Goal: Information Seeking & Learning: Check status

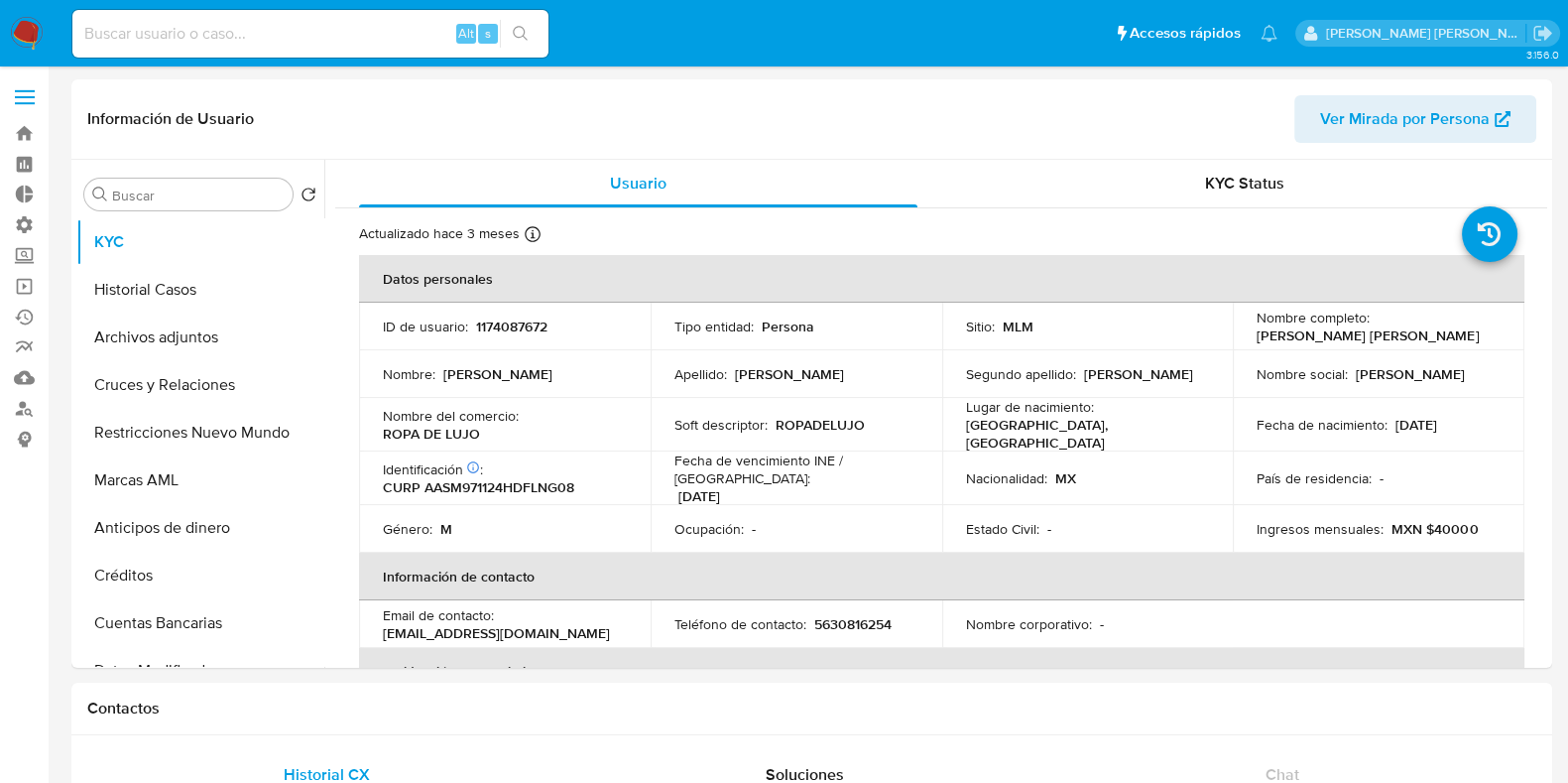
select select "10"
click at [194, 32] on input at bounding box center [311, 34] width 476 height 26
paste input "1174087672"
type input "1174087672"
select select "10"
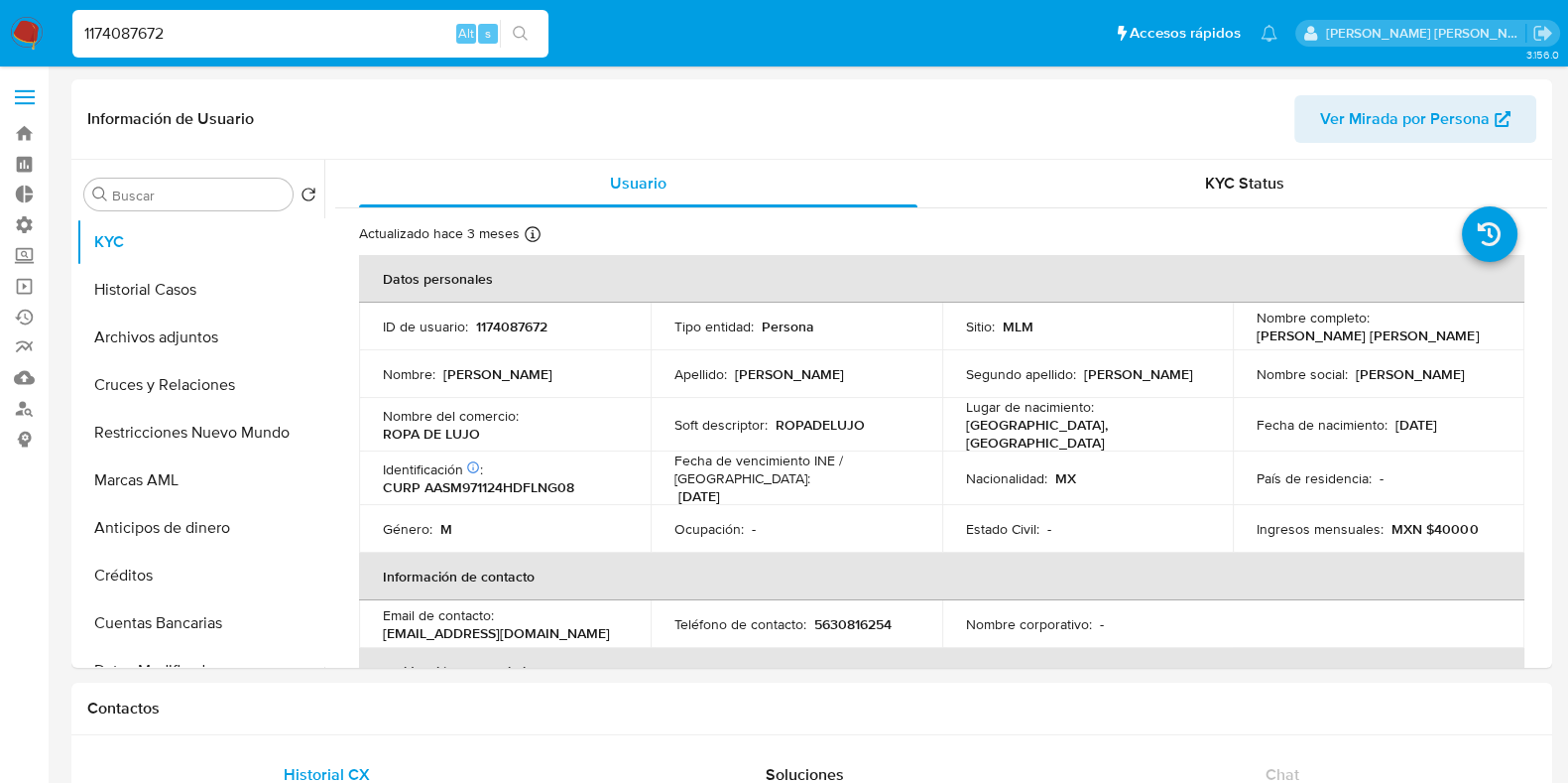
type input "1174087672"
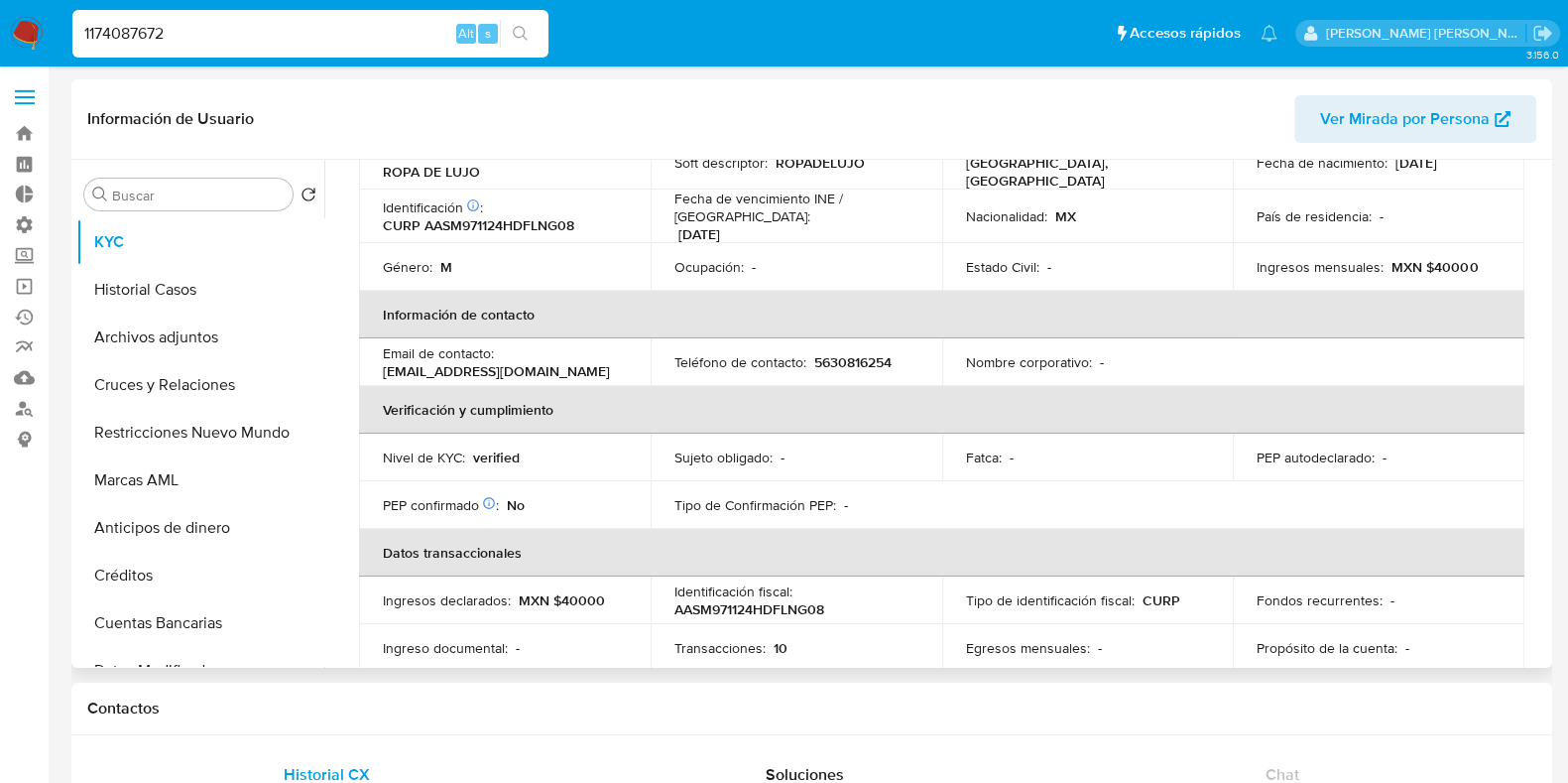
scroll to position [263, 0]
click at [166, 393] on button "Cruces y Relaciones" at bounding box center [192, 386] width 232 height 48
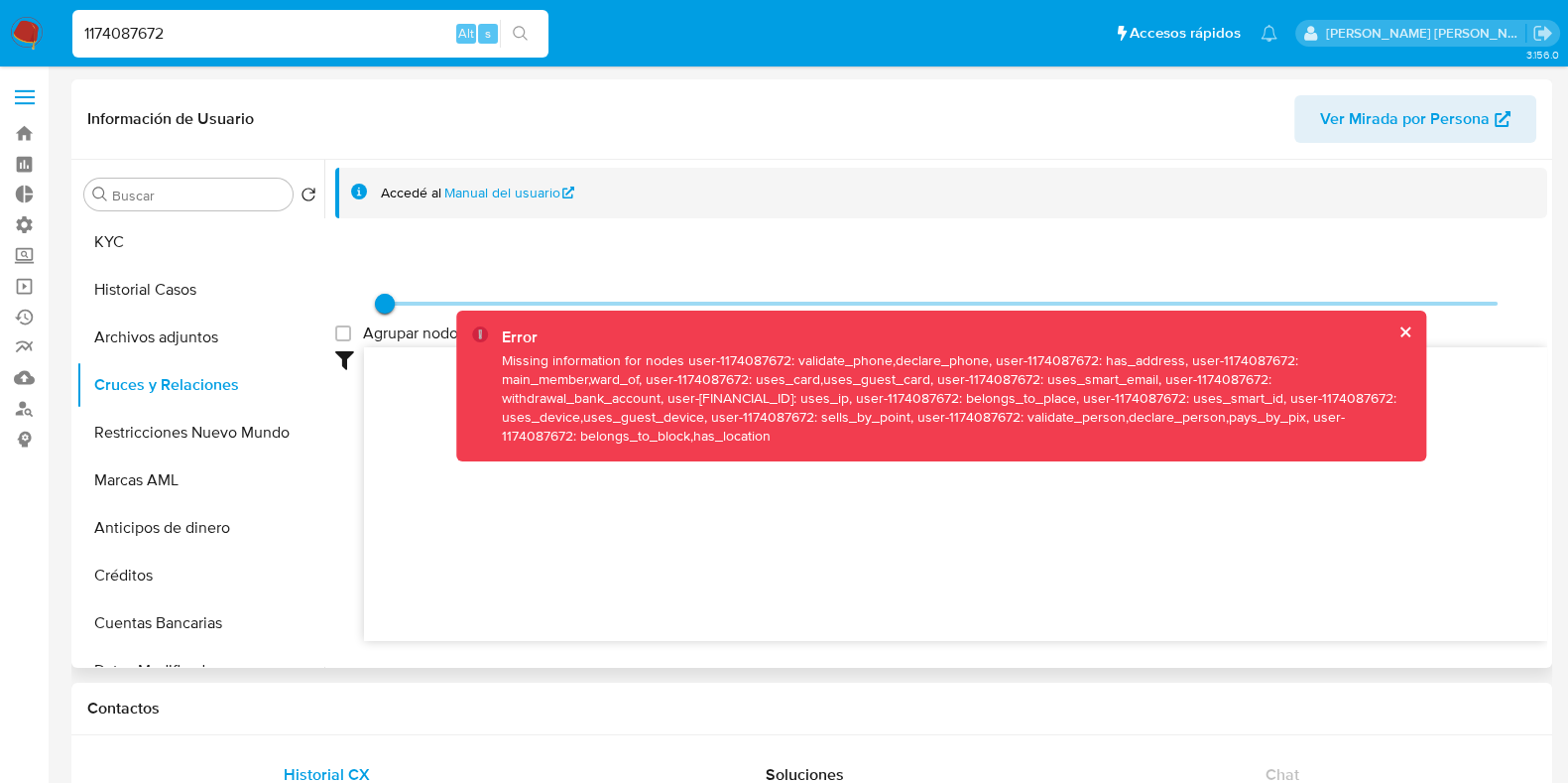
click at [1401, 330] on button "cerrar" at bounding box center [1404, 332] width 13 height 13
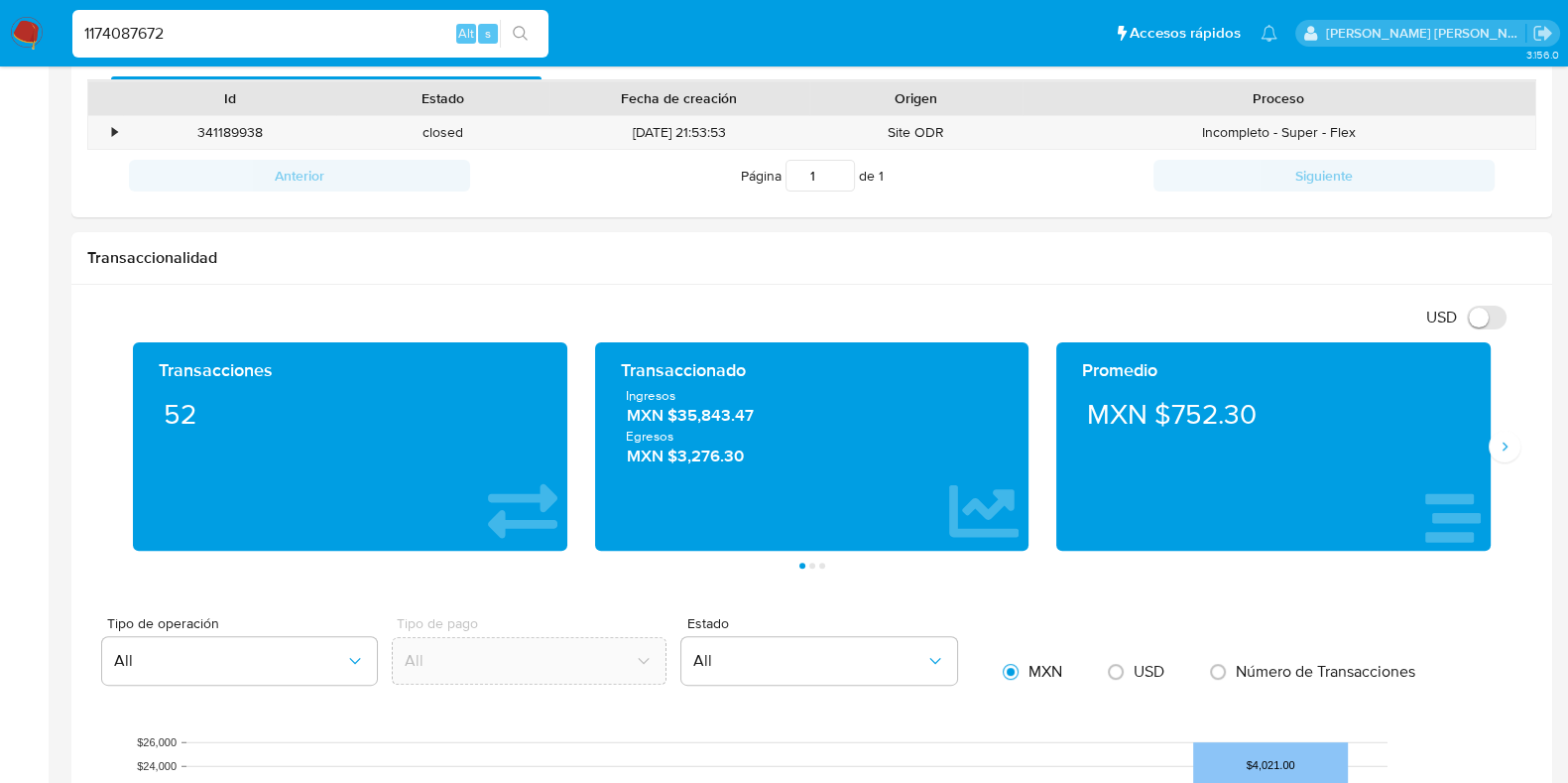
scroll to position [736, 0]
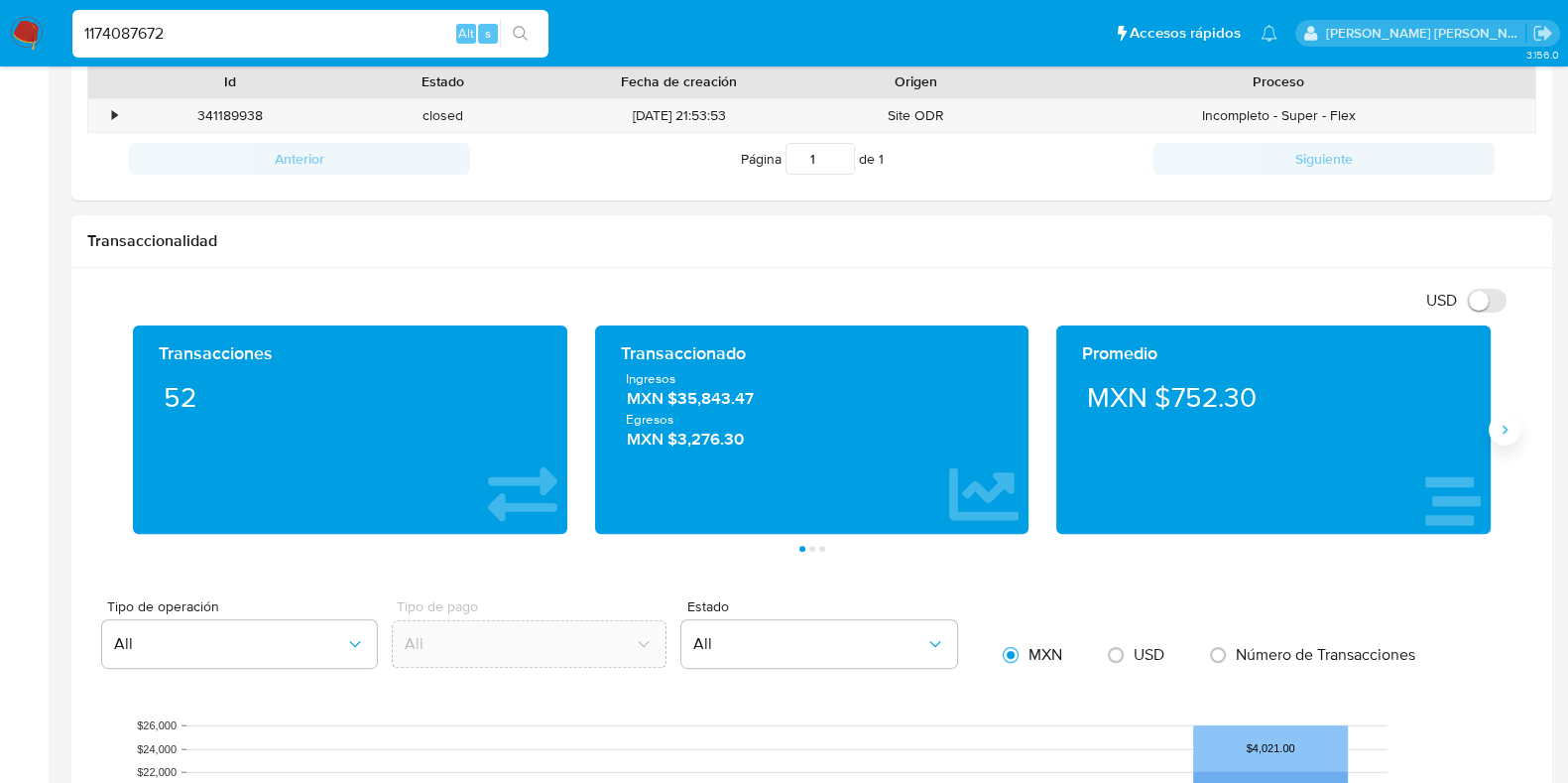
click at [1497, 433] on icon "Siguiente" at bounding box center [1504, 429] width 16 height 16
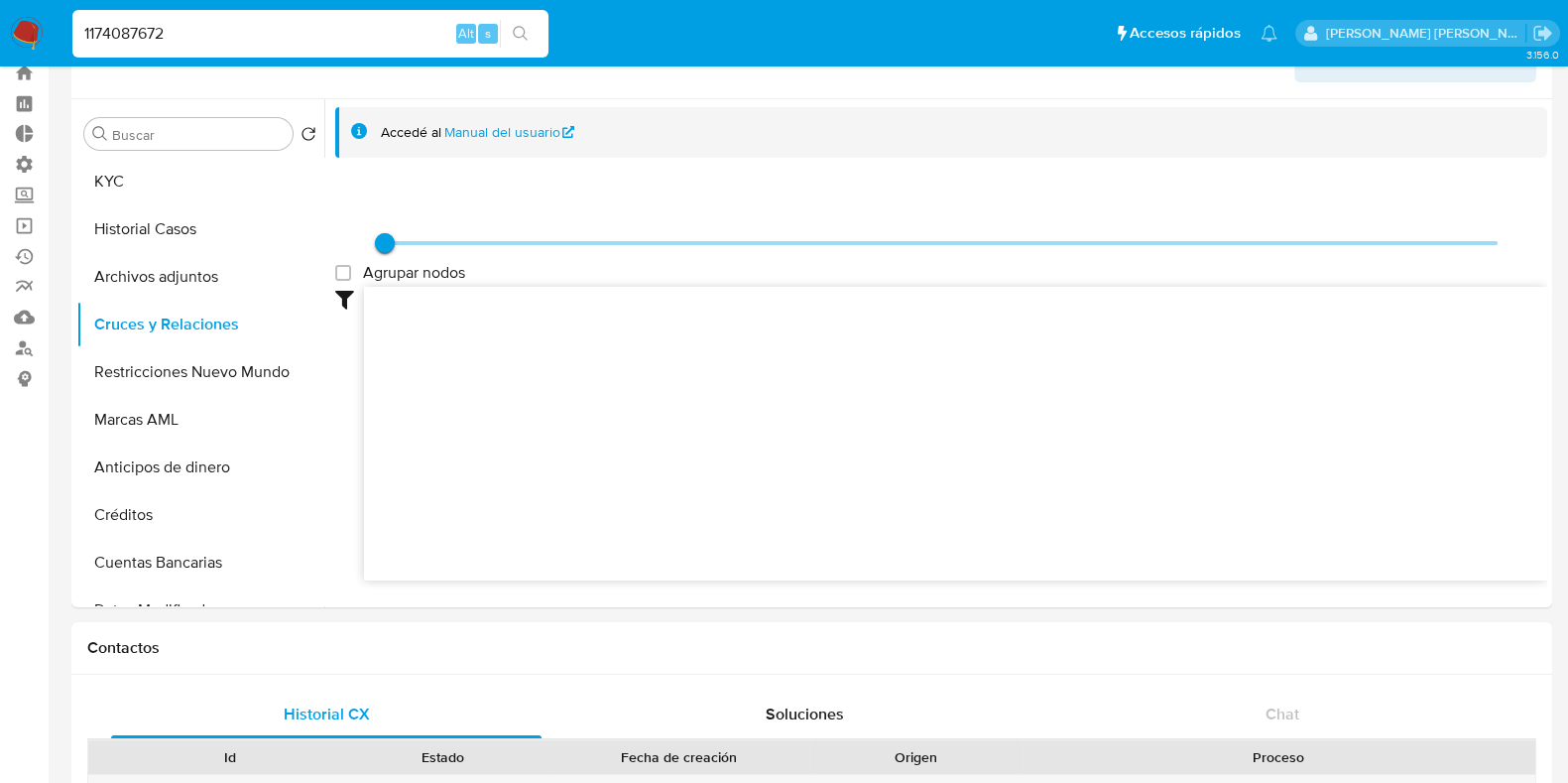
scroll to position [0, 0]
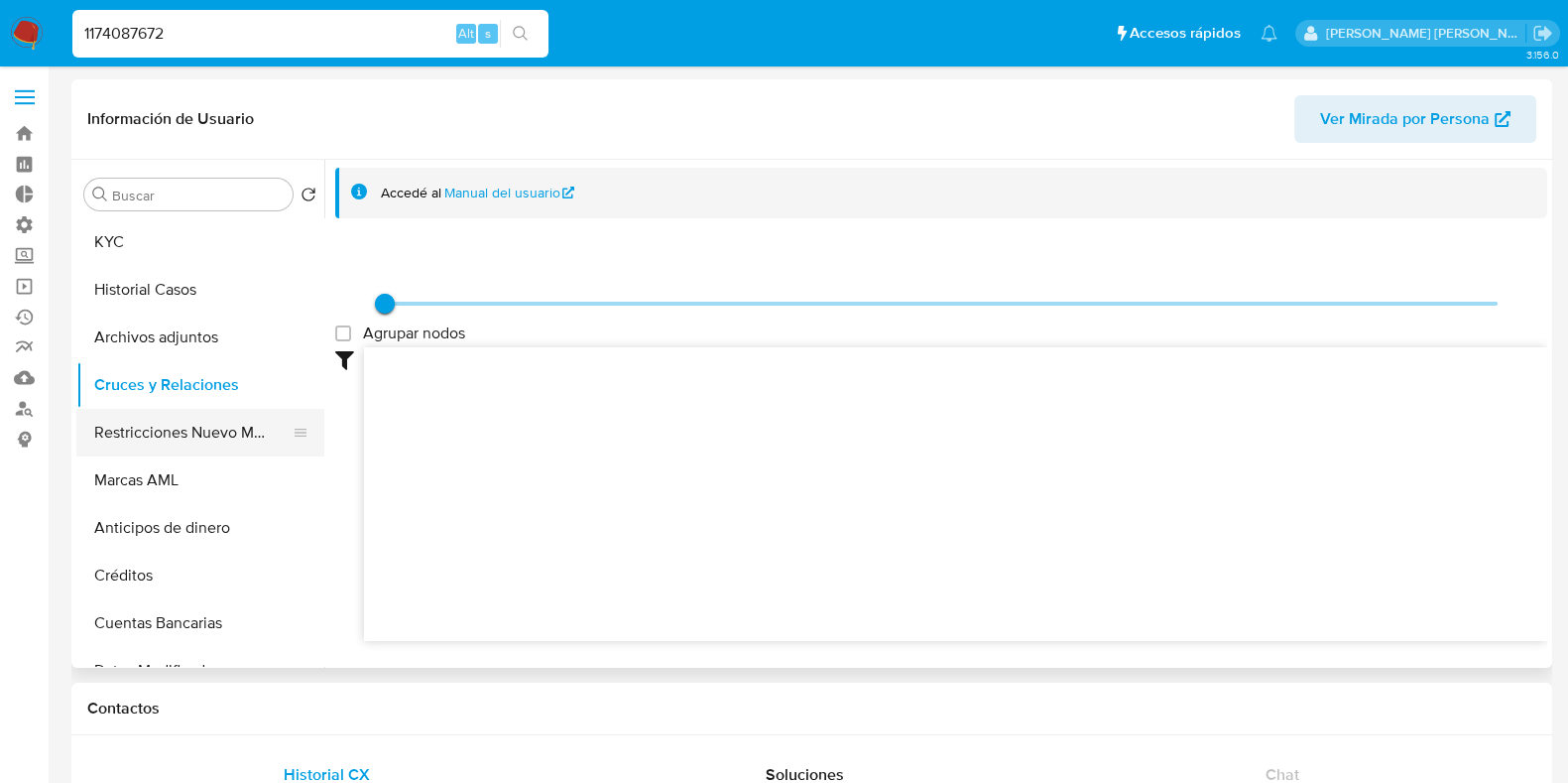
click at [189, 425] on button "Restricciones Nuevo Mundo" at bounding box center [192, 432] width 232 height 48
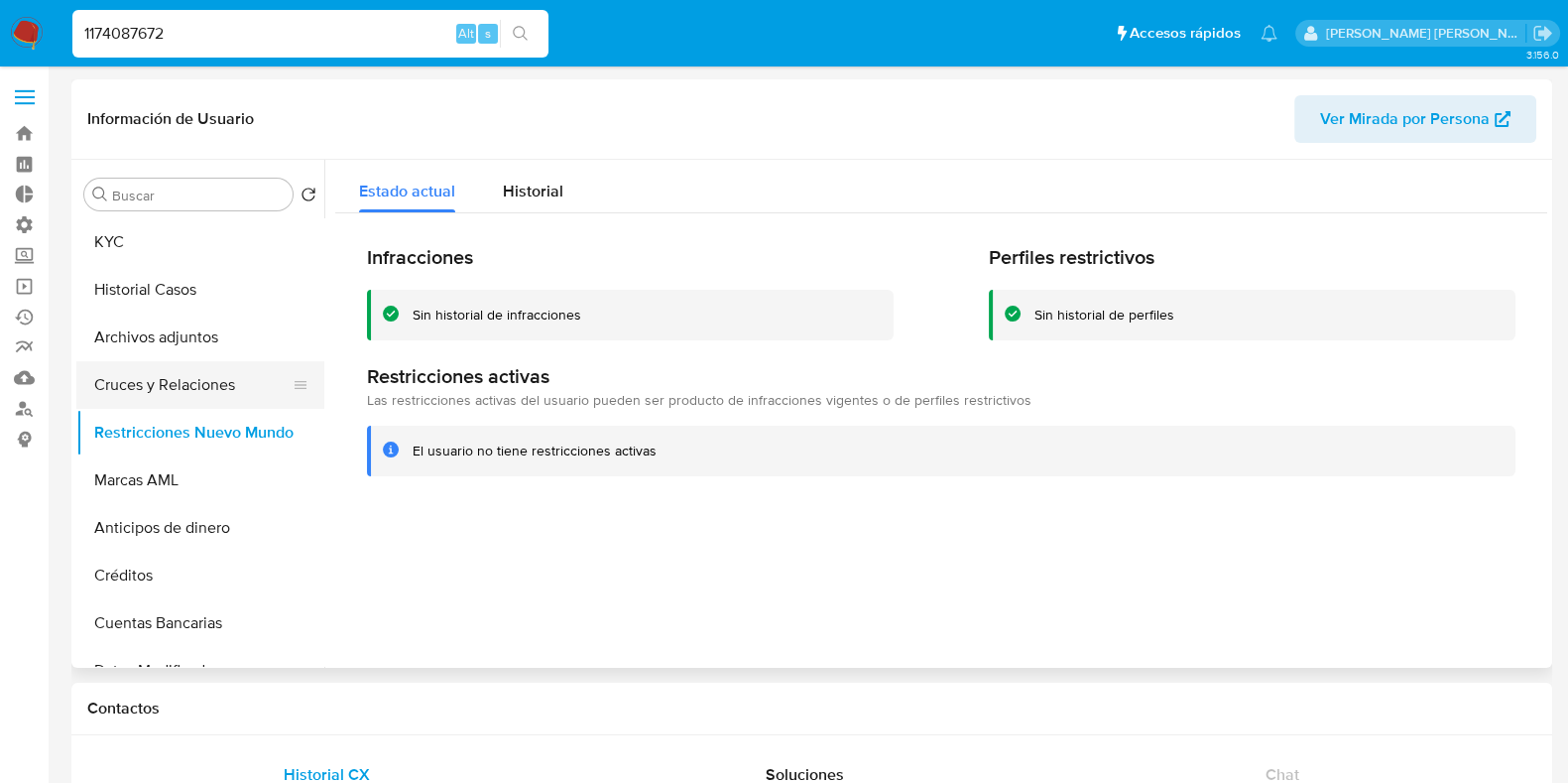
click at [168, 380] on button "Cruces y Relaciones" at bounding box center [192, 386] width 232 height 48
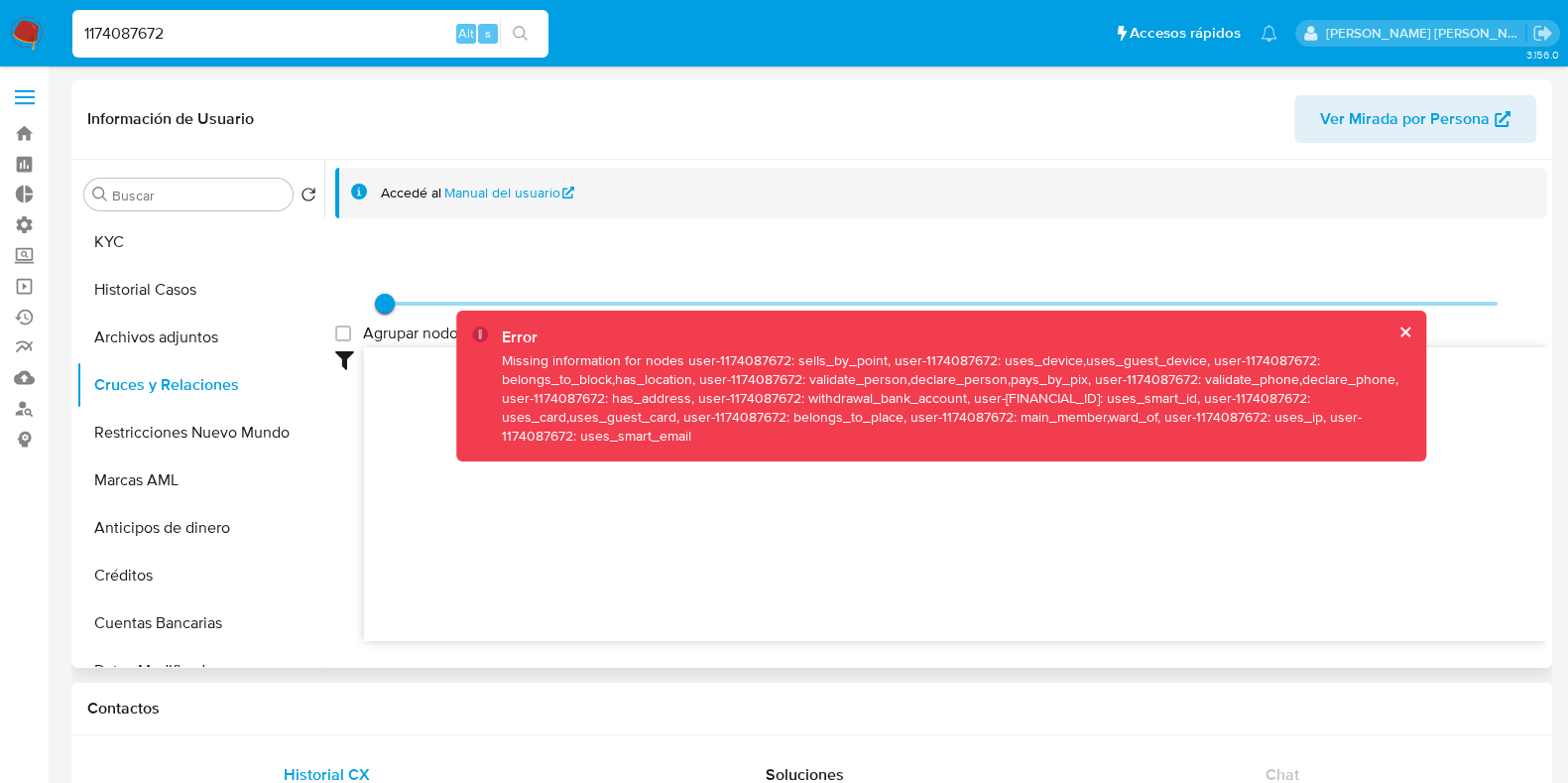
click at [1398, 330] on button "cerrar" at bounding box center [1404, 332] width 13 height 13
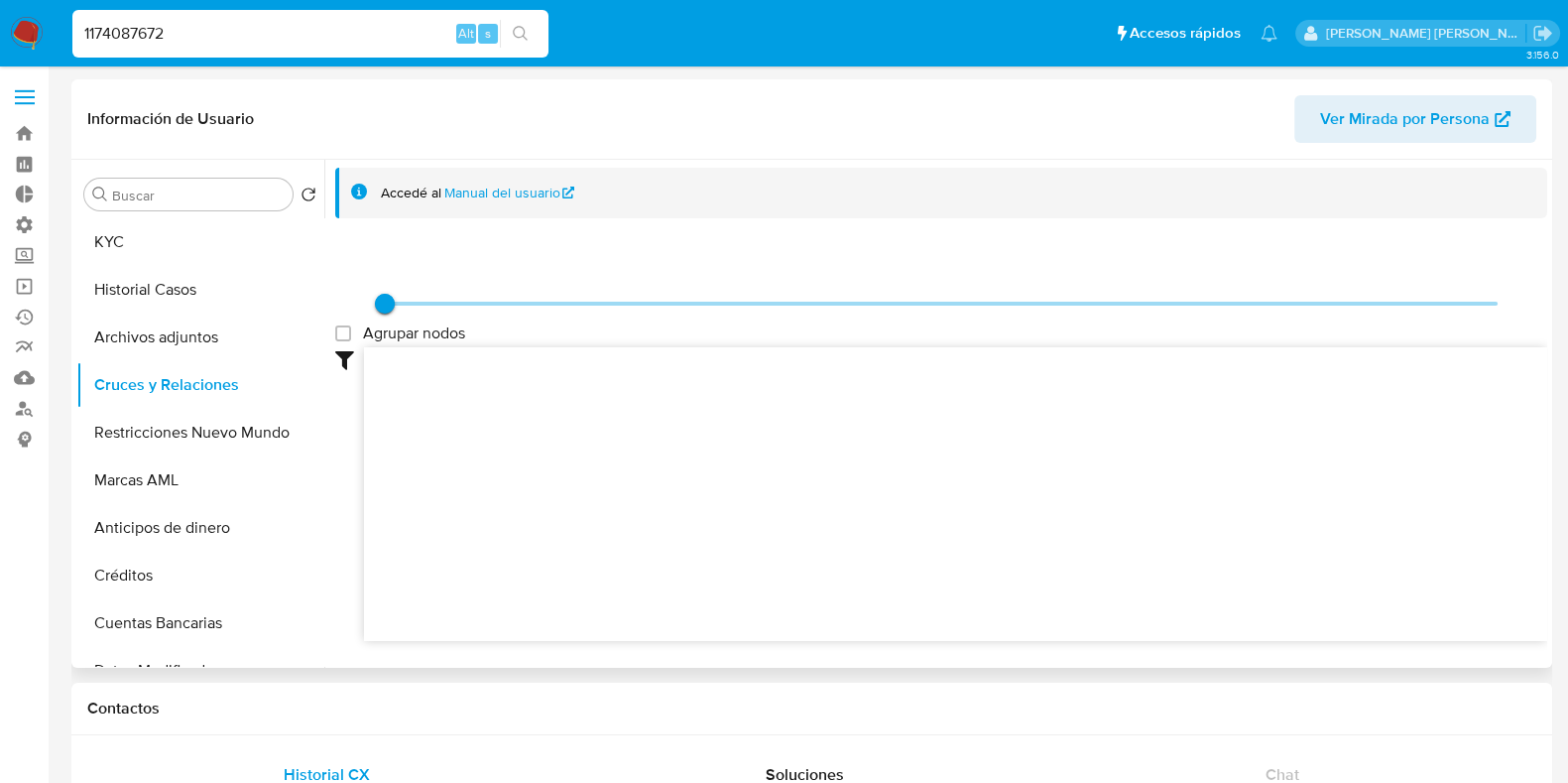
click at [344, 325] on label "Agrupar nodos" at bounding box center [400, 334] width 130 height 20
click at [344, 326] on group_nodes "Agrupar nodos" at bounding box center [343, 334] width 16 height 16
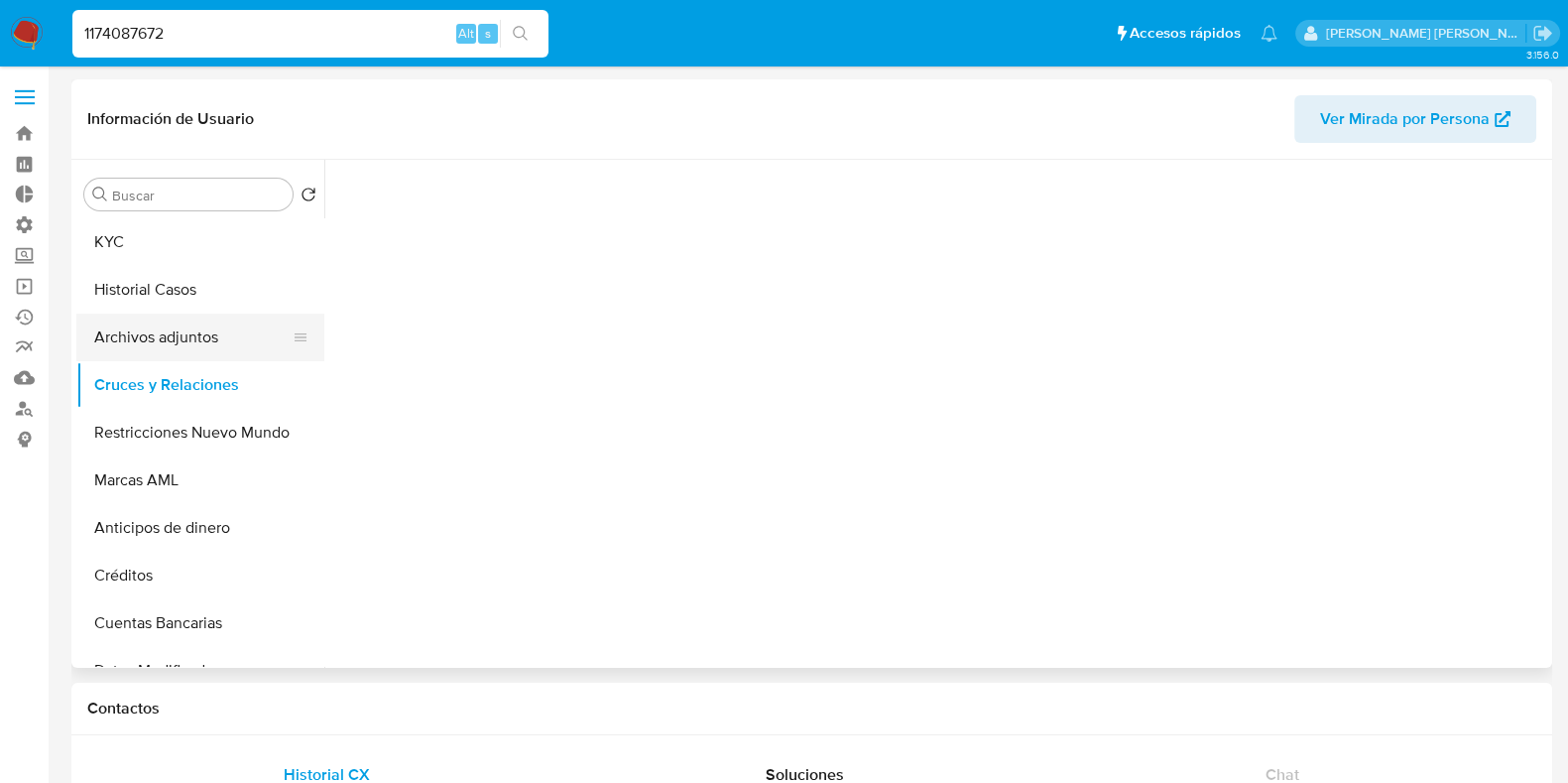
click at [110, 328] on button "Archivos adjuntos" at bounding box center [192, 338] width 232 height 48
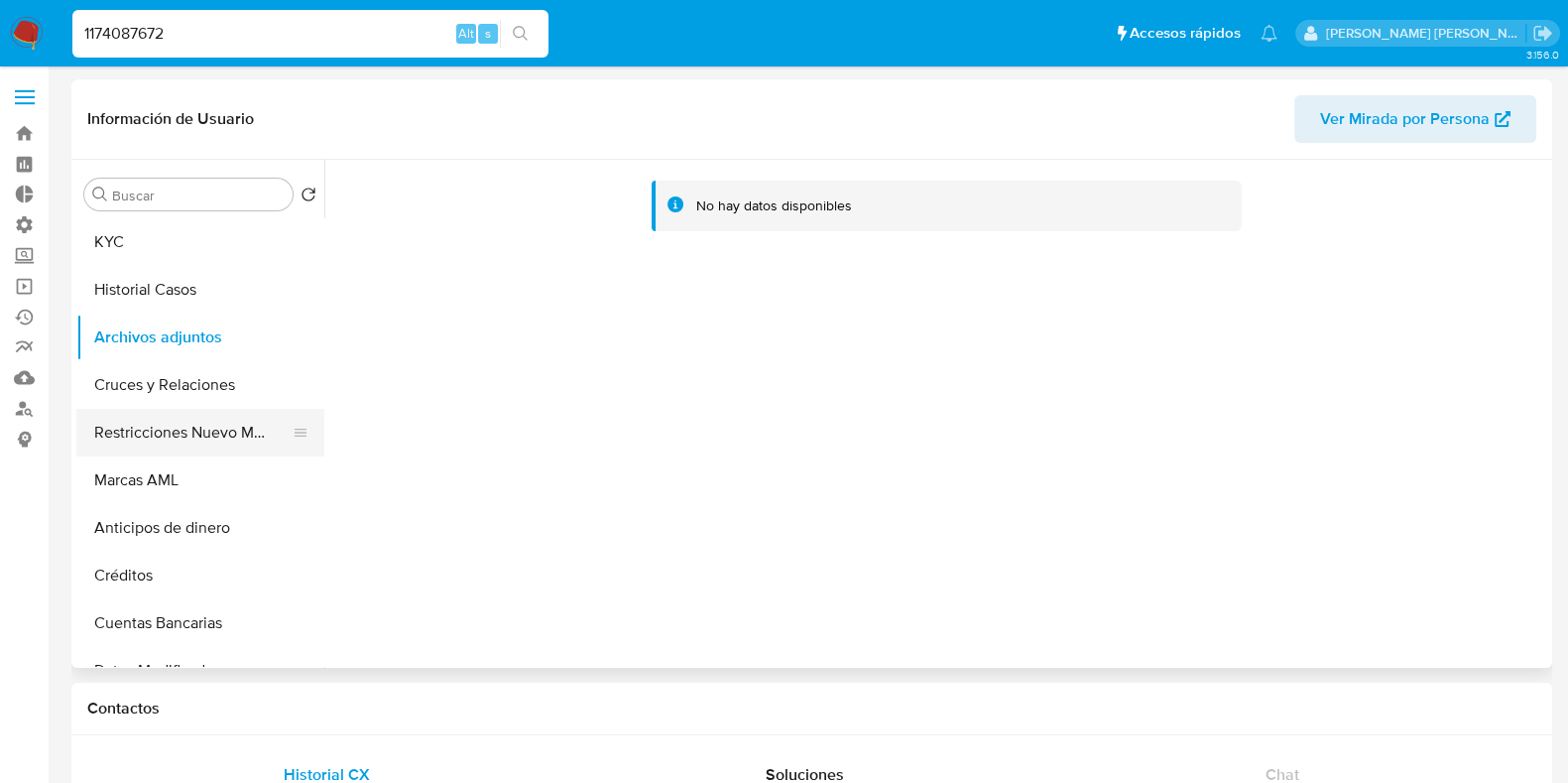
click at [160, 437] on button "Restricciones Nuevo Mundo" at bounding box center [192, 432] width 232 height 48
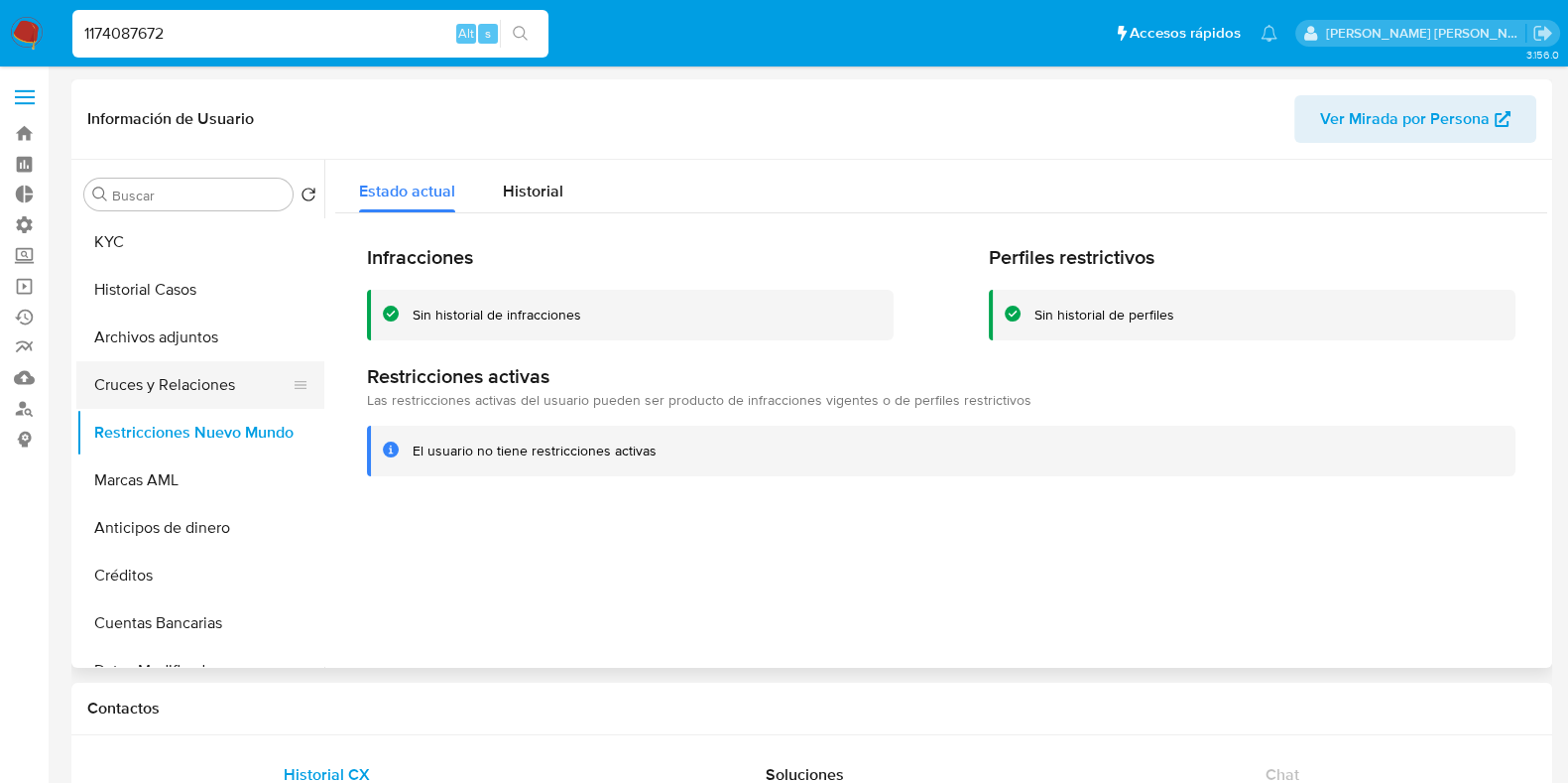
click at [138, 394] on button "Cruces y Relaciones" at bounding box center [192, 386] width 232 height 48
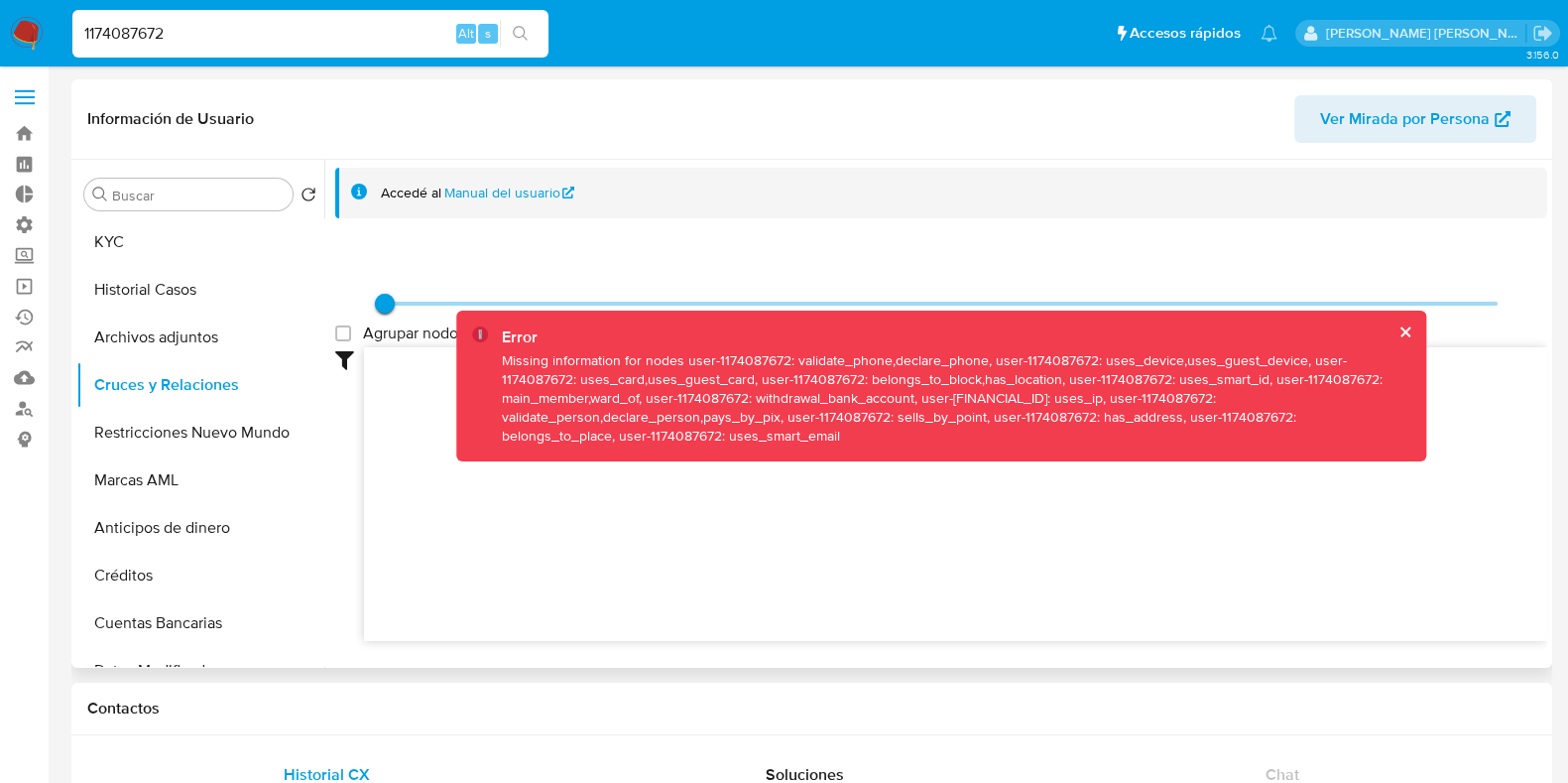
click at [1369, 128] on span "Ver Mirada por Persona" at bounding box center [1405, 120] width 169 height 48
click at [132, 38] on input "1174087672" at bounding box center [311, 34] width 476 height 26
paste input "2509870574"
type input "2509870574"
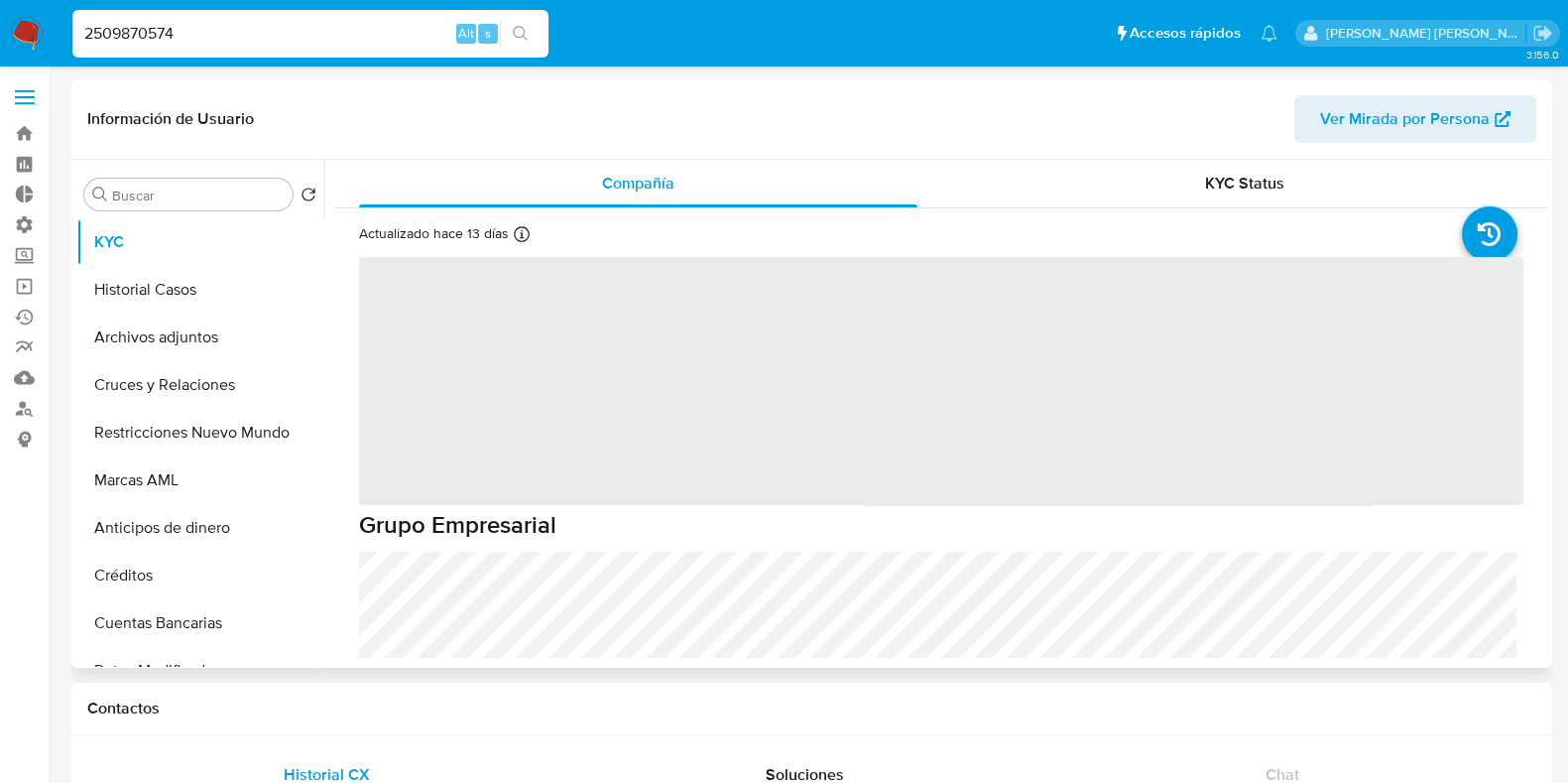
select select "10"
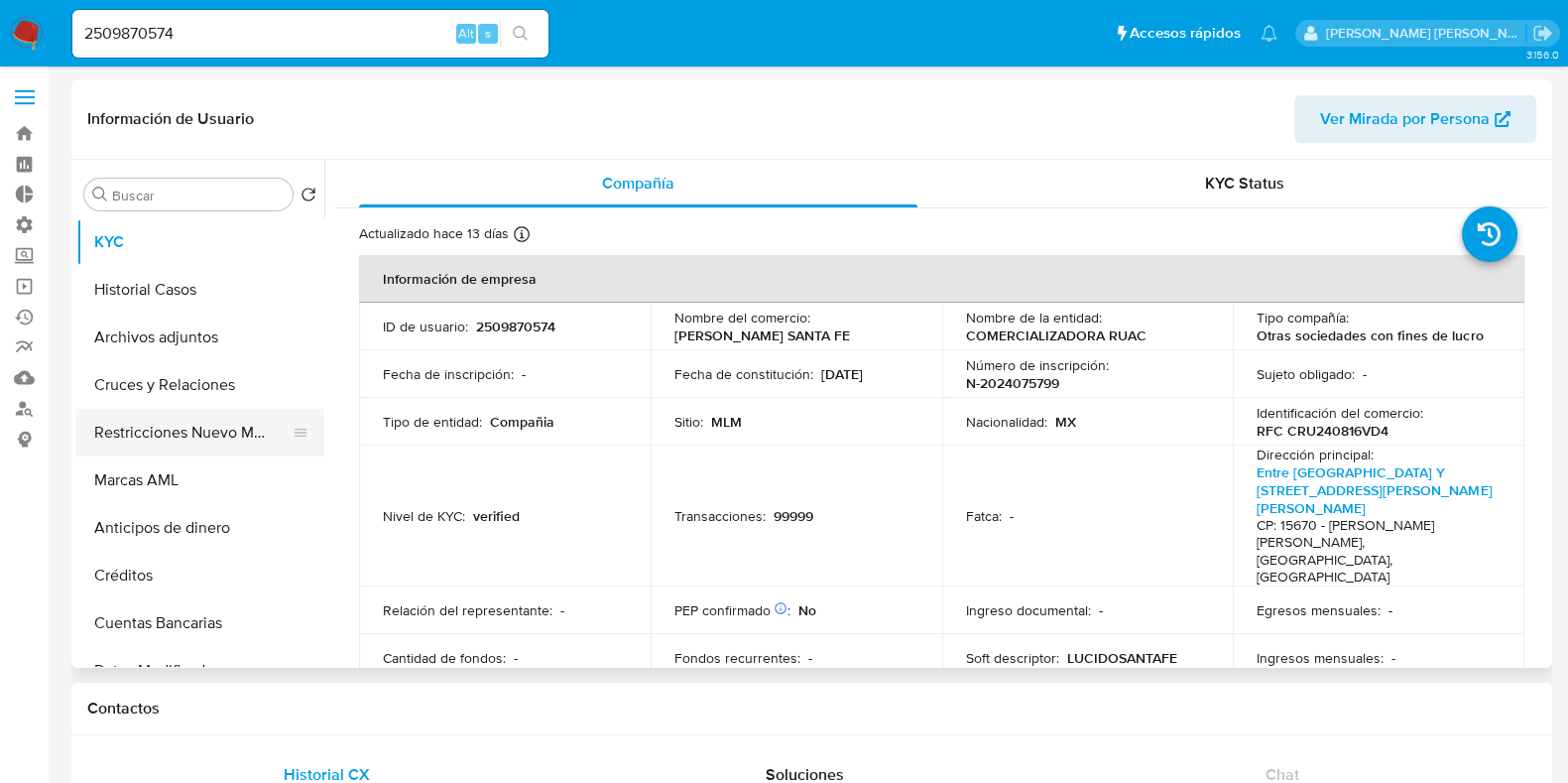
click at [168, 429] on button "Restricciones Nuevo Mundo" at bounding box center [192, 432] width 232 height 48
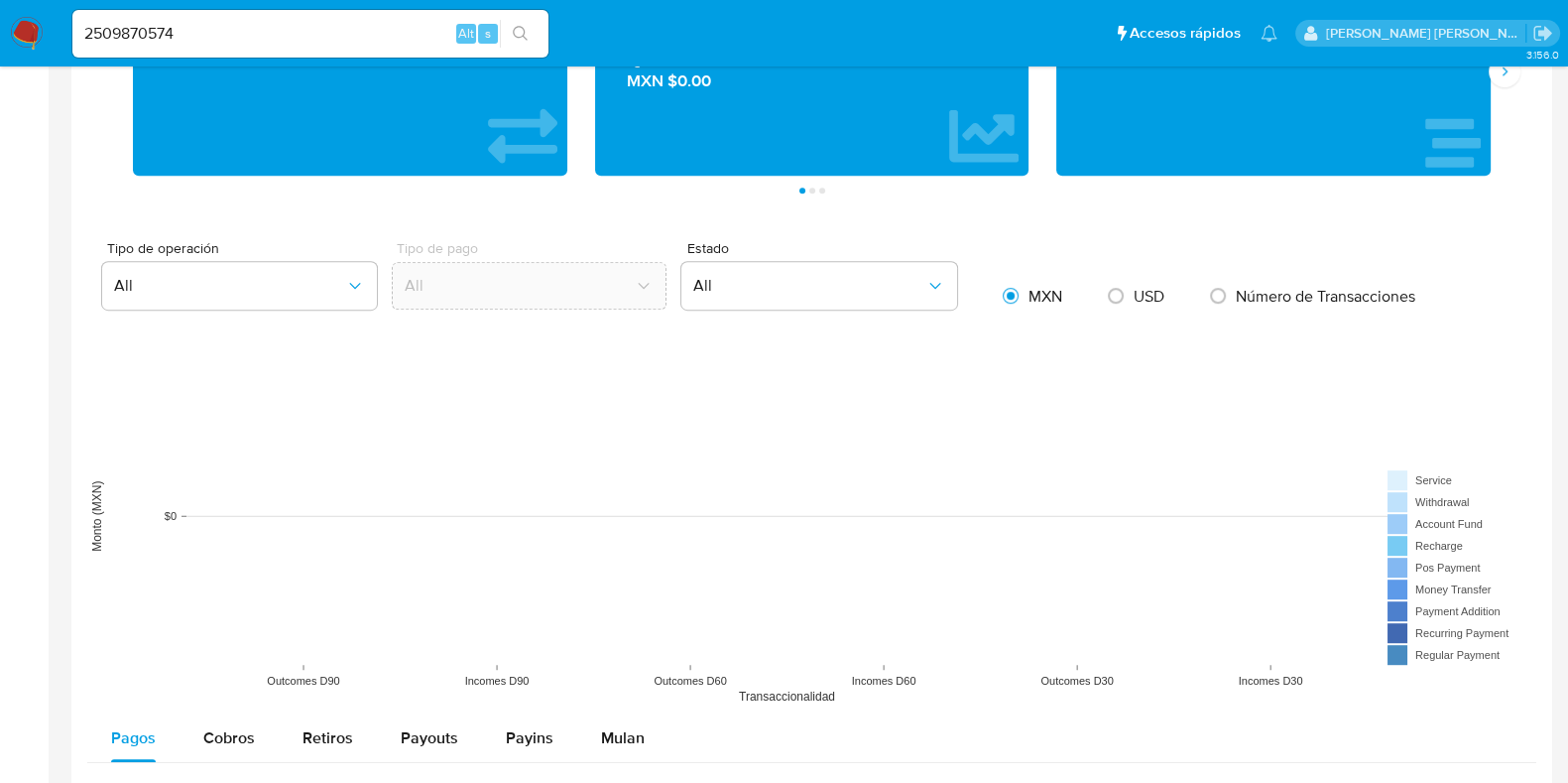
scroll to position [1052, 0]
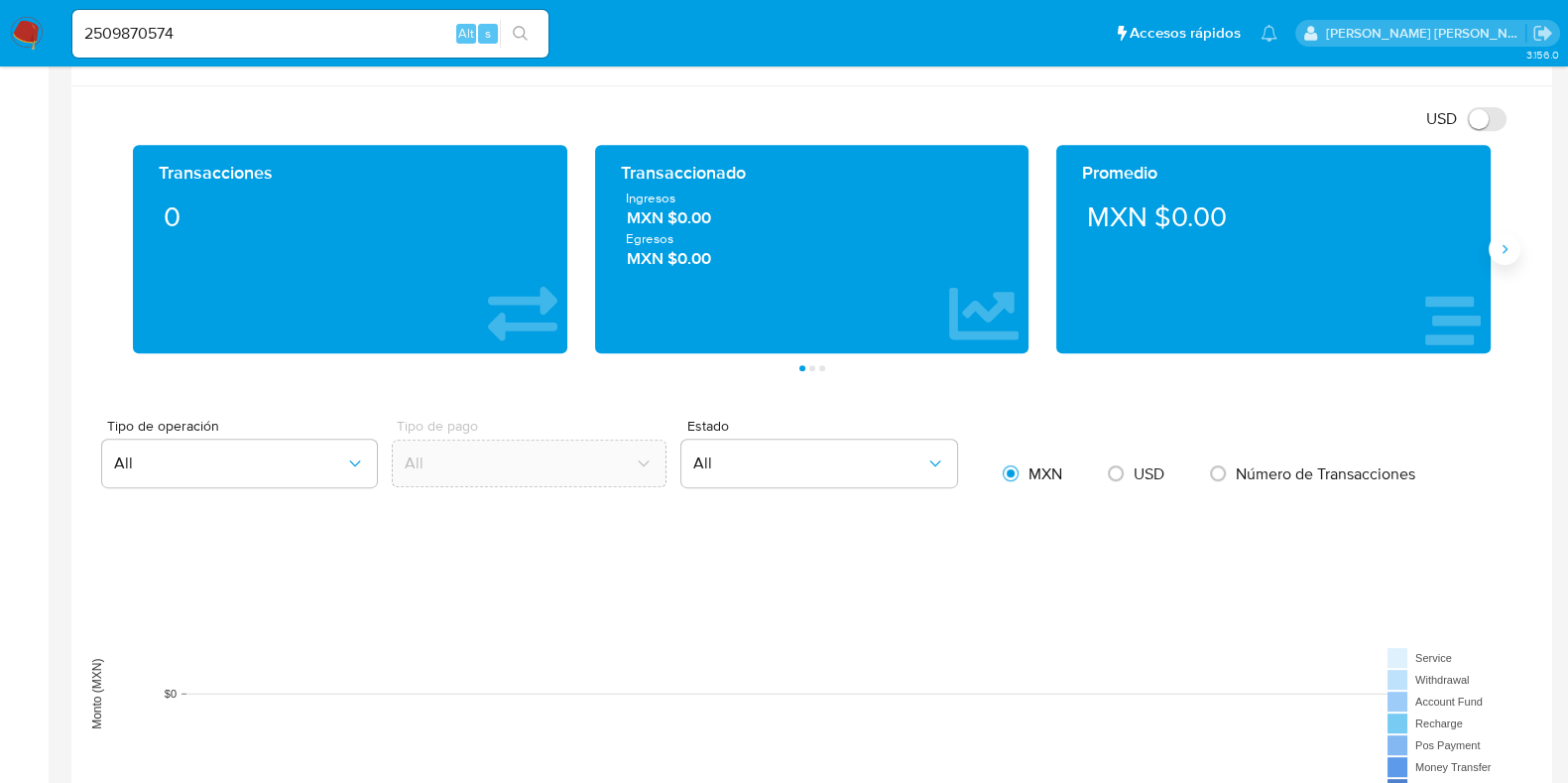
click at [1505, 243] on icon "Siguiente" at bounding box center [1504, 249] width 16 height 16
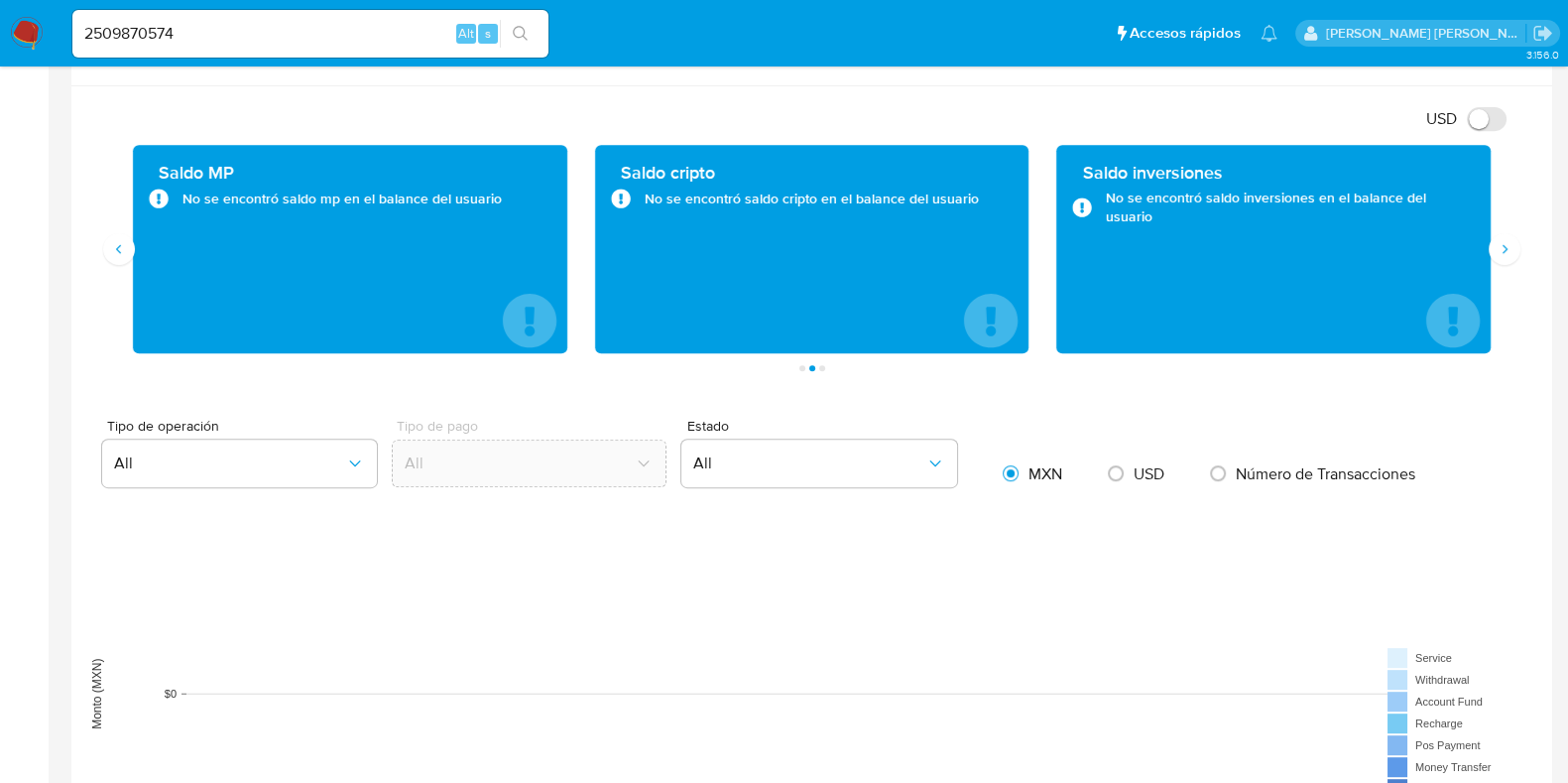
click at [124, 31] on input "2509870574" at bounding box center [311, 34] width 476 height 26
paste input "196119198"
type input "2196119198"
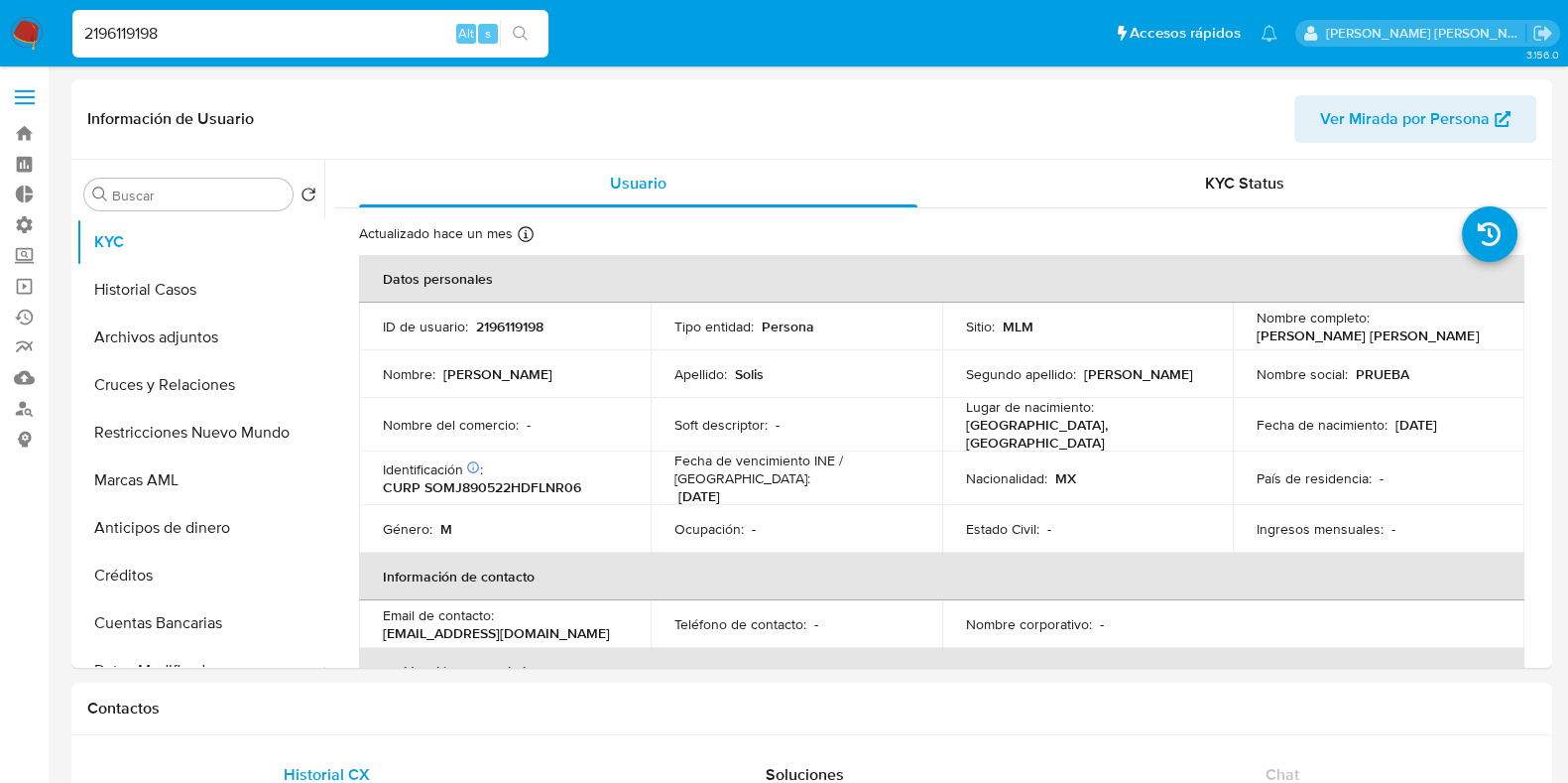
select select "10"
click at [125, 23] on input "2196119198" at bounding box center [311, 34] width 476 height 26
paste input "188454094"
type input "1884540948"
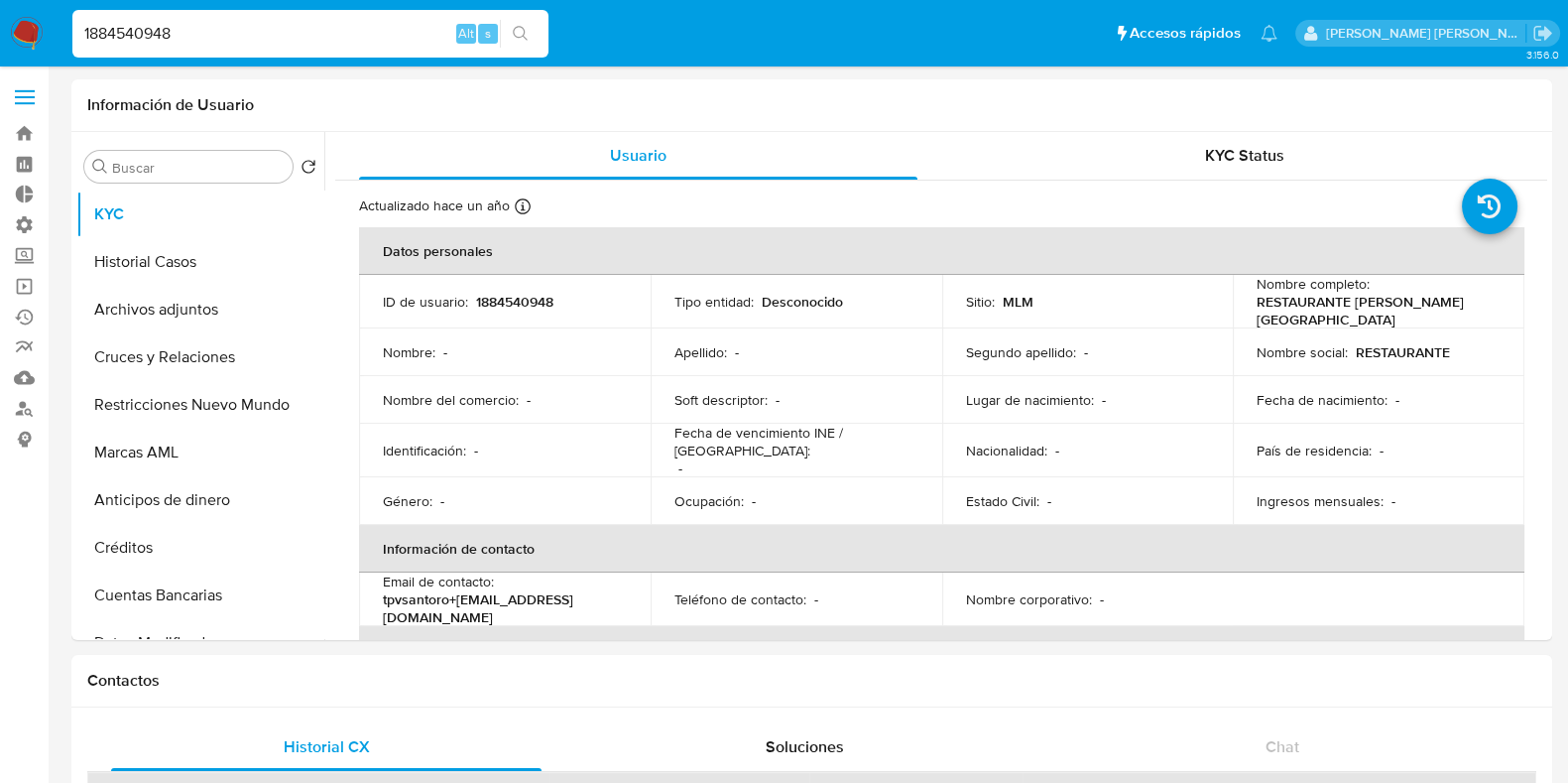
select select "10"
click at [168, 408] on button "Restricciones Nuevo Mundo" at bounding box center [192, 405] width 232 height 48
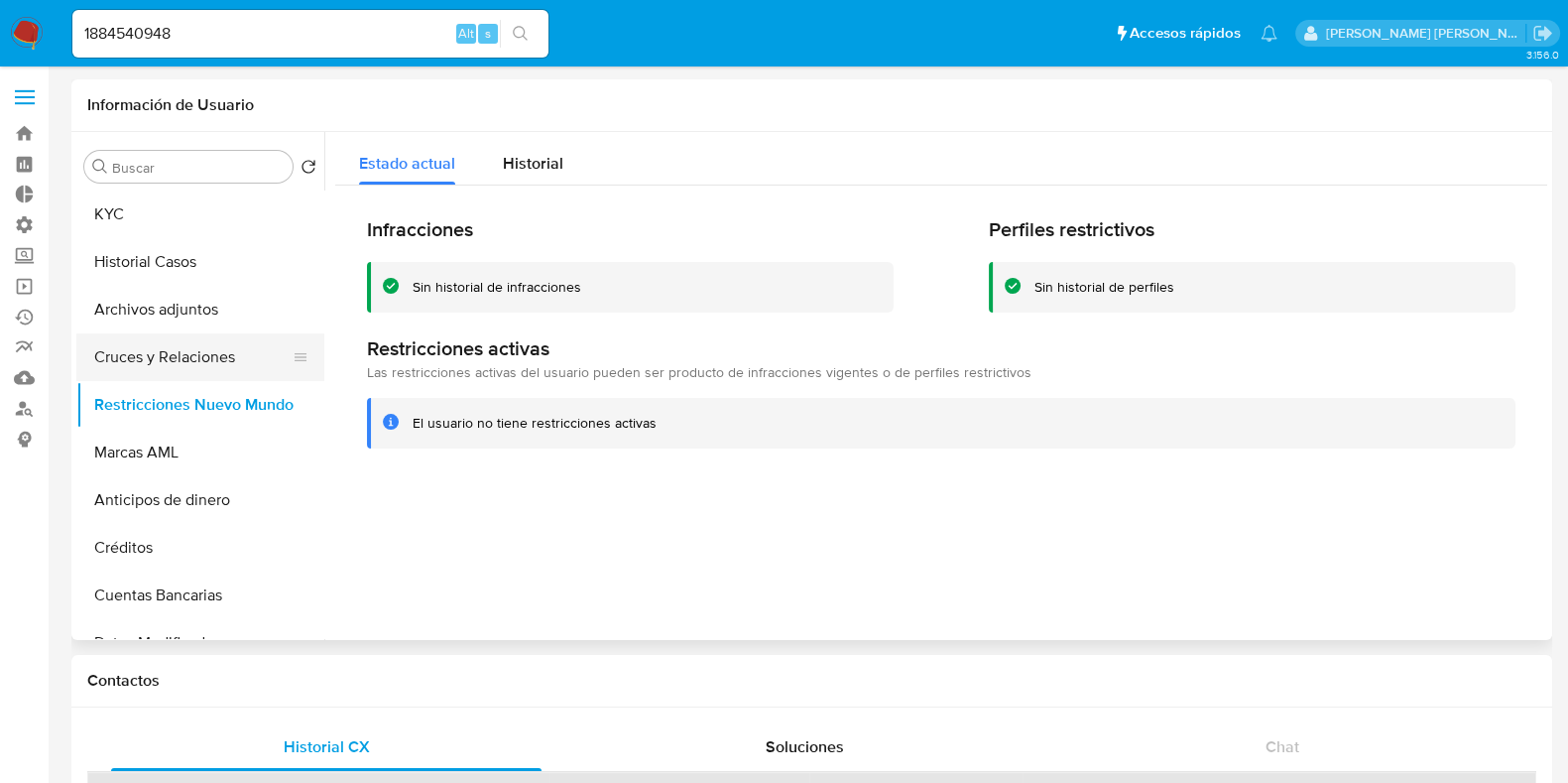
click at [181, 358] on button "Cruces y Relaciones" at bounding box center [192, 358] width 232 height 48
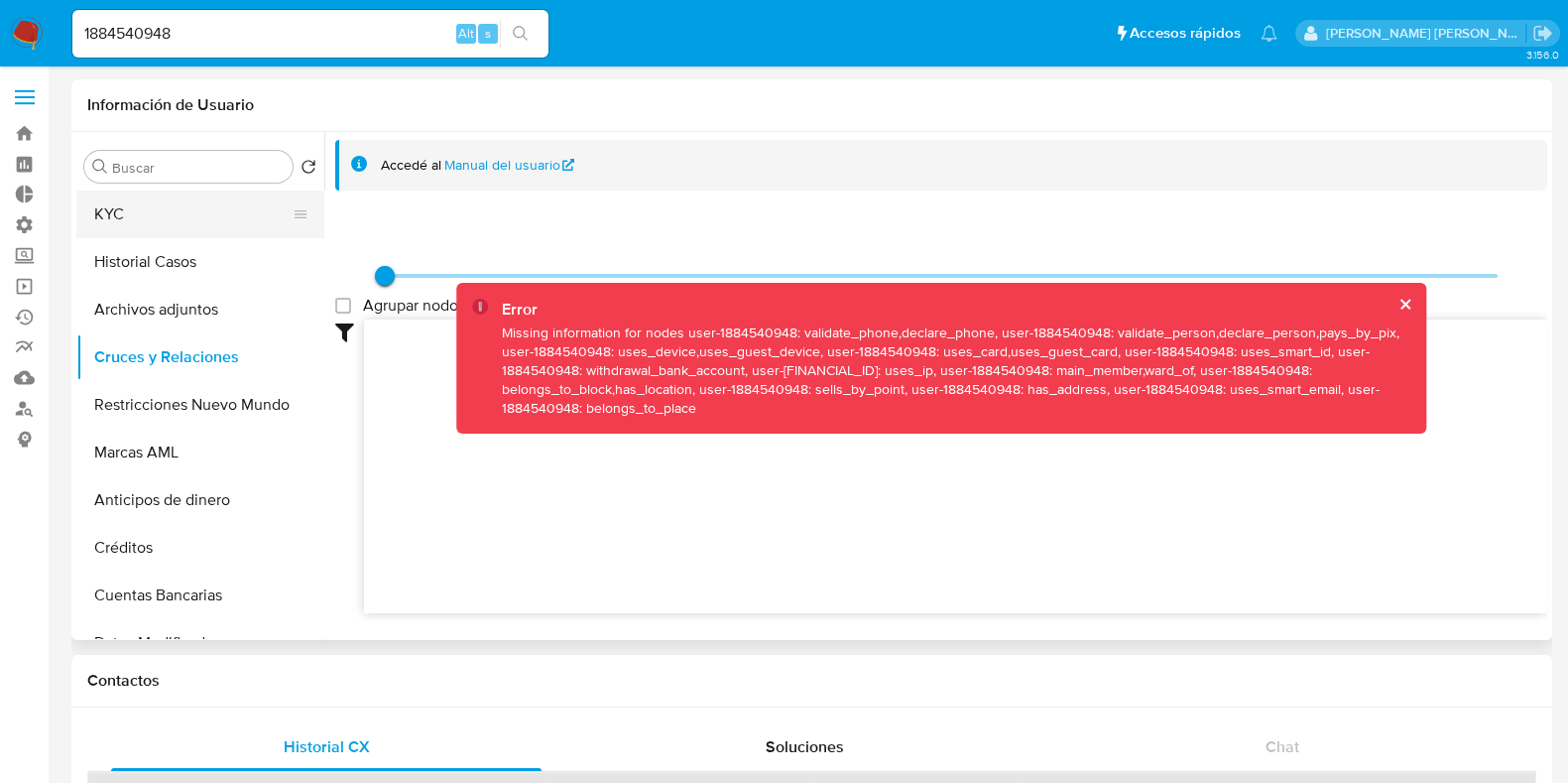
click at [170, 202] on button "KYC" at bounding box center [192, 214] width 232 height 48
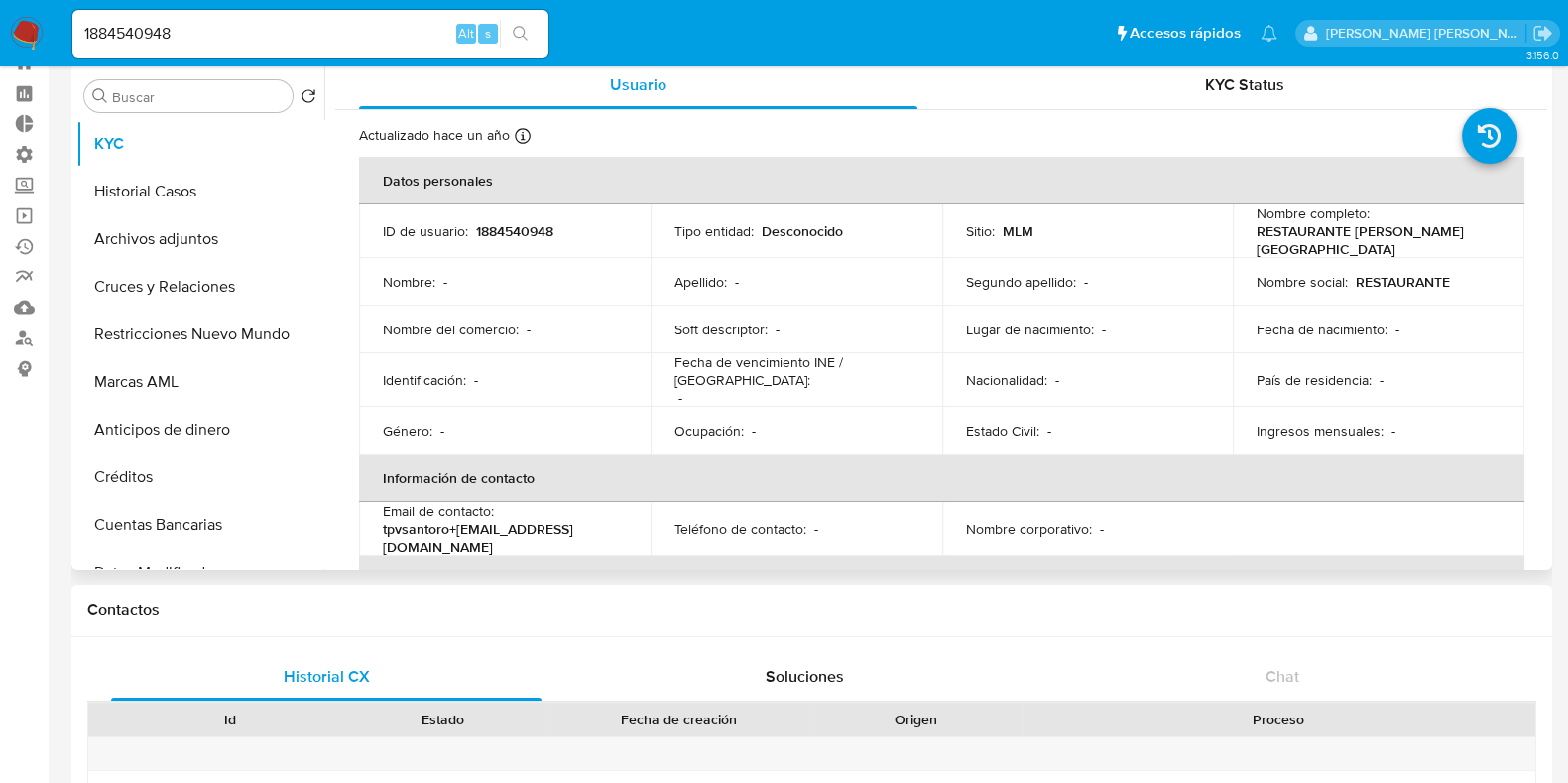
scroll to position [54, 0]
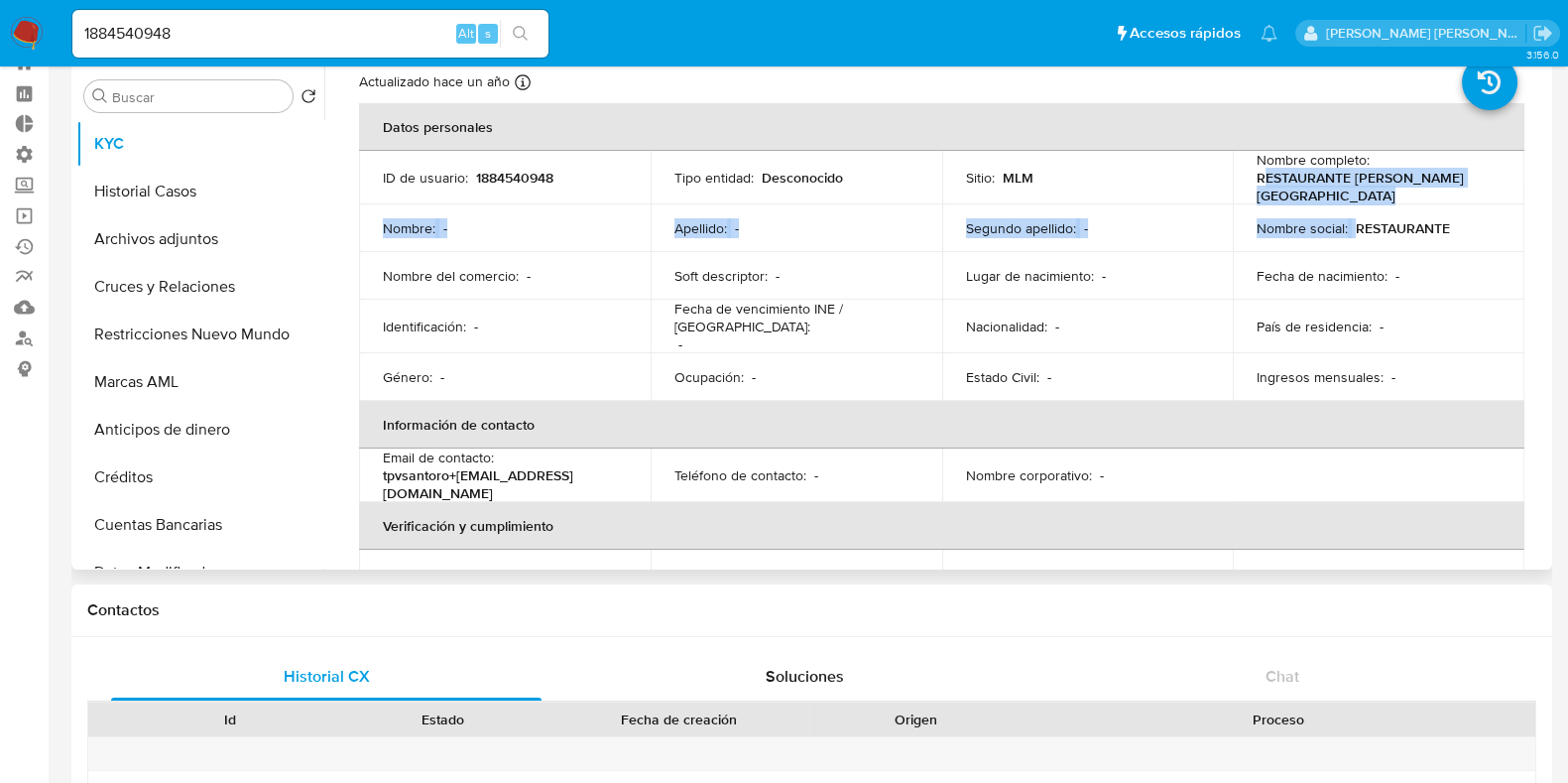
drag, startPoint x: 1258, startPoint y: 181, endPoint x: 1444, endPoint y: 195, distance: 186.5
click at [1444, 195] on tbody "ID de usuario : 1884540948 Tipo entidad : Desconocido Sitio : MLM Nombre comple…" at bounding box center [942, 275] width 1166 height 250
click at [116, 288] on button "Cruces y Relaciones" at bounding box center [192, 287] width 232 height 48
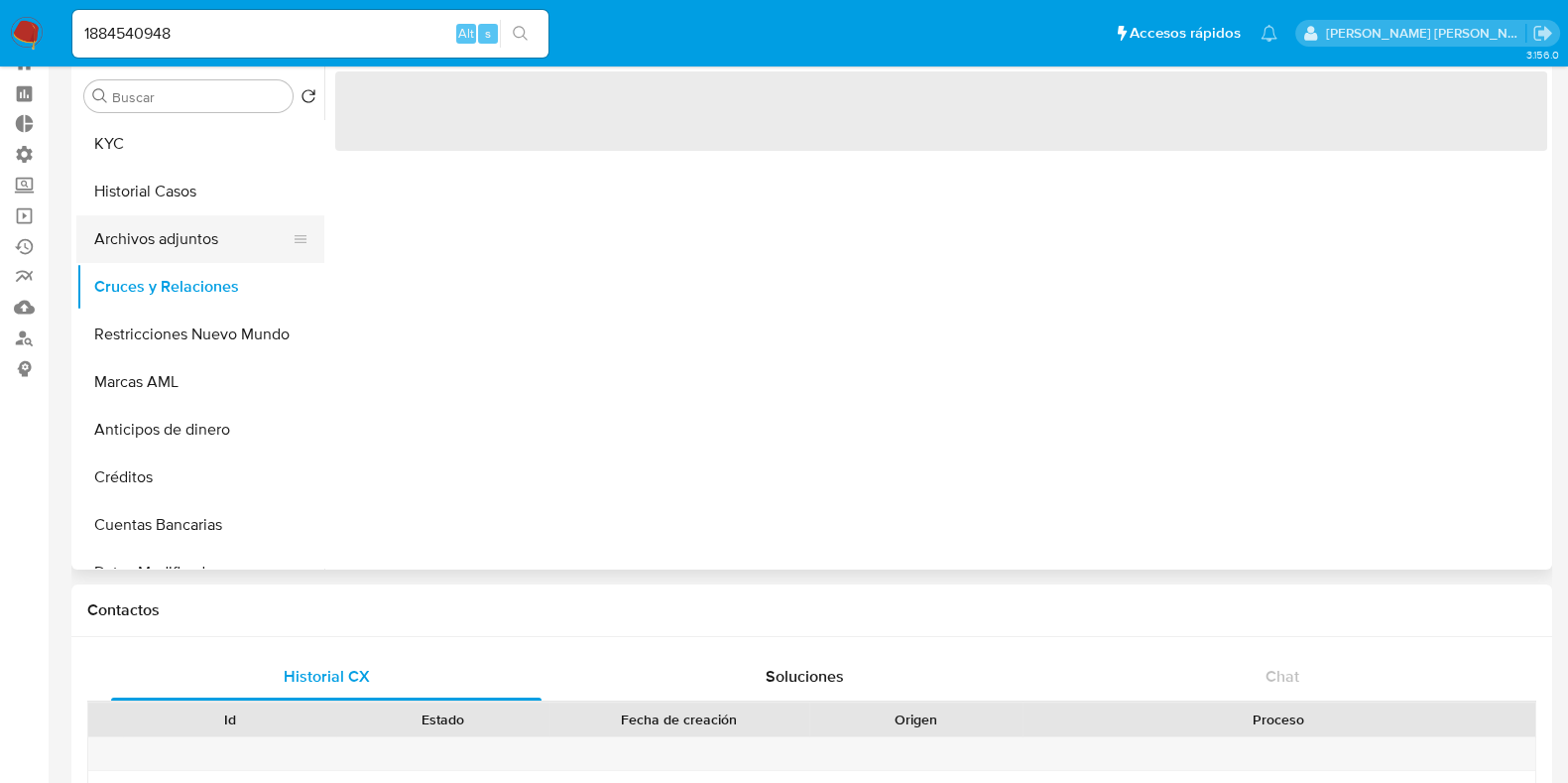
scroll to position [0, 0]
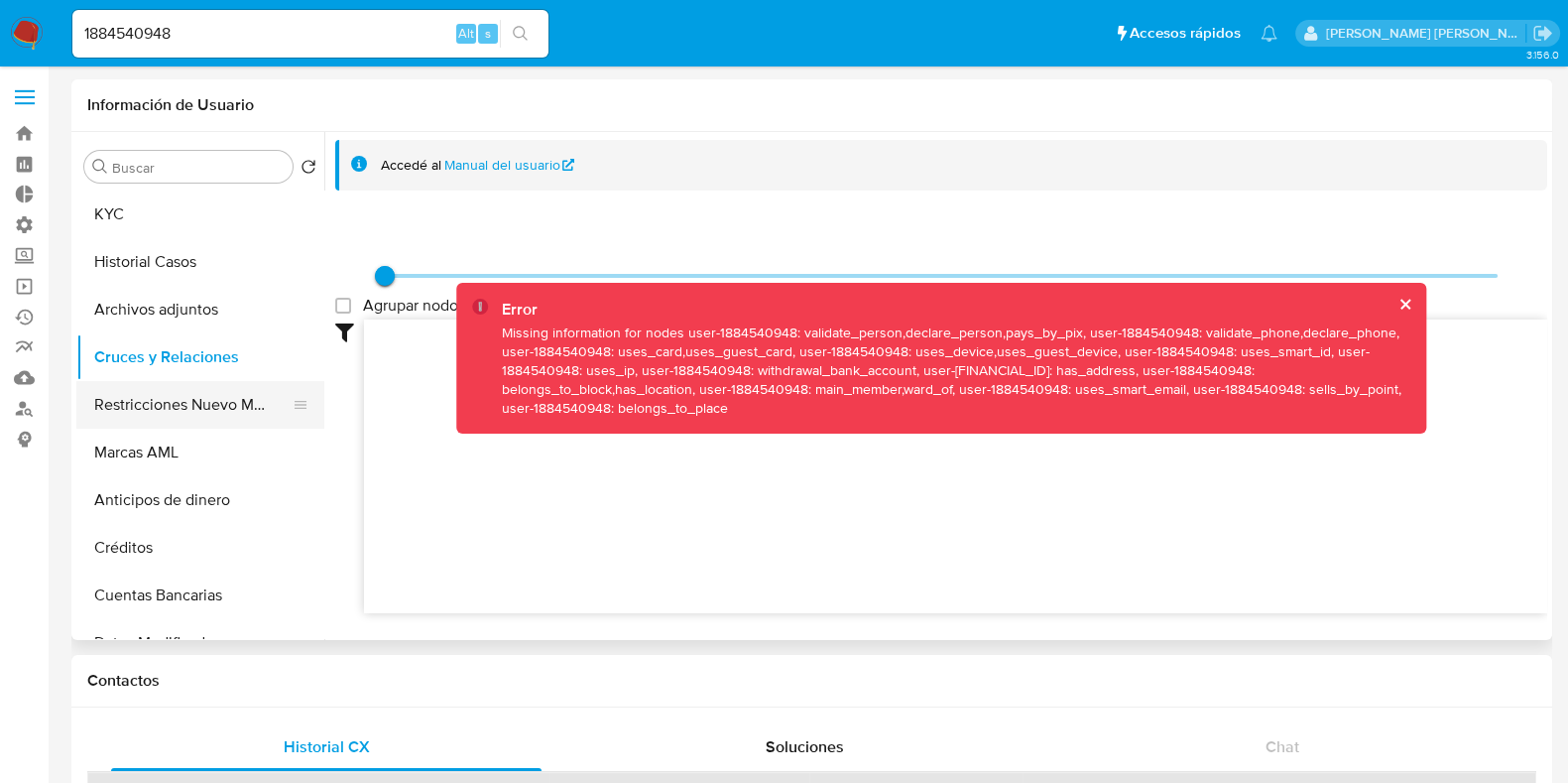
click at [155, 413] on button "Restricciones Nuevo Mundo" at bounding box center [192, 405] width 232 height 48
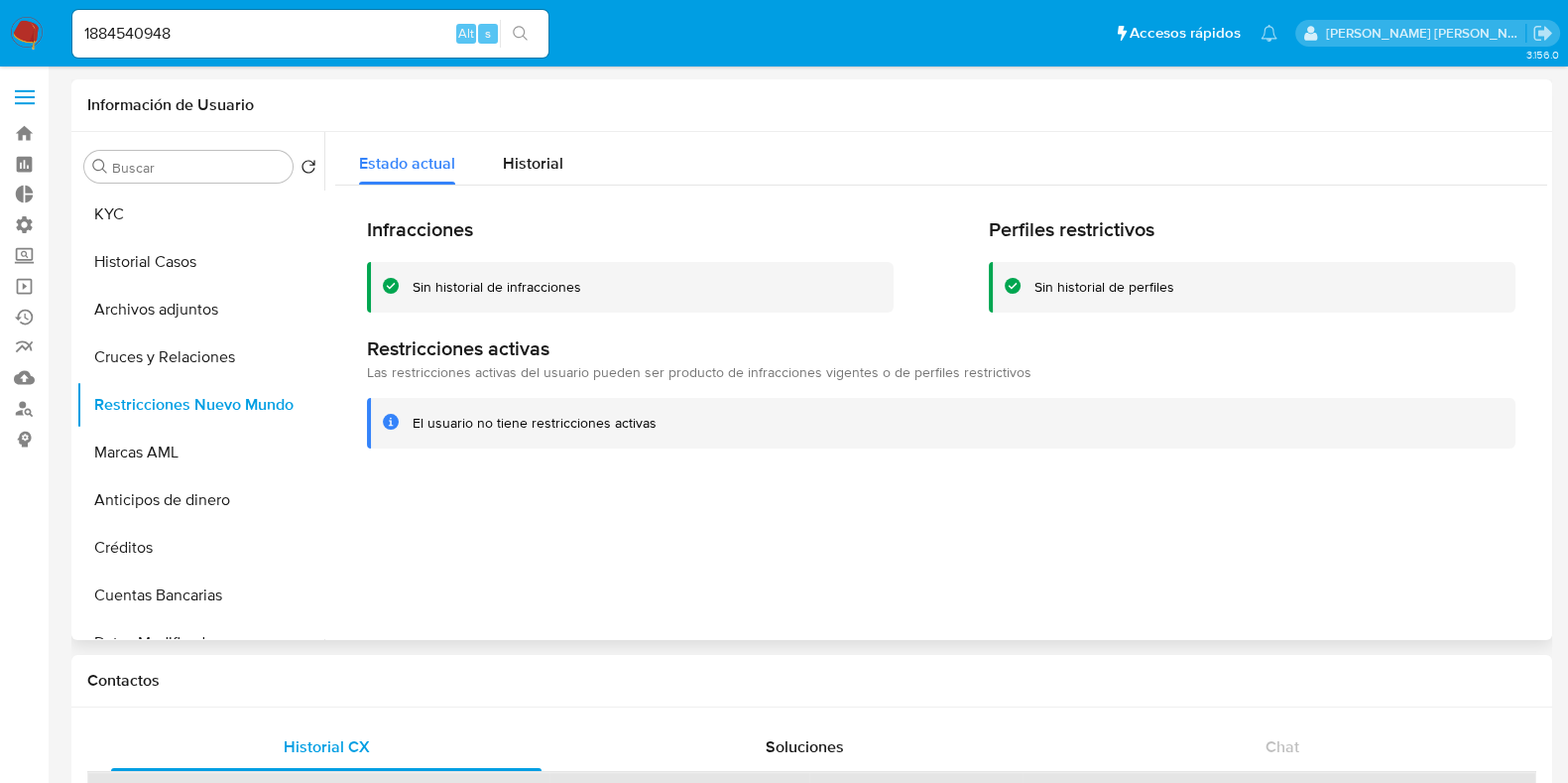
drag, startPoint x: 425, startPoint y: 292, endPoint x: 723, endPoint y: 264, distance: 299.3
click at [723, 264] on div "Sin historial de infracciones" at bounding box center [630, 287] width 527 height 51
click at [124, 229] on button "KYC" at bounding box center [192, 214] width 232 height 48
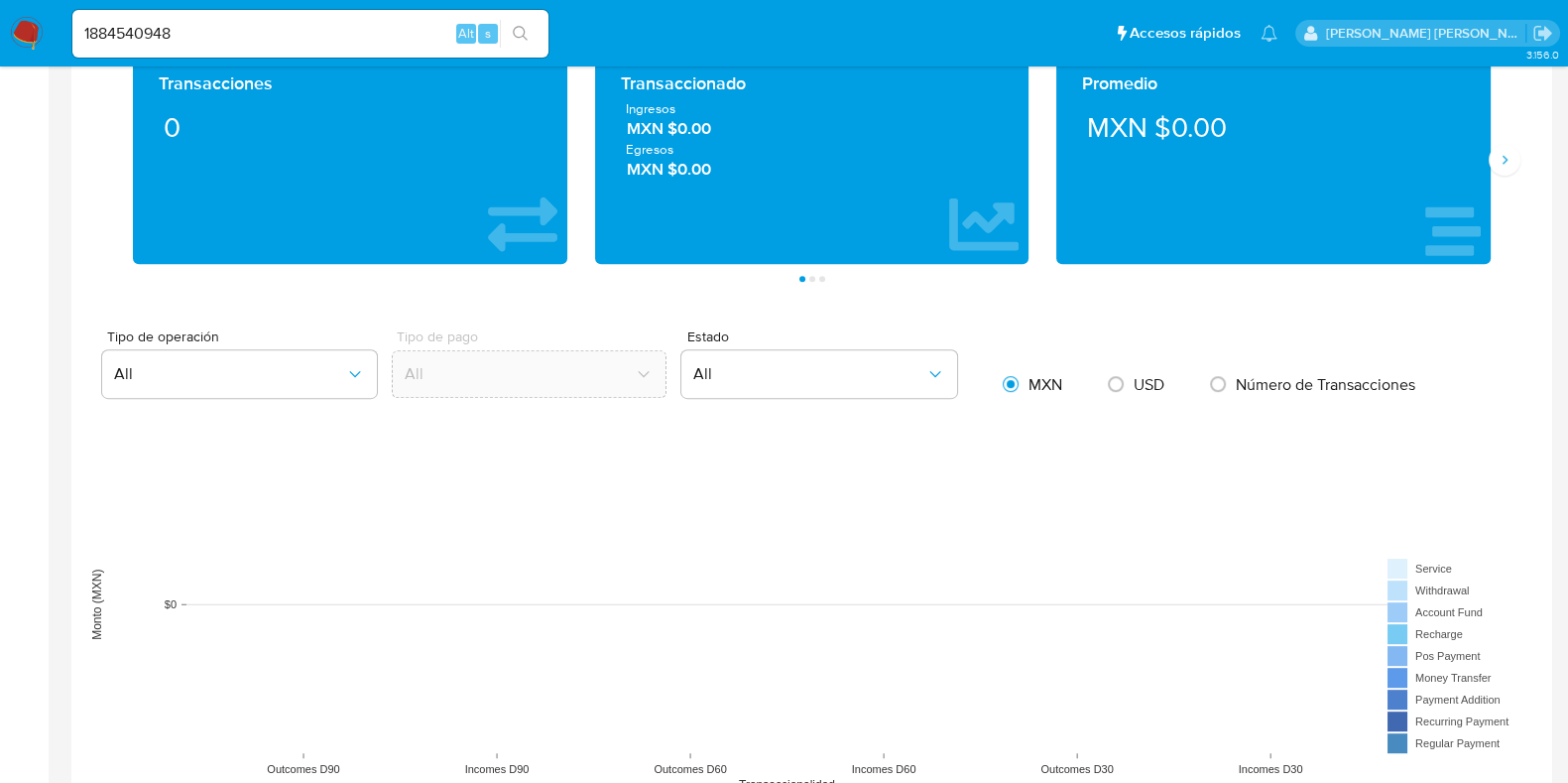
scroll to position [1113, 0]
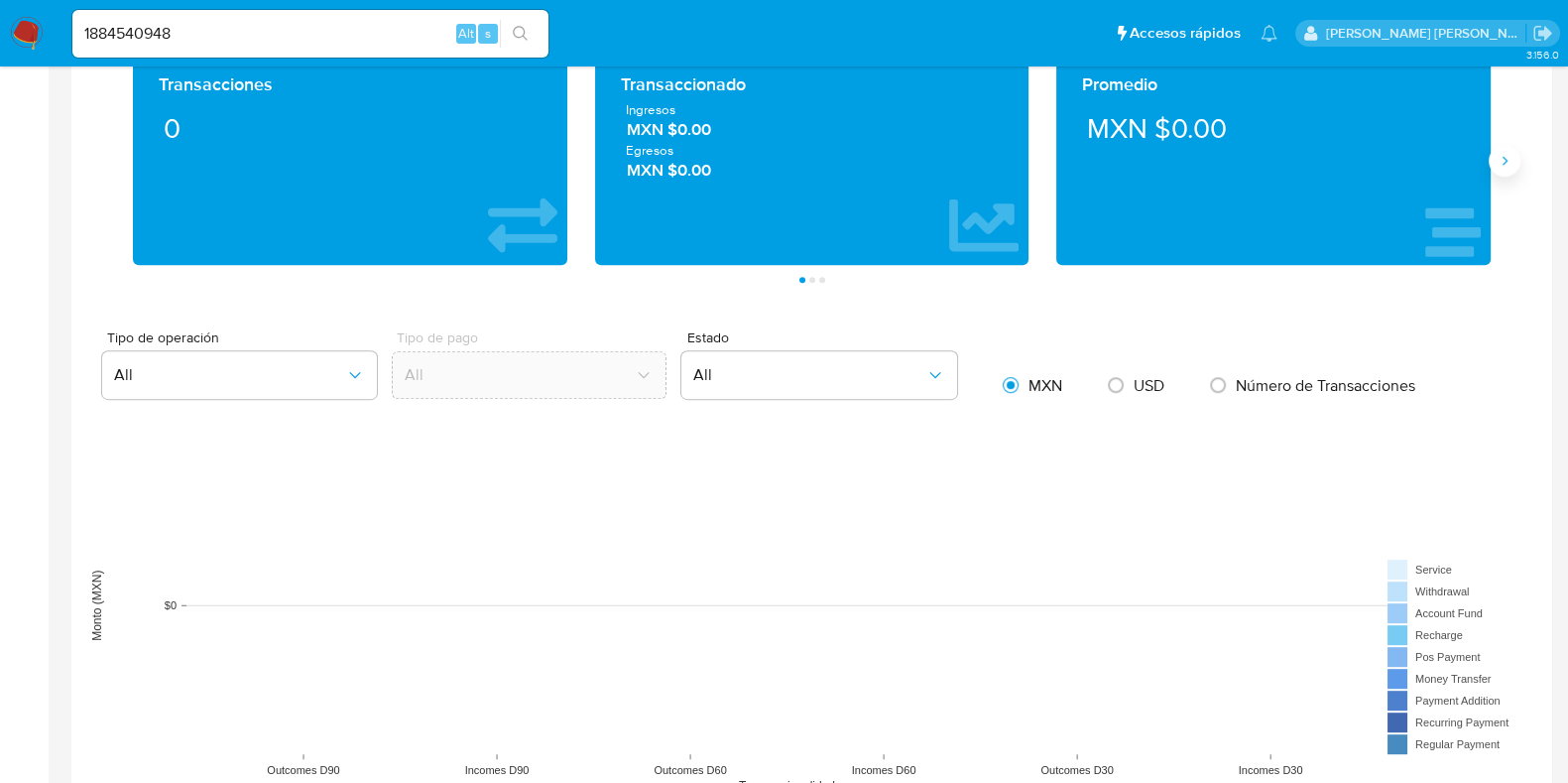
click at [1505, 161] on icon "Siguiente" at bounding box center [1504, 160] width 16 height 16
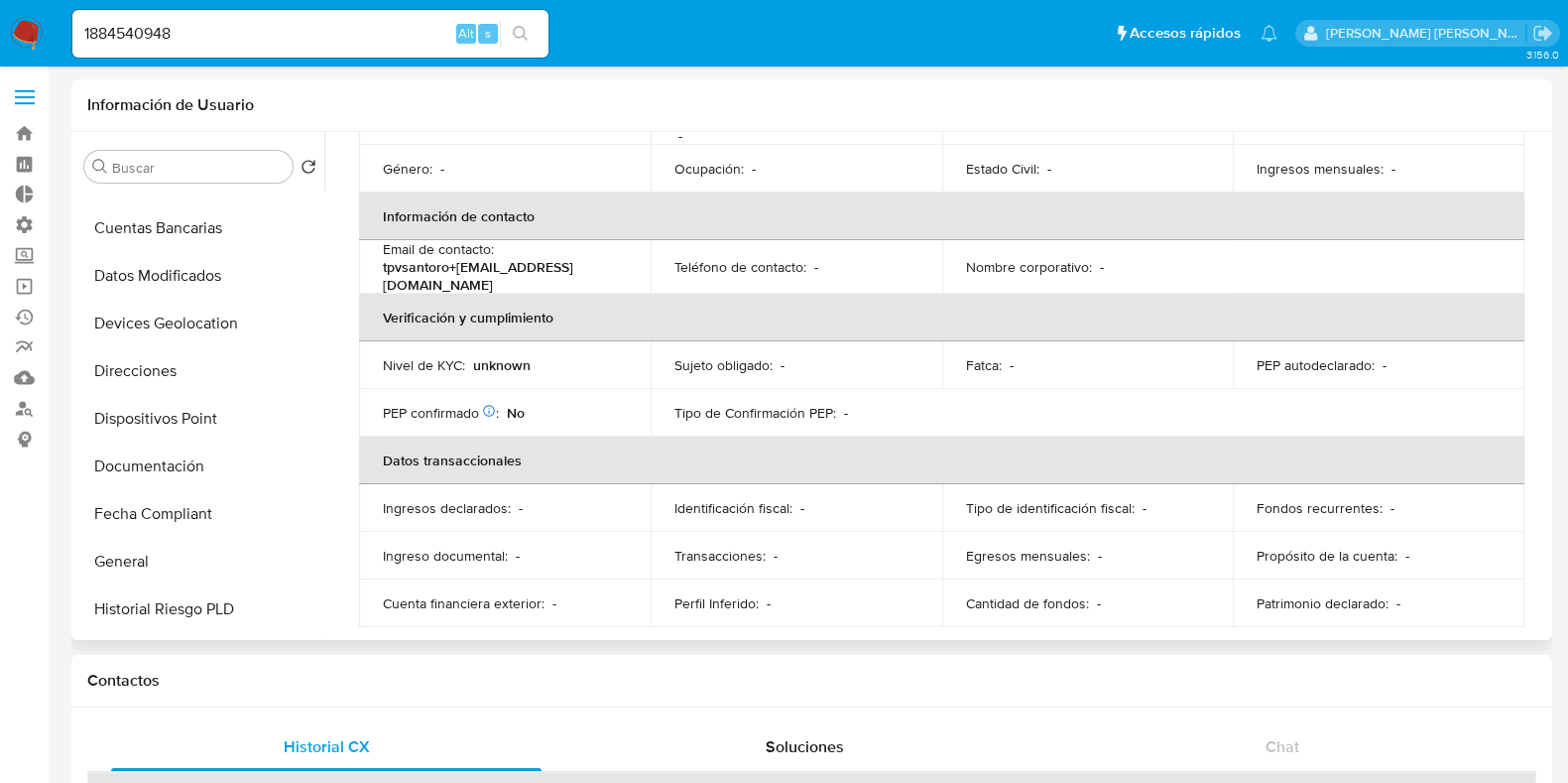
scroll to position [372, 0]
click at [149, 563] on button "General" at bounding box center [192, 558] width 232 height 48
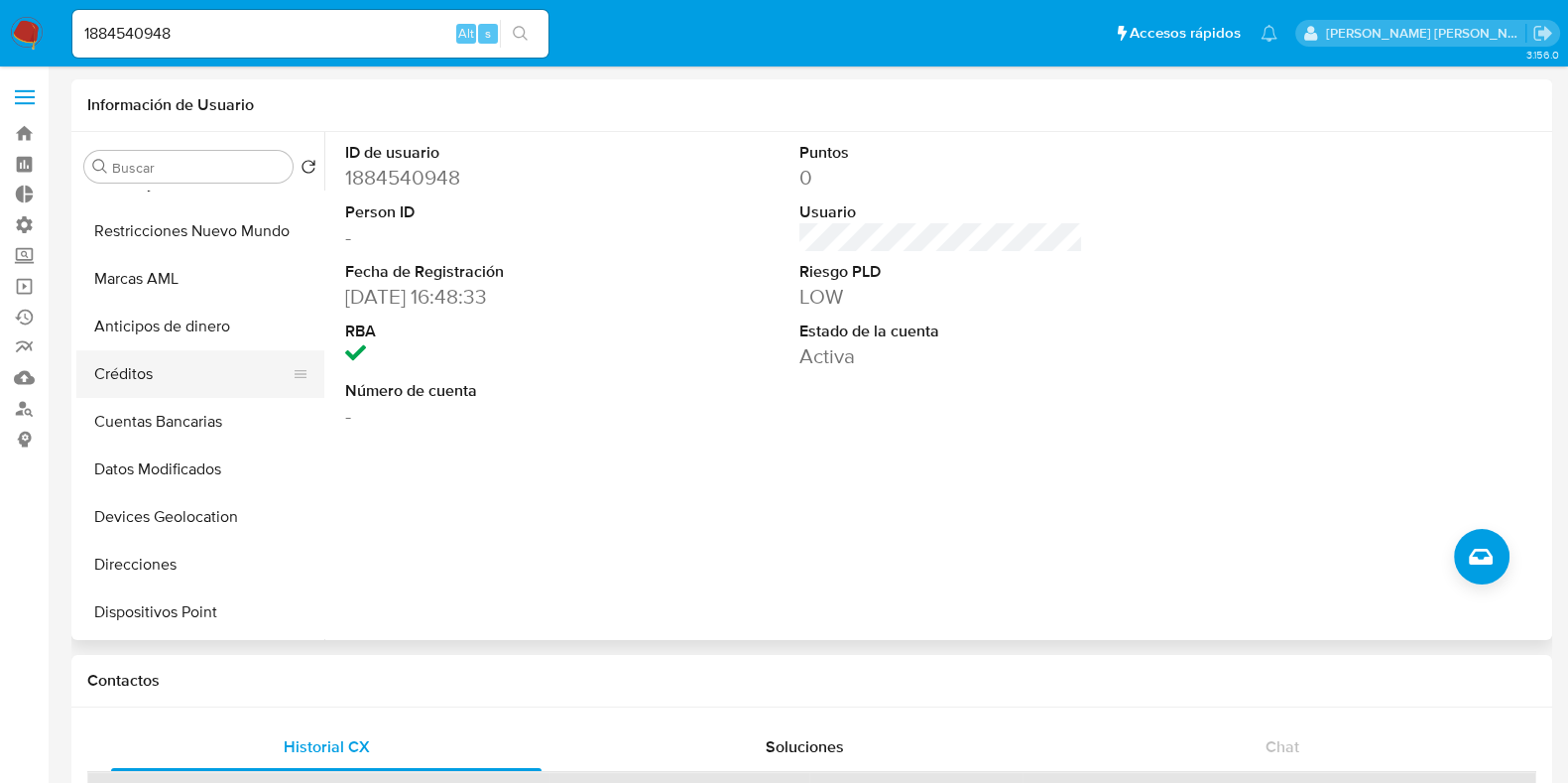
scroll to position [0, 0]
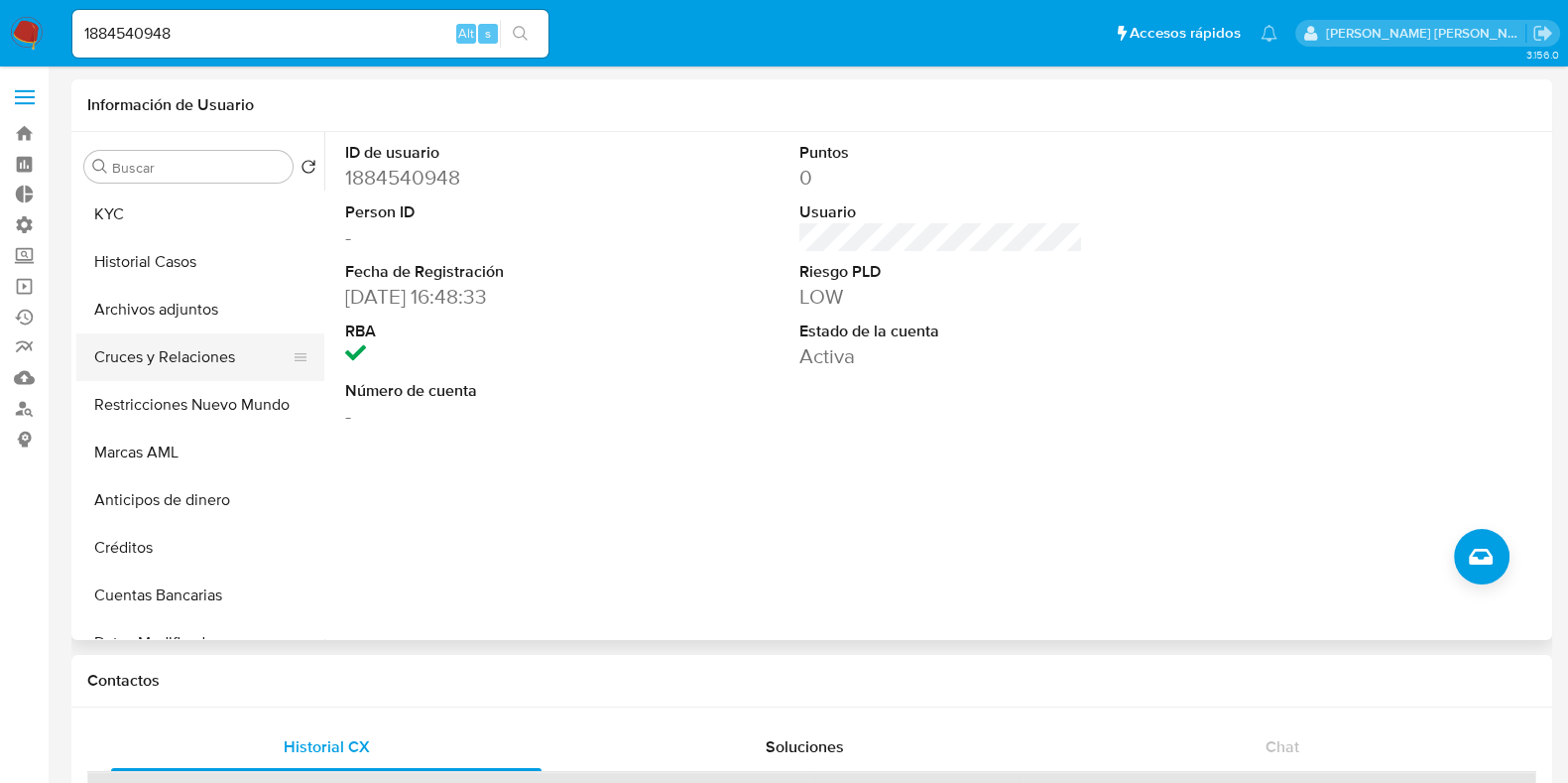
click at [183, 354] on button "Cruces y Relaciones" at bounding box center [192, 358] width 232 height 48
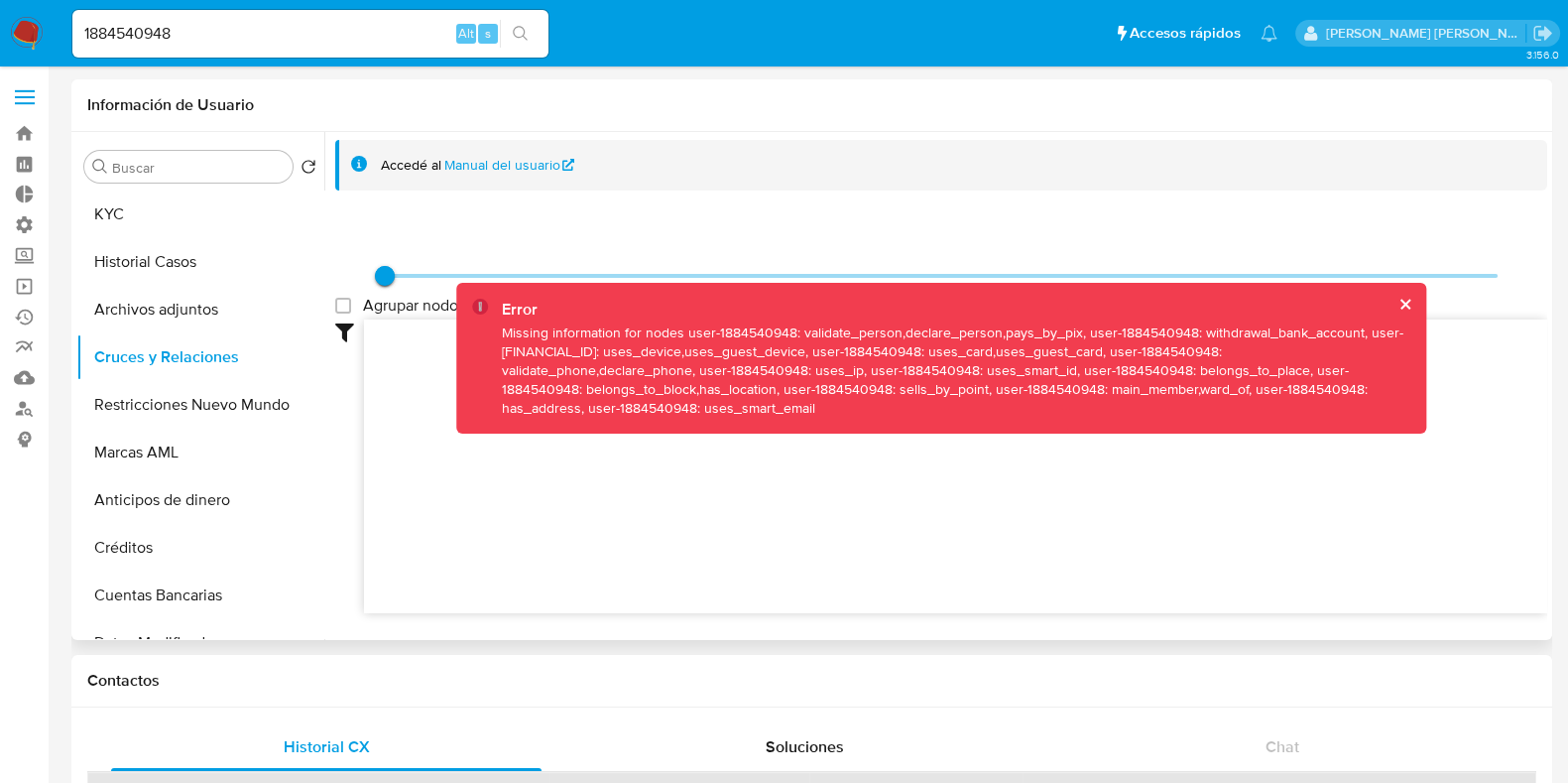
click at [1399, 298] on button "cerrar" at bounding box center [1404, 304] width 13 height 13
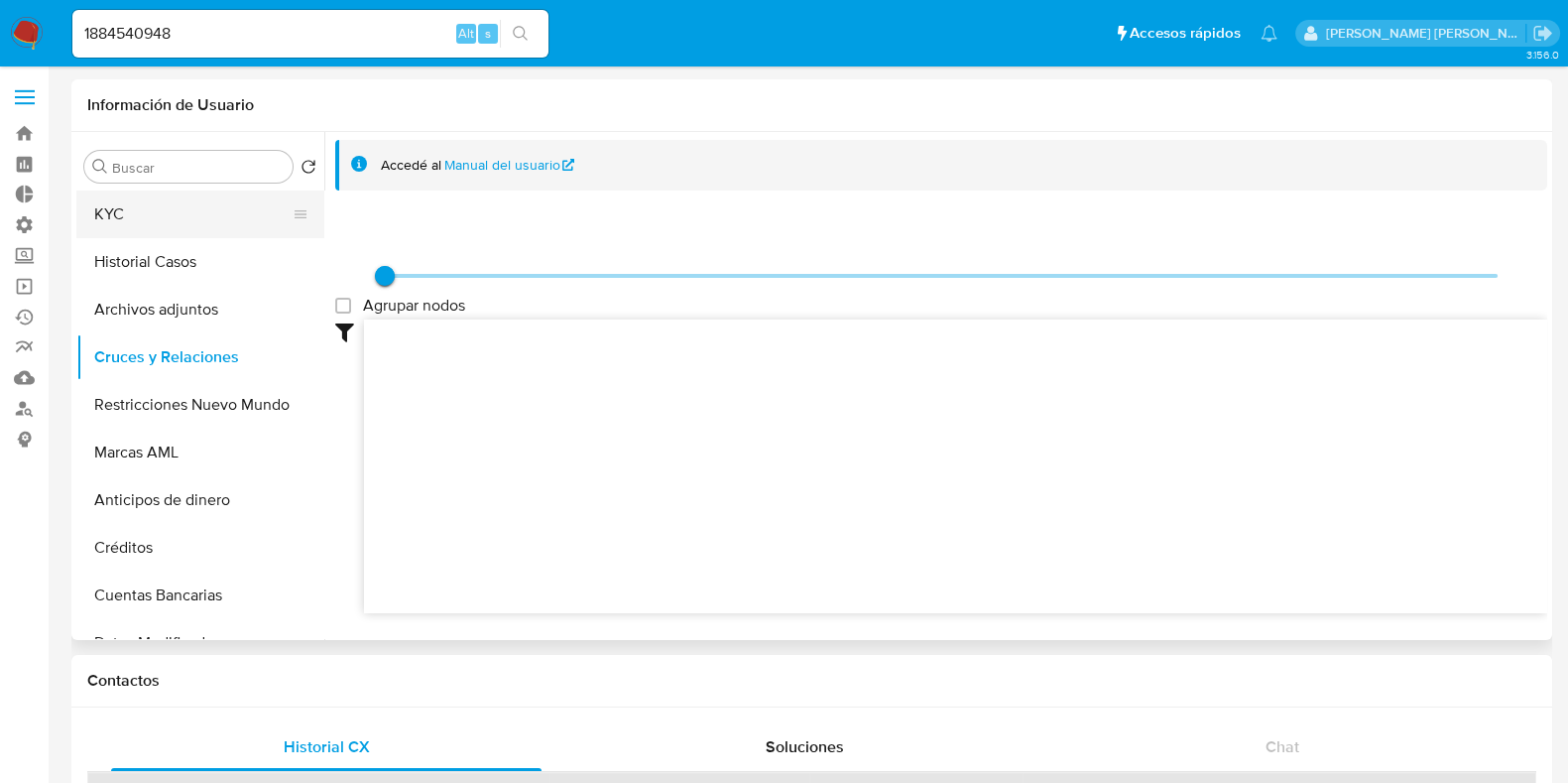
click at [127, 233] on button "KYC" at bounding box center [192, 214] width 232 height 48
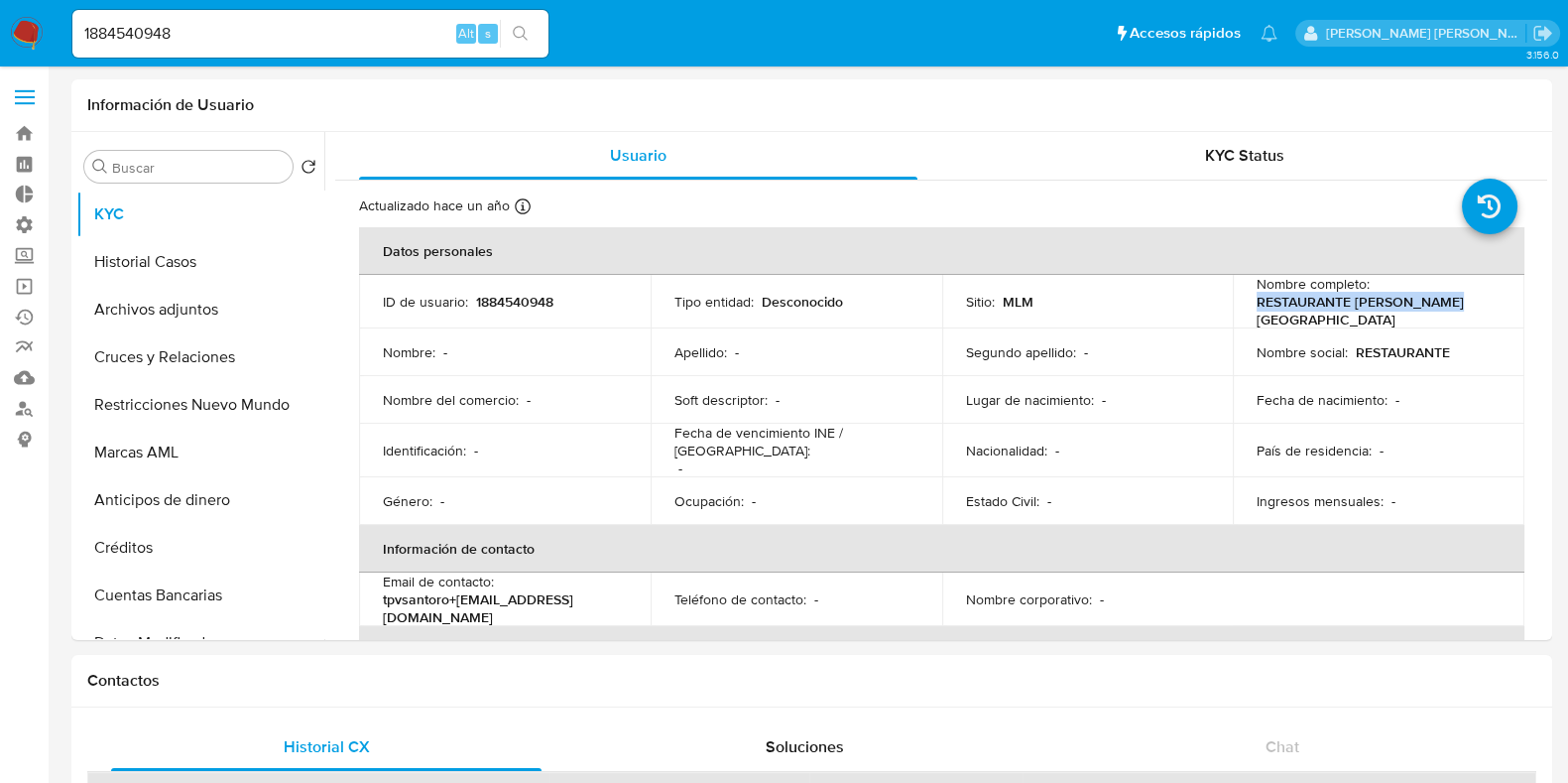
drag, startPoint x: 1244, startPoint y: 310, endPoint x: 1454, endPoint y: 311, distance: 210.0
click at [1454, 311] on td "Nombre completo : RESTAURANTE SANTORO GRILL" at bounding box center [1378, 302] width 292 height 54
copy p "RESTAURANTE SANTORO GRILL"
click at [1190, 155] on div "KYC Status" at bounding box center [1243, 156] width 559 height 48
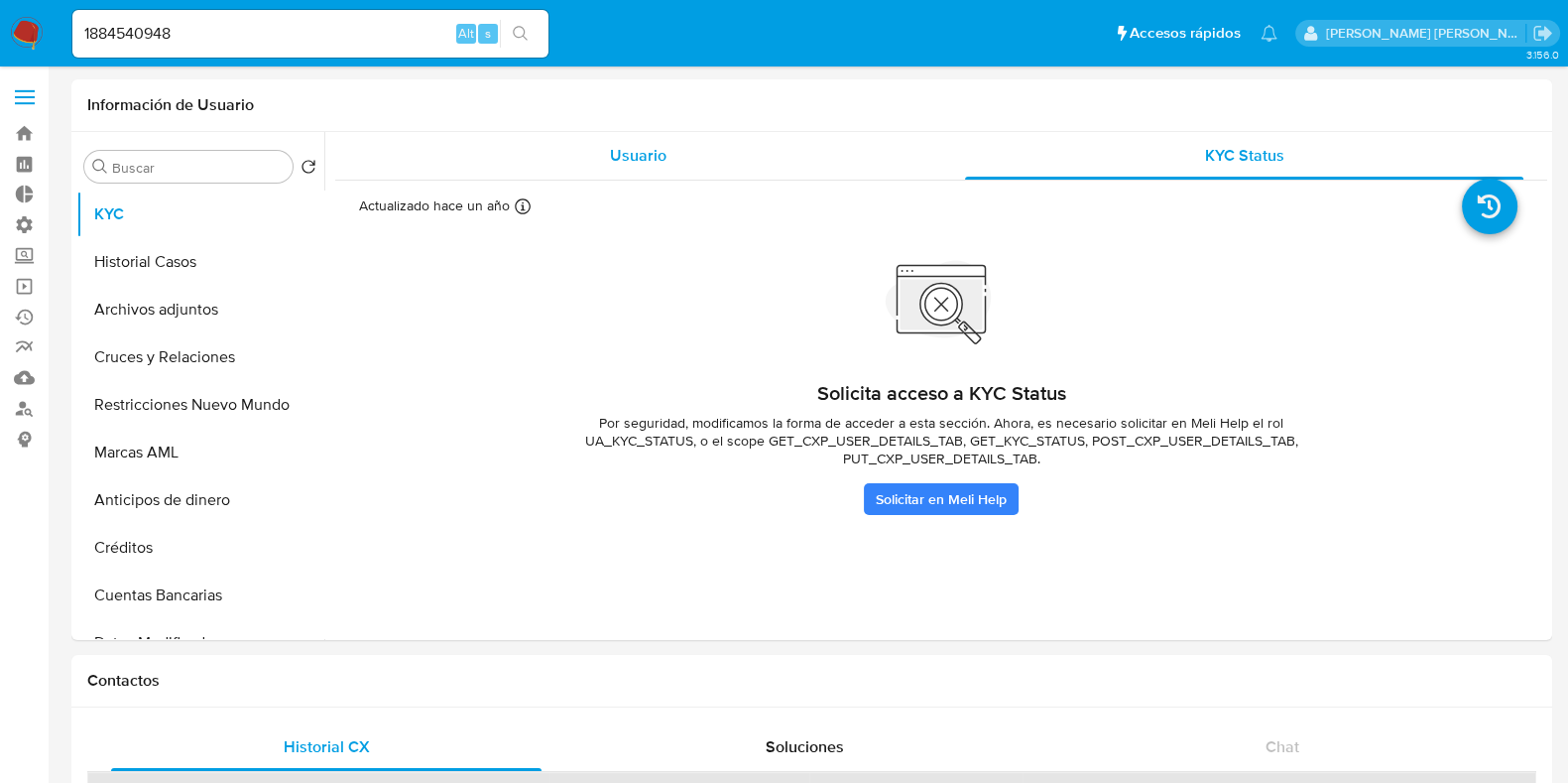
click at [626, 147] on span "Usuario" at bounding box center [638, 154] width 57 height 23
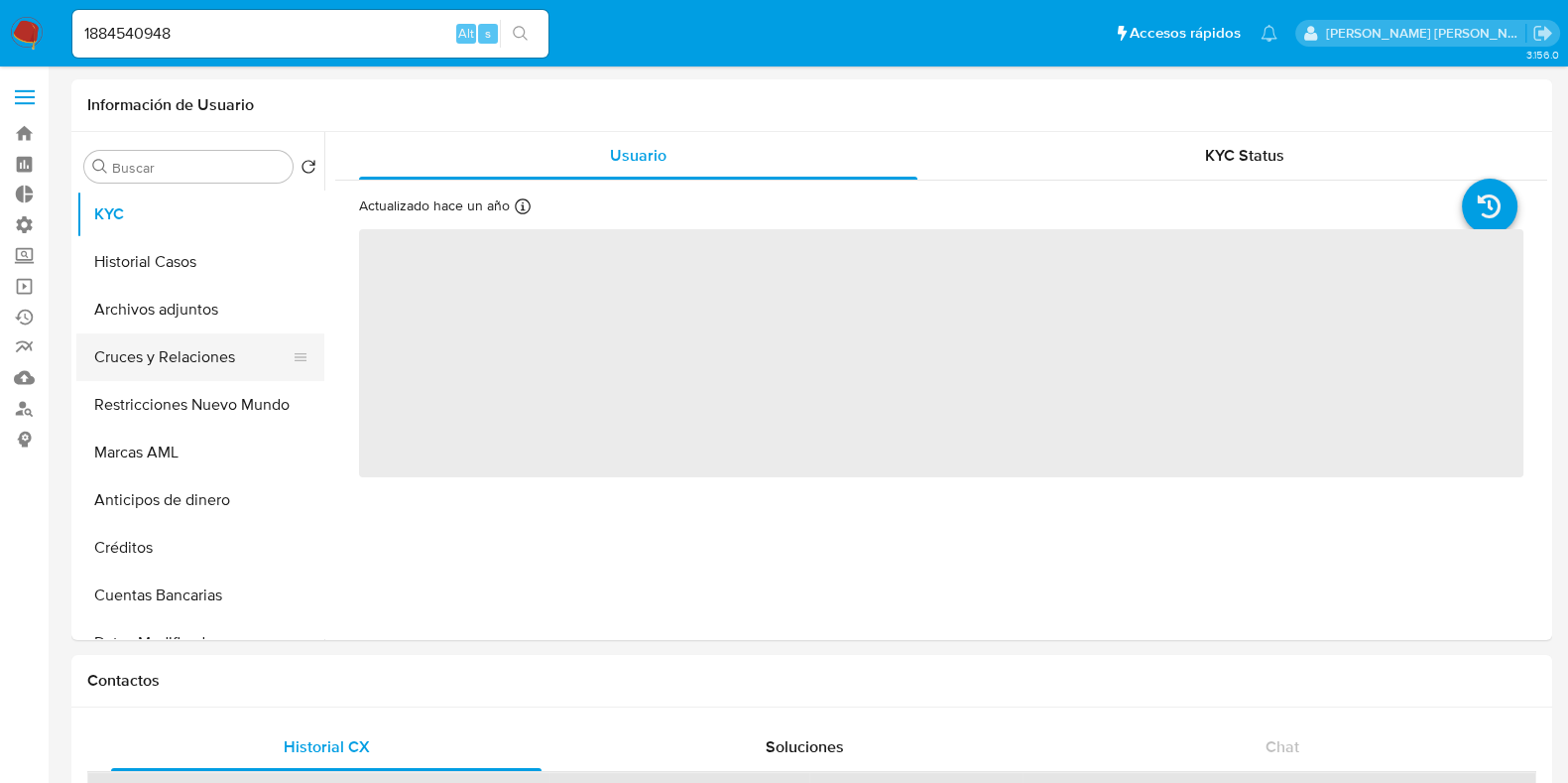
click at [158, 347] on button "Cruces y Relaciones" at bounding box center [192, 358] width 232 height 48
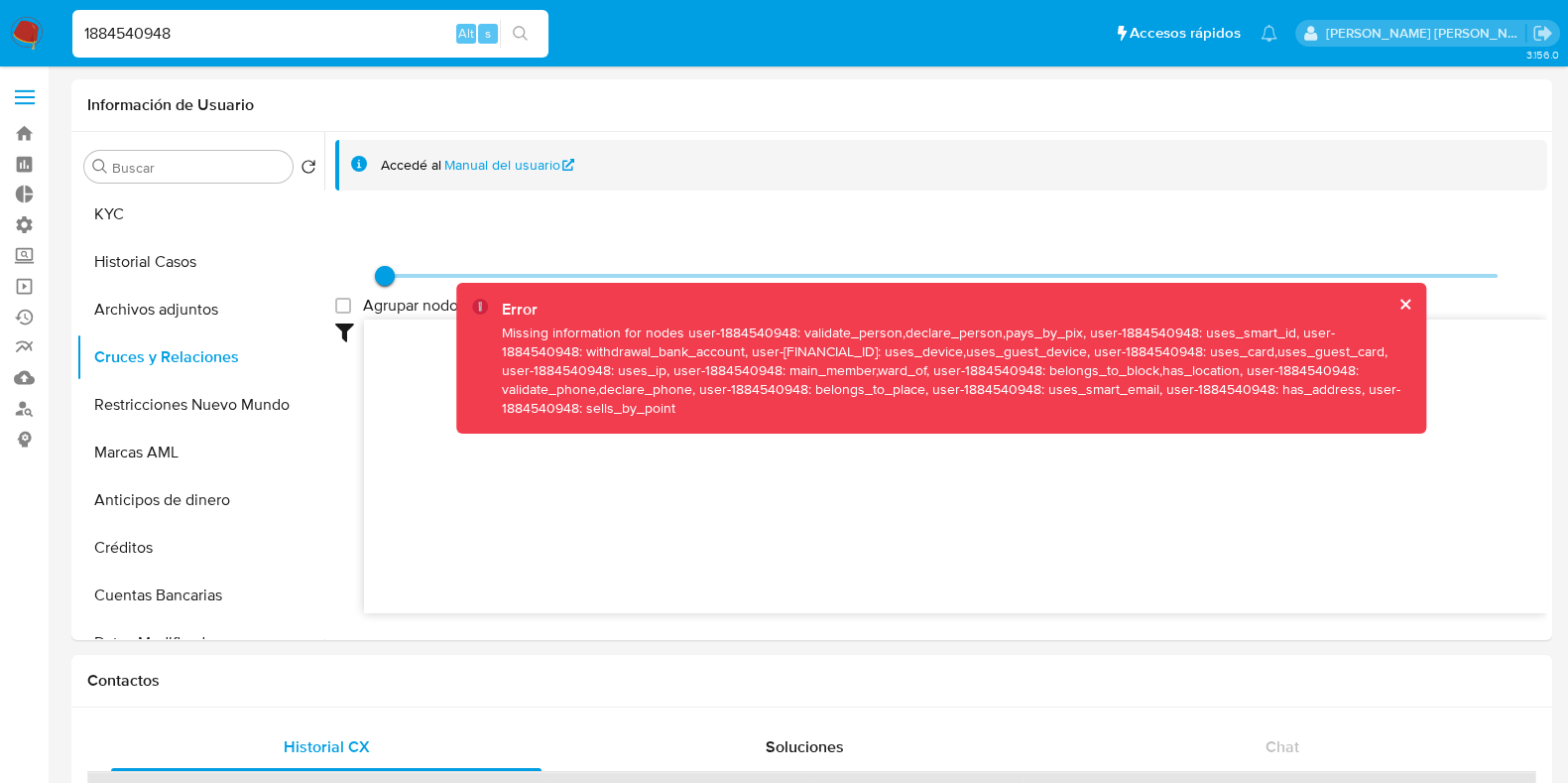
click at [139, 36] on input "1884540948" at bounding box center [311, 34] width 476 height 26
paste input "2509870570"
type input "2509870570"
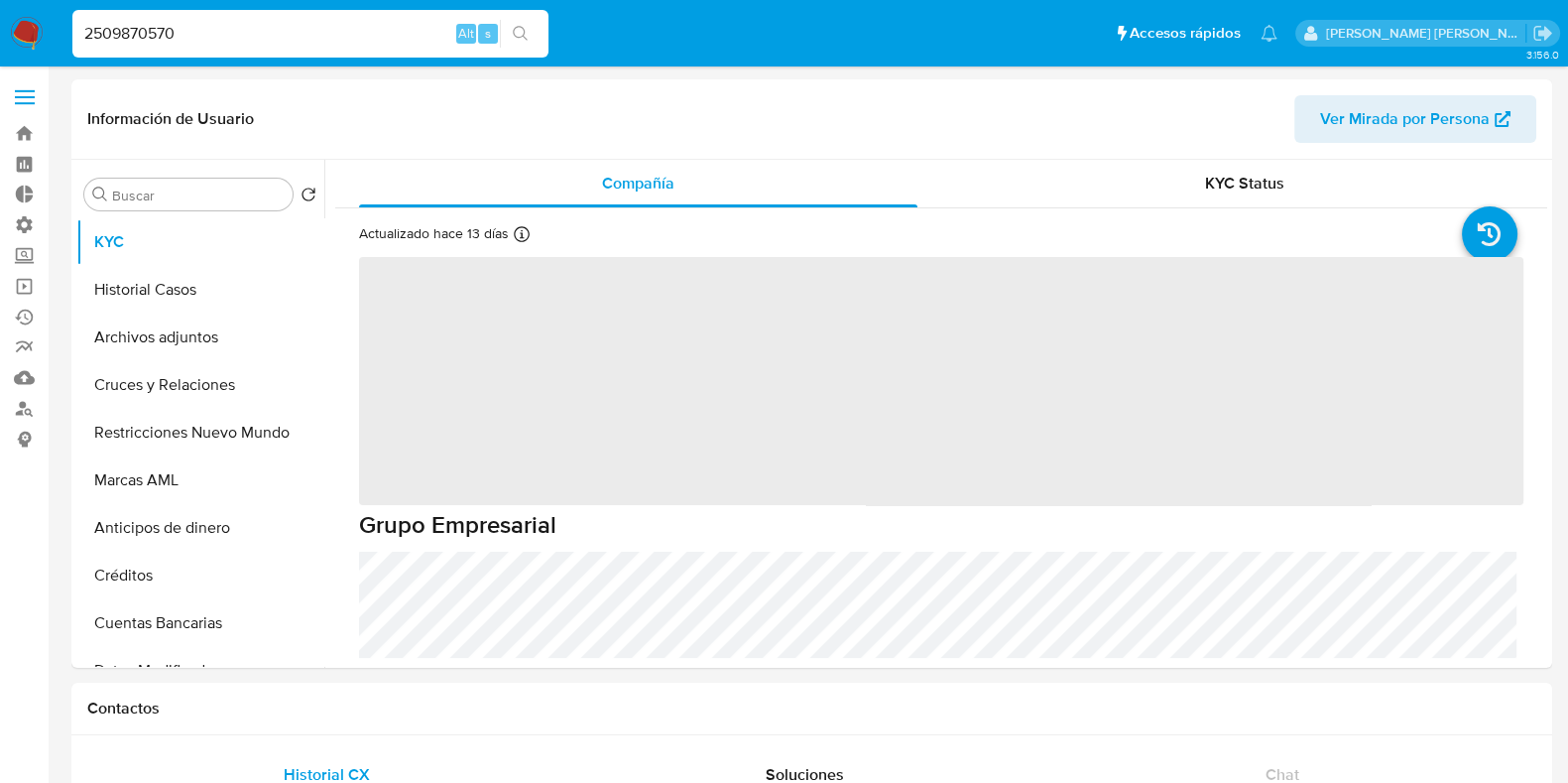
select select "10"
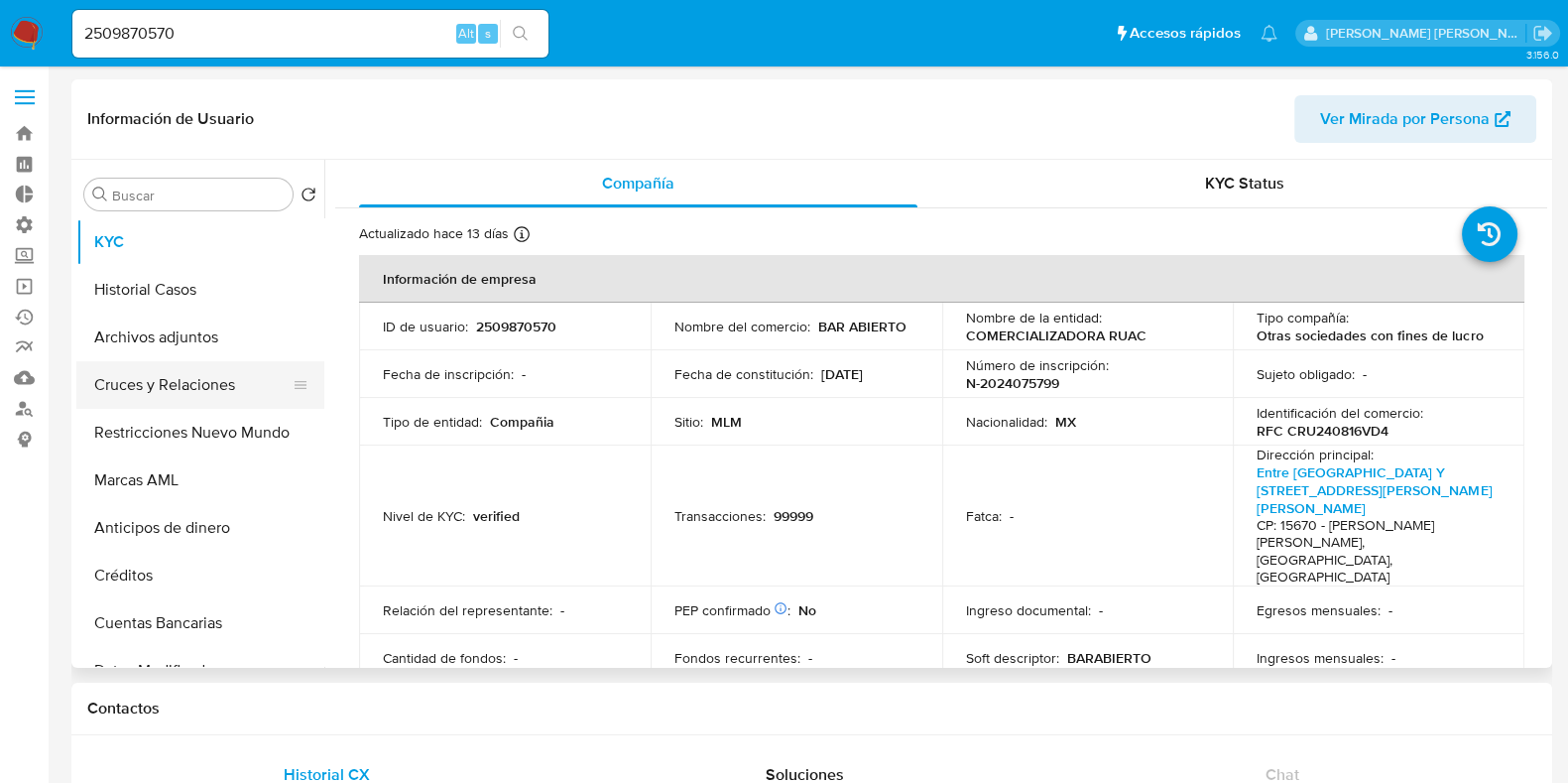
click at [194, 399] on button "Cruces y Relaciones" at bounding box center [192, 386] width 232 height 48
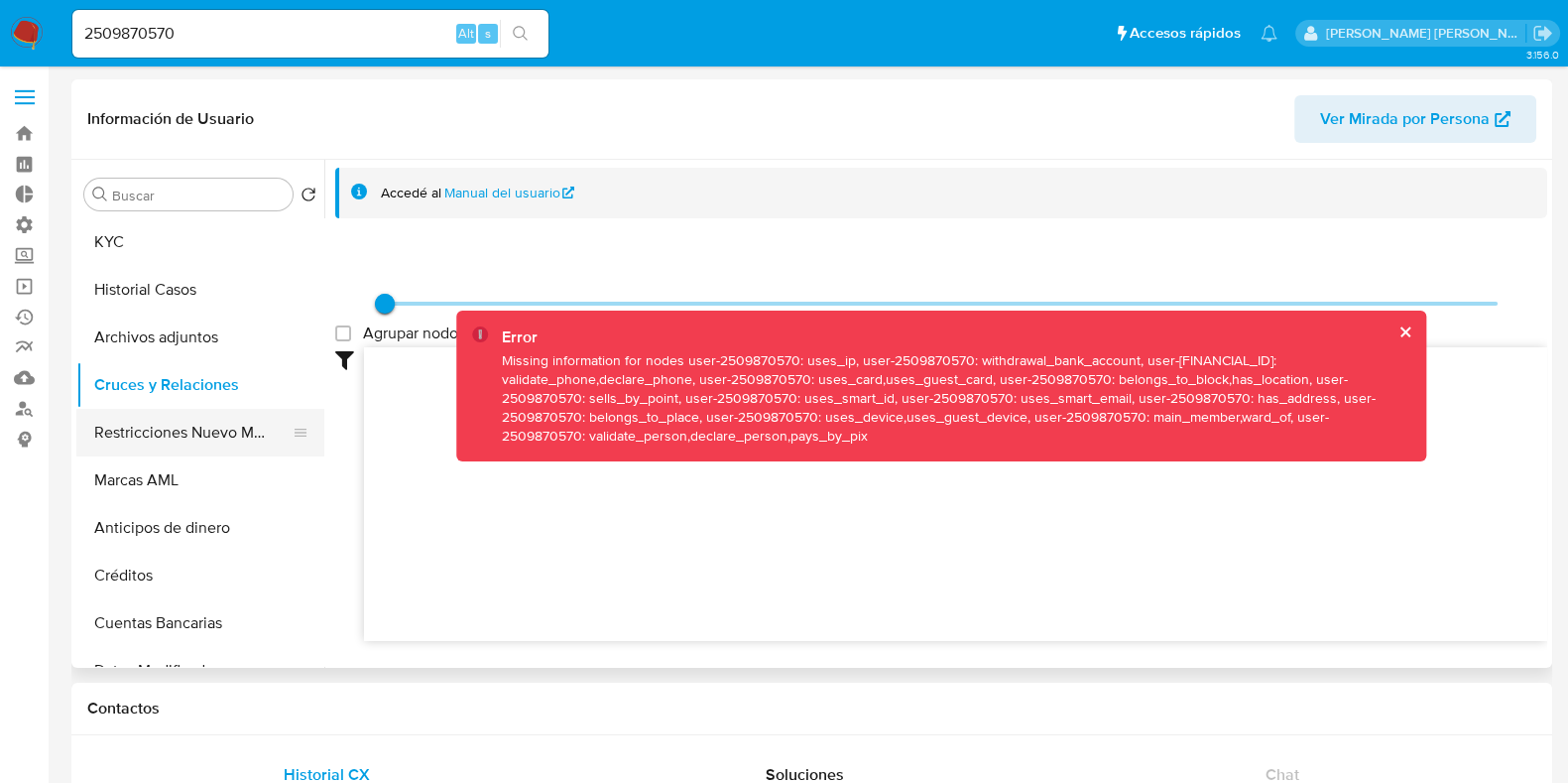
click at [140, 427] on button "Restricciones Nuevo Mundo" at bounding box center [192, 432] width 232 height 48
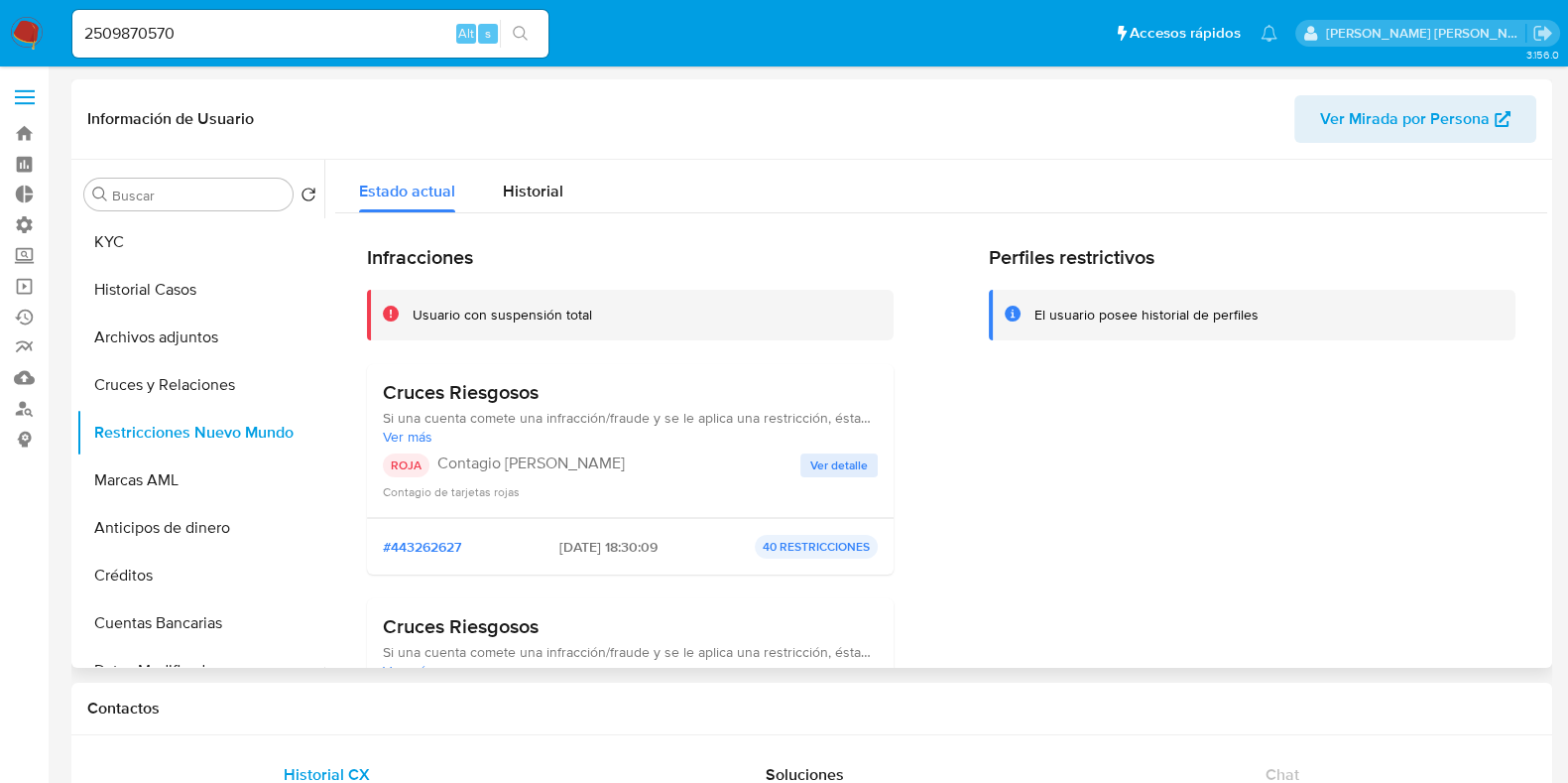
click at [849, 458] on span "Ver detalle" at bounding box center [839, 465] width 58 height 20
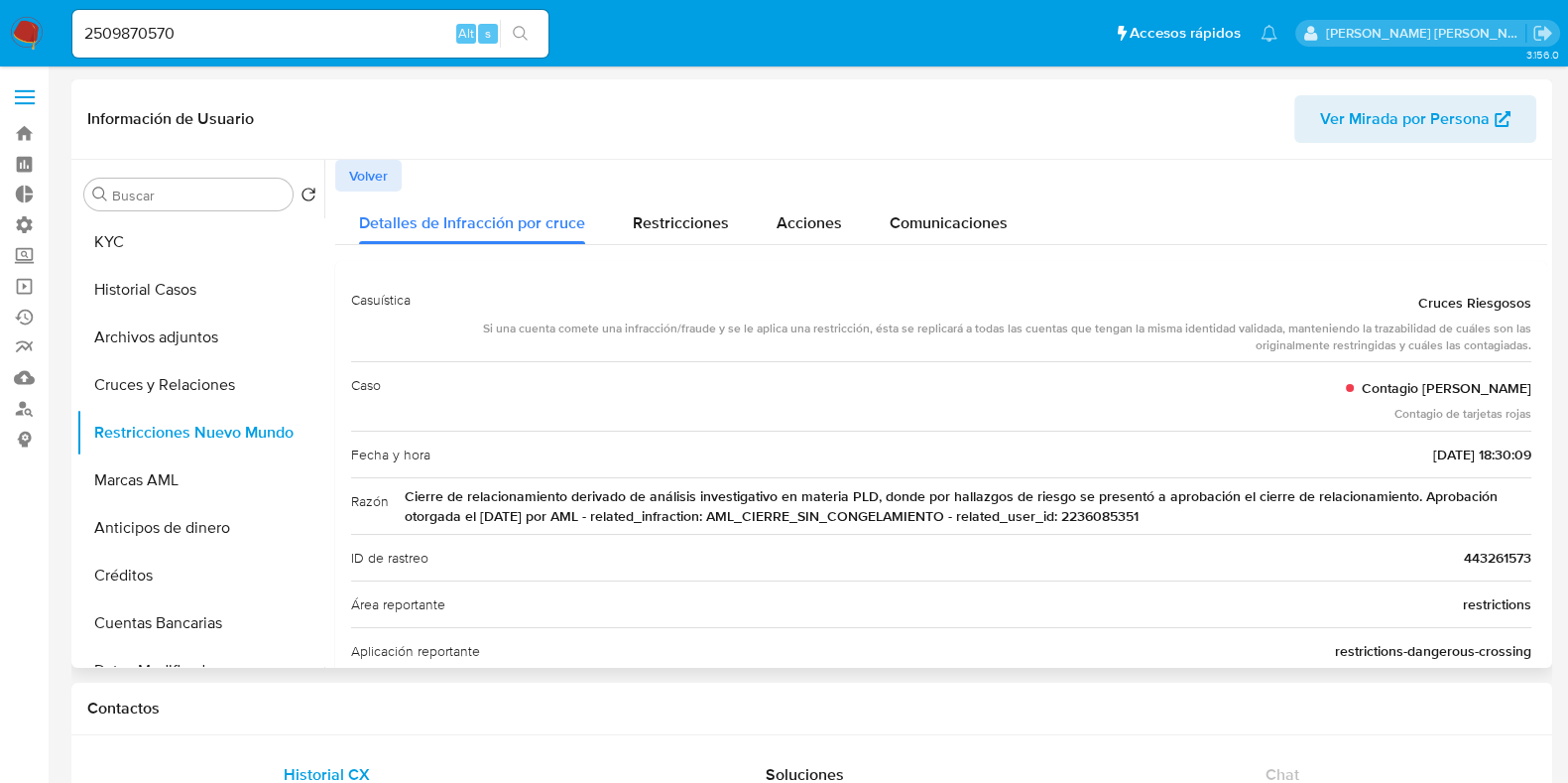
scroll to position [70, 0]
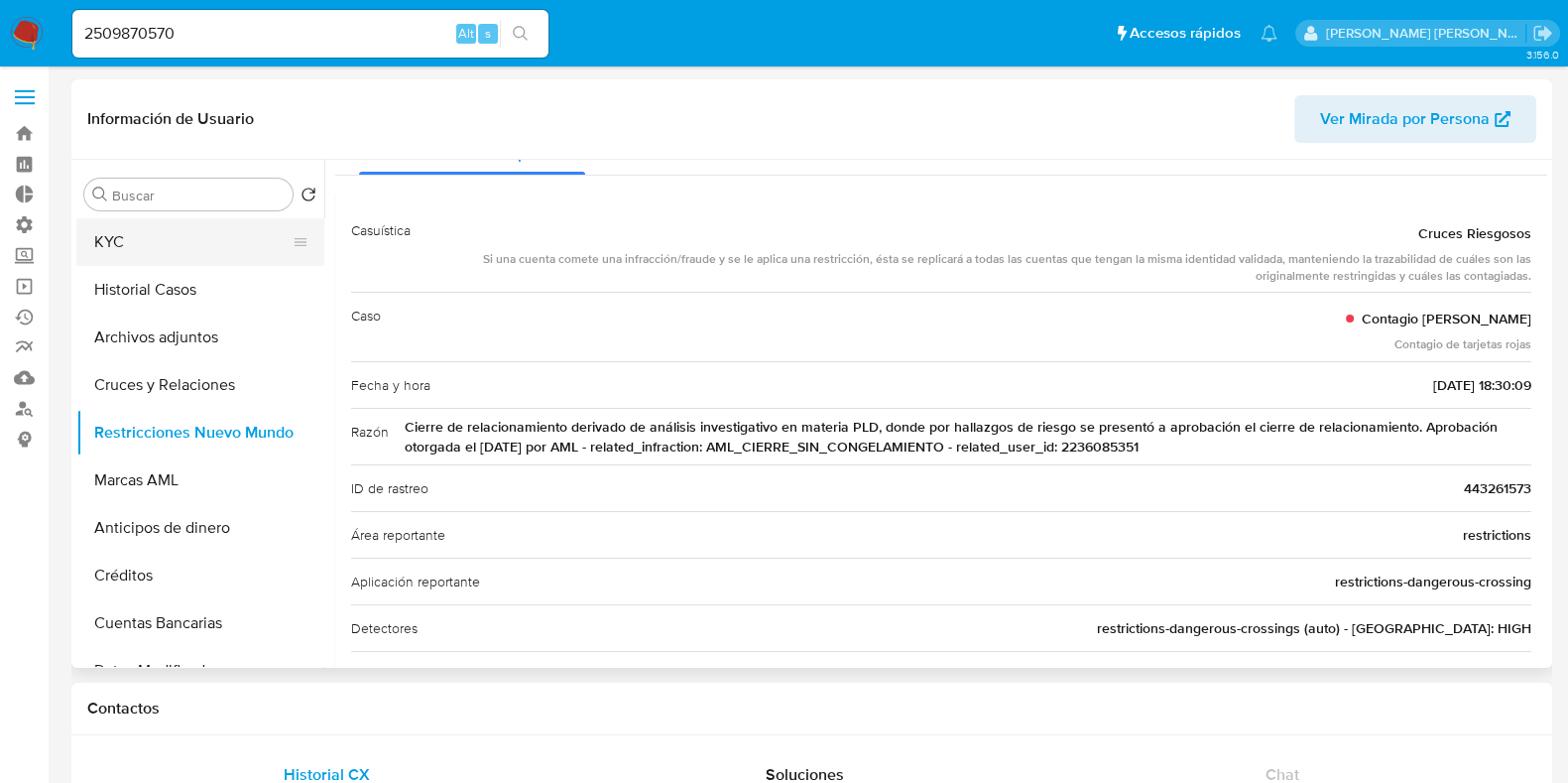
click at [124, 249] on button "KYC" at bounding box center [192, 242] width 232 height 48
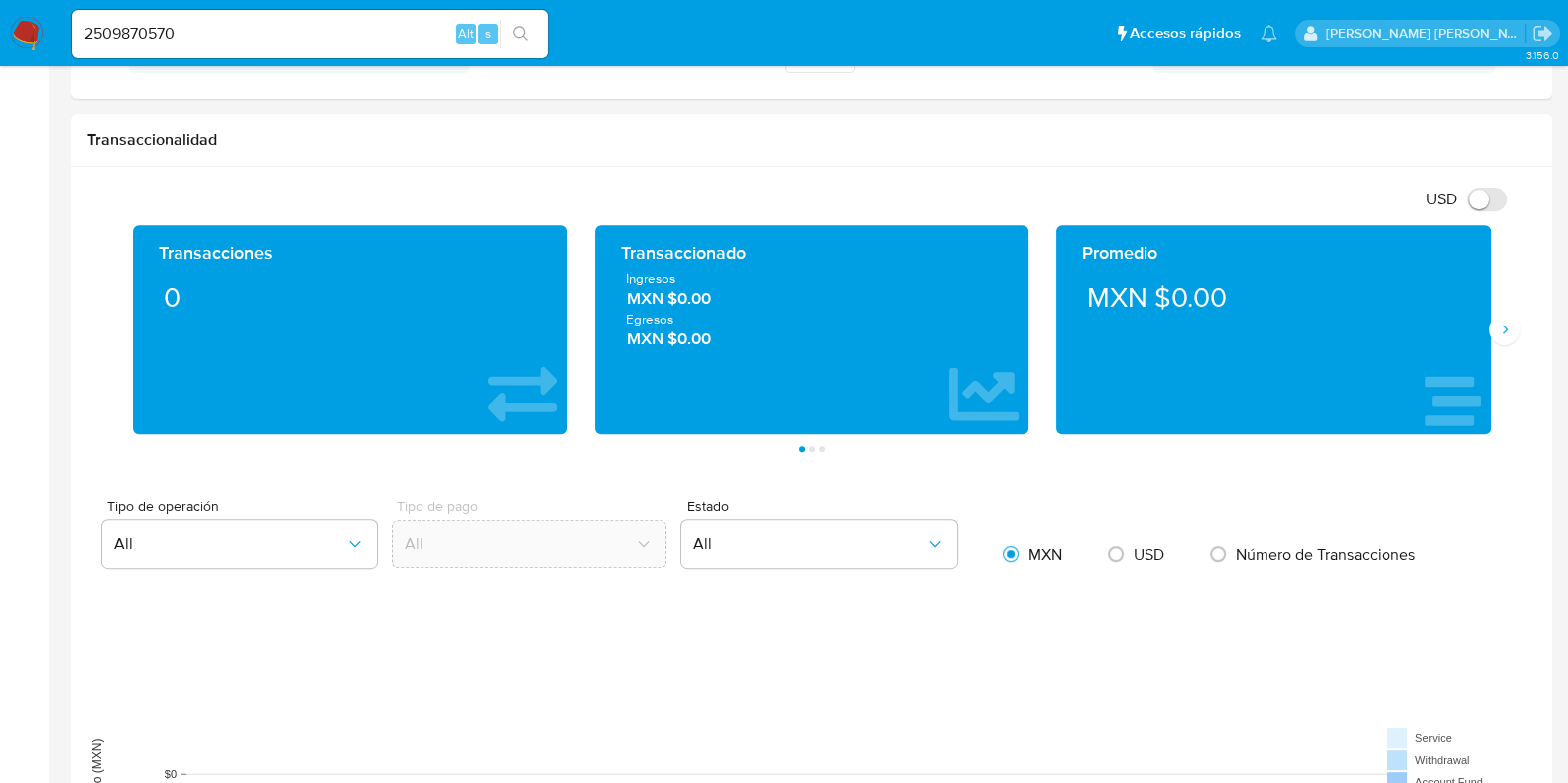
scroll to position [971, 0]
click at [1505, 328] on icon "Siguiente" at bounding box center [1504, 330] width 5 height 9
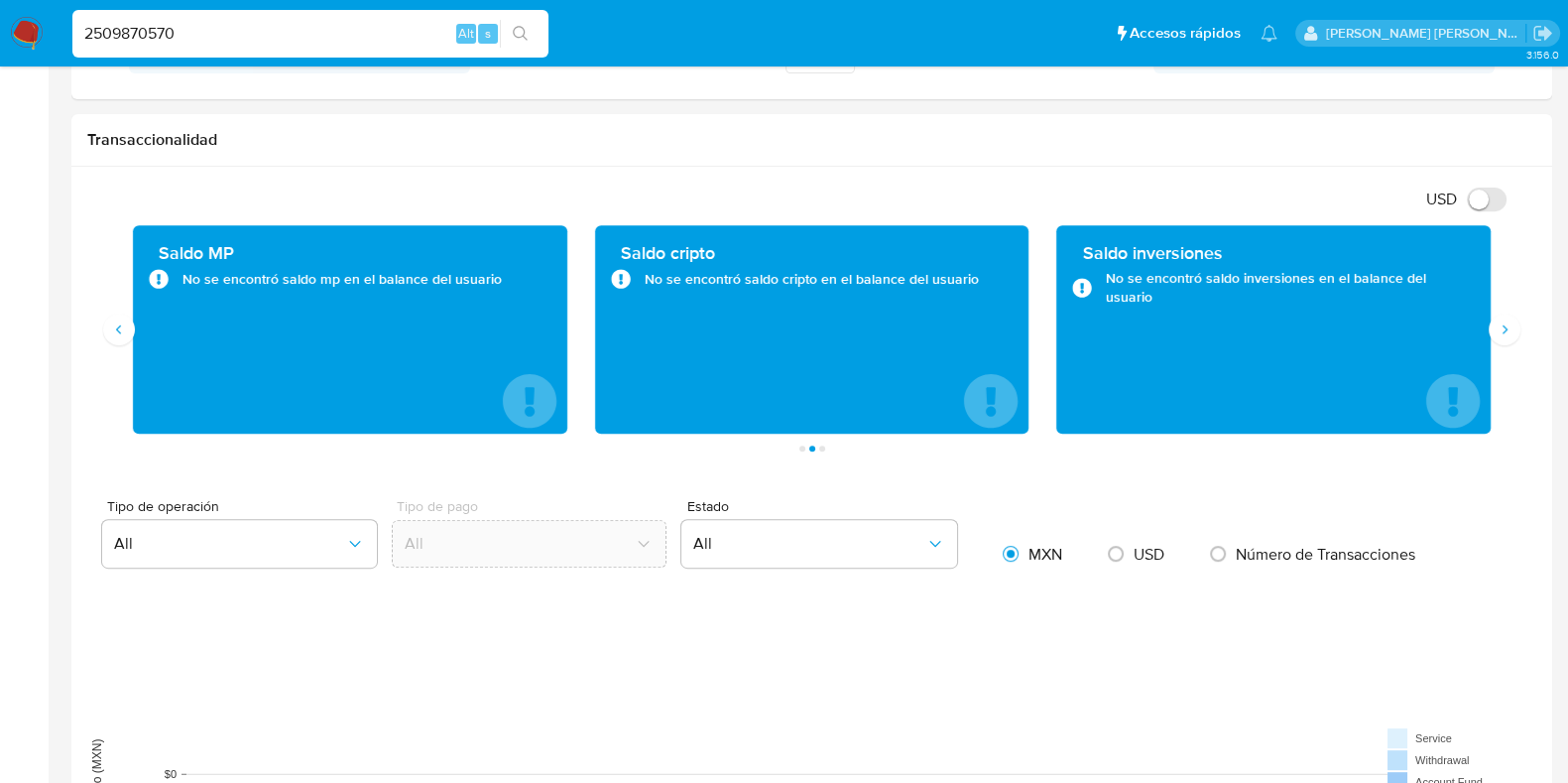
click at [131, 40] on input "2509870570" at bounding box center [311, 34] width 476 height 26
paste input "305731042"
type input "2305731042"
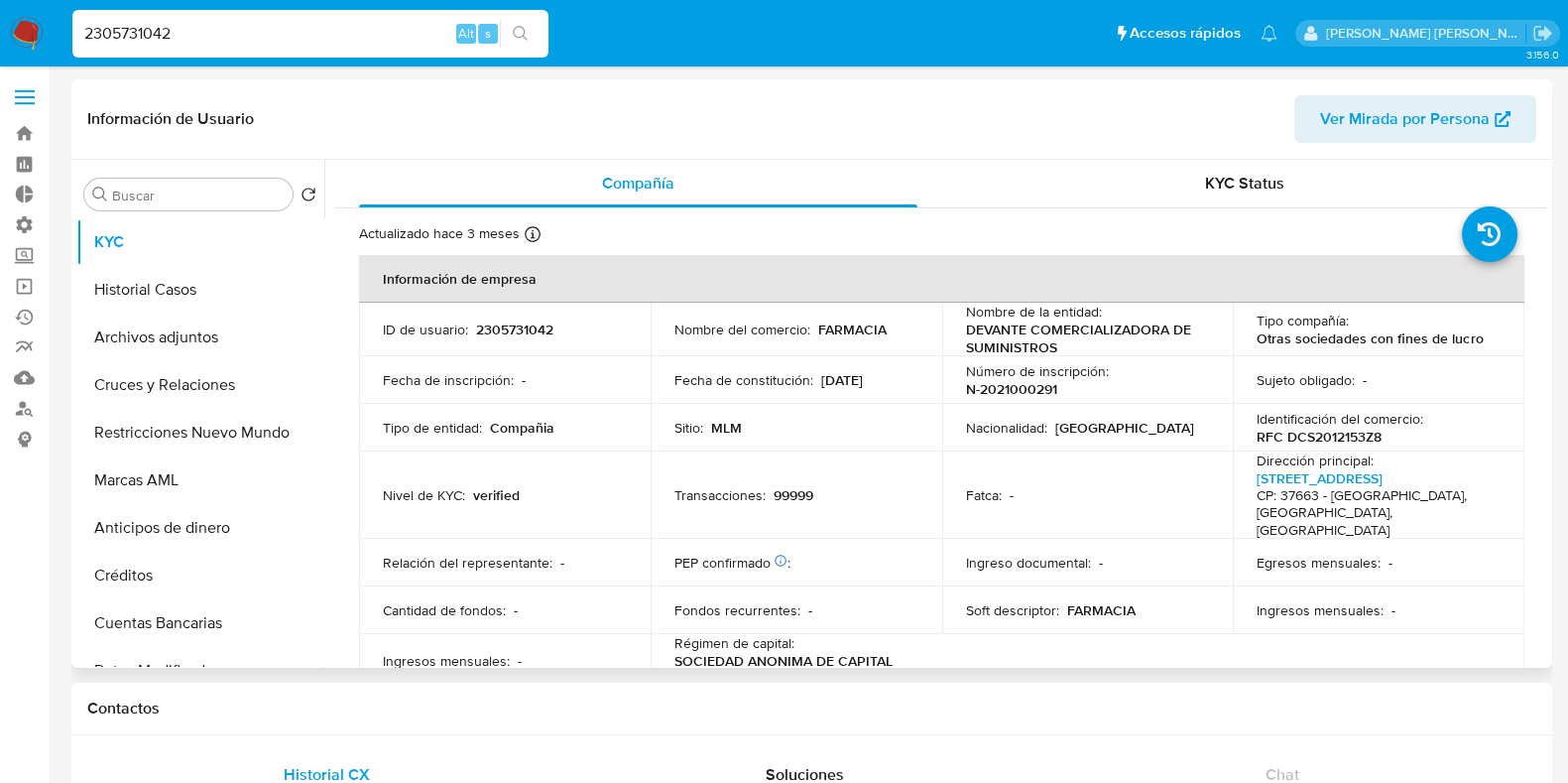
select select "10"
click at [129, 390] on button "Cruces y Relaciones" at bounding box center [192, 386] width 232 height 48
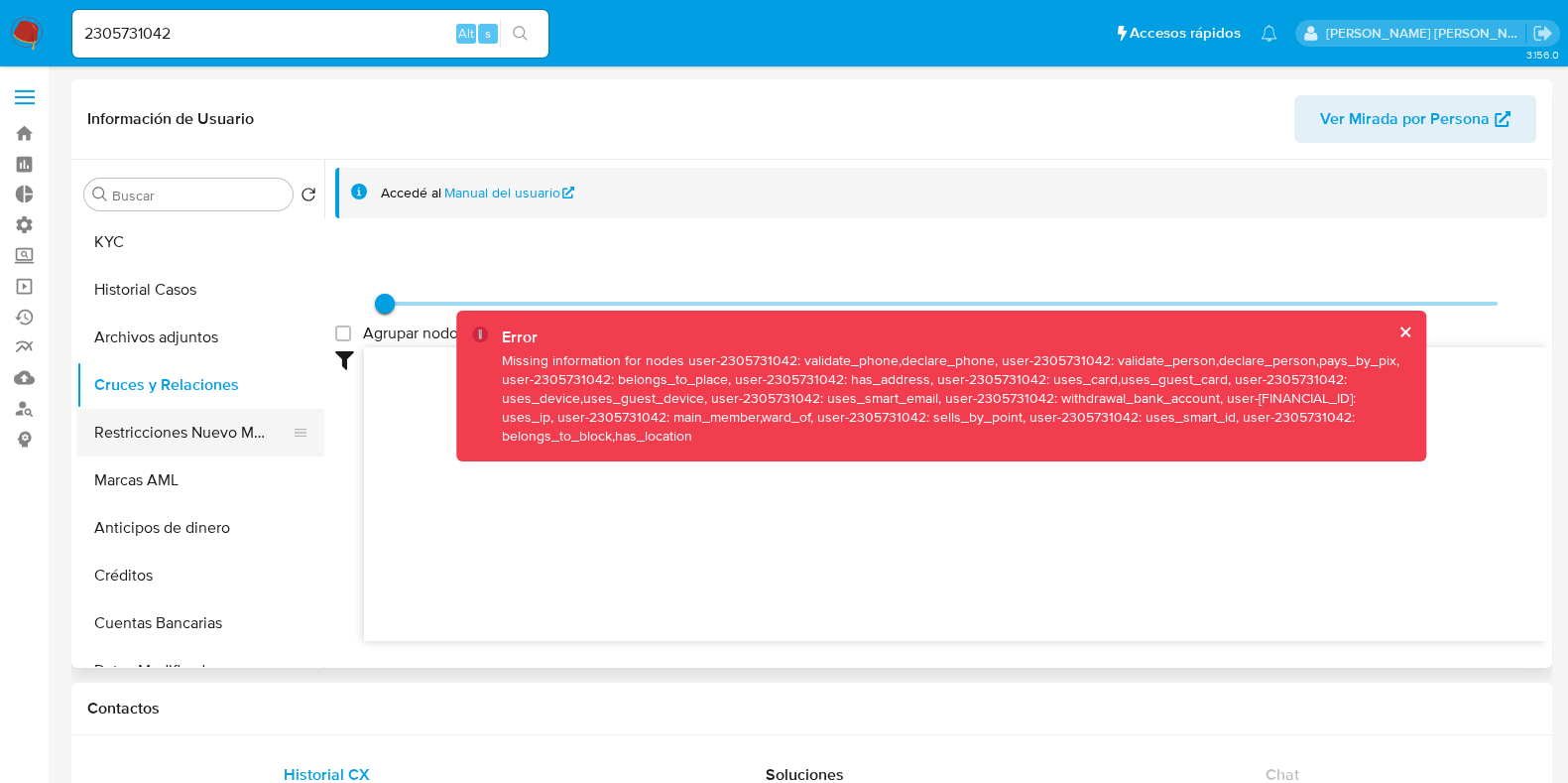
click at [206, 423] on button "Restricciones Nuevo Mundo" at bounding box center [192, 432] width 232 height 48
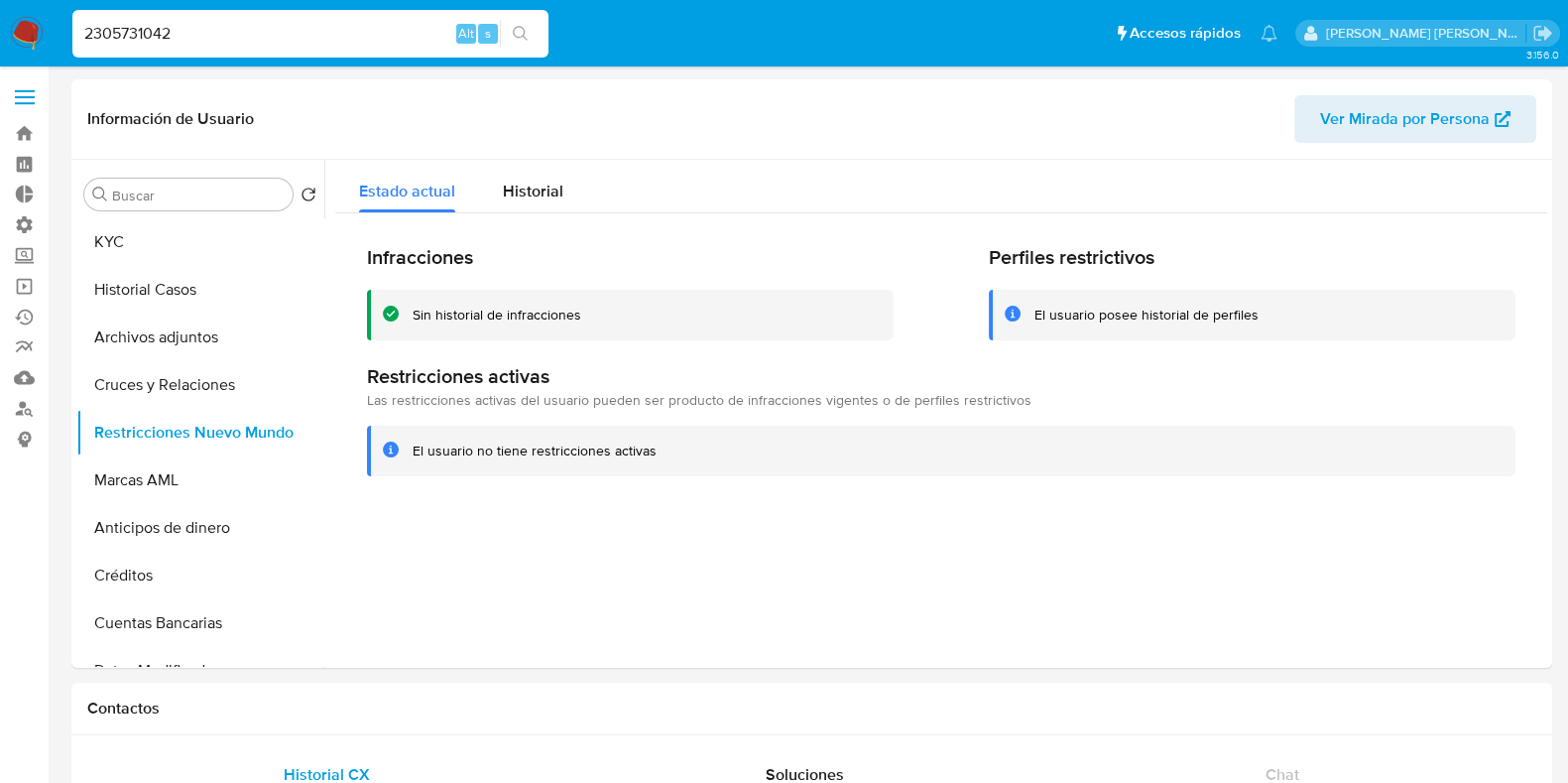
click at [114, 36] on input "2305731042" at bounding box center [311, 34] width 476 height 26
paste input "6028273"
click at [114, 36] on input "236028273" at bounding box center [311, 34] width 476 height 26
type input "236028273"
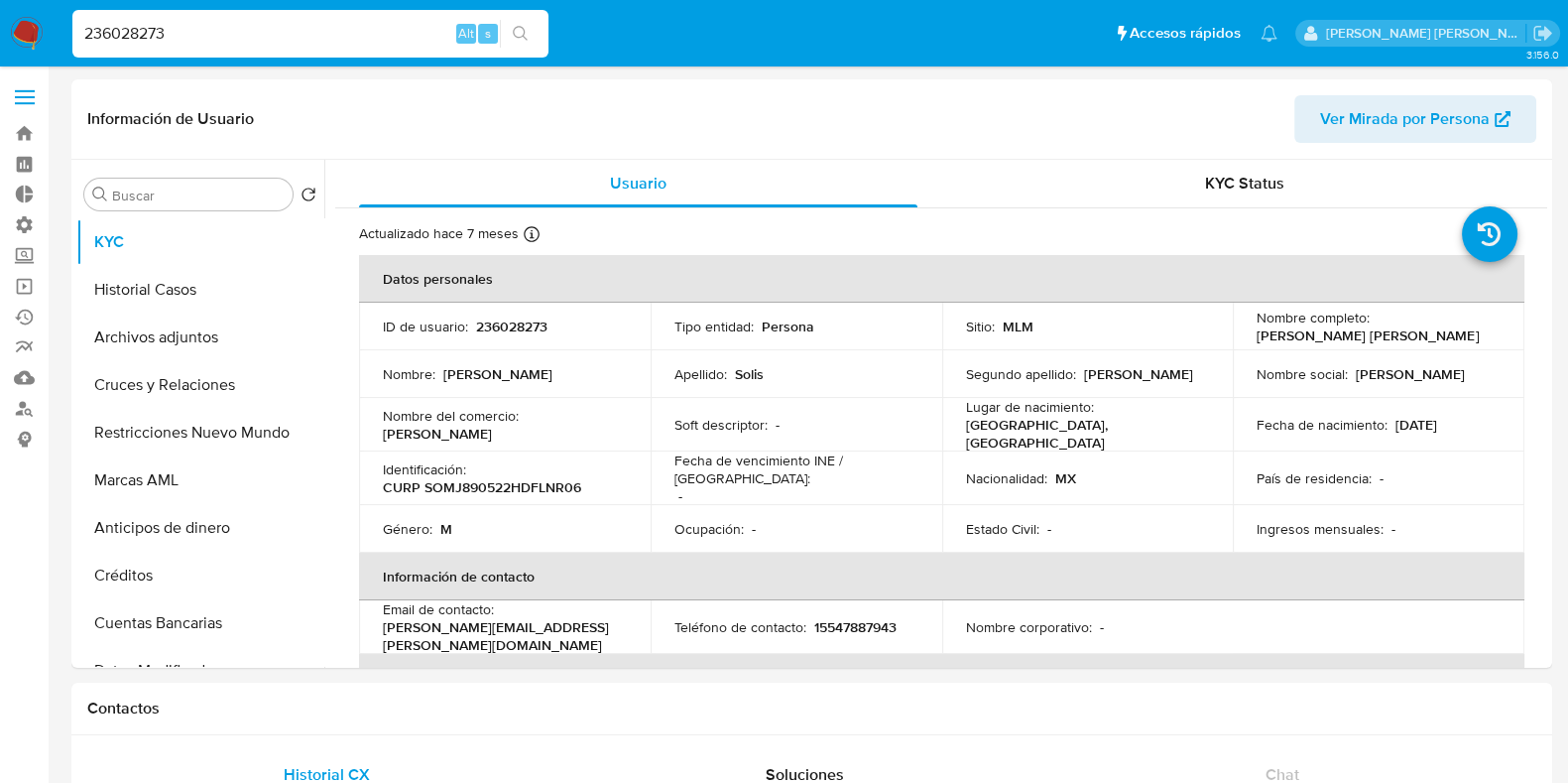
select select "10"
click at [103, 28] on input "236028273" at bounding box center [311, 34] width 476 height 26
paste input "509870582"
type input "2509870582"
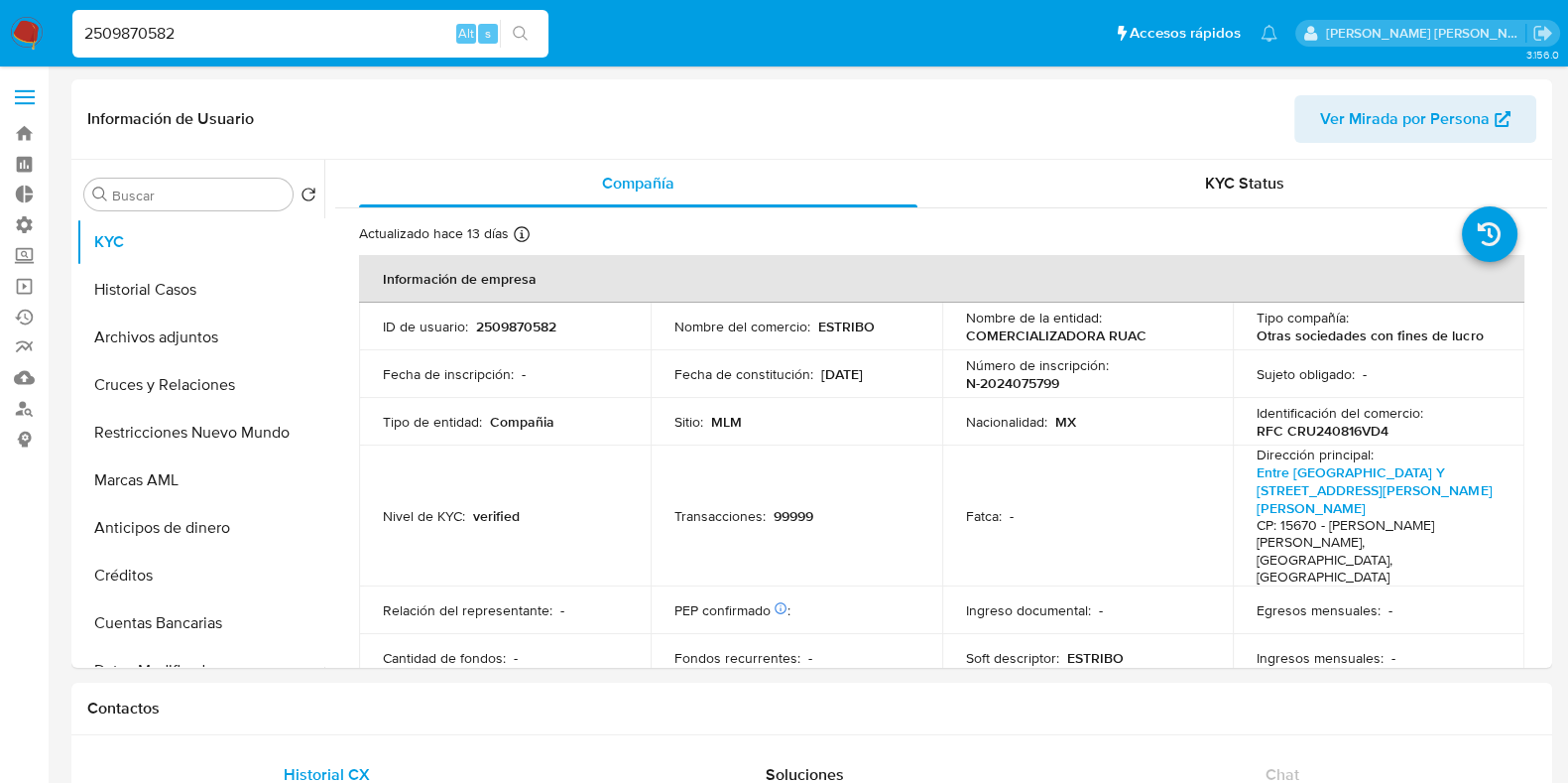
select select "10"
click at [151, 431] on button "Restricciones Nuevo Mundo" at bounding box center [192, 432] width 232 height 48
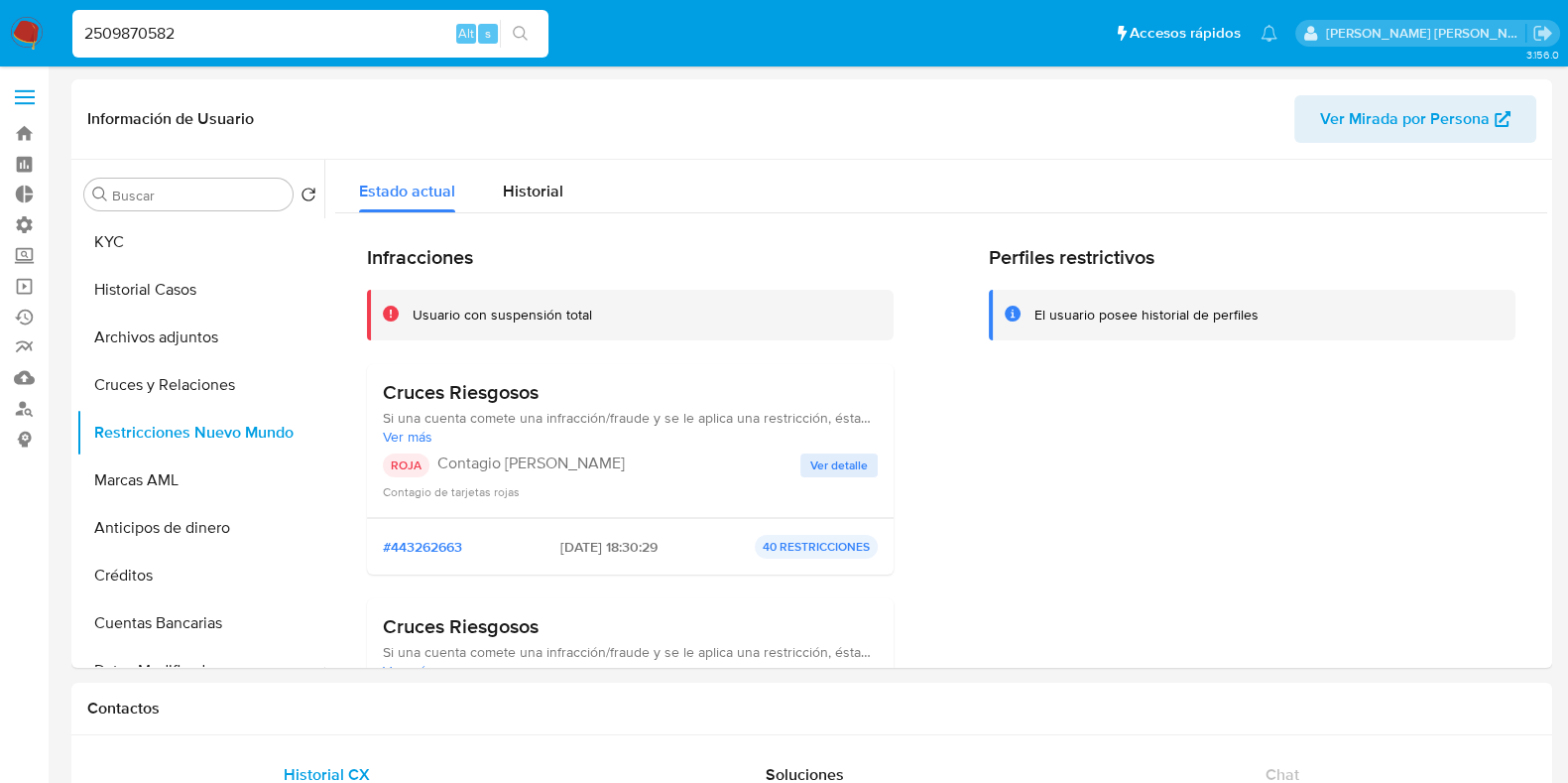
click at [127, 38] on input "2509870582" at bounding box center [311, 34] width 476 height 26
paste input "70"
type input "2509870570"
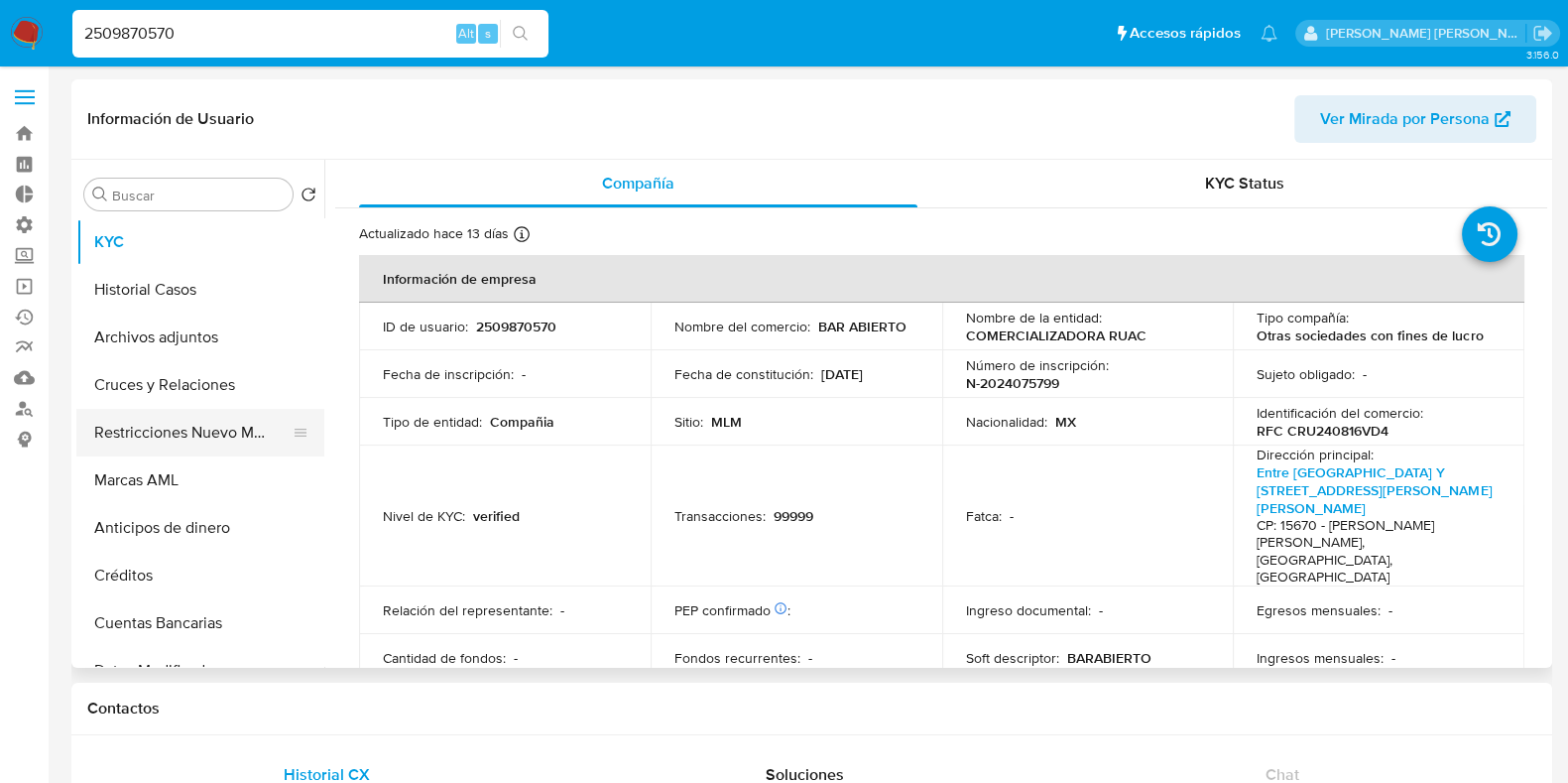
select select "10"
click at [149, 434] on button "Restricciones Nuevo Mundo" at bounding box center [192, 432] width 232 height 48
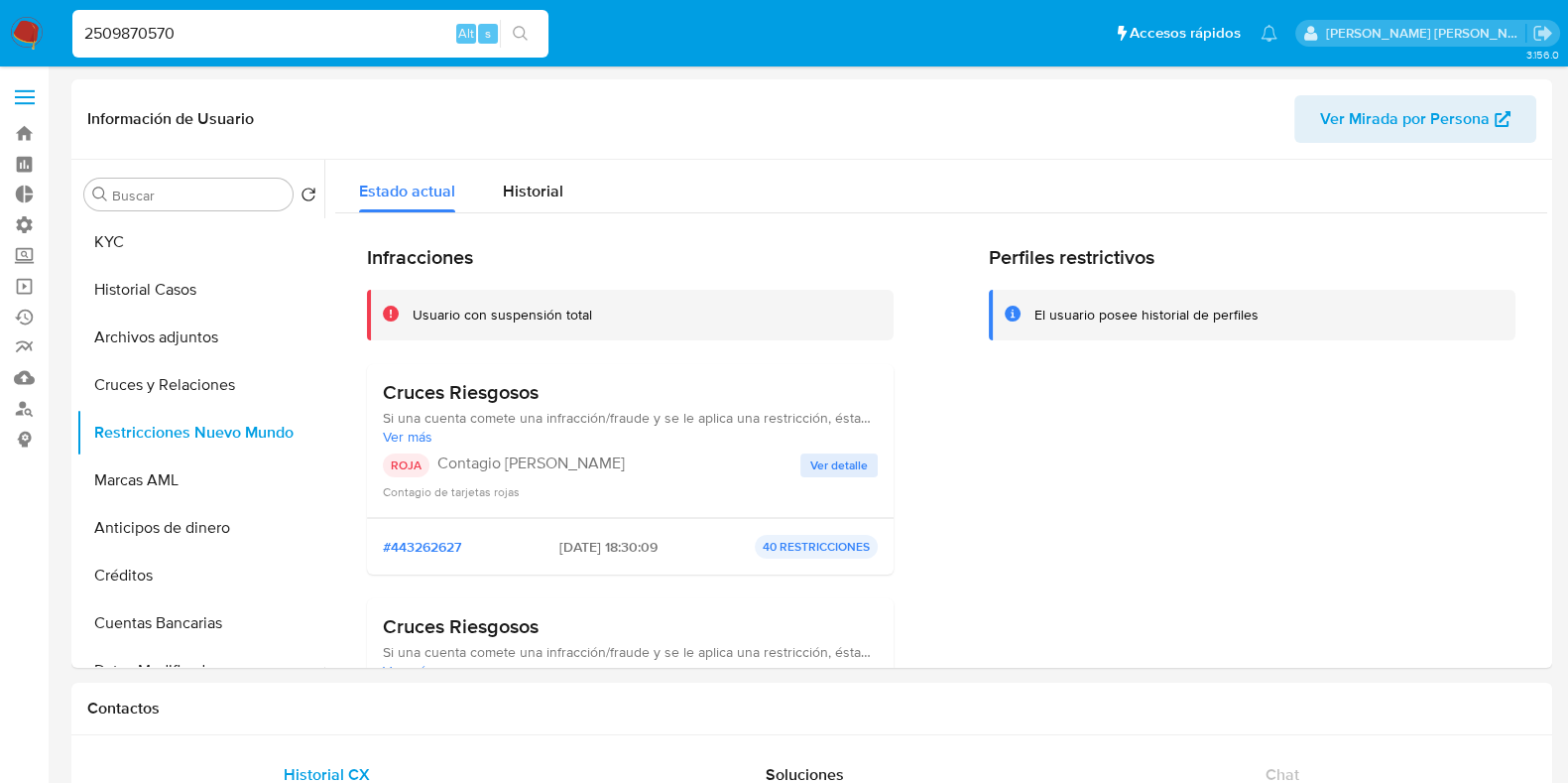
click at [141, 29] on input "2509870570" at bounding box center [311, 34] width 476 height 26
paste input "4"
type input "2509870574"
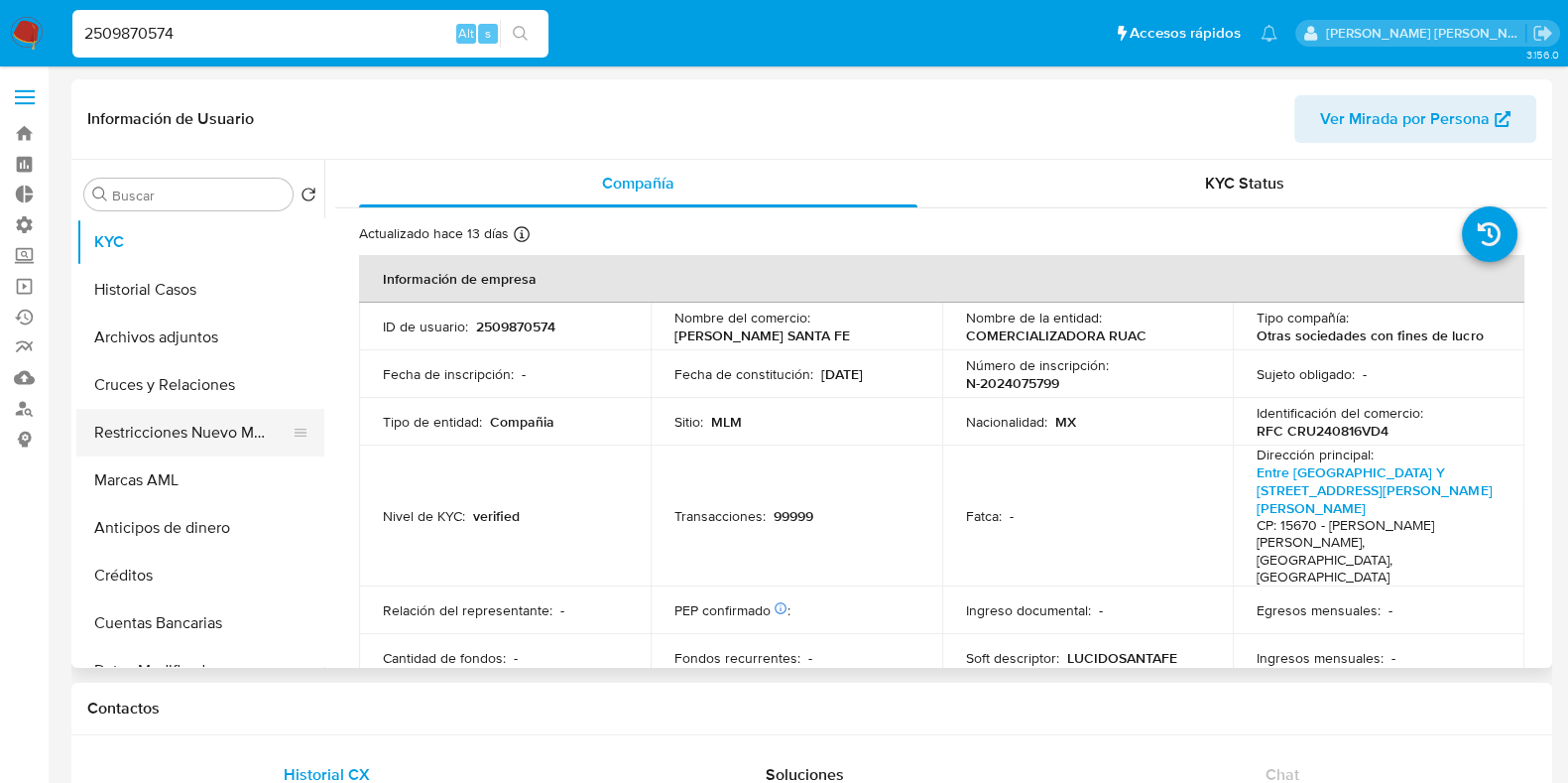
select select "10"
click at [119, 432] on button "Restricciones Nuevo Mundo" at bounding box center [192, 432] width 232 height 48
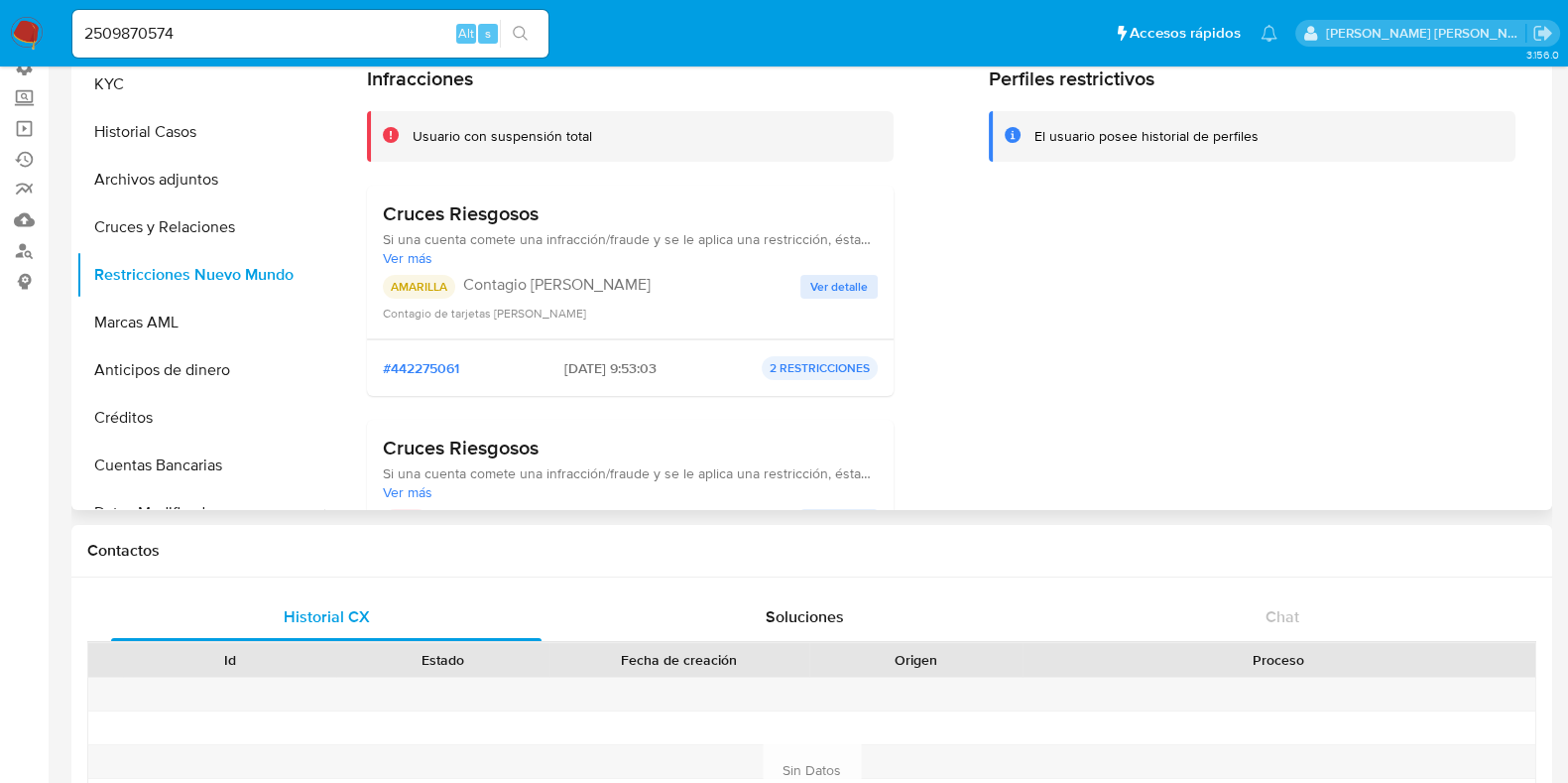
scroll to position [200, 0]
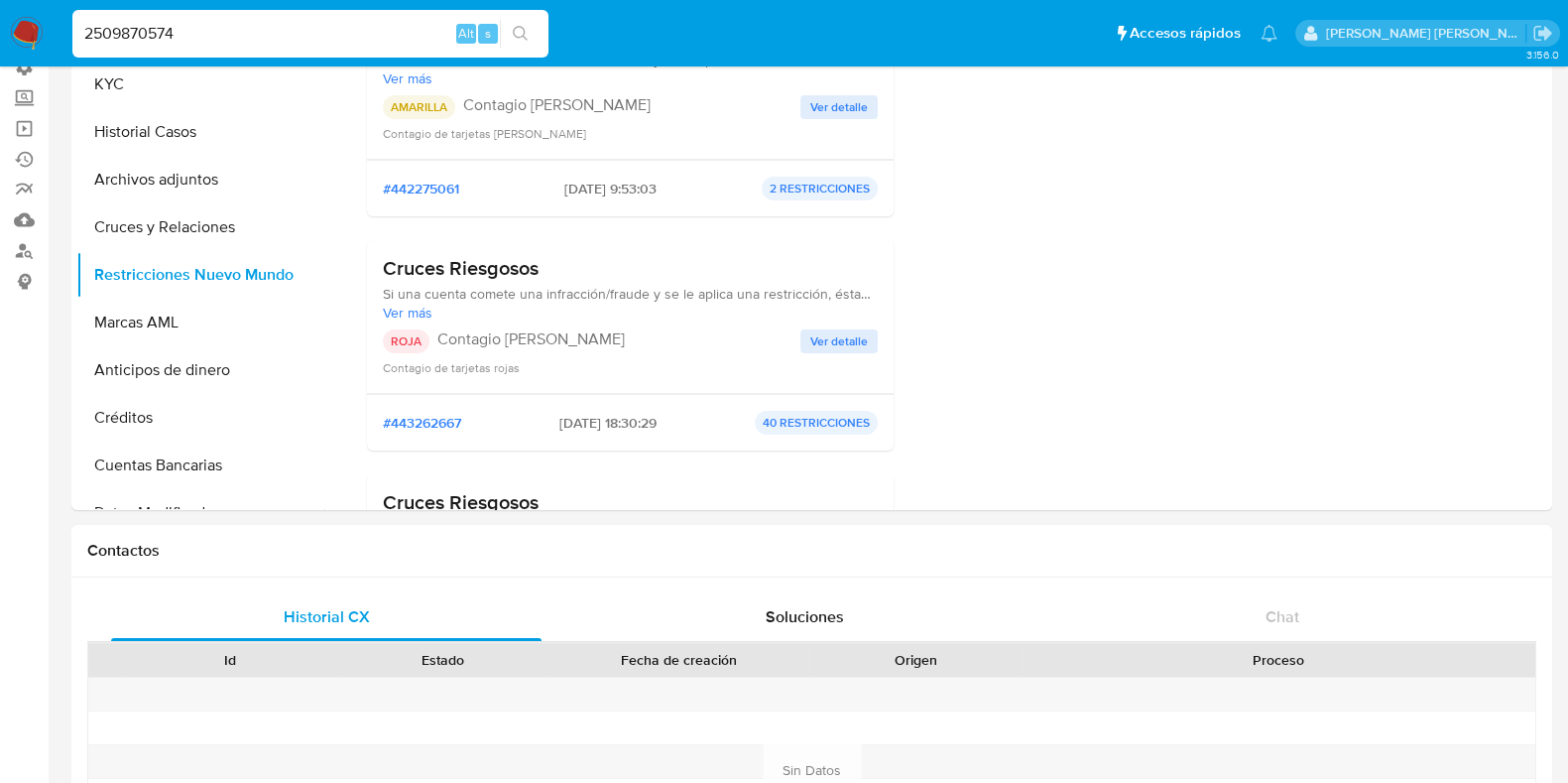
click at [124, 26] on input "2509870574" at bounding box center [311, 34] width 476 height 26
paste input "052428165"
click at [124, 26] on input "2052428165" at bounding box center [311, 34] width 476 height 26
type input "2052428165"
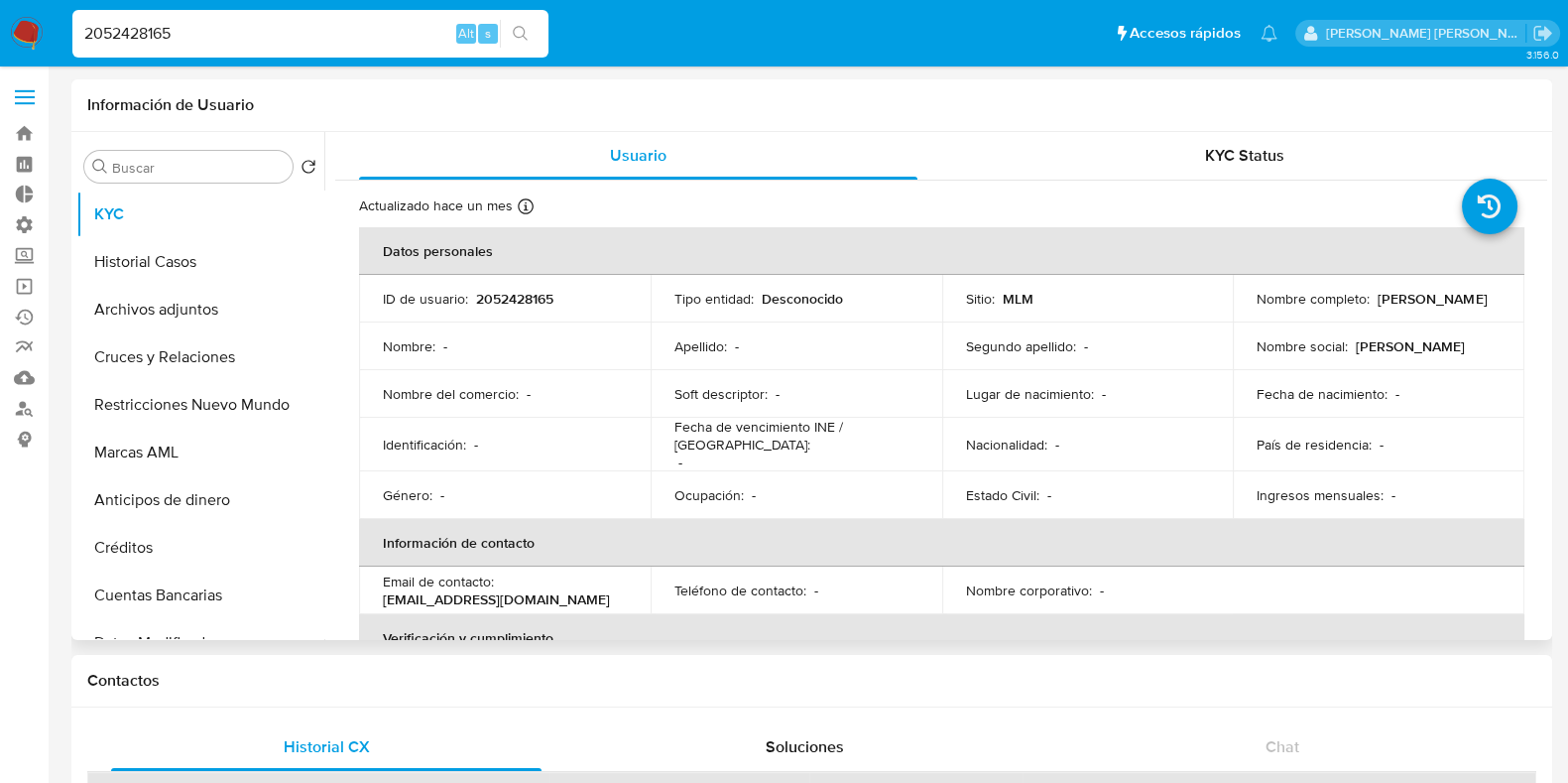
select select "10"
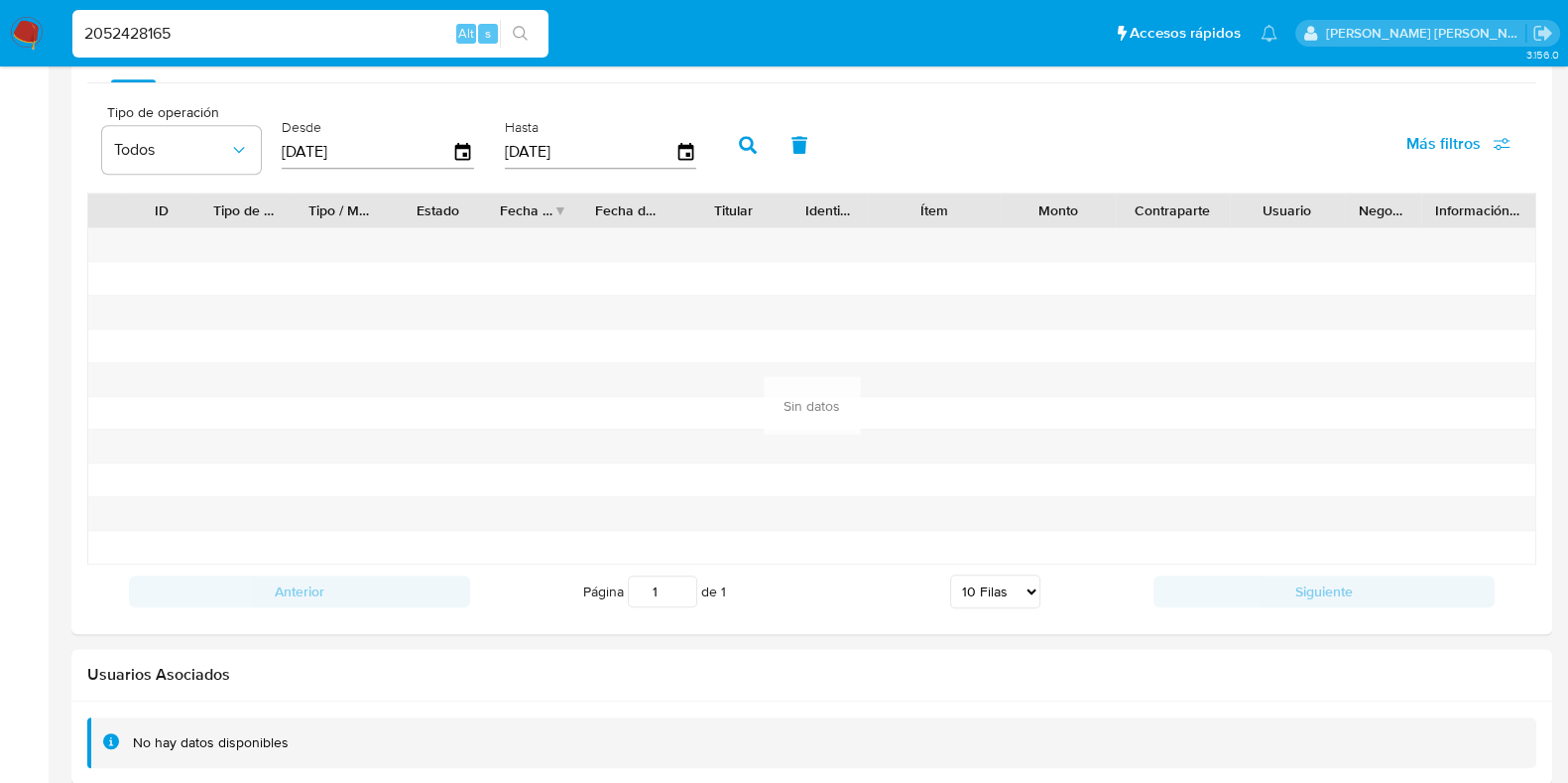
scroll to position [1905, 0]
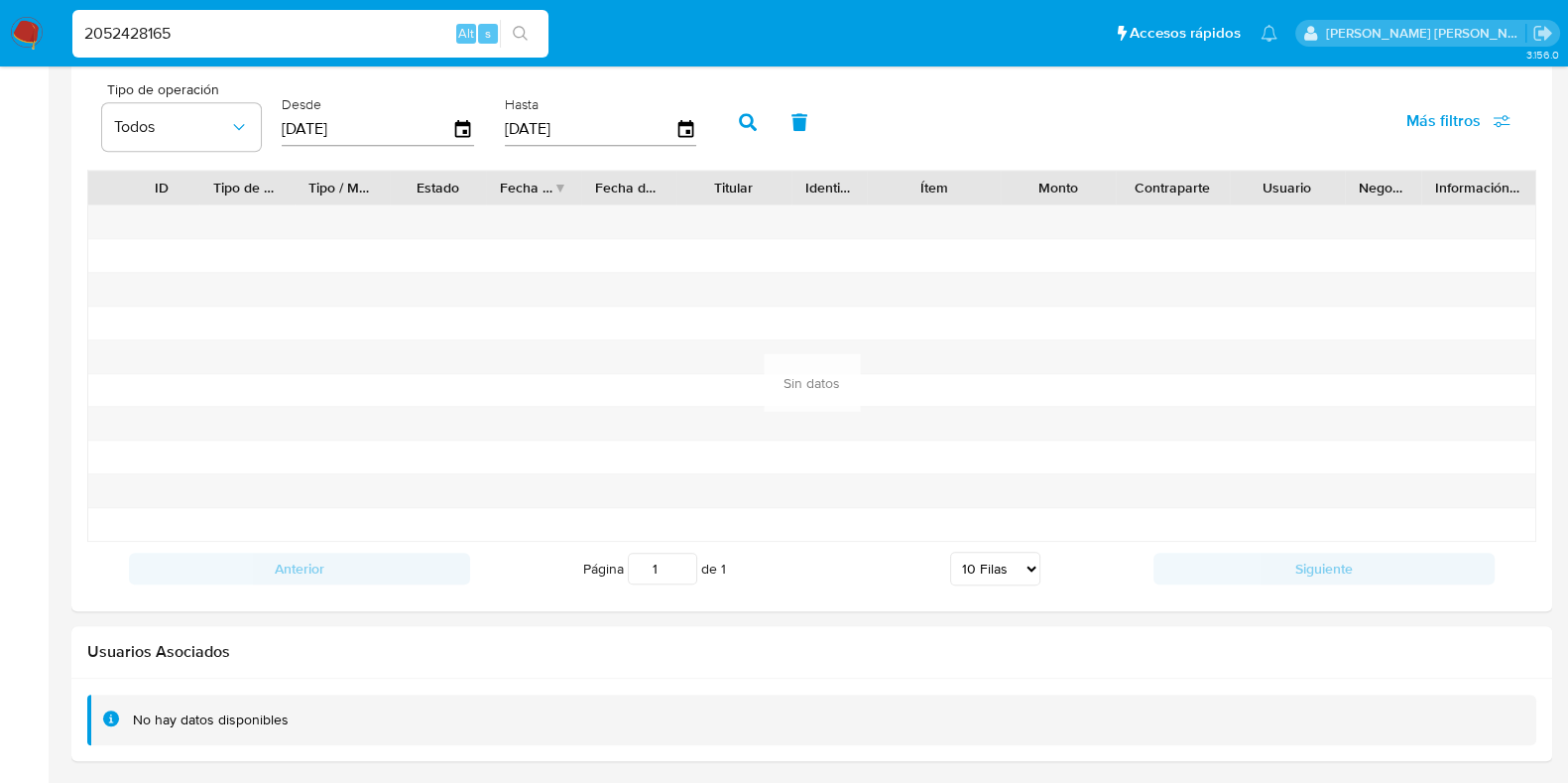
click at [110, 40] on input "2052428165" at bounding box center [311, 34] width 476 height 26
paste input "1498403918"
type input "1498403918"
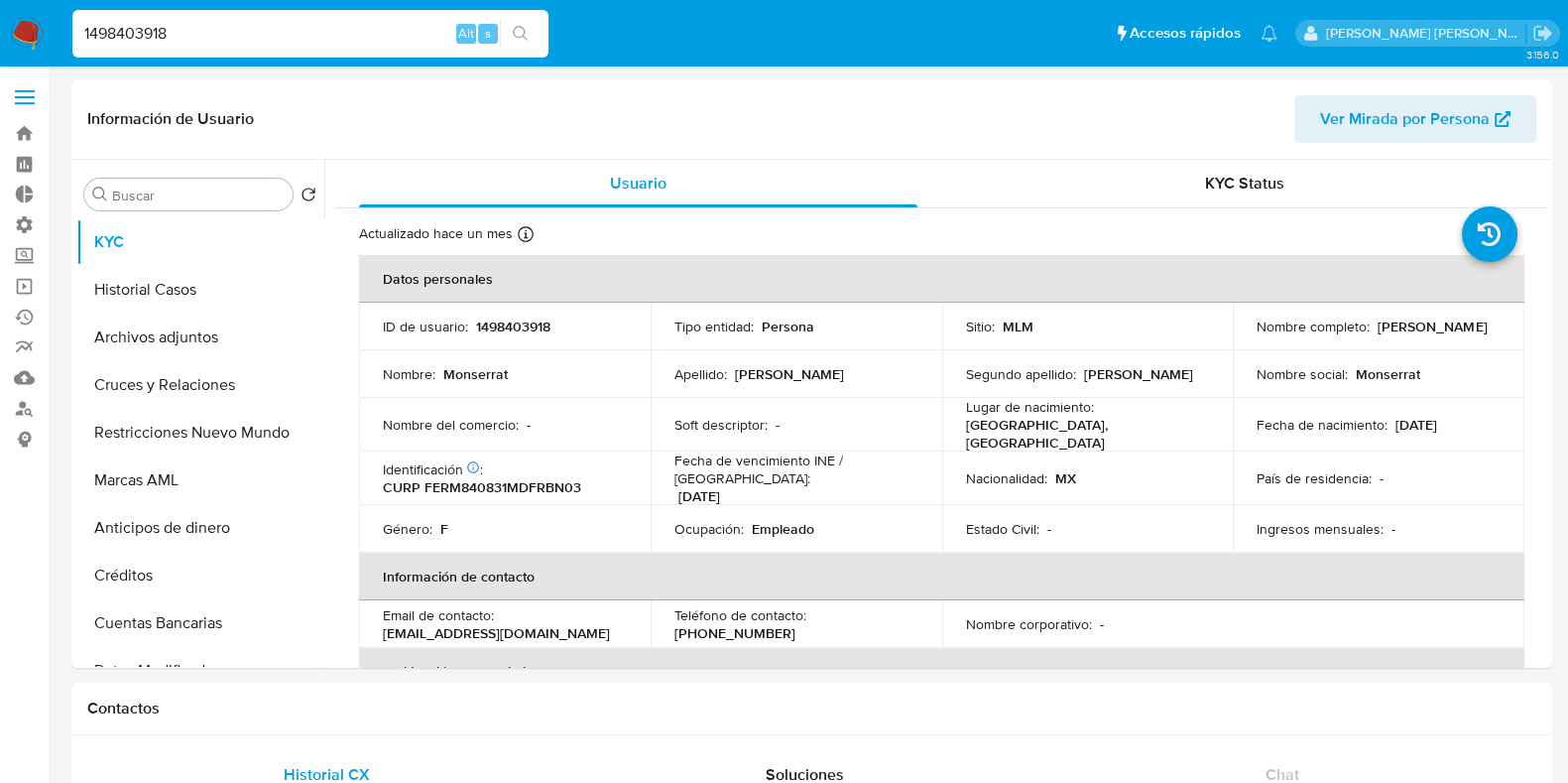
select select "10"
click at [130, 24] on input "1498403918" at bounding box center [311, 34] width 476 height 26
paste input "2509872320"
type input "2509872320"
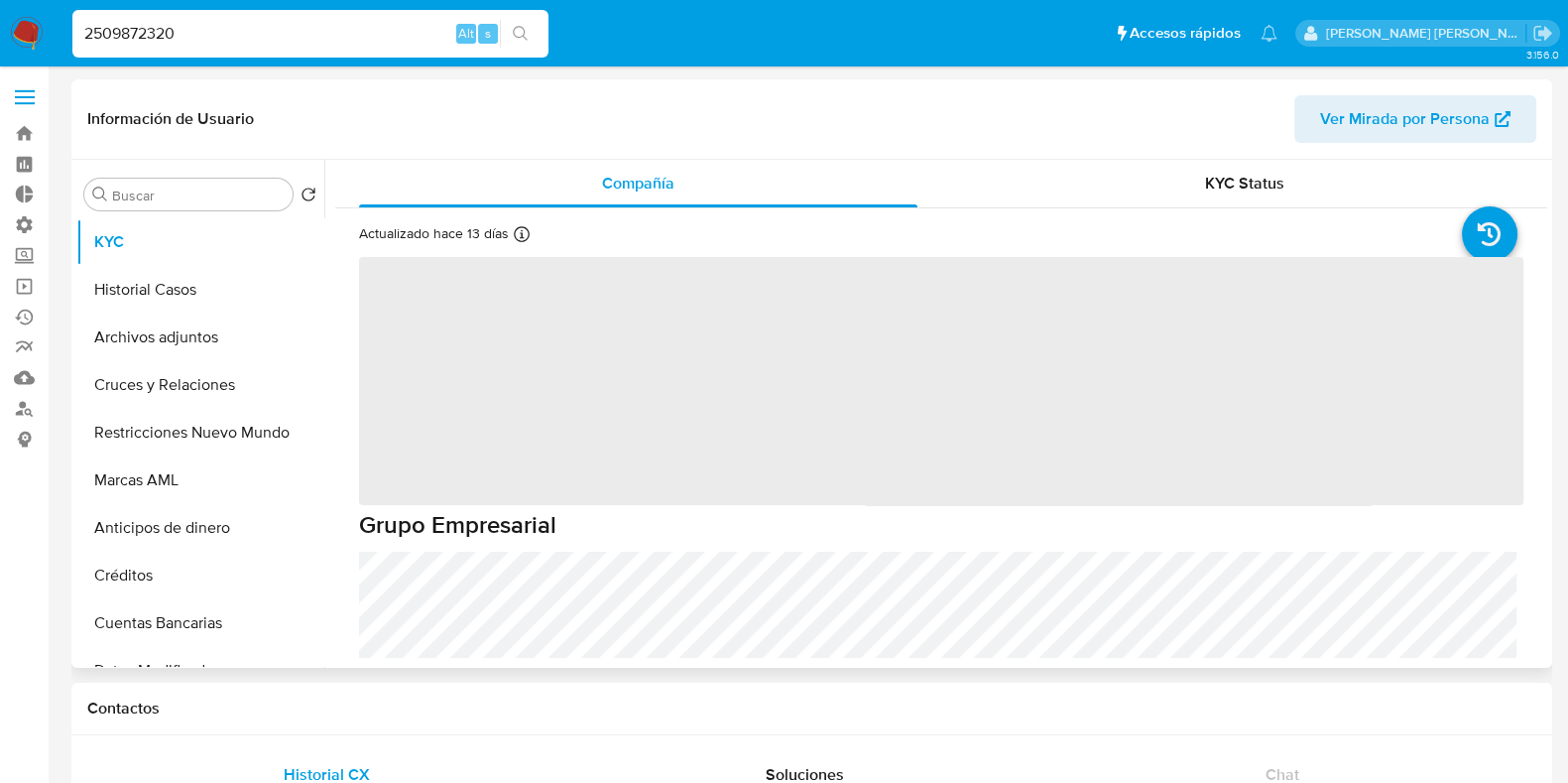
select select "10"
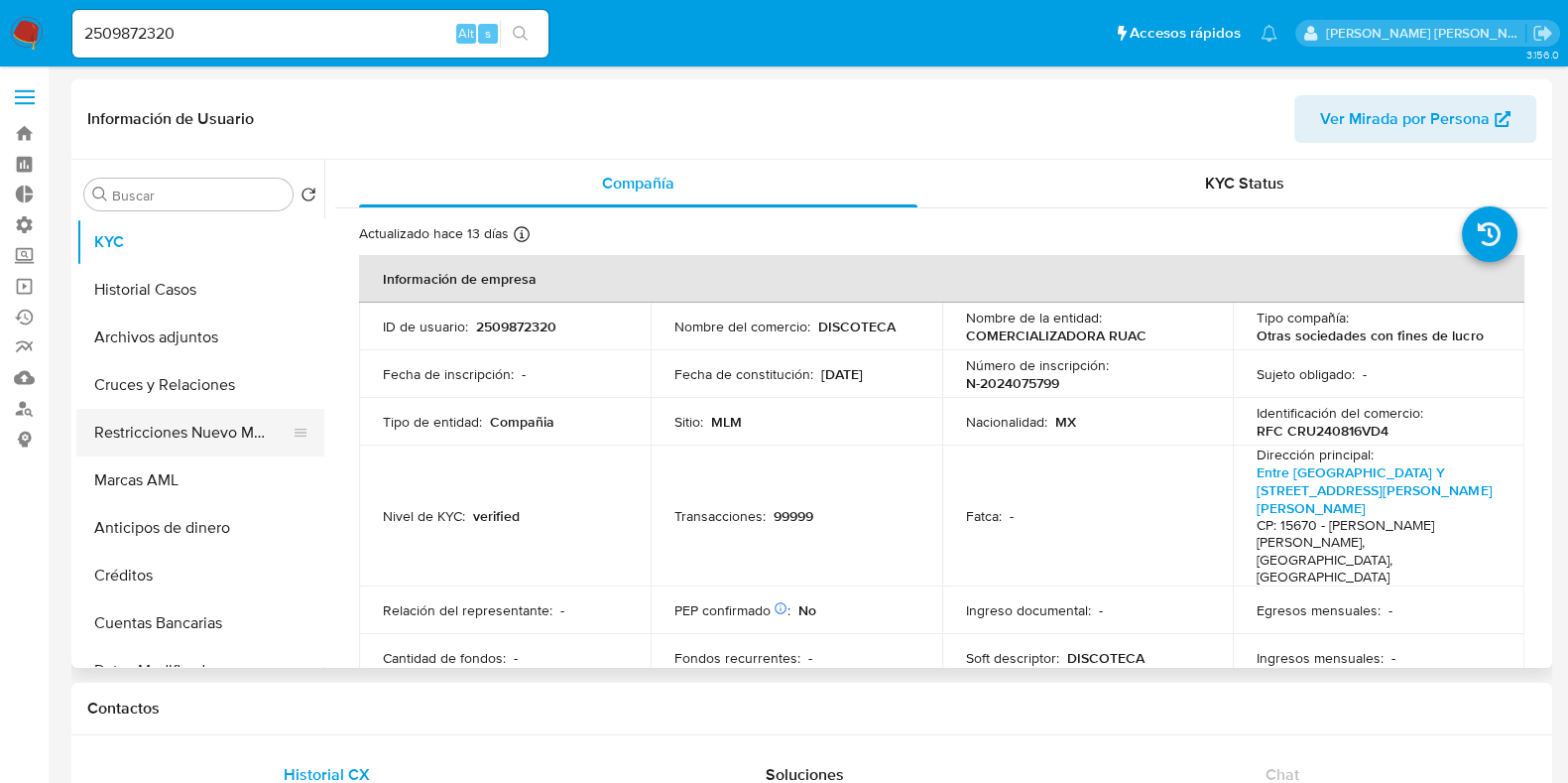
click at [188, 434] on button "Restricciones Nuevo Mundo" at bounding box center [192, 432] width 232 height 48
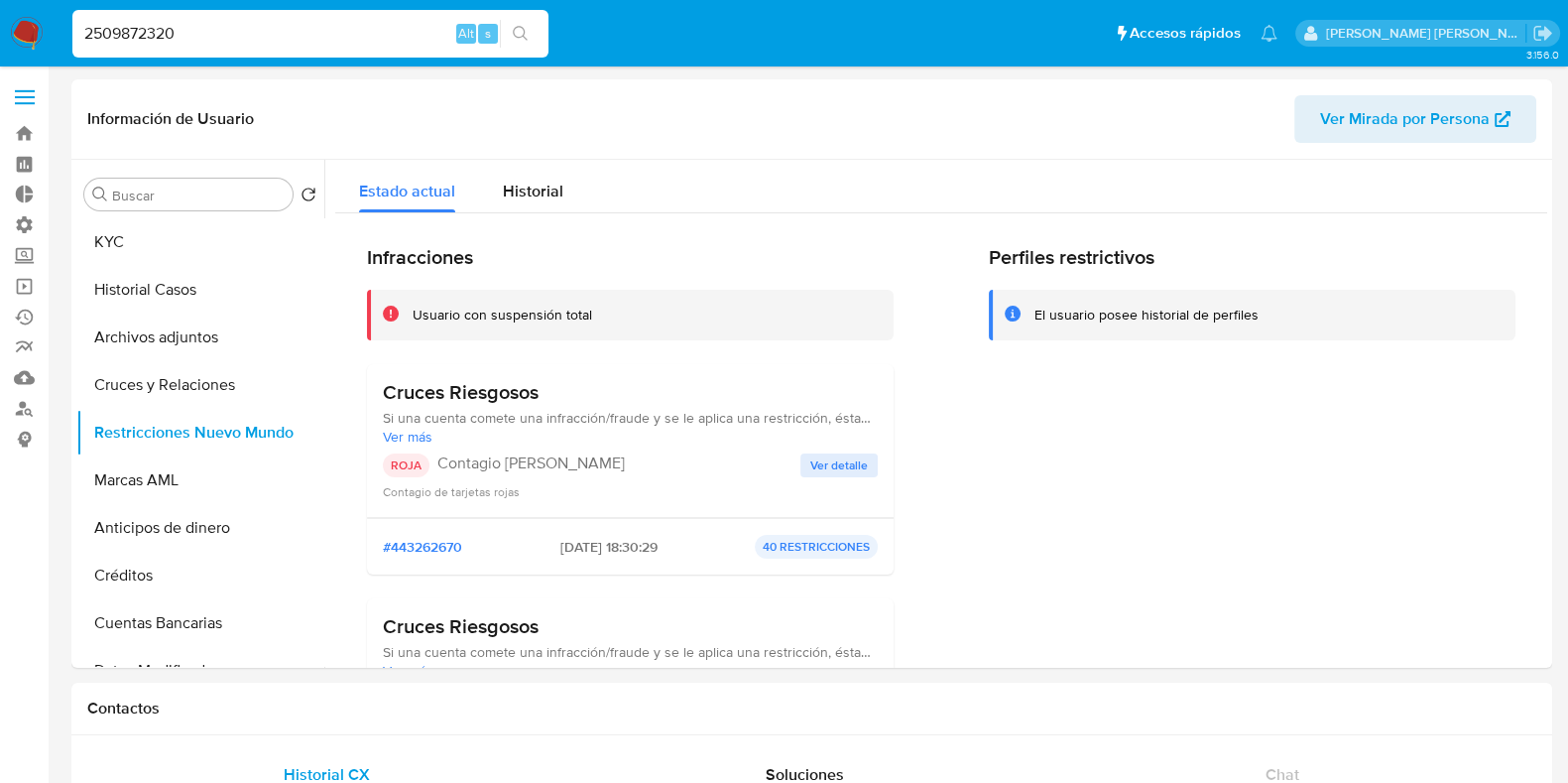
click at [142, 34] on input "2509872320" at bounding box center [311, 34] width 476 height 26
paste input "1875741128"
type input "1875741128"
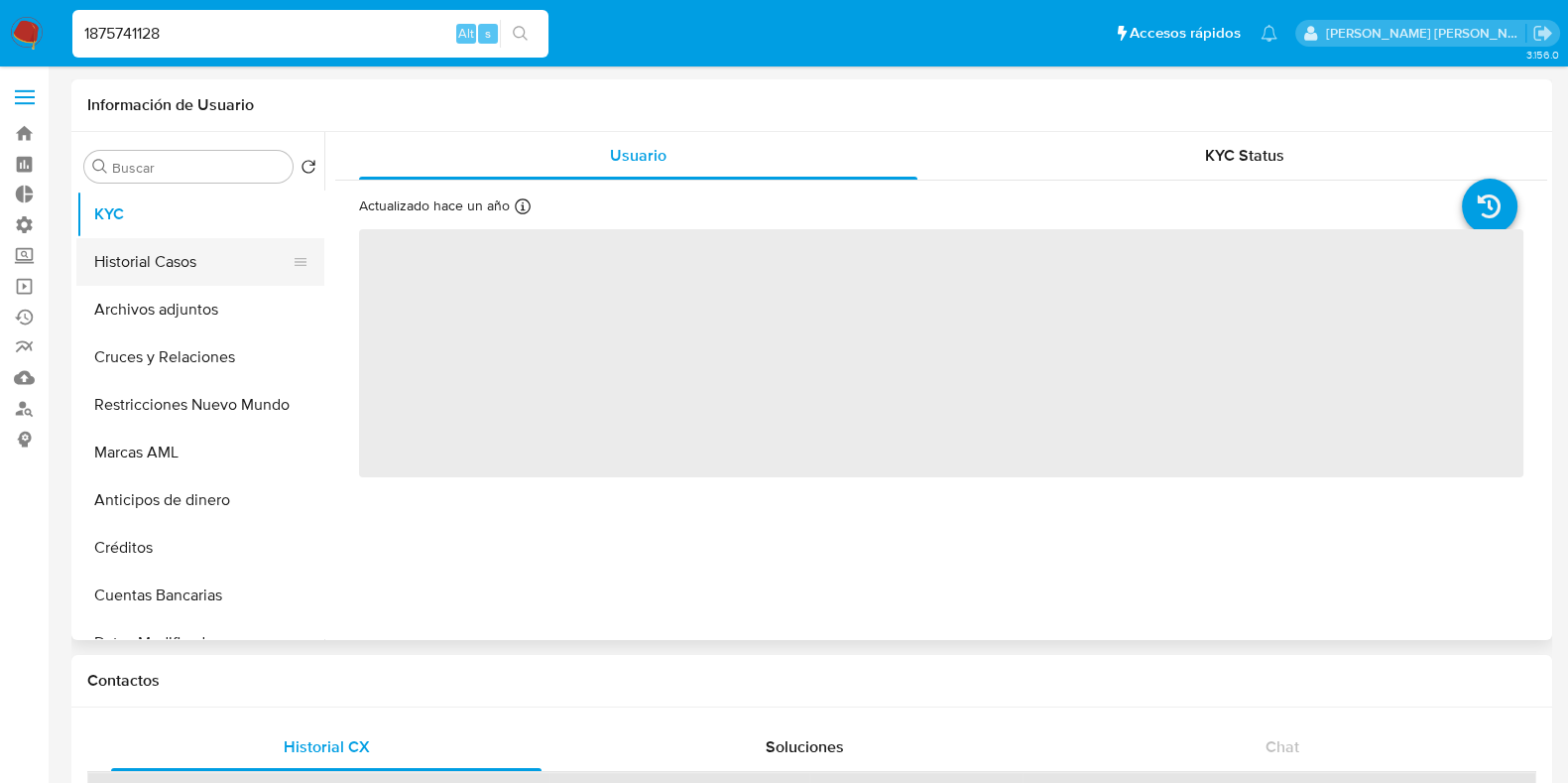
select select "10"
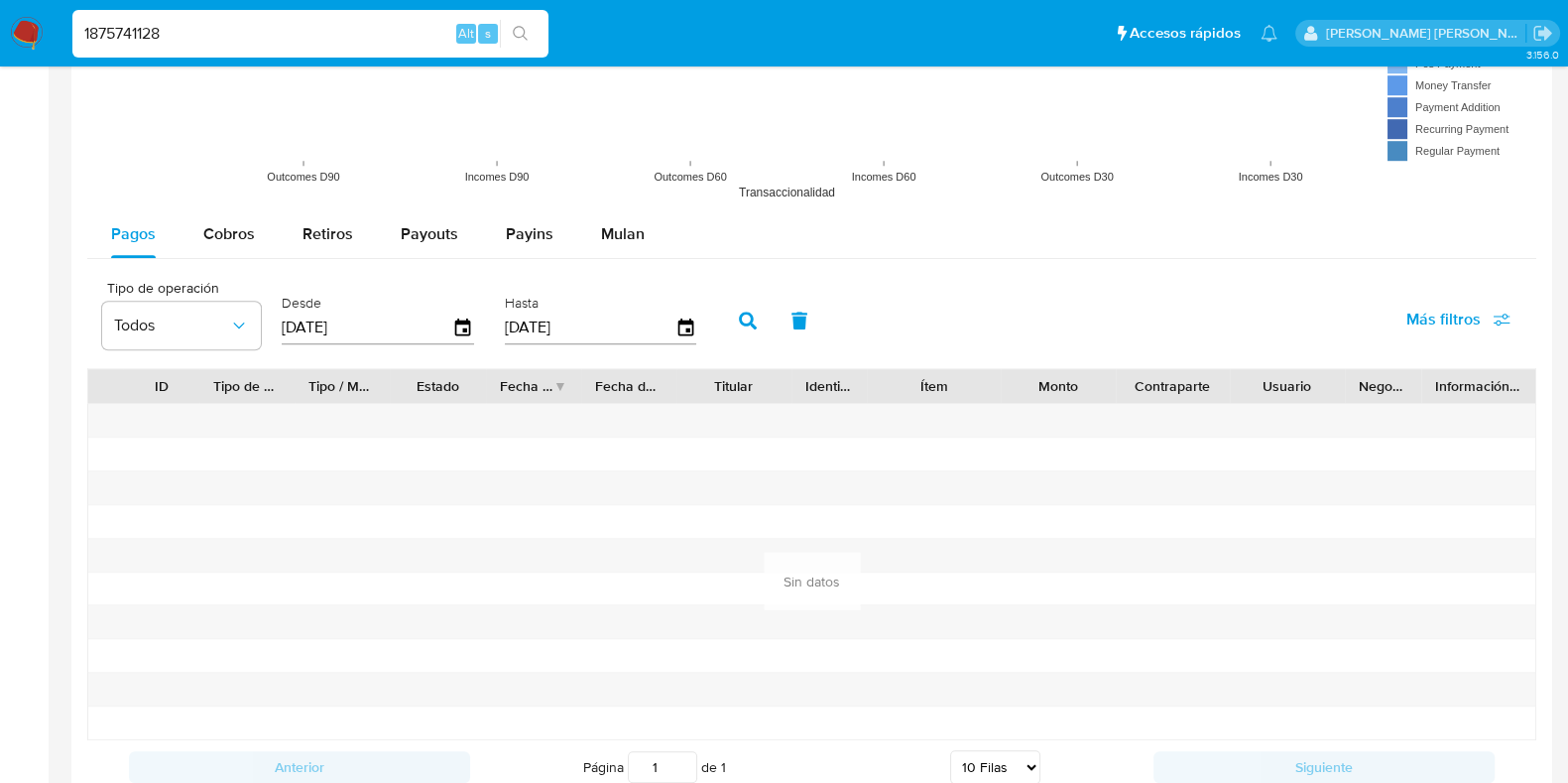
scroll to position [1905, 0]
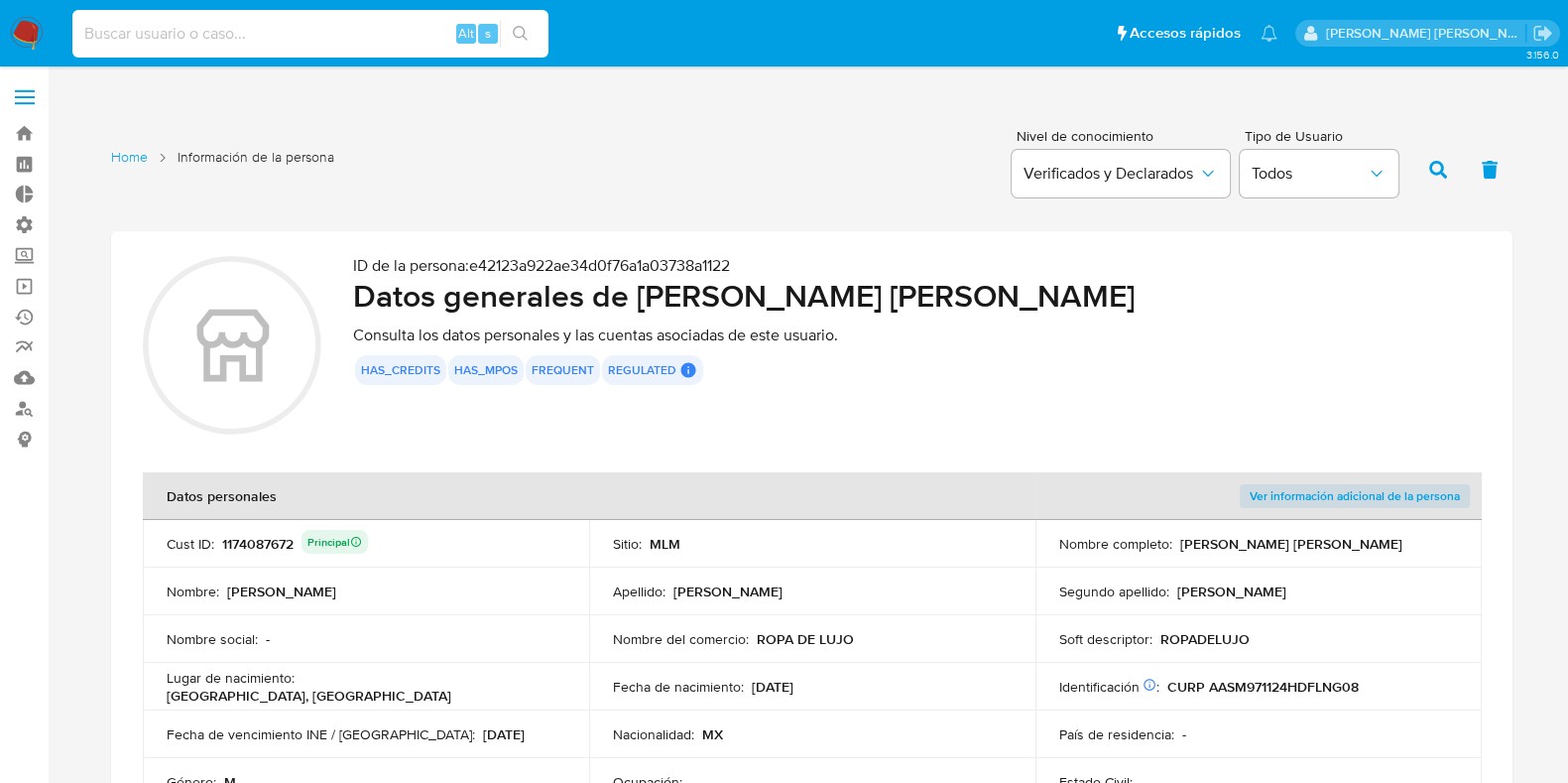
click at [155, 27] on input at bounding box center [311, 34] width 476 height 26
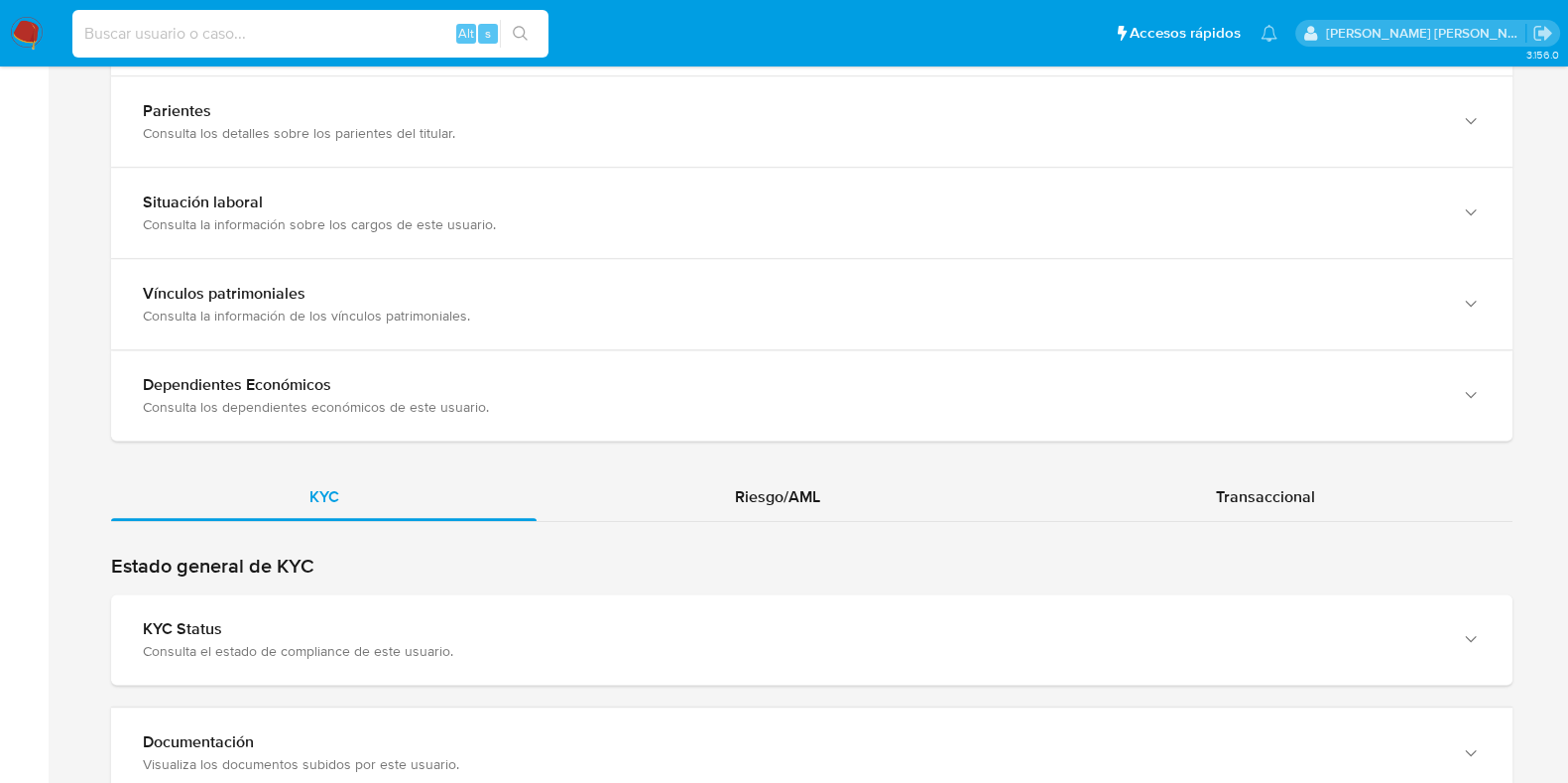
scroll to position [1926, 0]
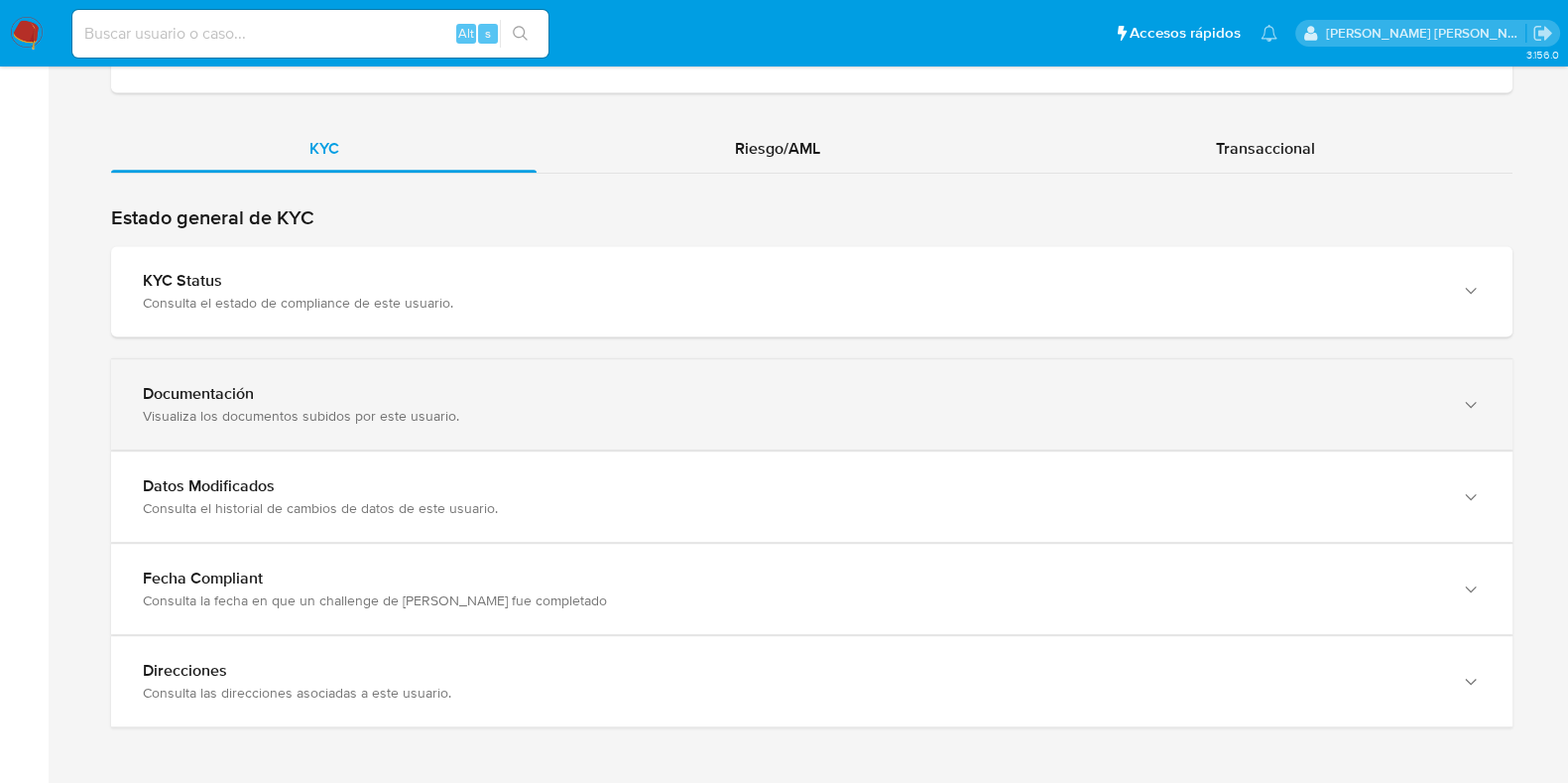
click at [1184, 375] on div "Documentación Visualiza los documentos subidos por este usuario." at bounding box center [812, 404] width 1402 height 91
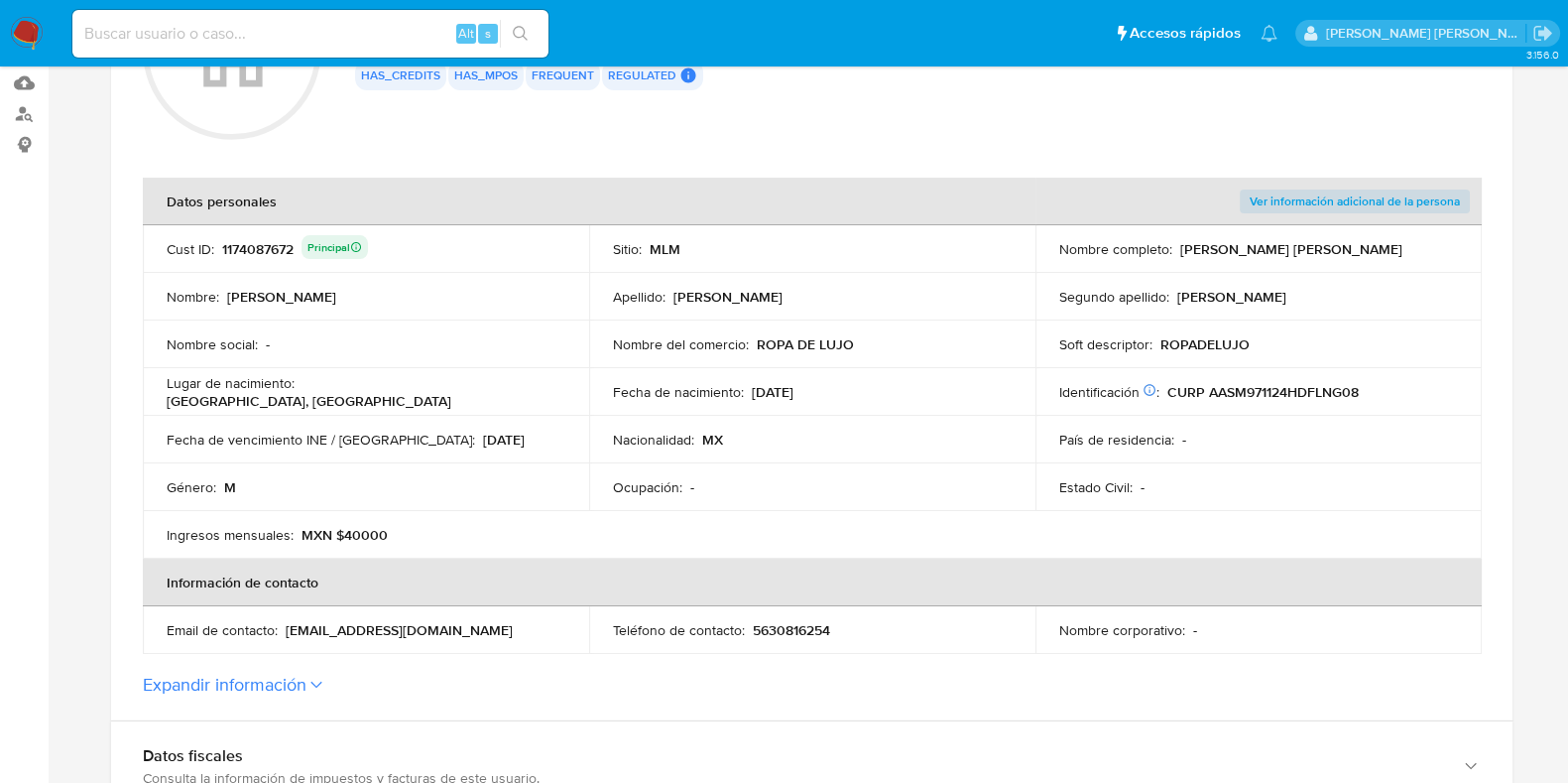
scroll to position [293, 0]
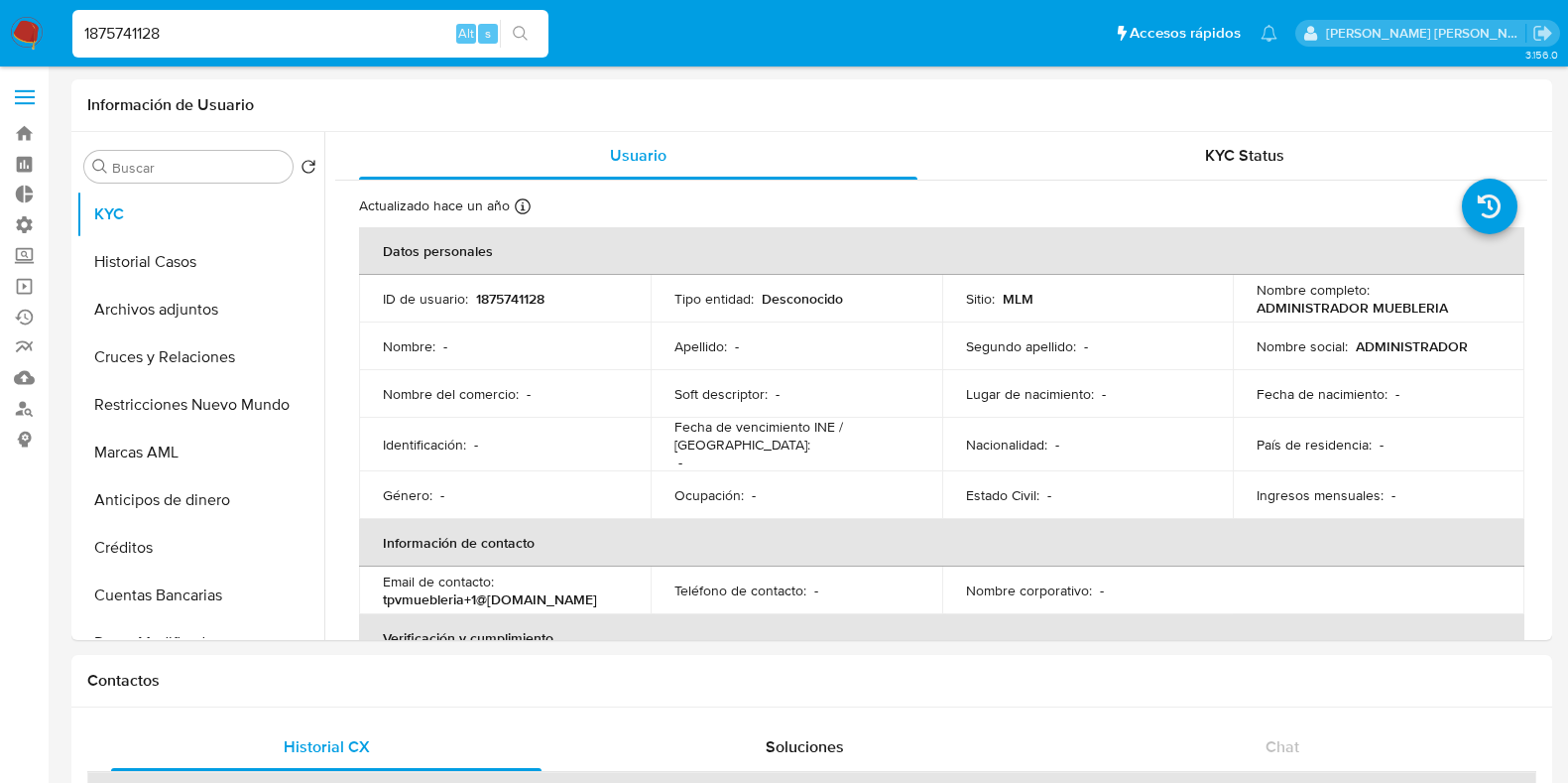
select select "10"
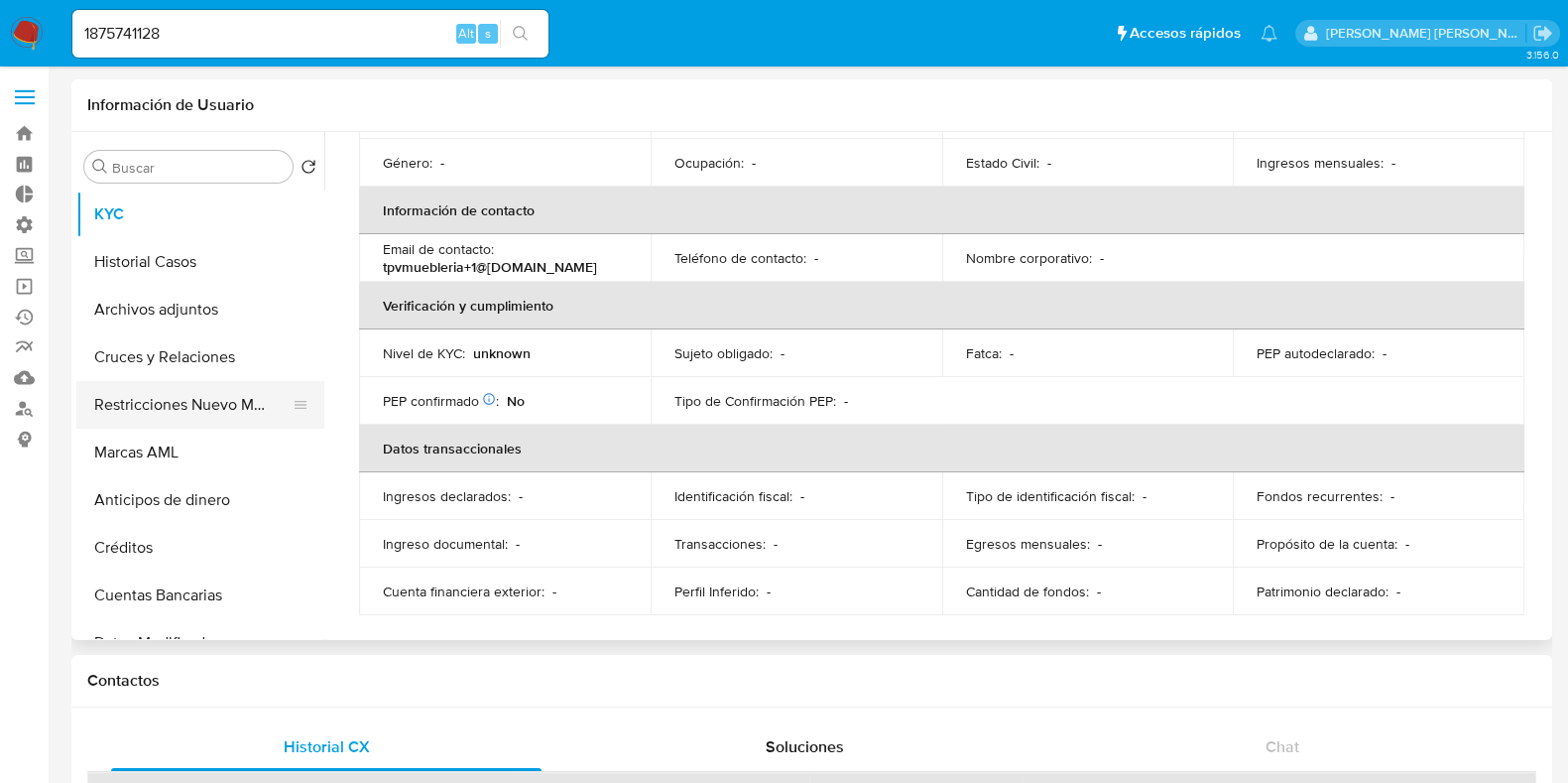
click at [161, 400] on button "Restricciones Nuevo Mundo" at bounding box center [192, 405] width 232 height 48
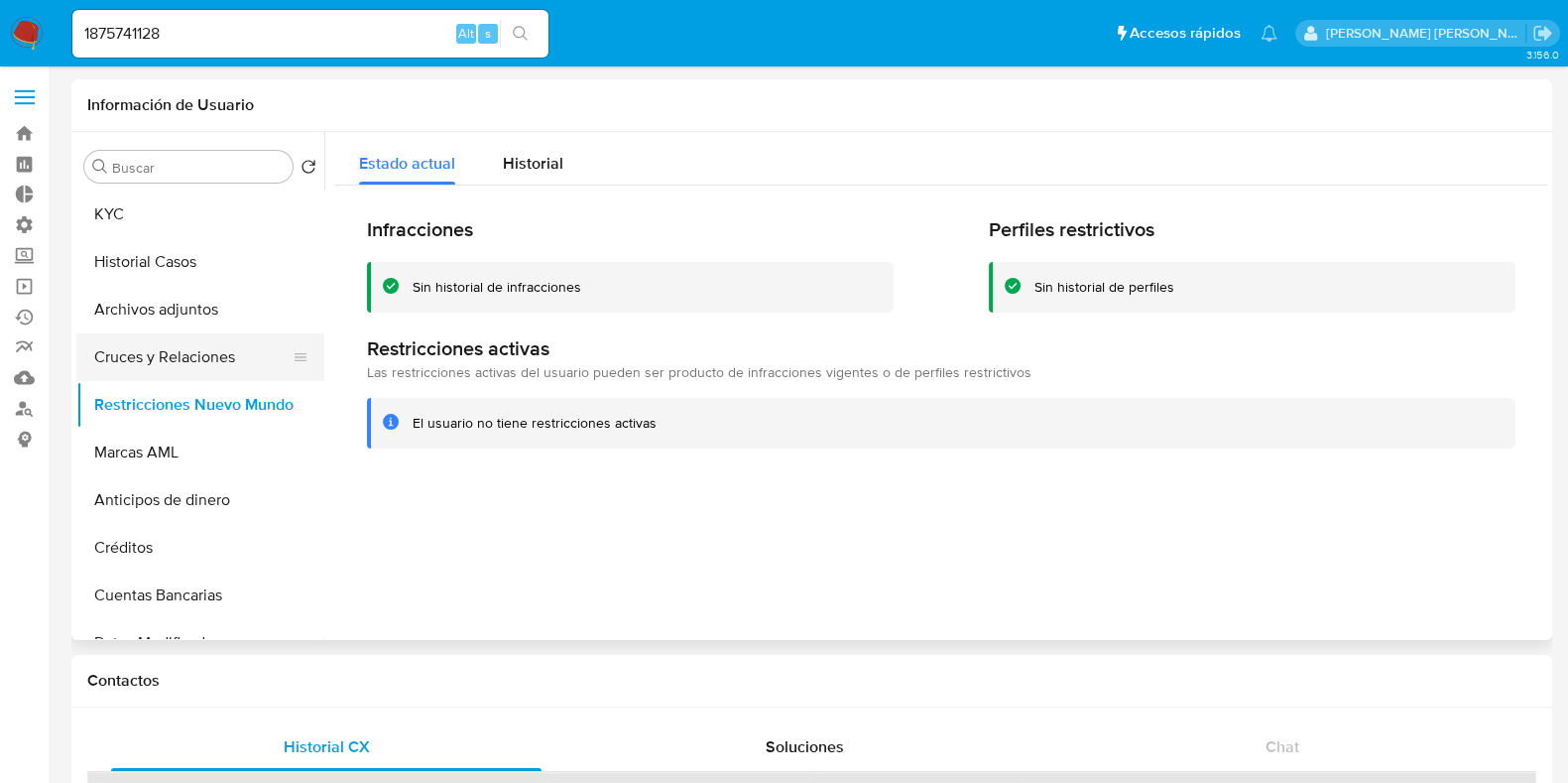
click at [204, 355] on button "Cruces y Relaciones" at bounding box center [192, 358] width 232 height 48
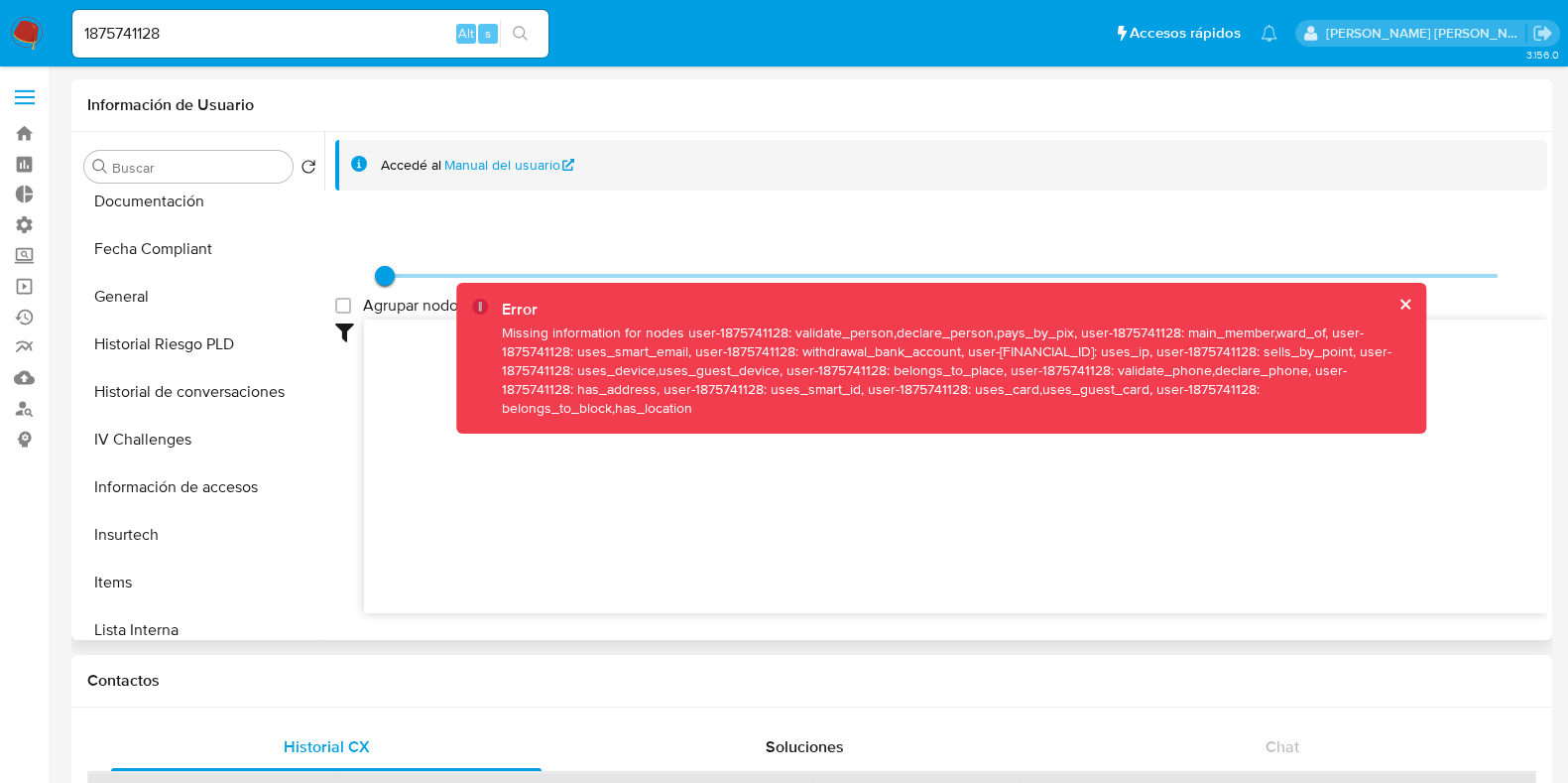
scroll to position [620, 0]
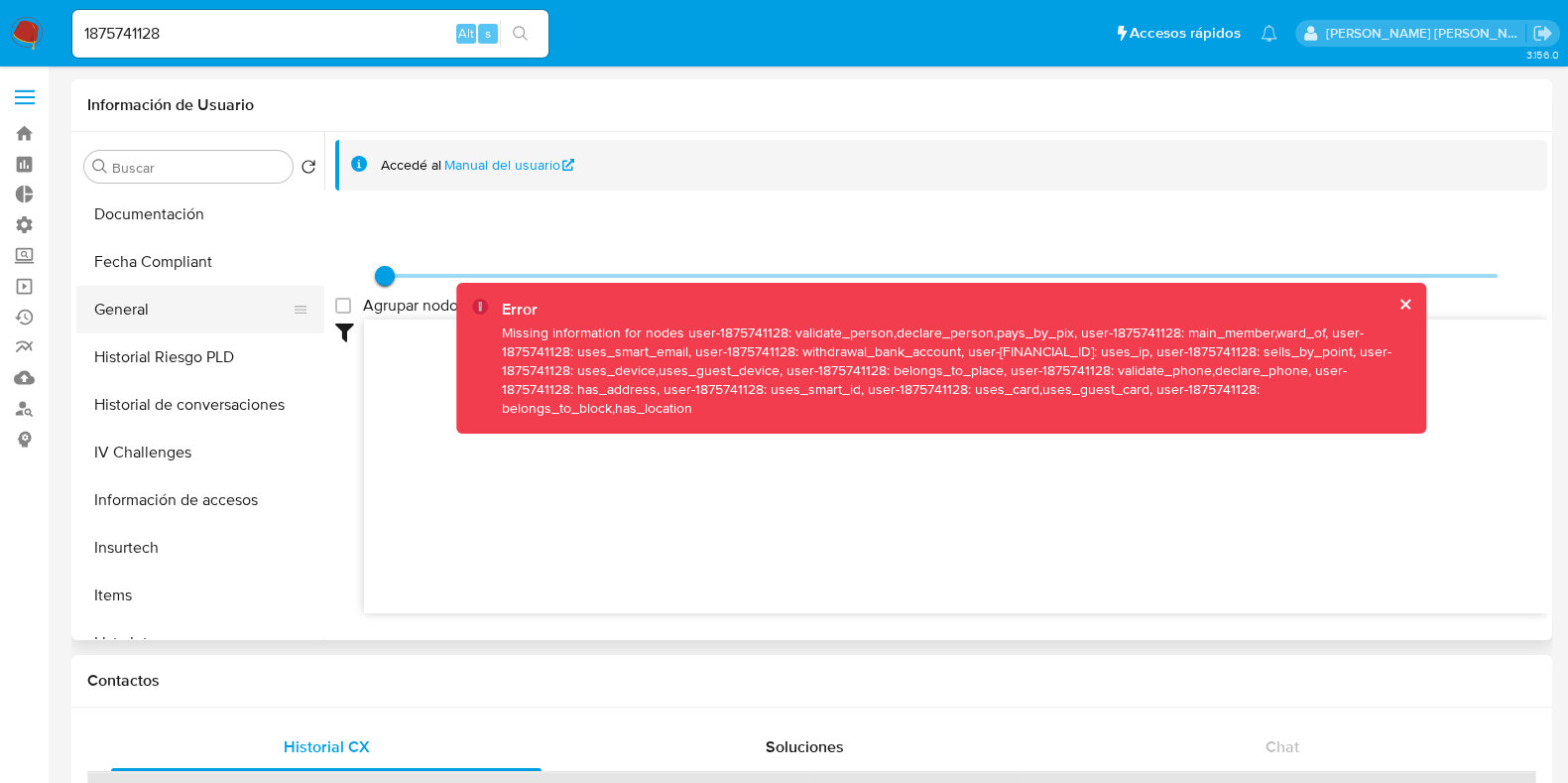
click at [127, 321] on button "General" at bounding box center [192, 310] width 232 height 48
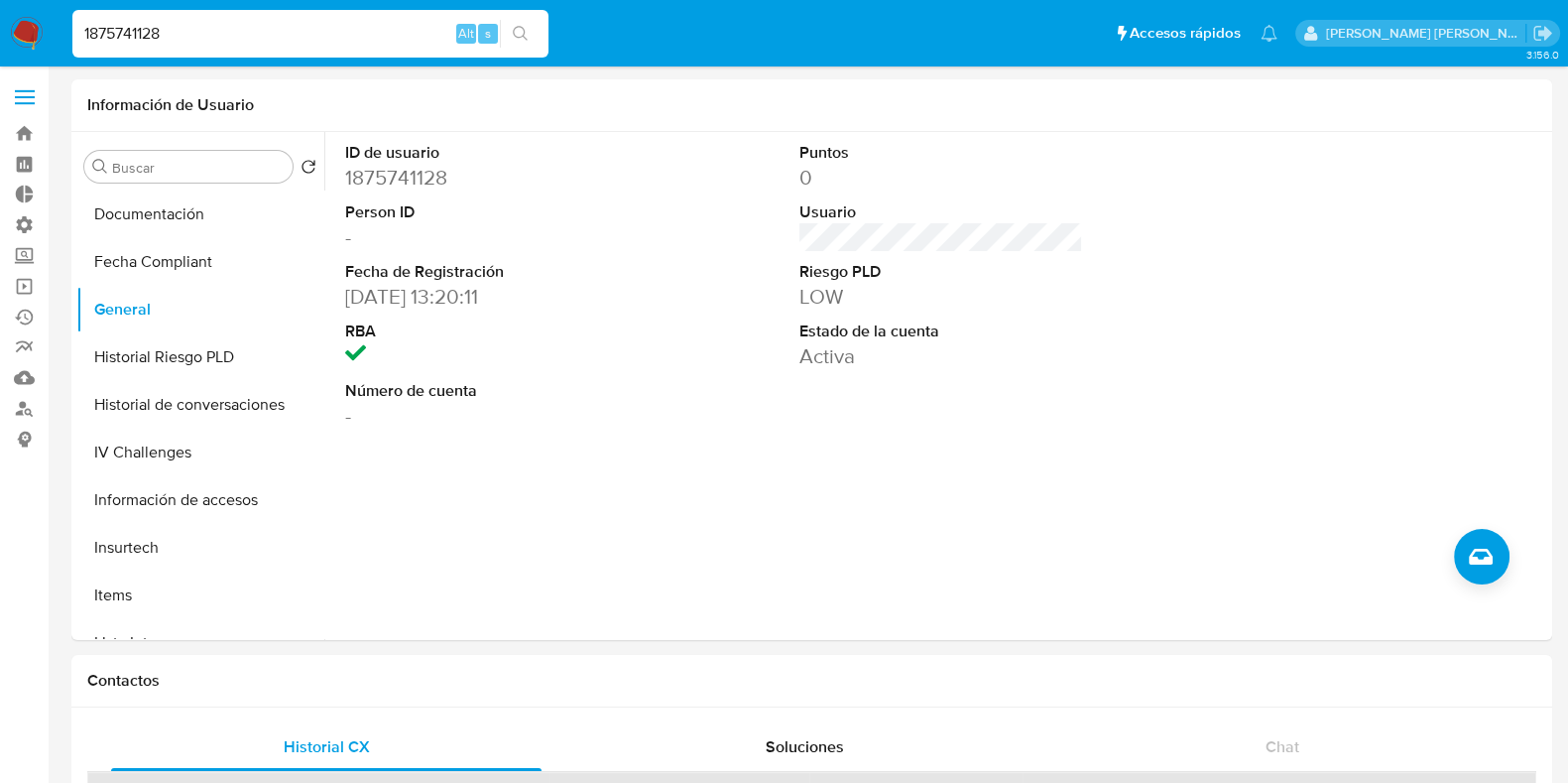
click at [114, 33] on input "1875741128" at bounding box center [311, 34] width 476 height 26
paste input "124083390"
type input "1124083390"
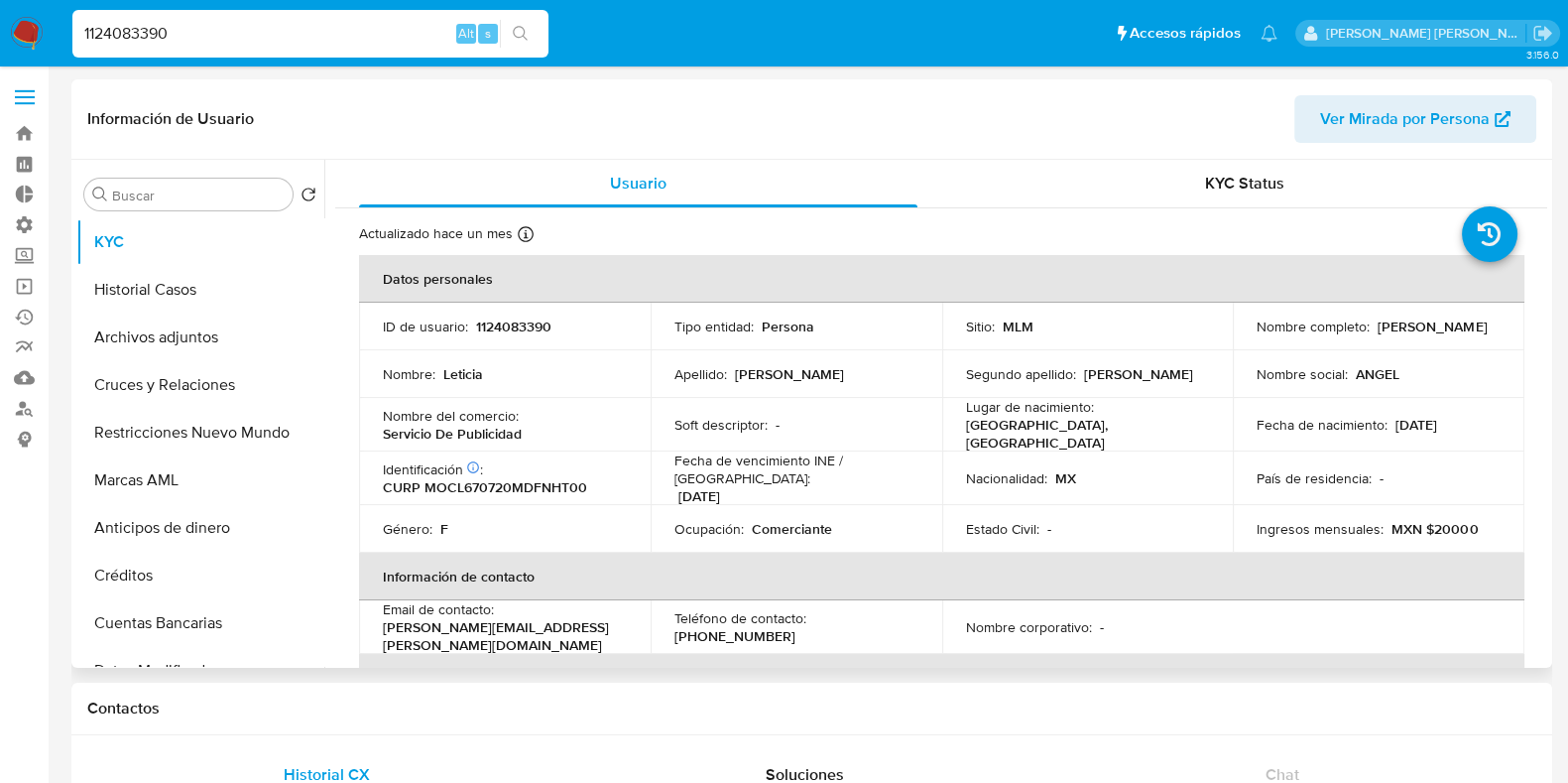
select select "10"
click at [127, 26] on input "1124083390" at bounding box center [311, 34] width 476 height 26
paste input "250987058"
type input "2509870580"
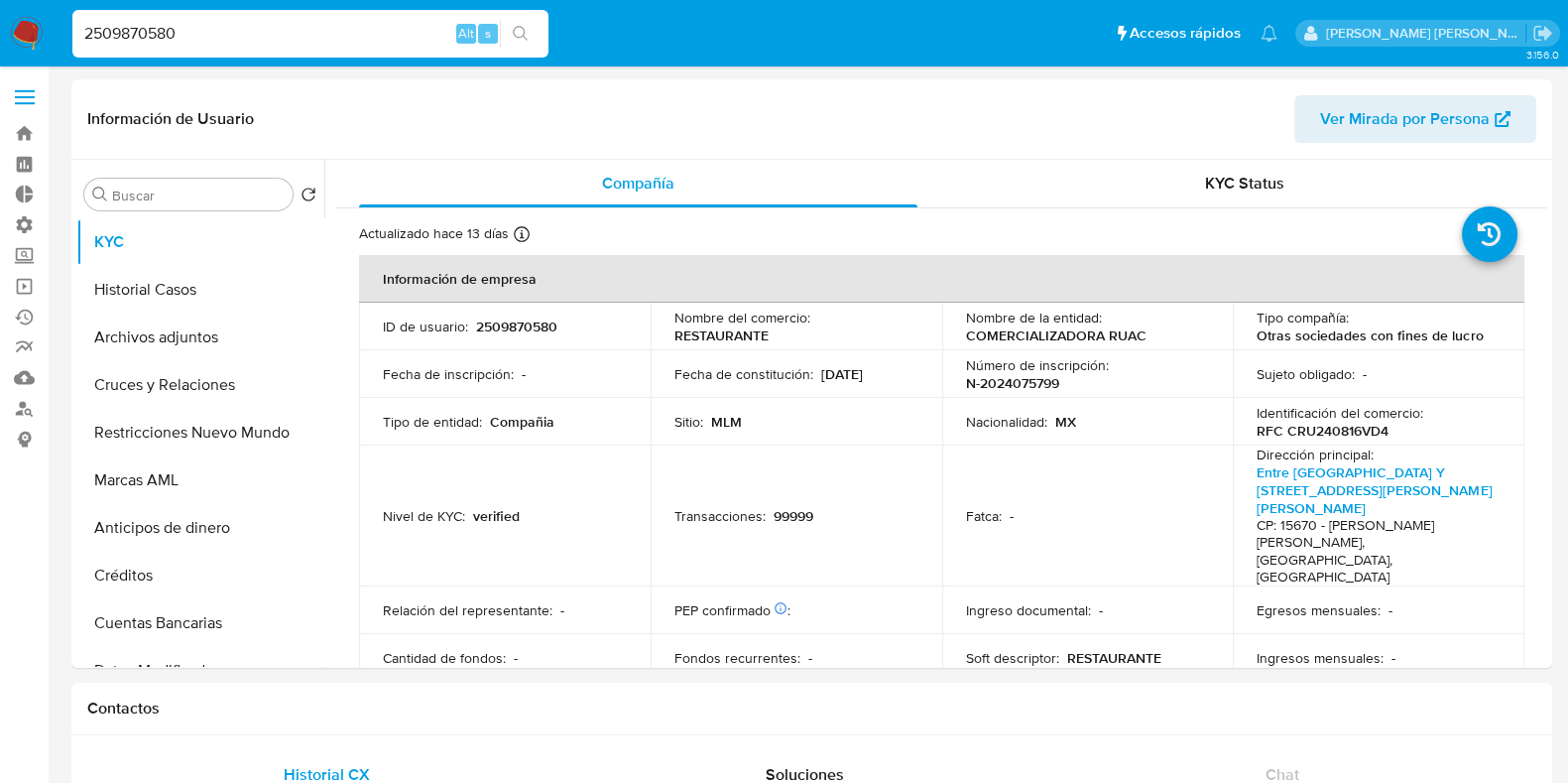
select select "10"
click at [156, 388] on button "Cruces y Relaciones" at bounding box center [192, 386] width 232 height 48
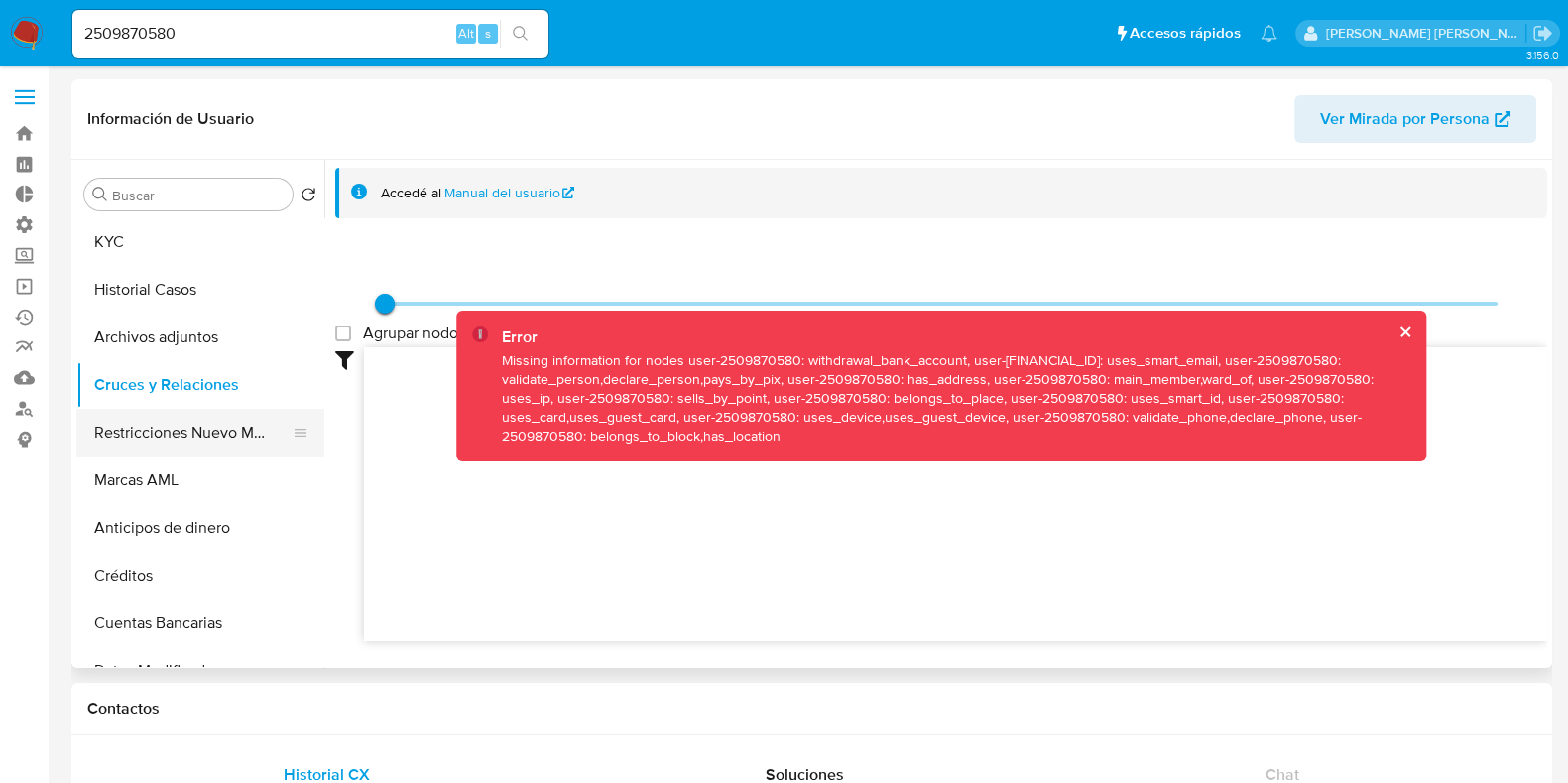
click at [146, 438] on button "Restricciones Nuevo Mundo" at bounding box center [192, 432] width 232 height 48
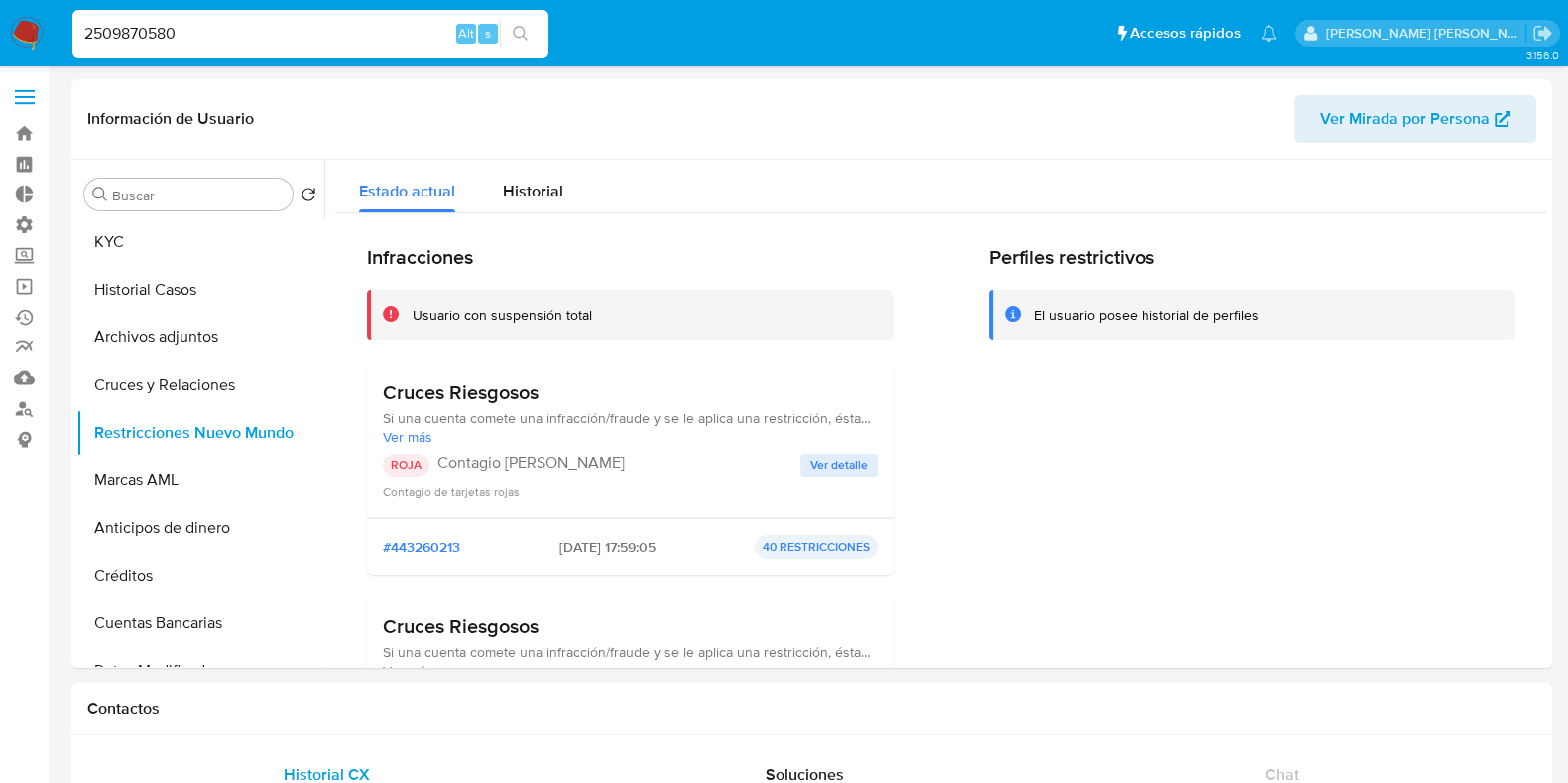
click at [114, 32] on input "2509870580" at bounding box center [311, 34] width 476 height 26
paste input "5167823"
type input "2505167823"
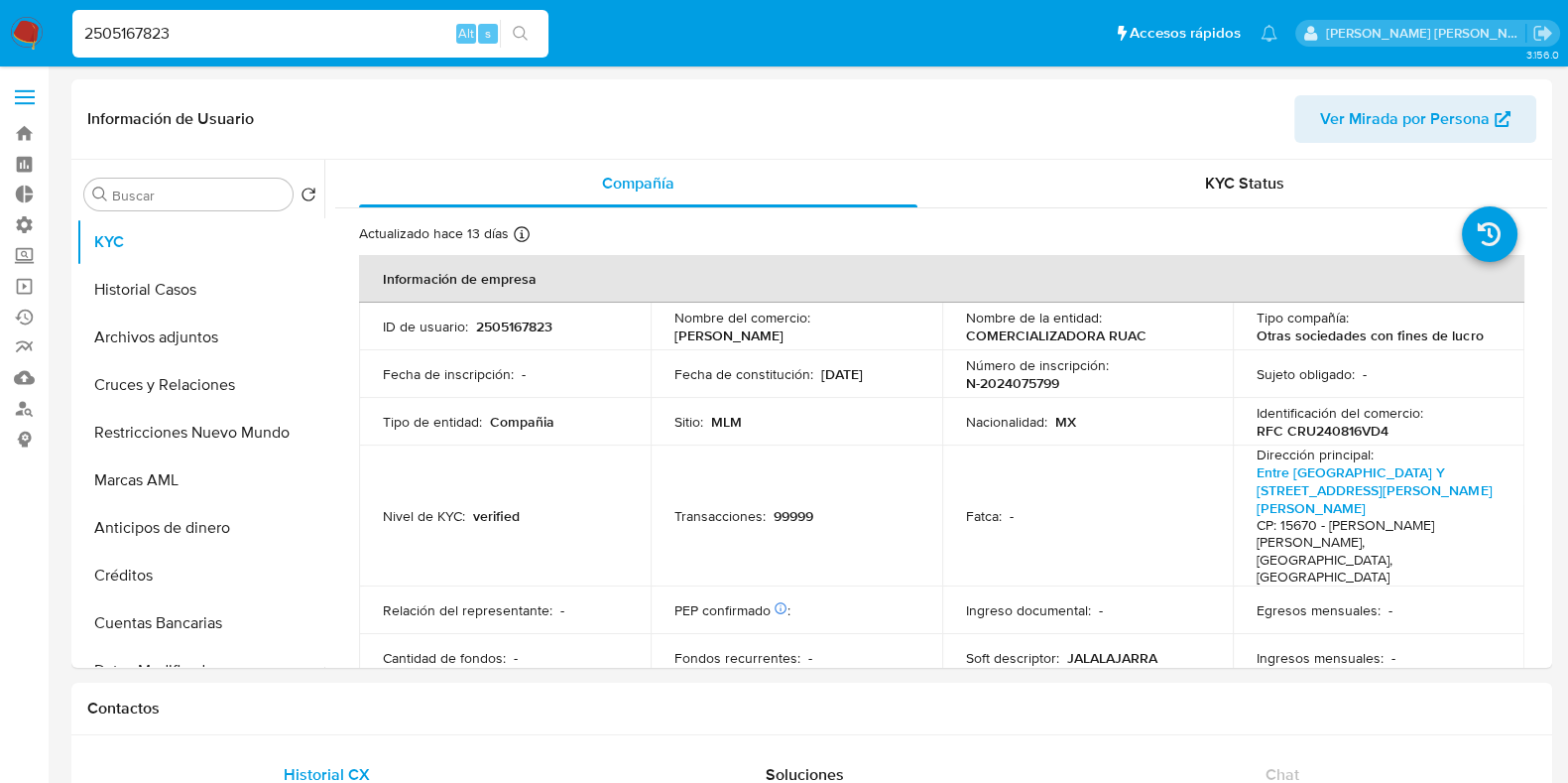
select select "10"
click at [134, 429] on button "Restricciones Nuevo Mundo" at bounding box center [192, 432] width 232 height 48
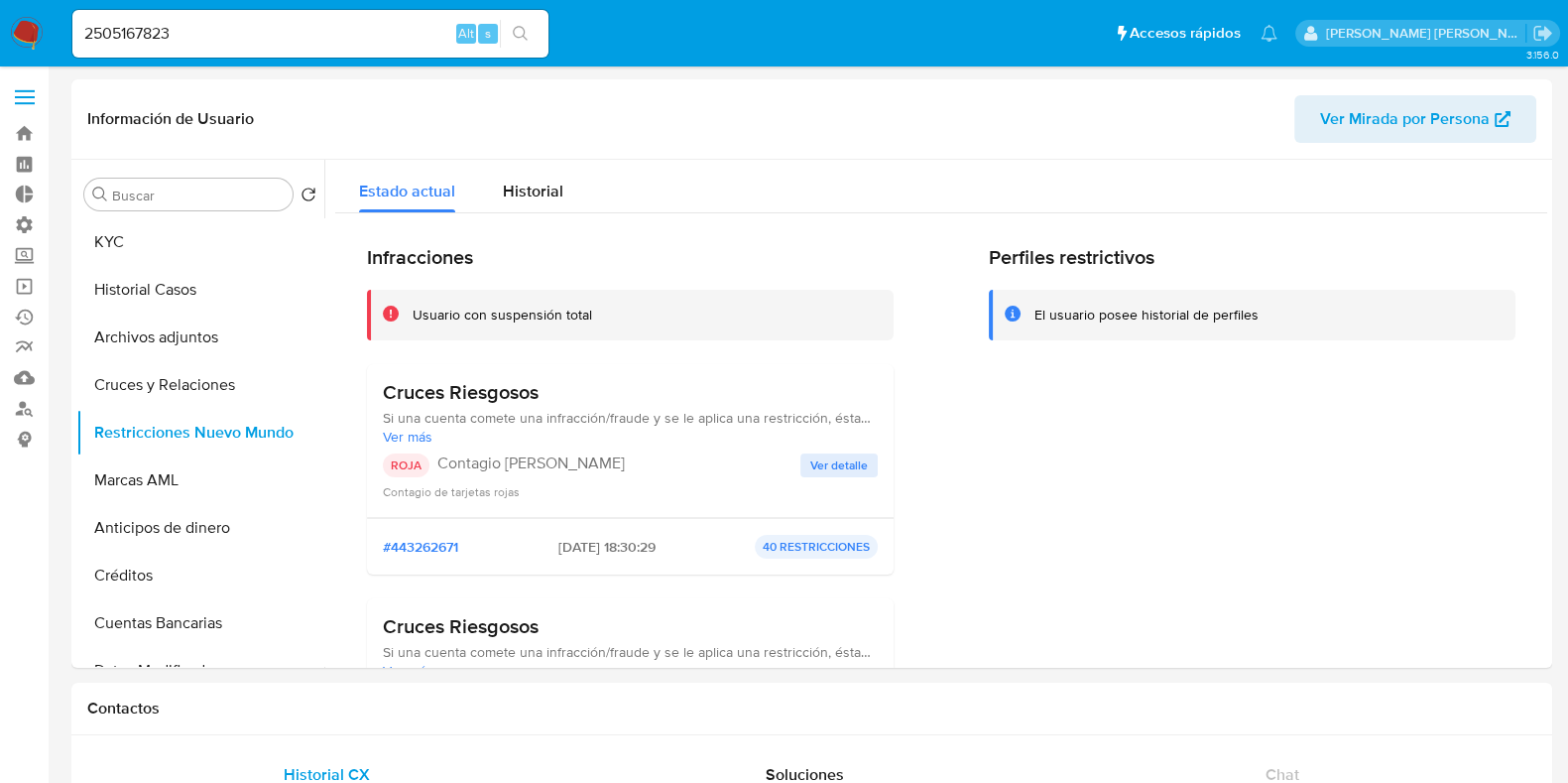
click at [518, 39] on icon "search-icon" at bounding box center [521, 34] width 16 height 16
click at [122, 225] on button "KYC" at bounding box center [192, 242] width 232 height 48
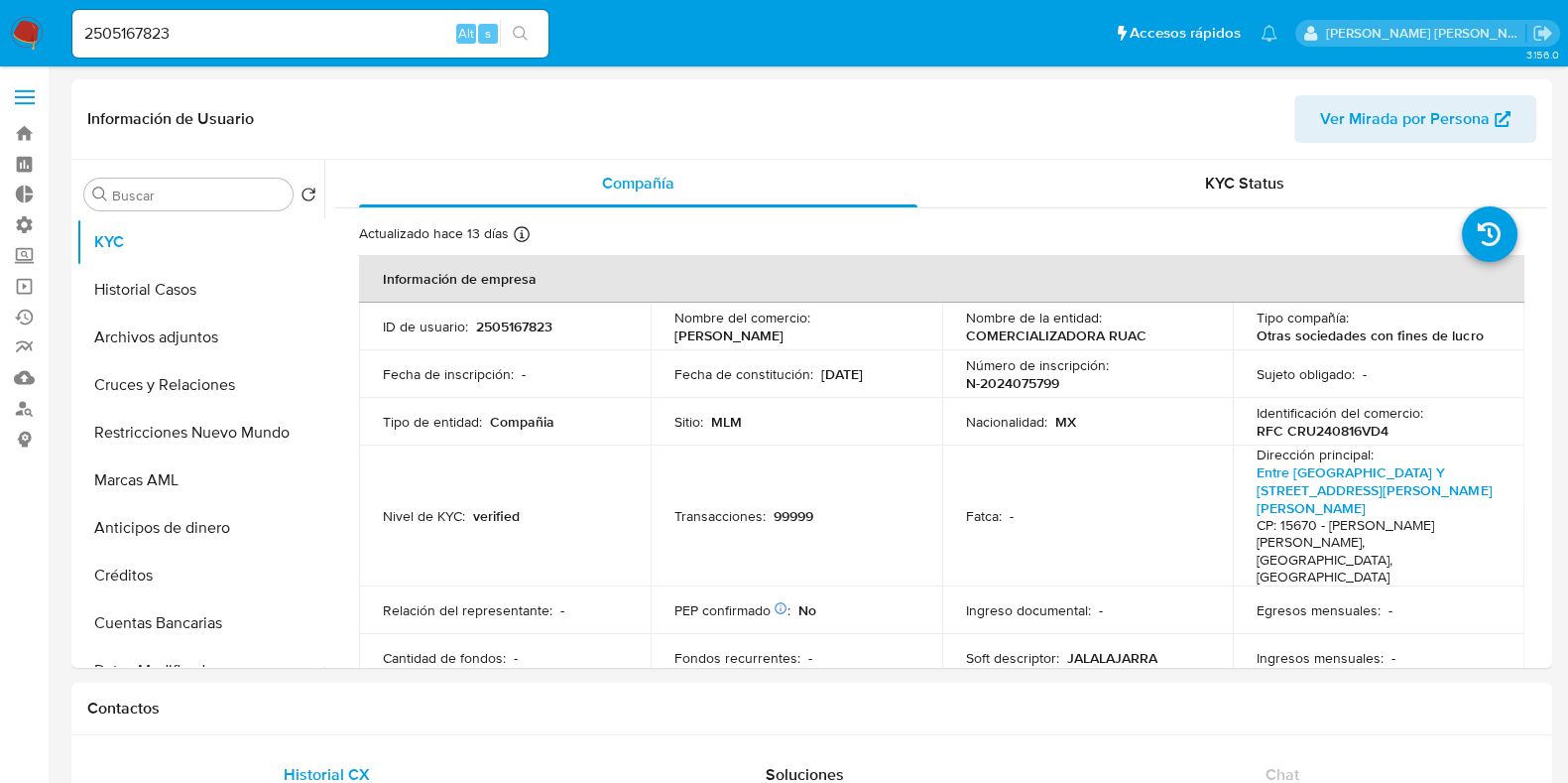
click at [136, 36] on input "2505167823" at bounding box center [311, 34] width 476 height 26
paste input "9870572"
type input "2509870572"
select select "10"
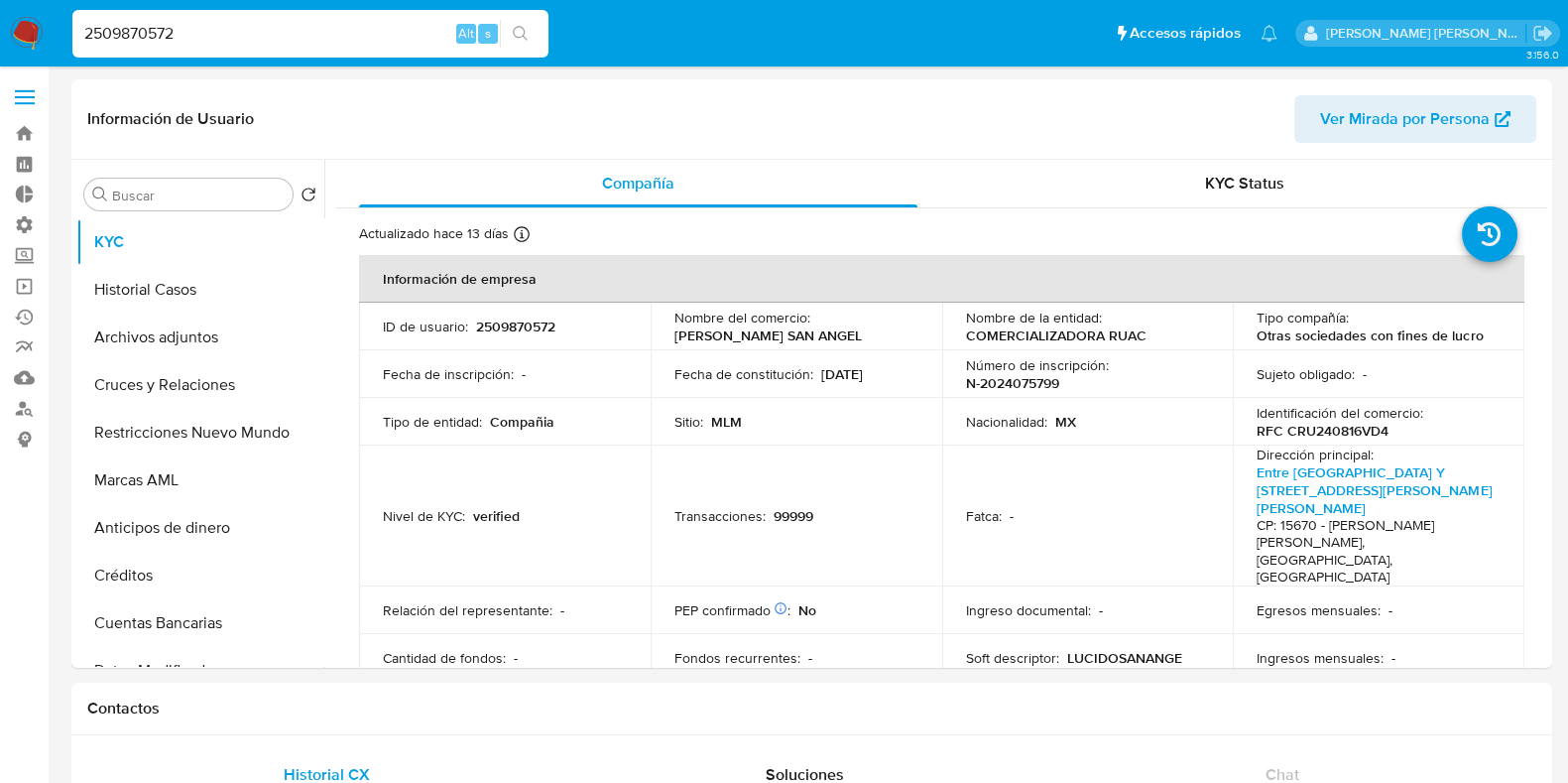
click at [144, 36] on input "2509870572" at bounding box center [311, 34] width 476 height 26
paste input "286630179"
type input "2286630179"
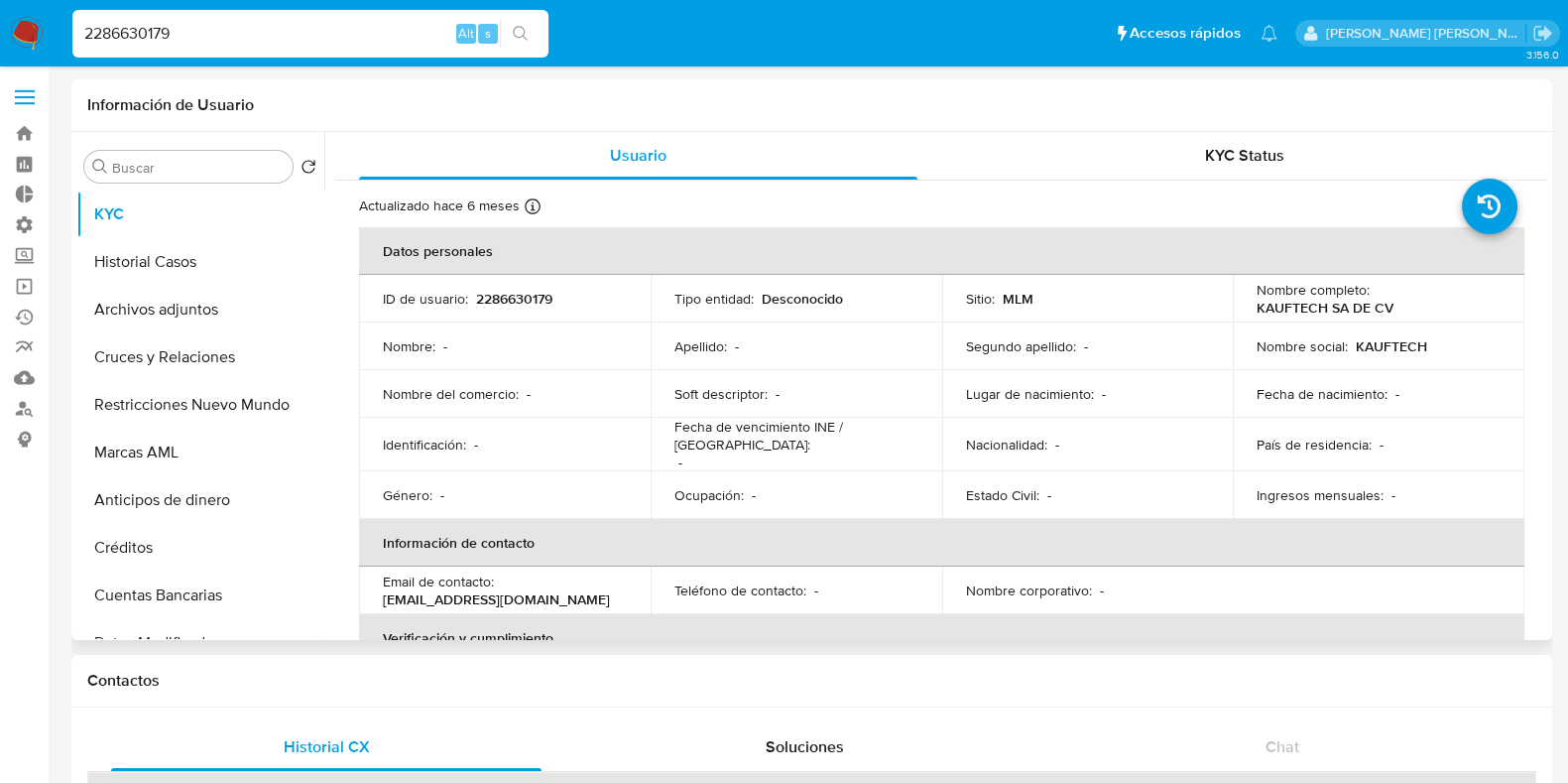
select select "10"
click at [141, 405] on button "Restricciones Nuevo Mundo" at bounding box center [192, 405] width 232 height 48
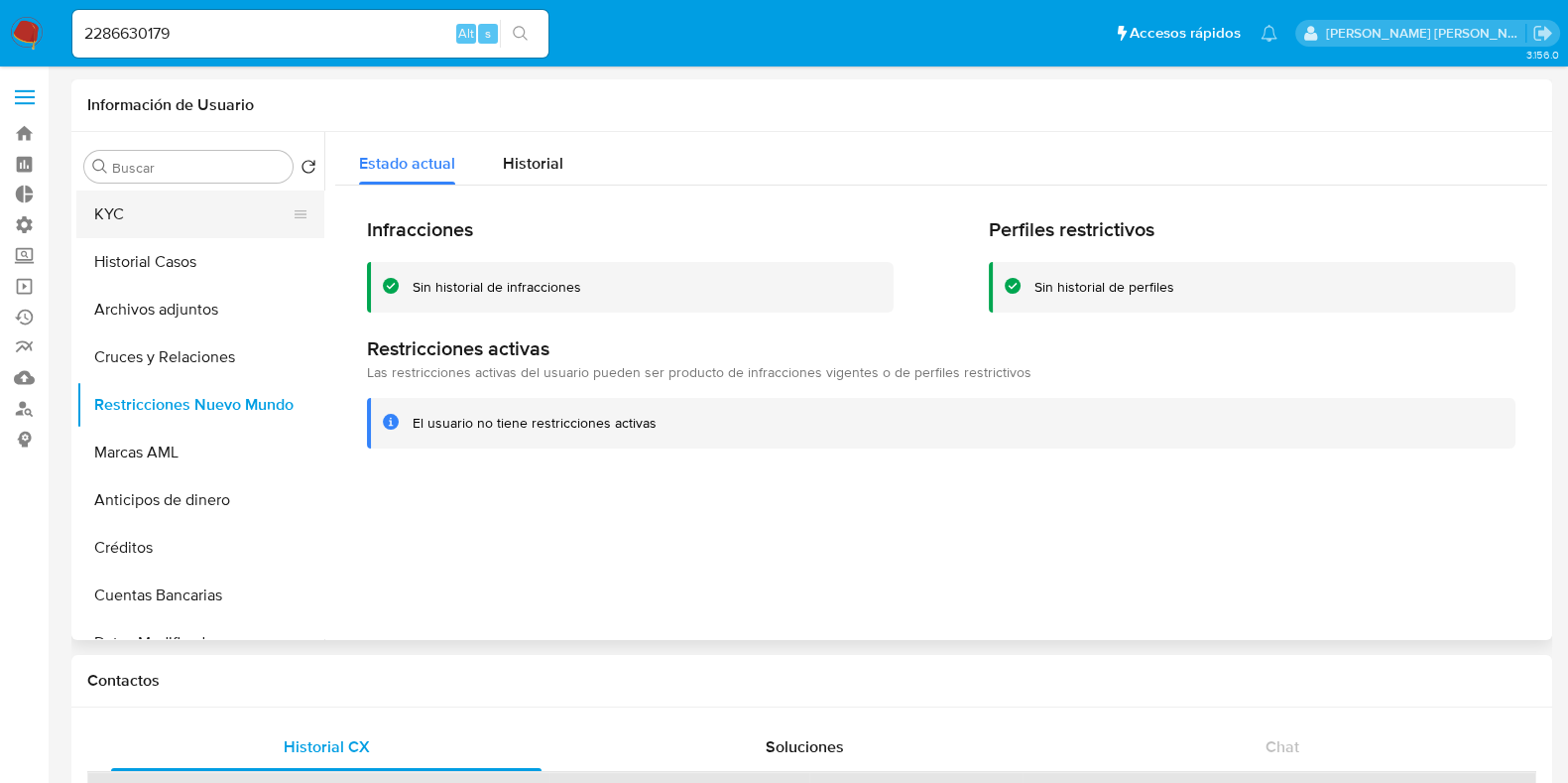
click at [202, 212] on button "KYC" at bounding box center [192, 214] width 232 height 48
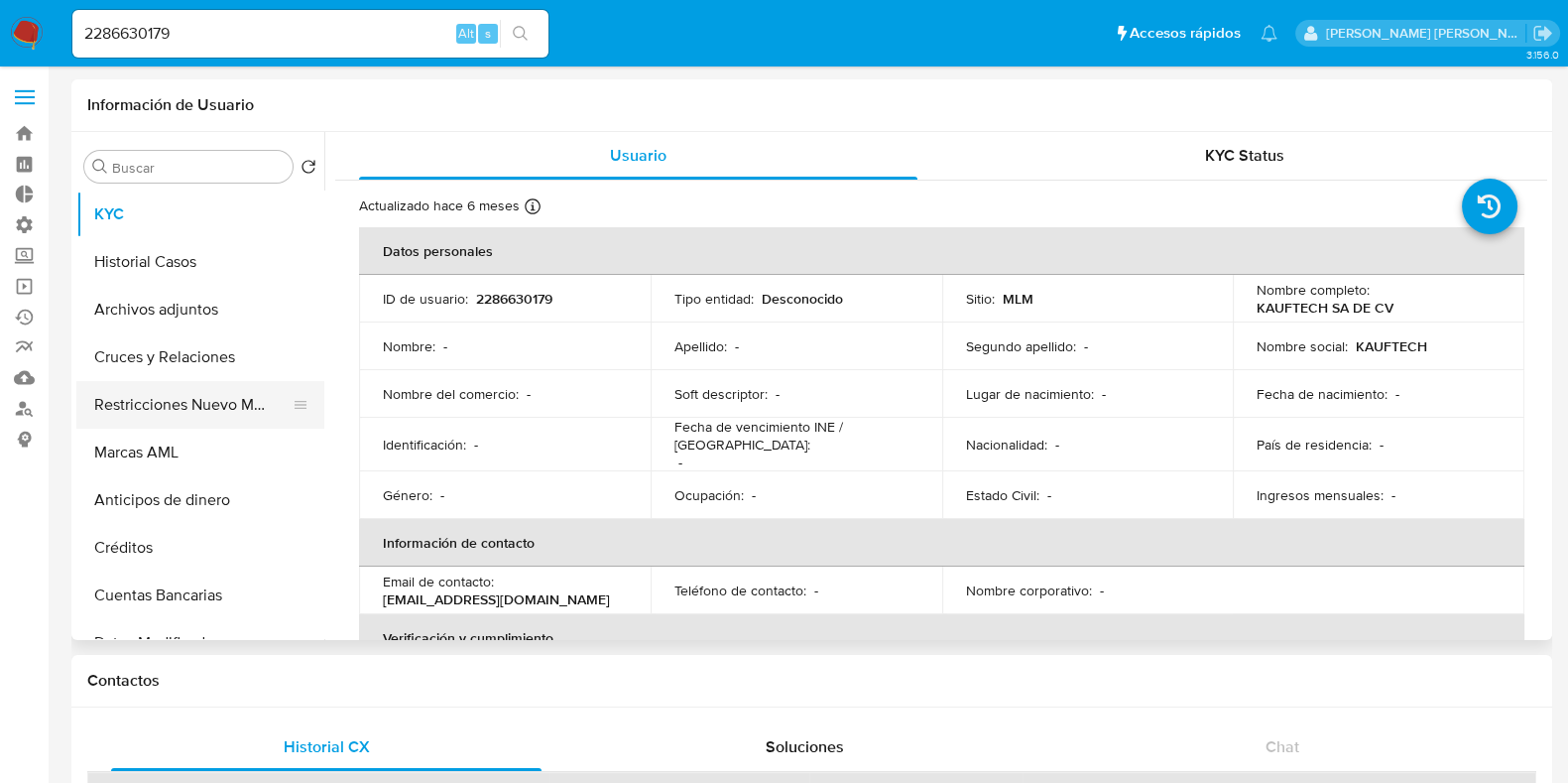
click at [175, 403] on button "Restricciones Nuevo Mundo" at bounding box center [192, 405] width 232 height 48
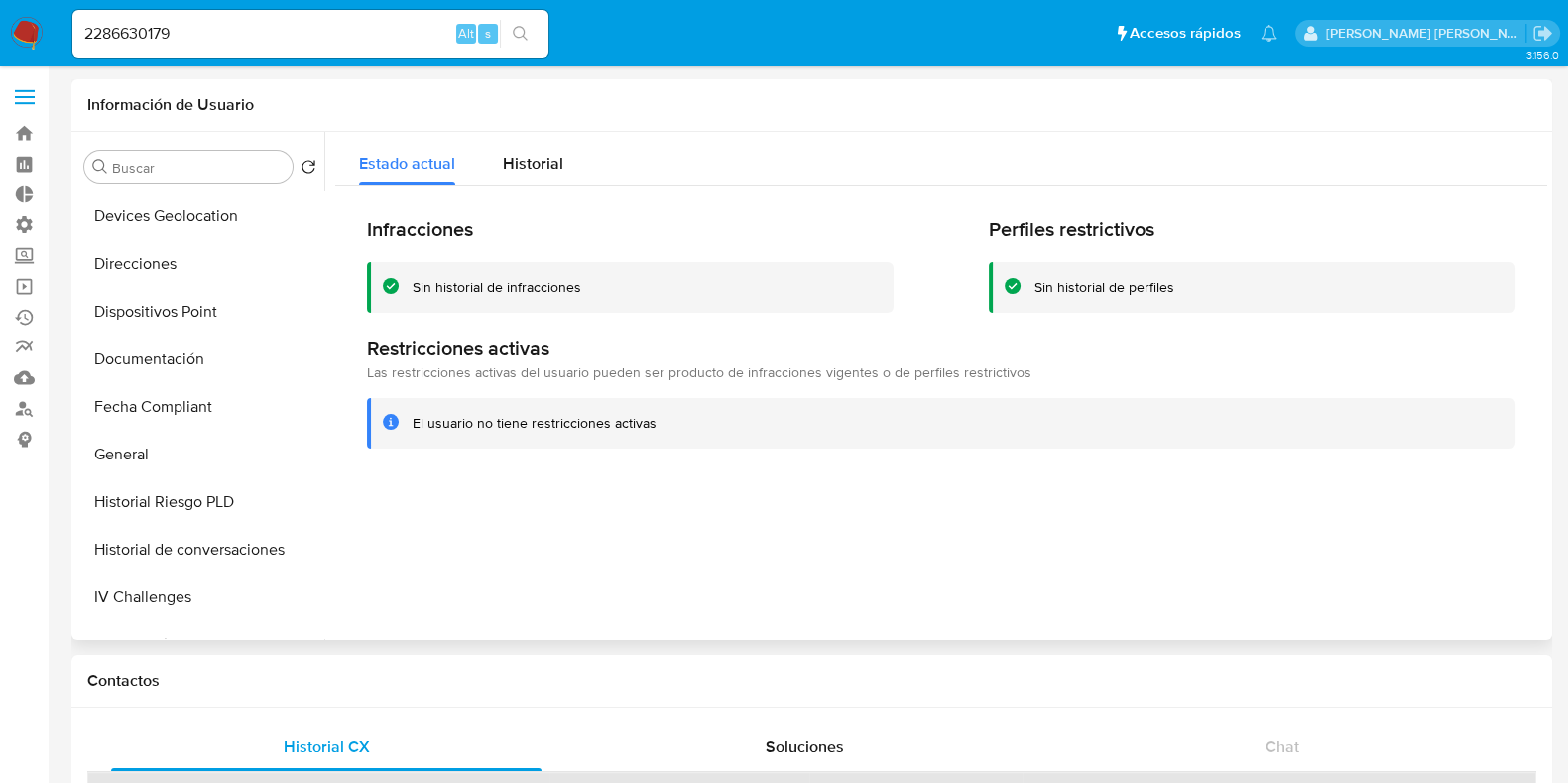
scroll to position [542, 0]
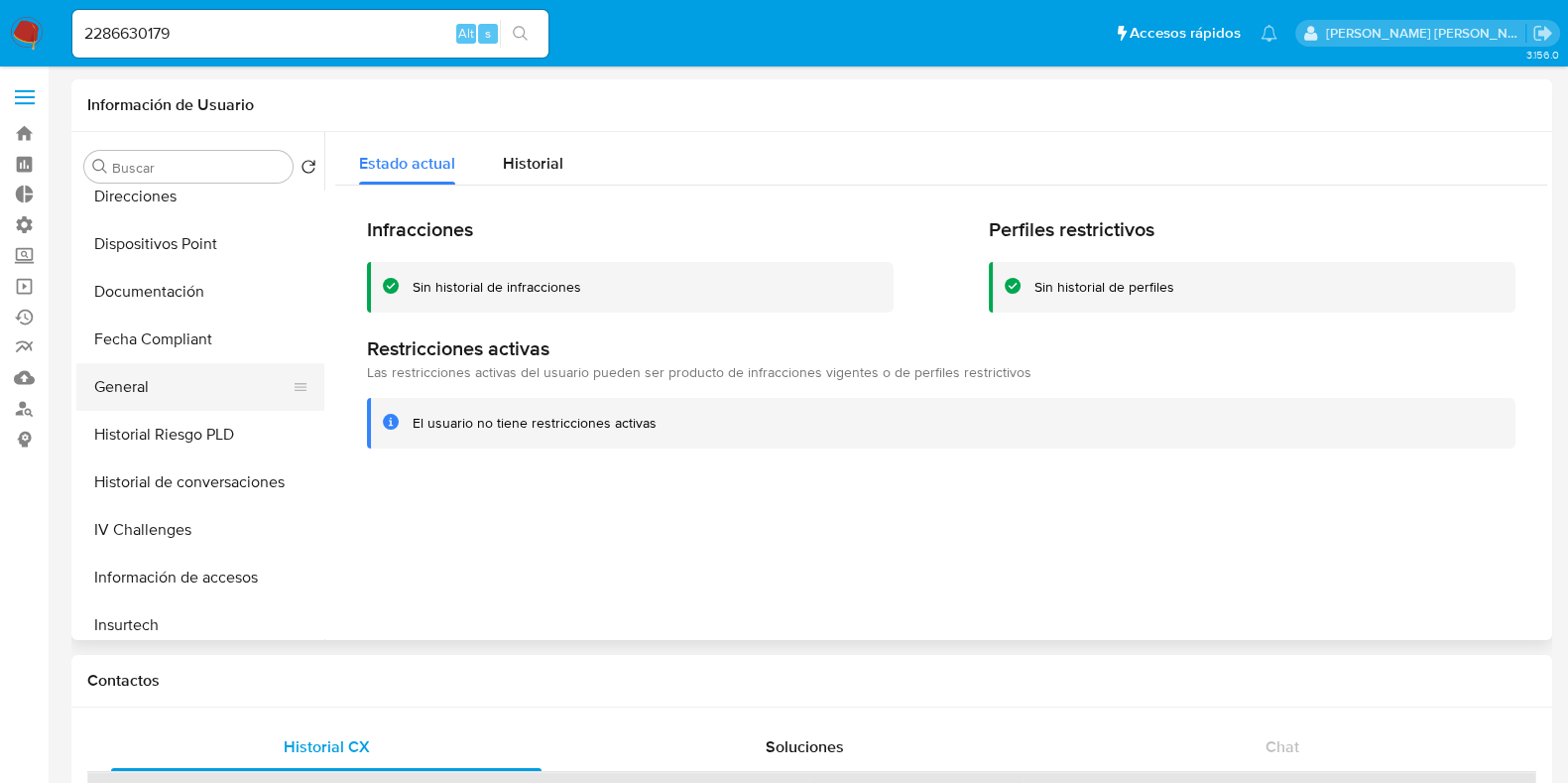
click at [142, 383] on button "General" at bounding box center [192, 388] width 232 height 48
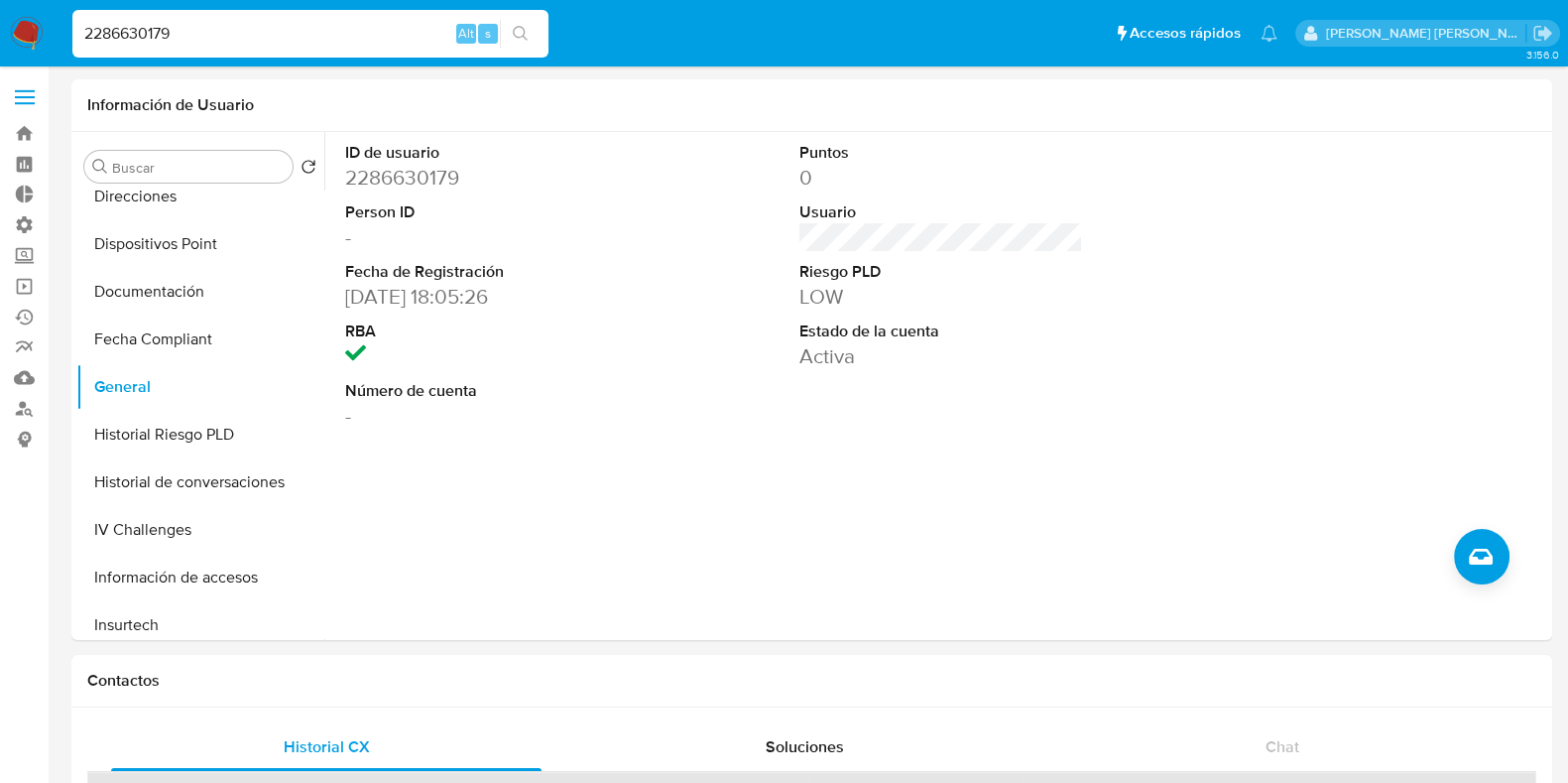
click at [120, 41] on input "2286630179" at bounding box center [311, 34] width 476 height 26
paste input "026514885"
type input "2026514885"
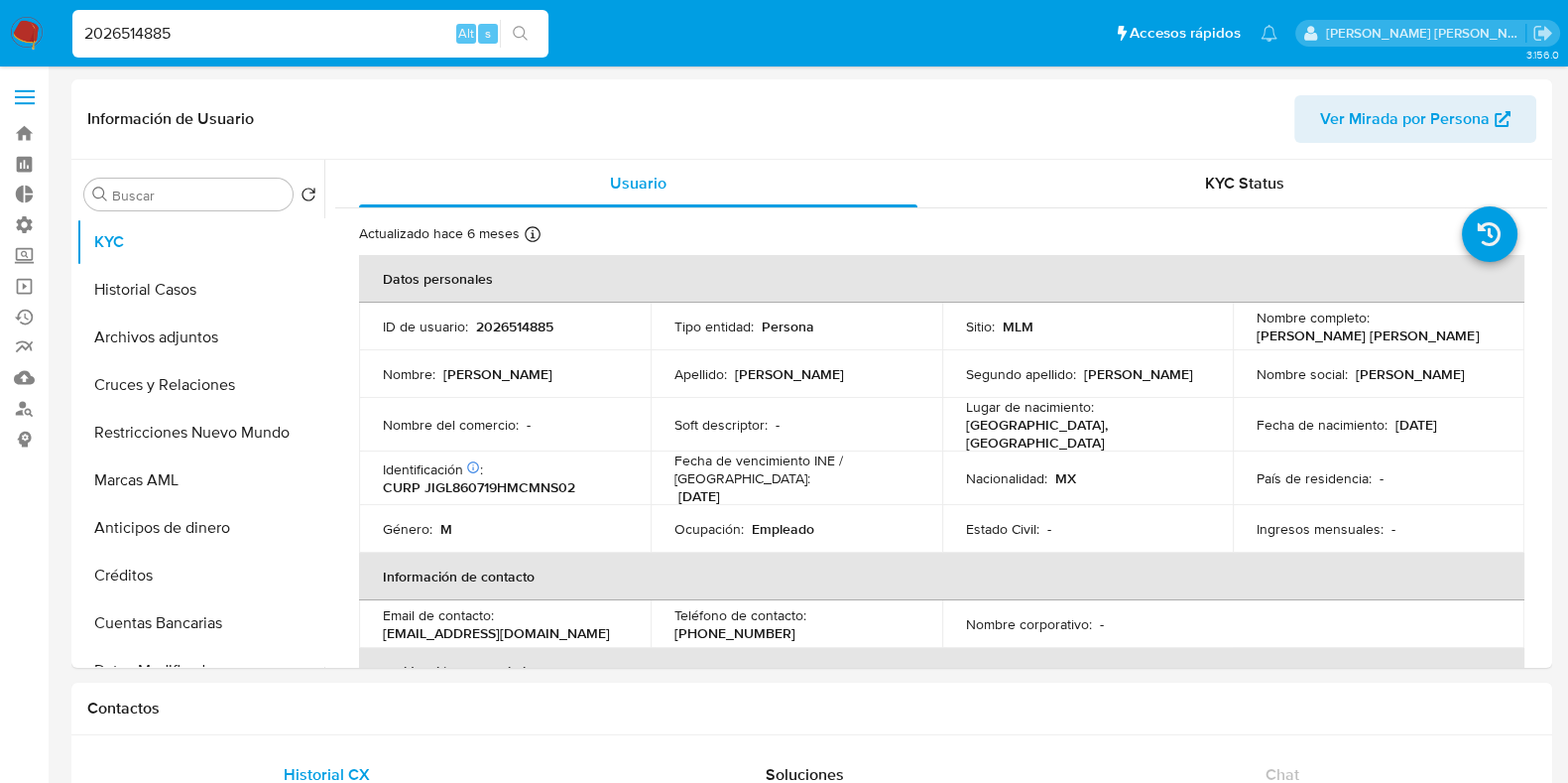
select select "10"
click at [128, 28] on input "2026514885" at bounding box center [311, 34] width 476 height 26
paste input "509872318"
type input "2509872318"
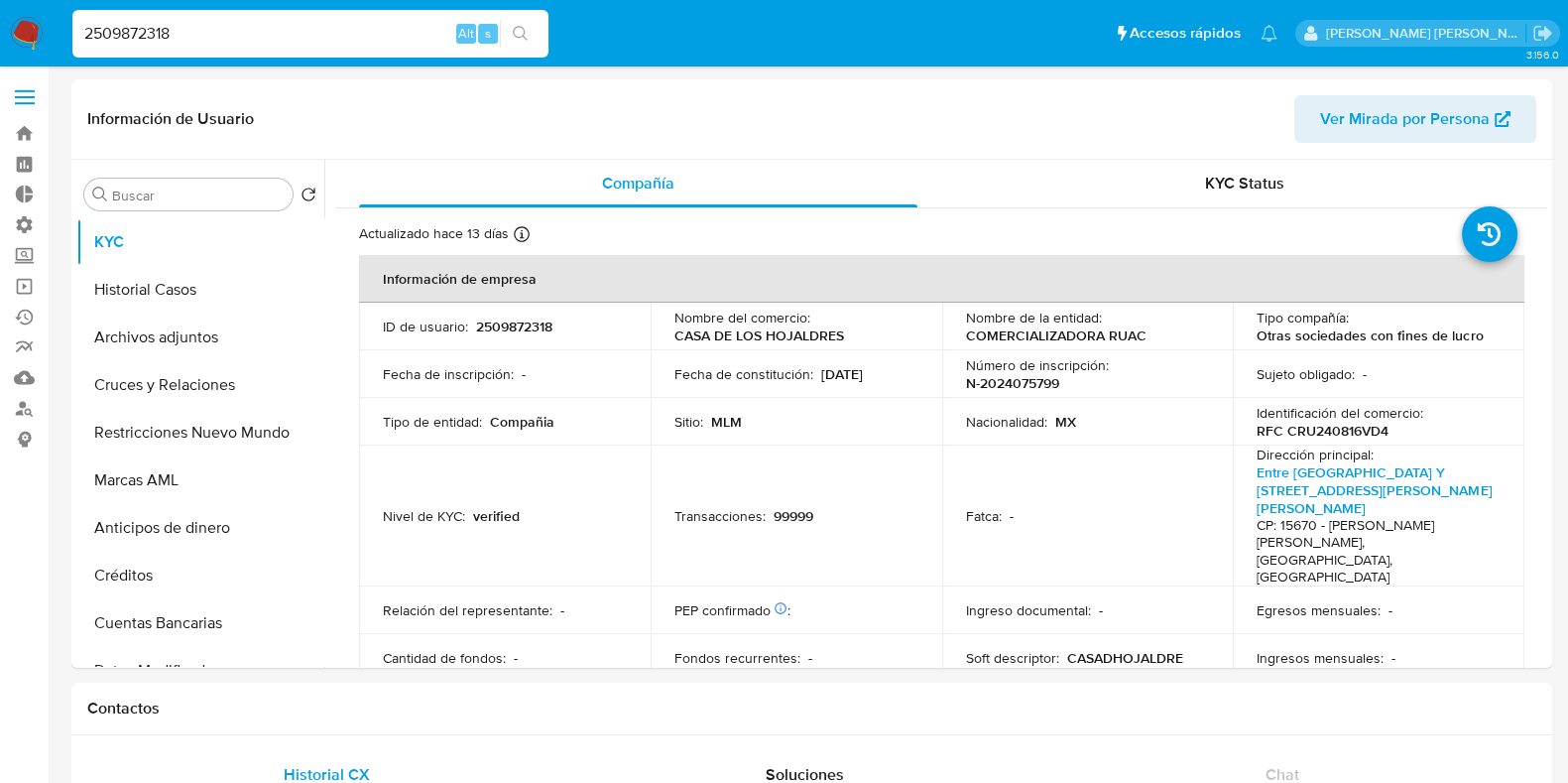
select select "10"
click at [202, 441] on button "Restricciones Nuevo Mundo" at bounding box center [192, 432] width 232 height 48
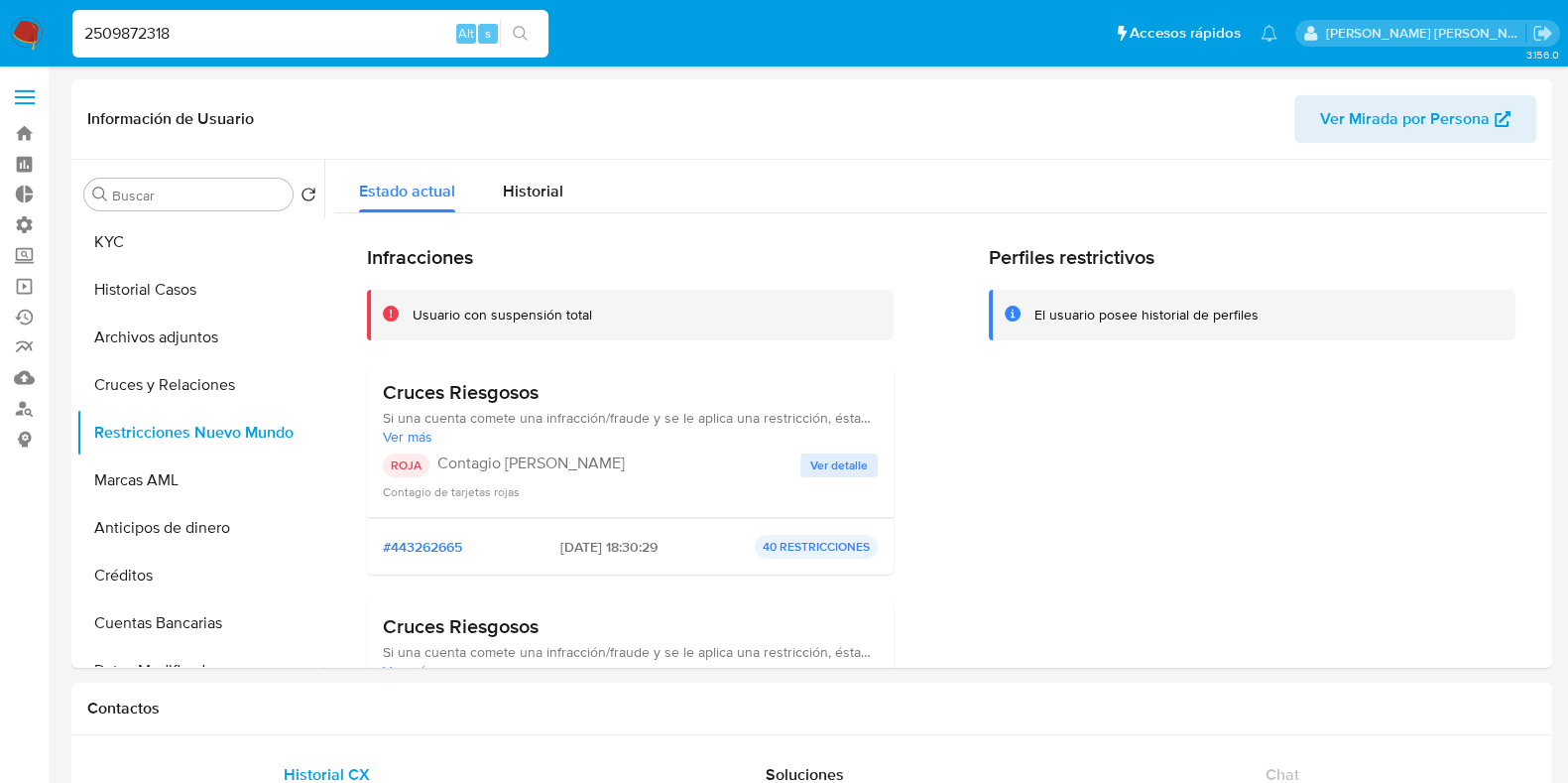
click at [93, 33] on input "2509872318" at bounding box center [311, 34] width 476 height 26
paste input "5167819"
type input "2505167819"
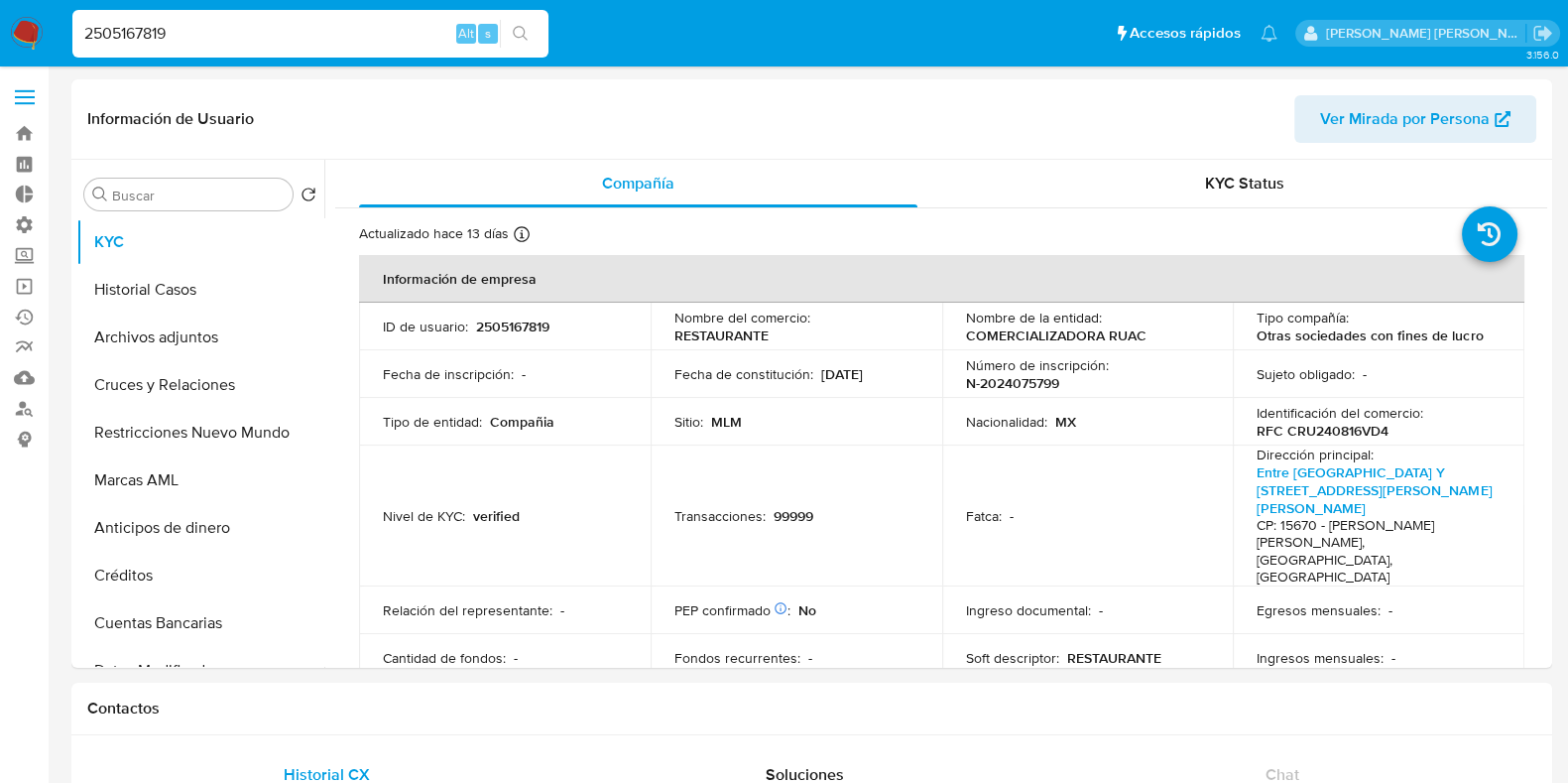
select select "10"
click at [174, 443] on button "Restricciones Nuevo Mundo" at bounding box center [192, 432] width 232 height 48
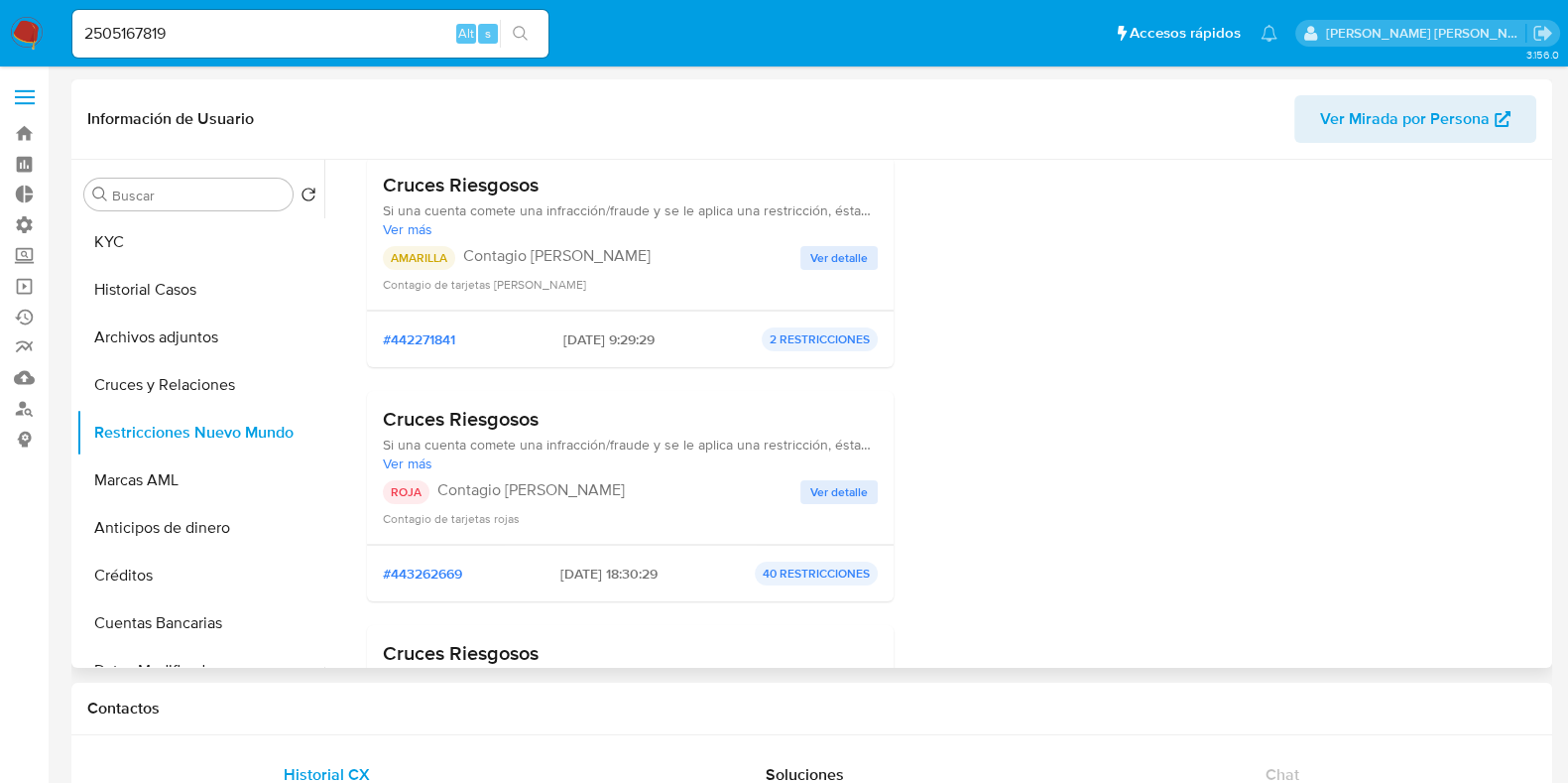
scroll to position [227, 0]
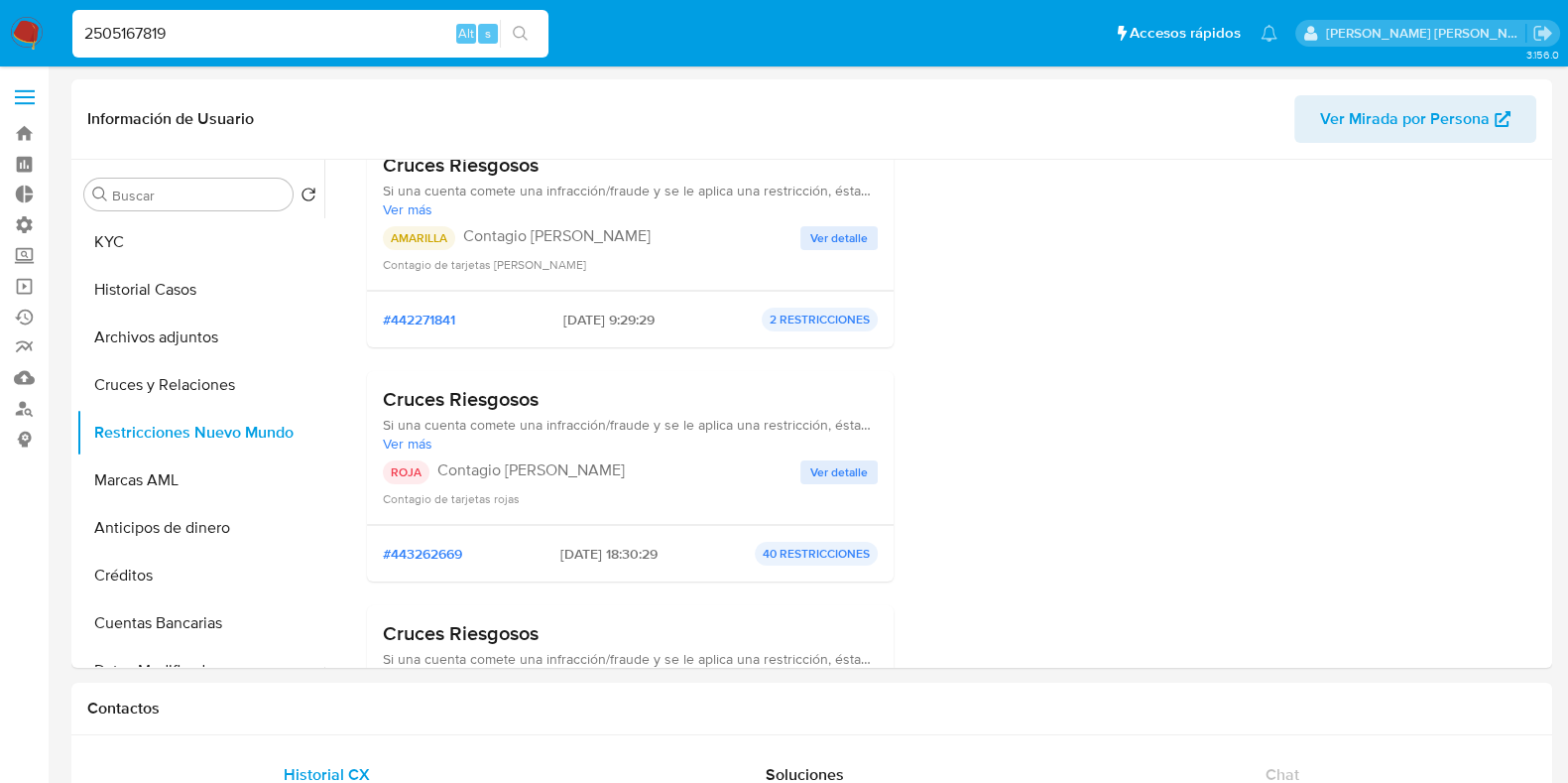
click at [133, 34] on input "2505167819" at bounding box center [311, 34] width 476 height 26
paste input "28663017"
type input "2286630179"
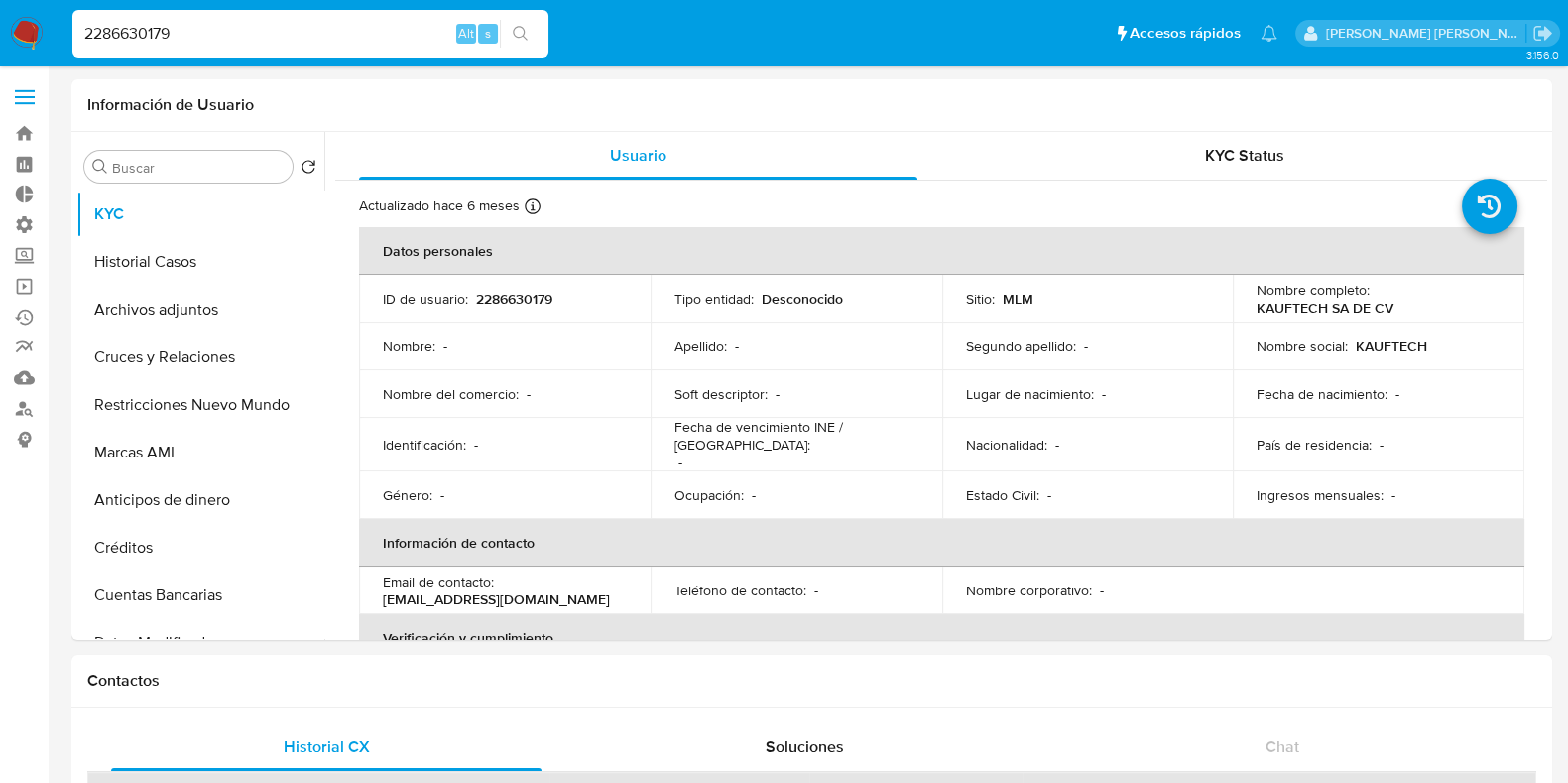
select select "10"
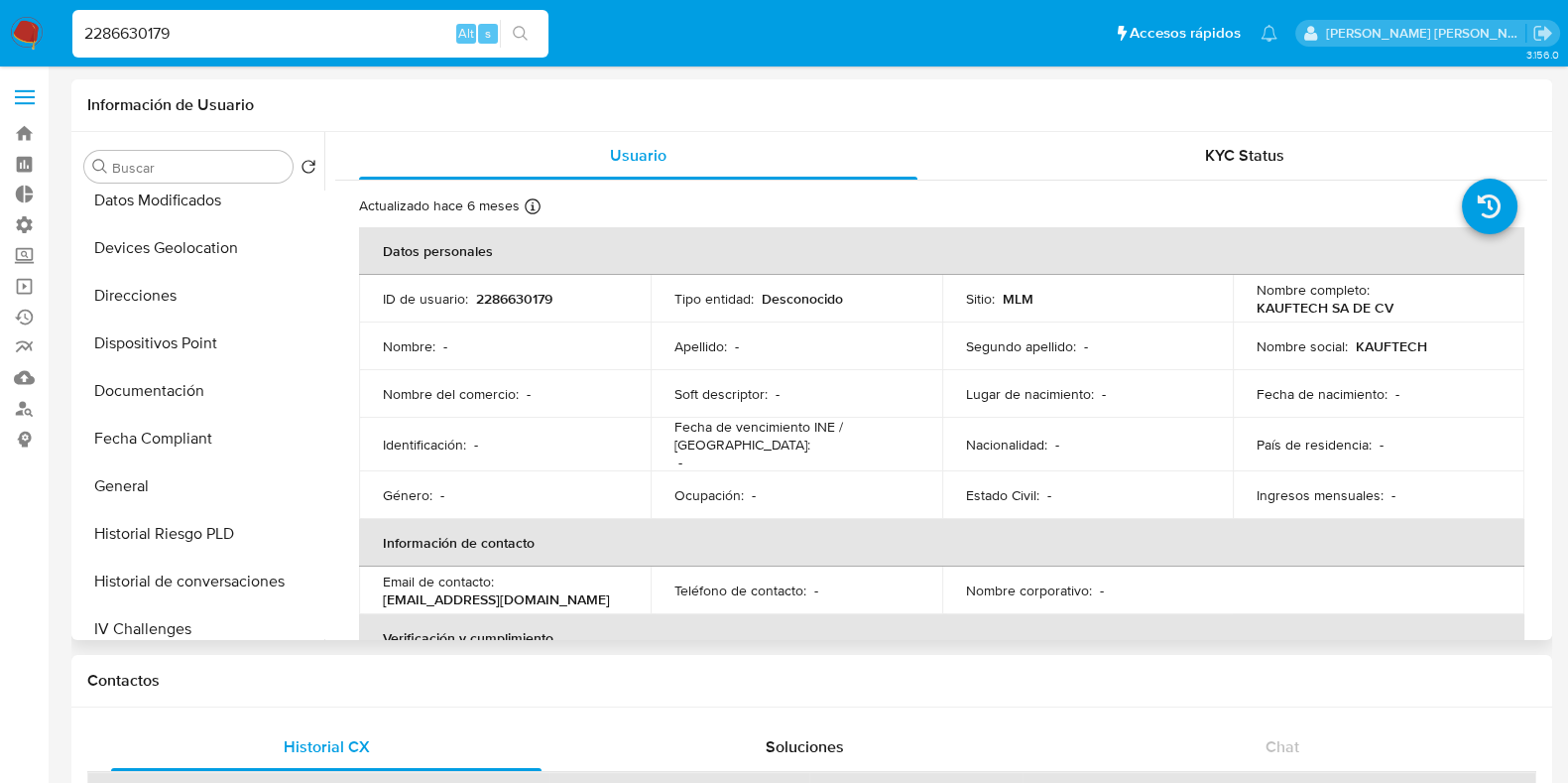
scroll to position [455, 0]
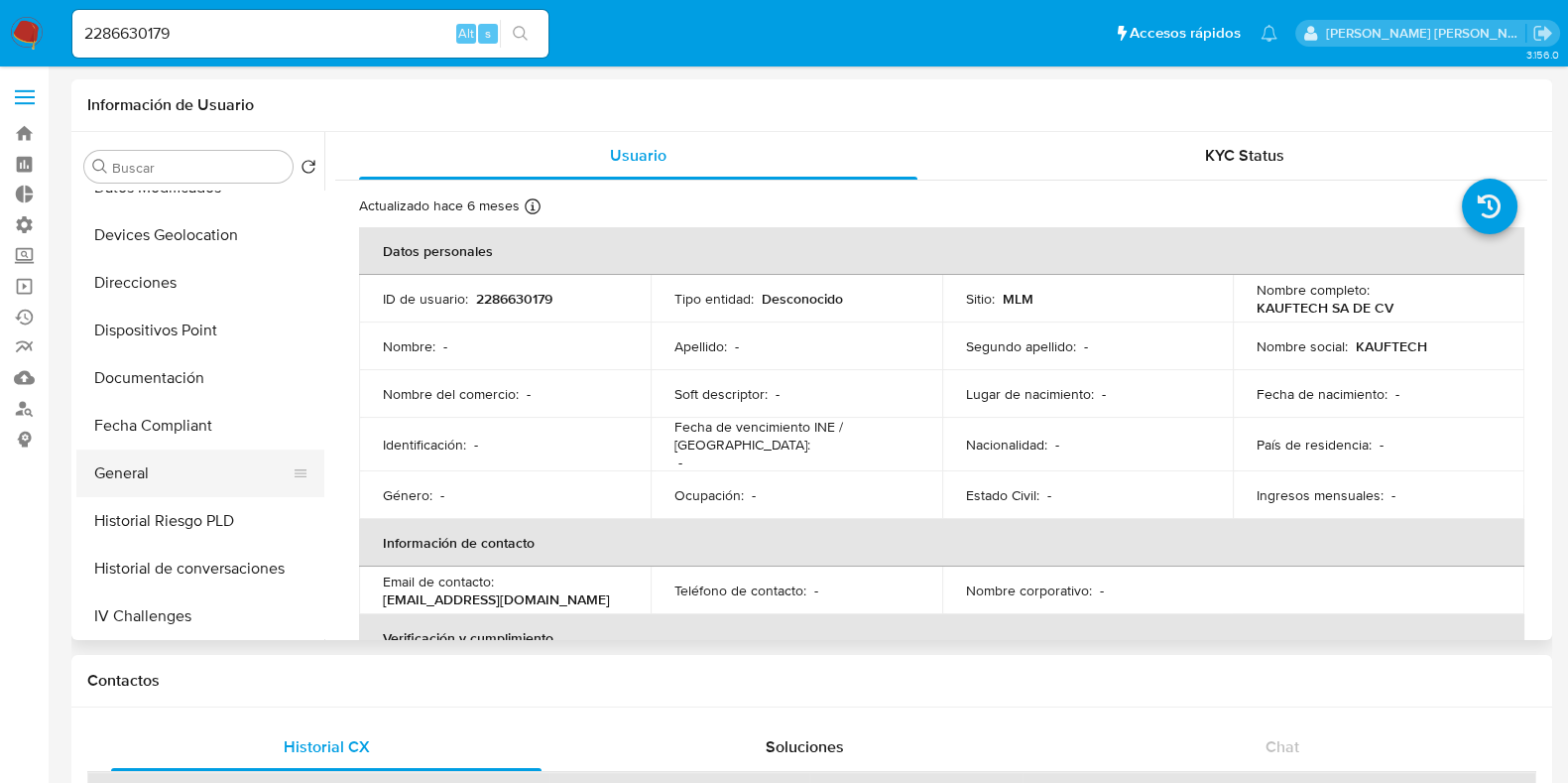
click at [152, 480] on button "General" at bounding box center [192, 473] width 232 height 48
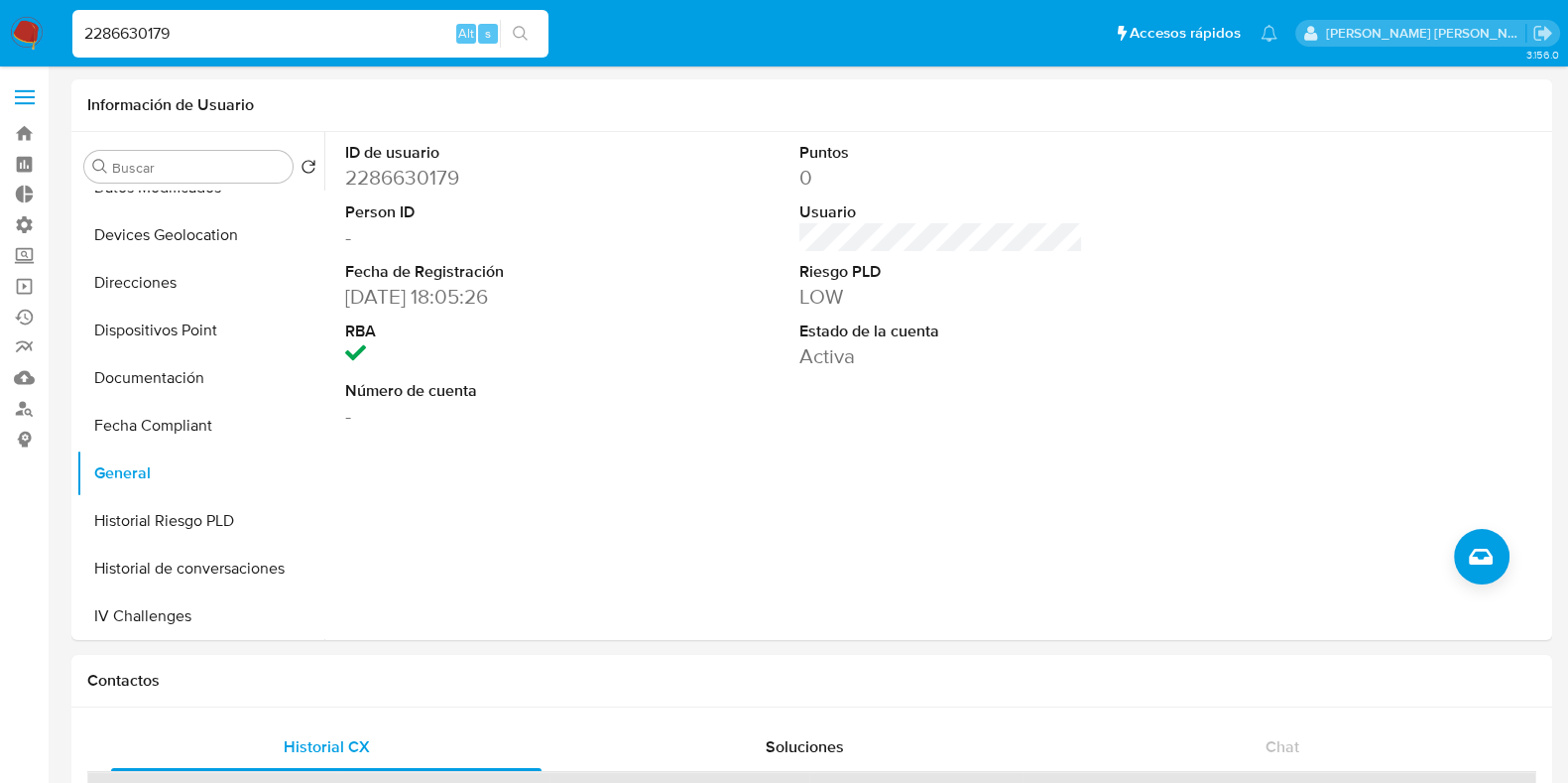
click at [136, 35] on input "2286630179" at bounding box center [311, 34] width 476 height 26
paste input "364938491"
type input "2364938491"
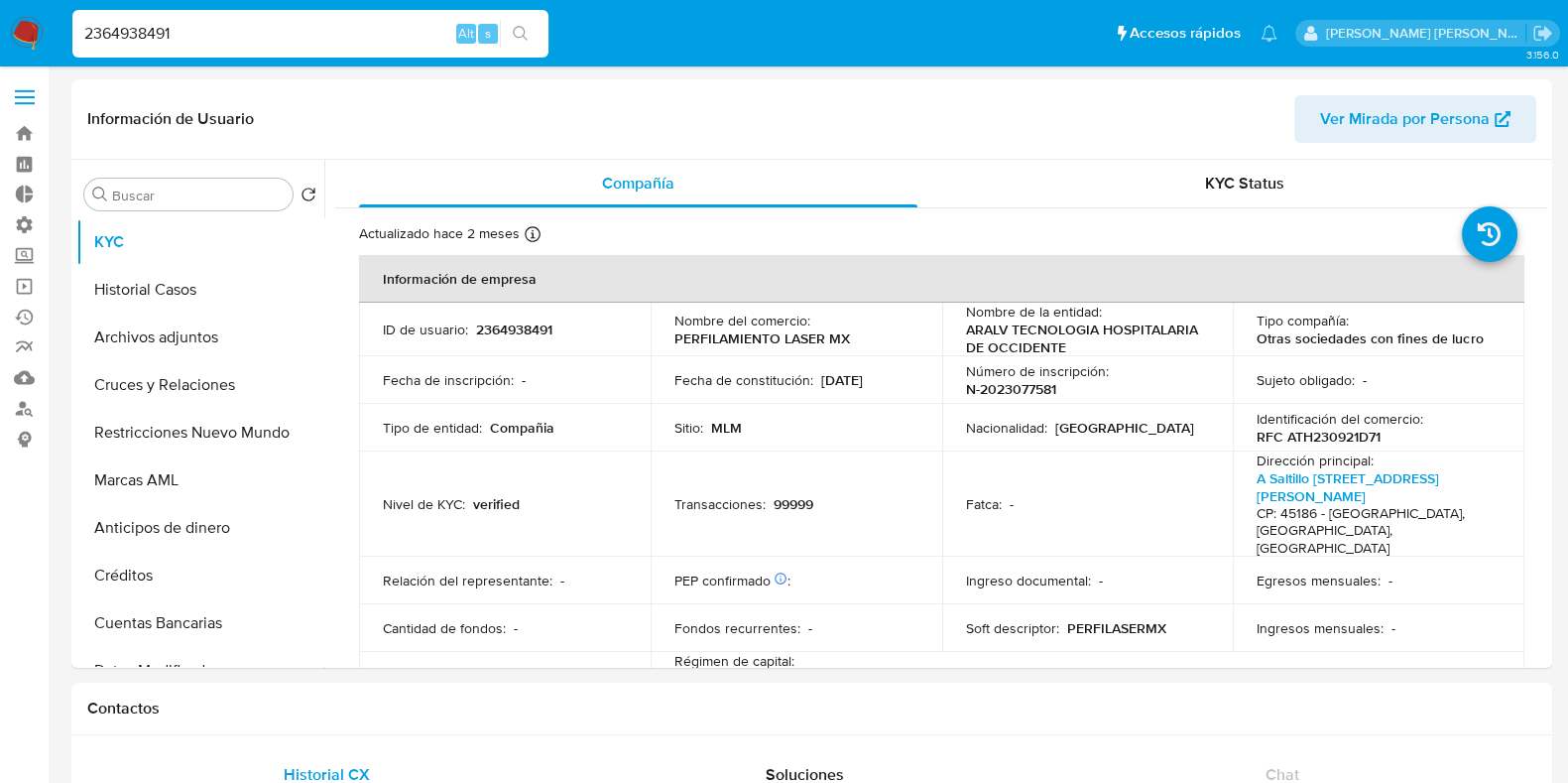
select select "10"
click at [198, 444] on button "Restricciones Nuevo Mundo" at bounding box center [192, 432] width 232 height 48
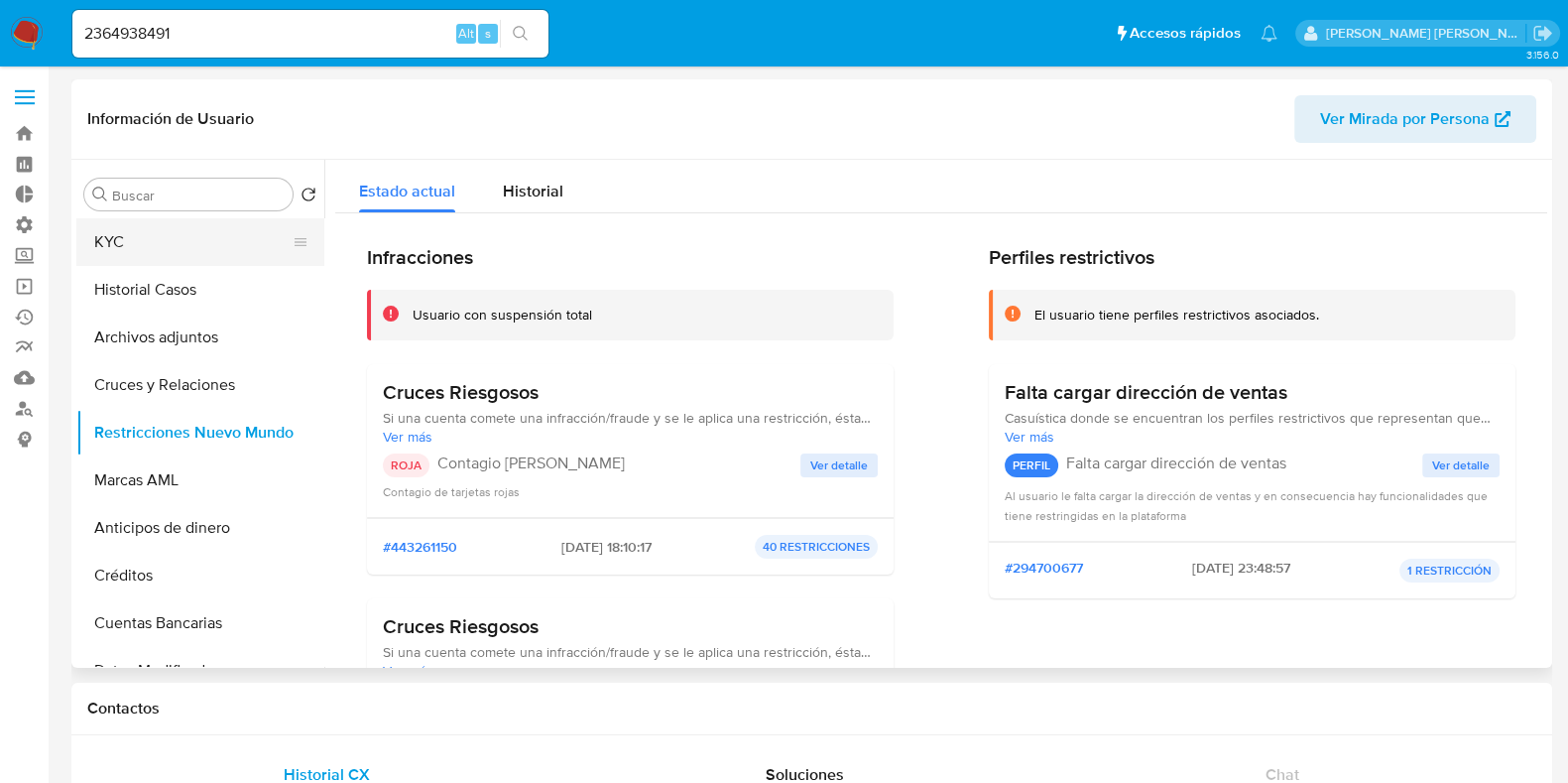
click at [151, 248] on button "KYC" at bounding box center [192, 242] width 232 height 48
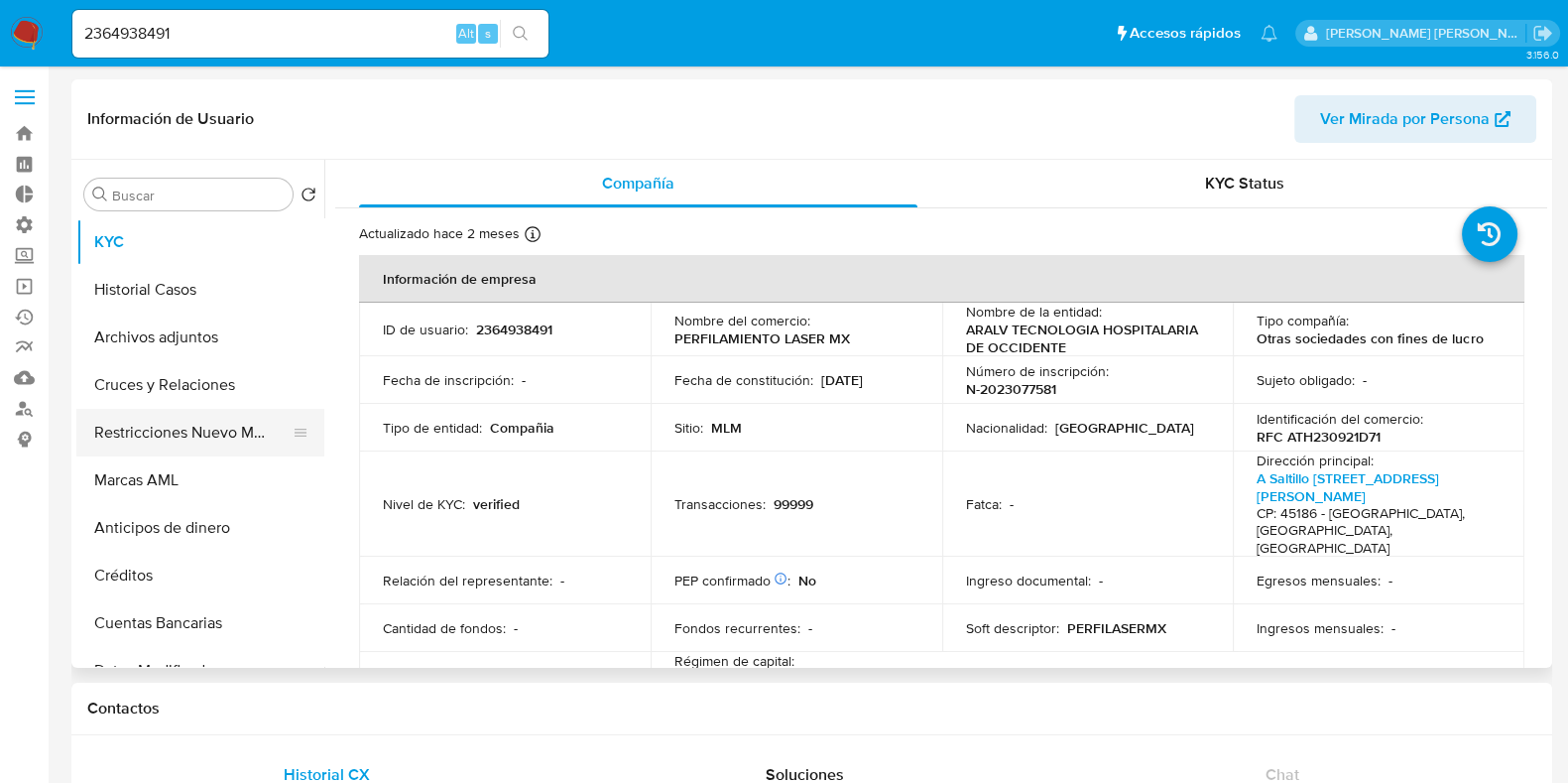
click at [158, 442] on button "Restricciones Nuevo Mundo" at bounding box center [192, 432] width 232 height 48
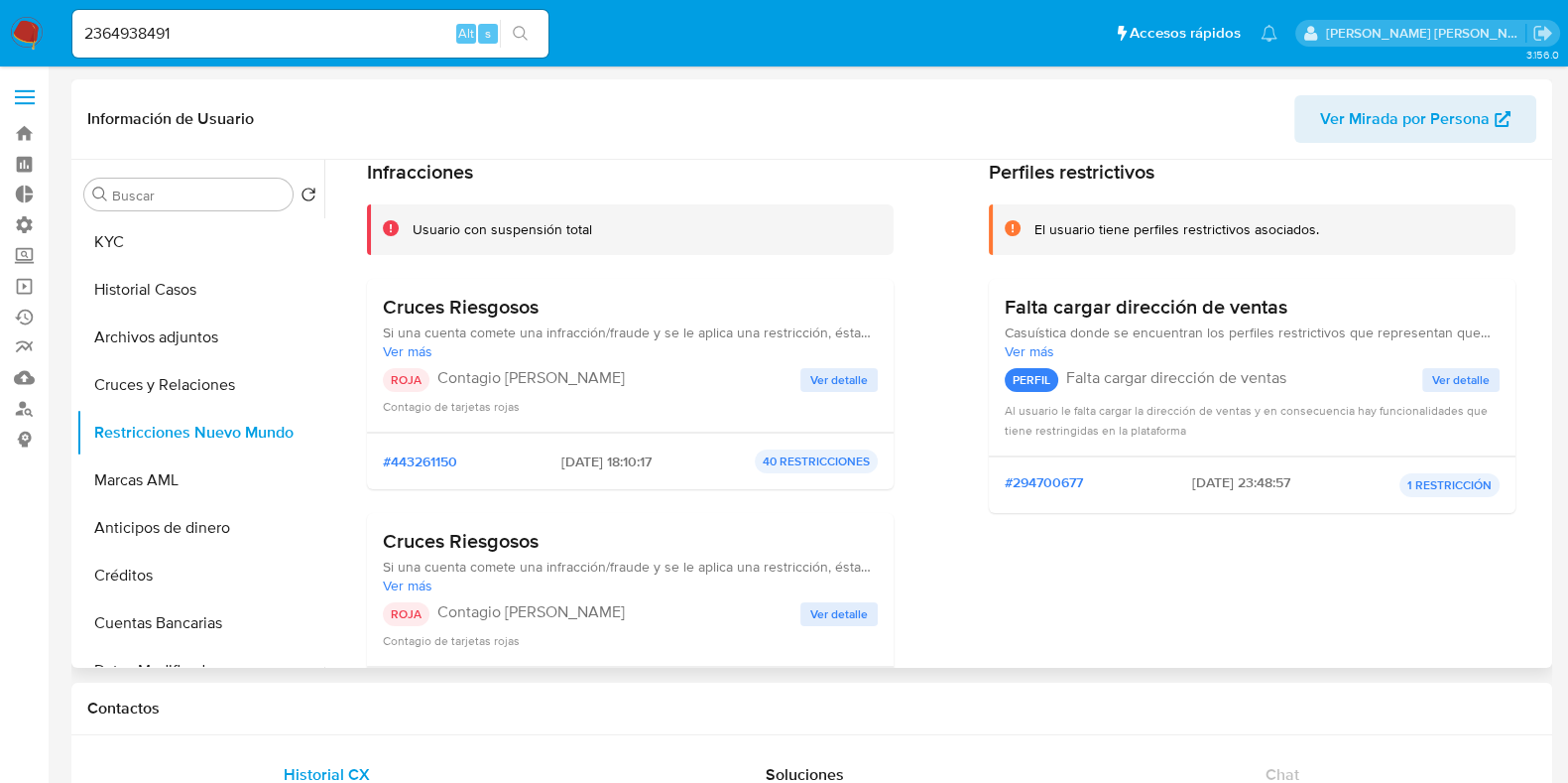
scroll to position [87, 0]
click at [831, 380] on span "Ver detalle" at bounding box center [839, 380] width 58 height 20
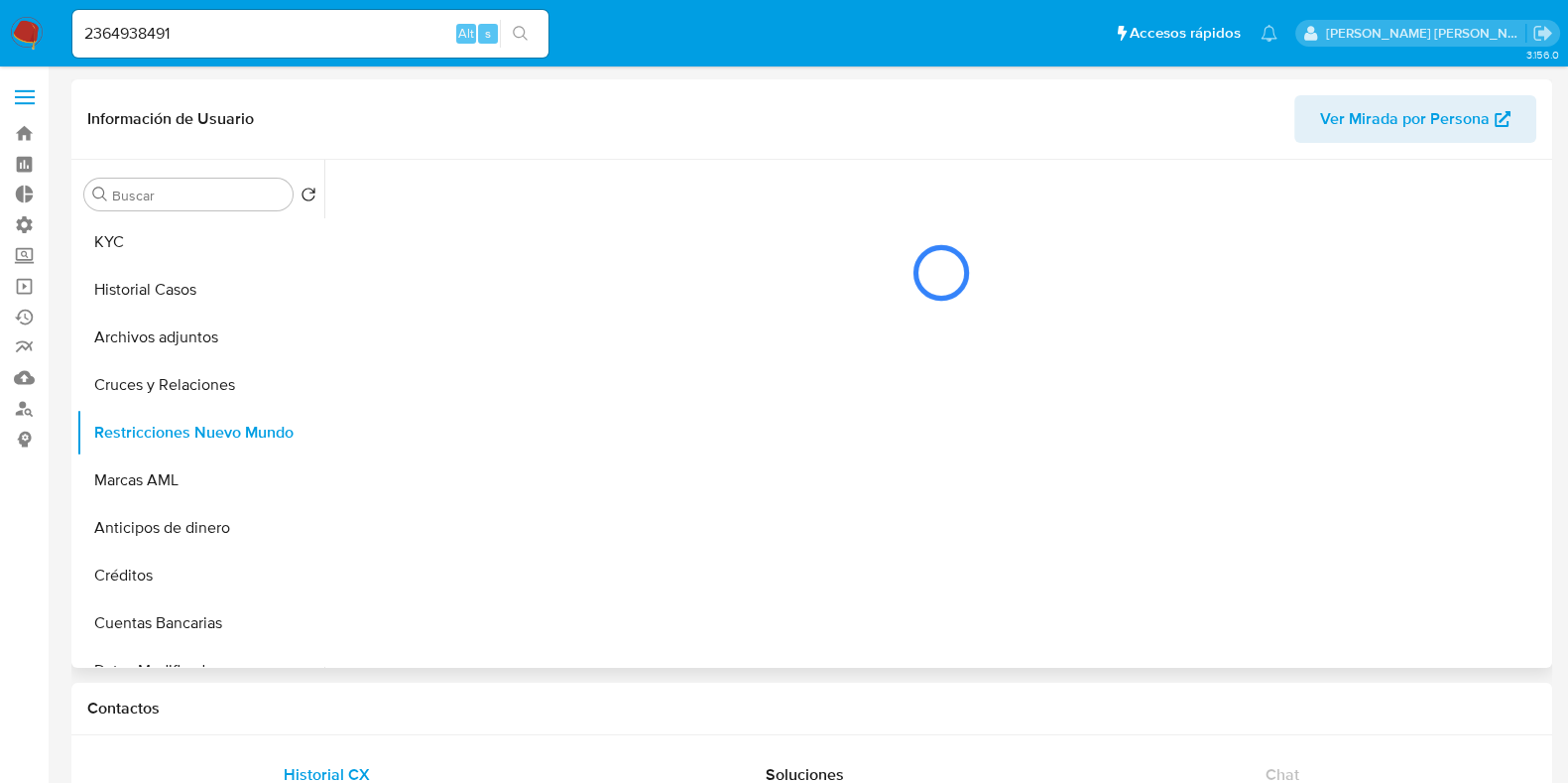
scroll to position [0, 0]
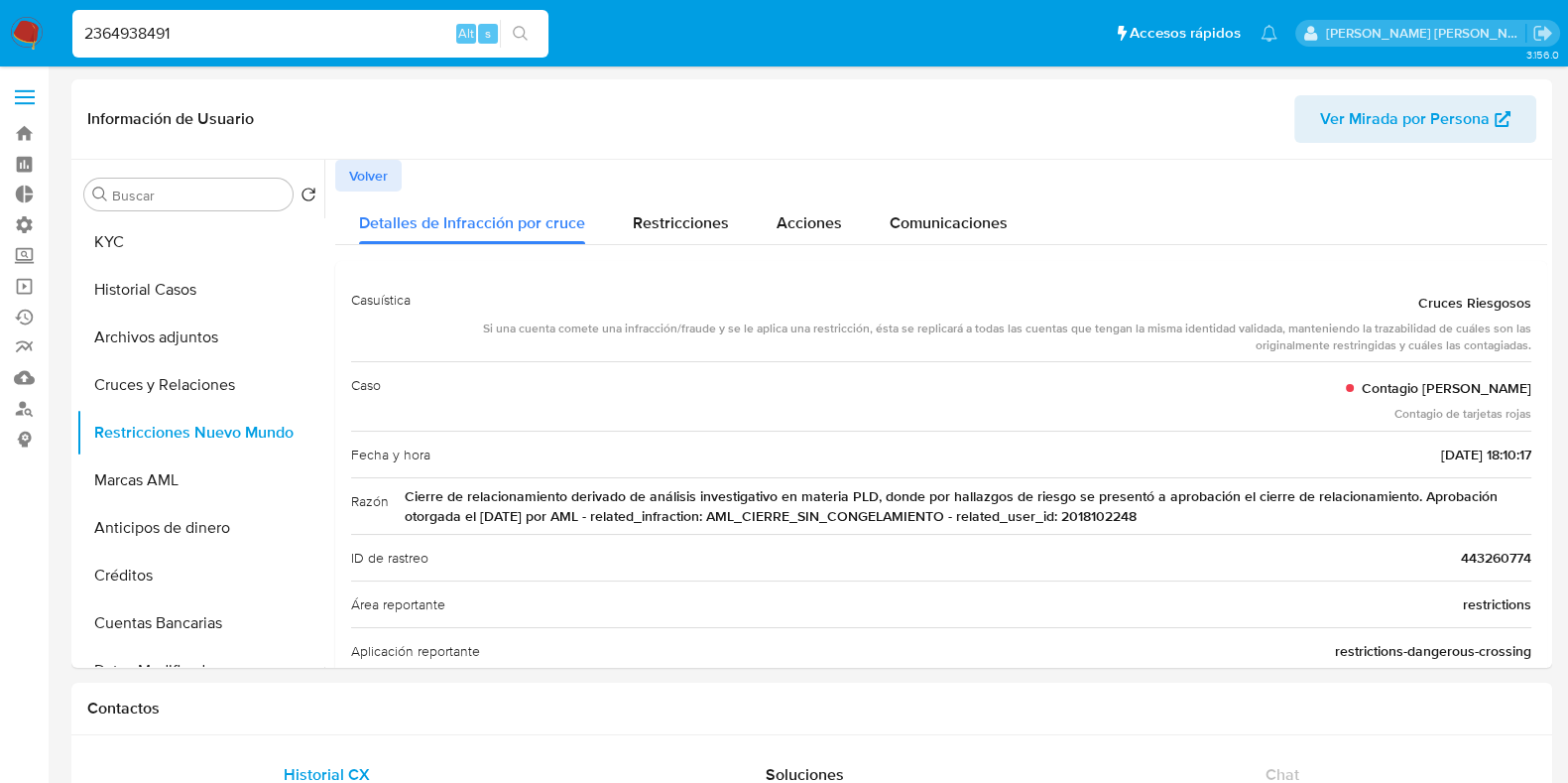
click at [145, 27] on input "2364938491" at bounding box center [311, 34] width 476 height 26
paste input "193231689"
type input "2193231689"
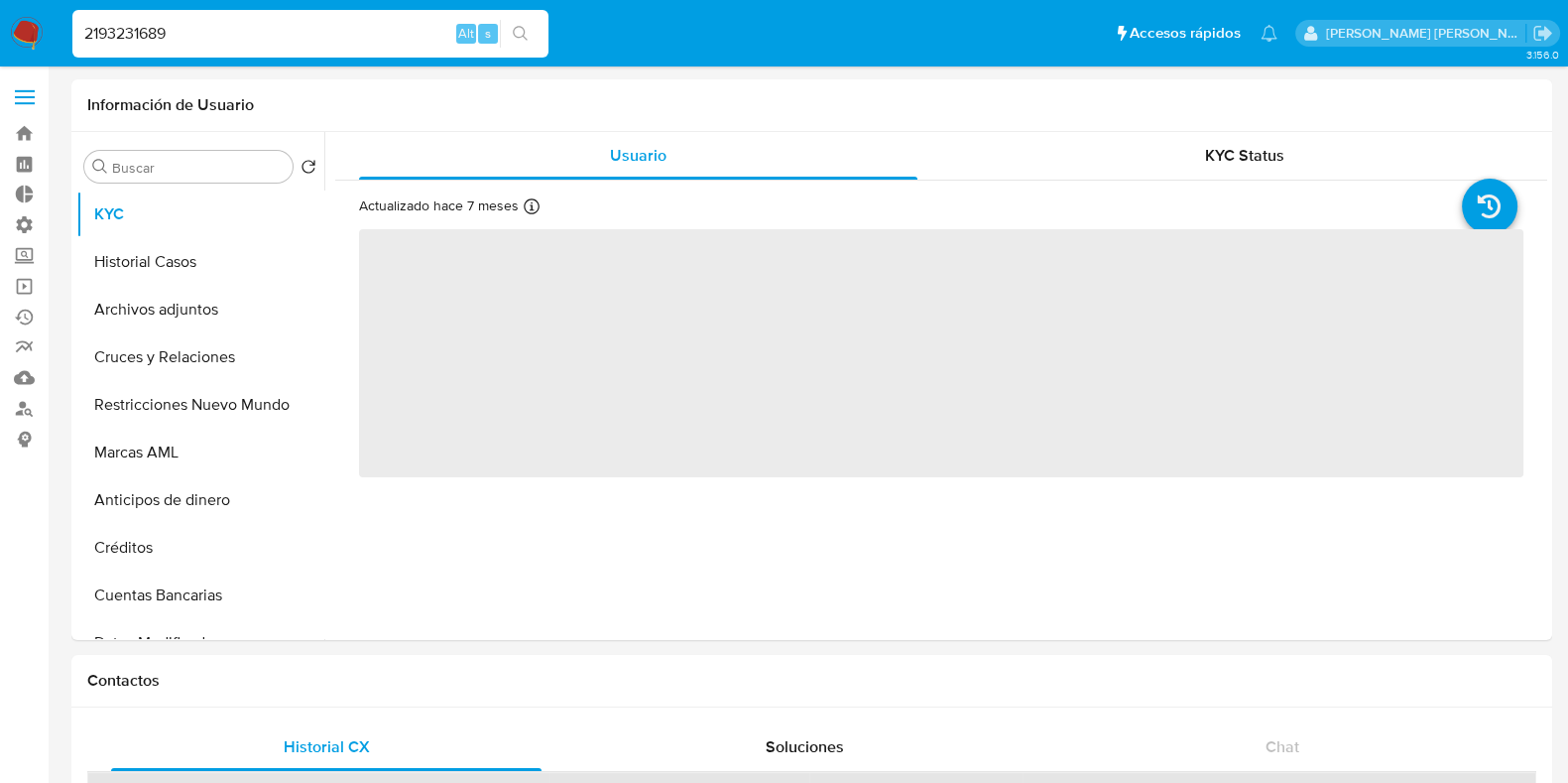
select select "10"
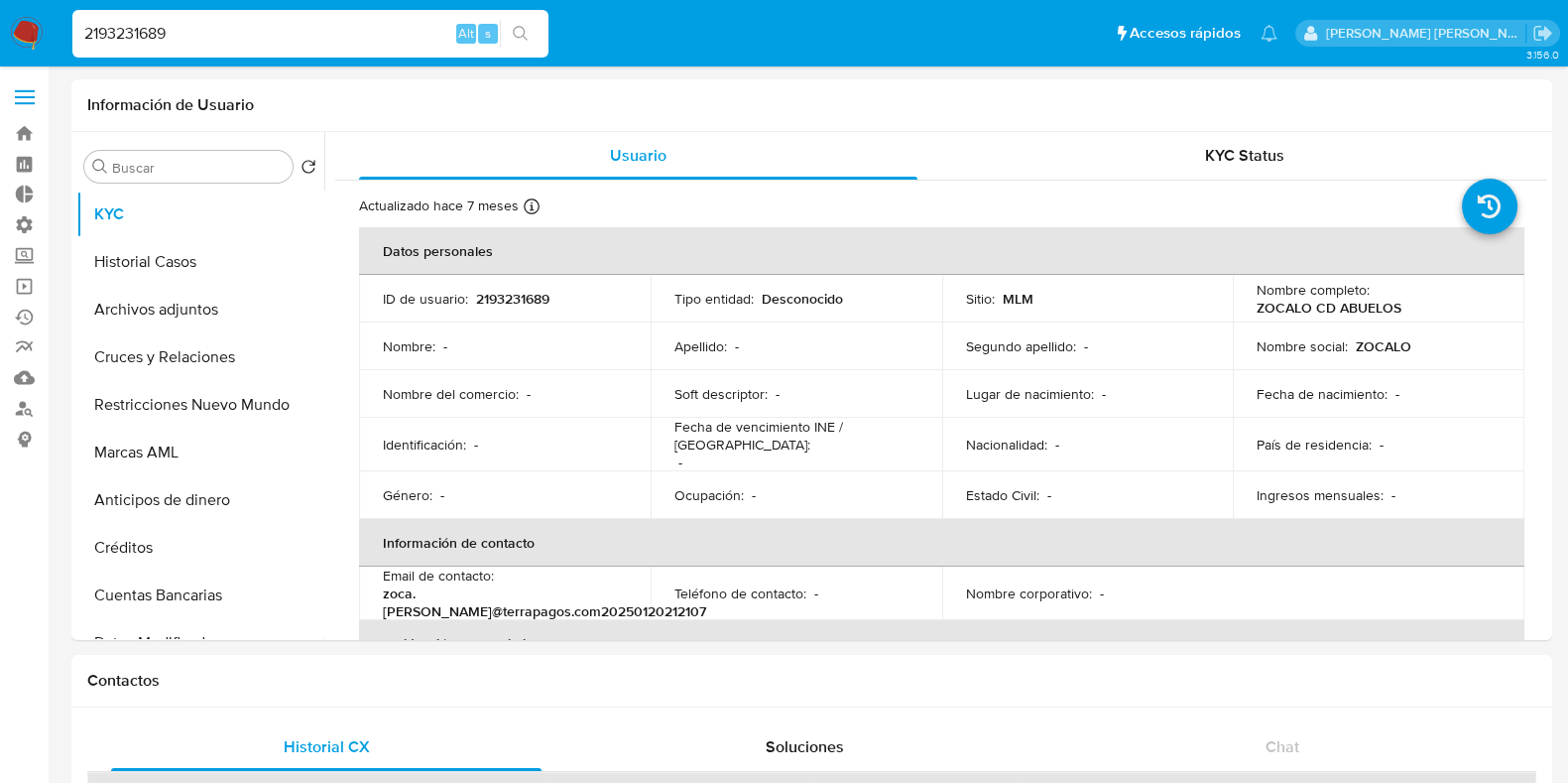
click at [141, 32] on input "2193231689" at bounding box center [311, 34] width 476 height 26
paste input "505167811"
type input "2505167811"
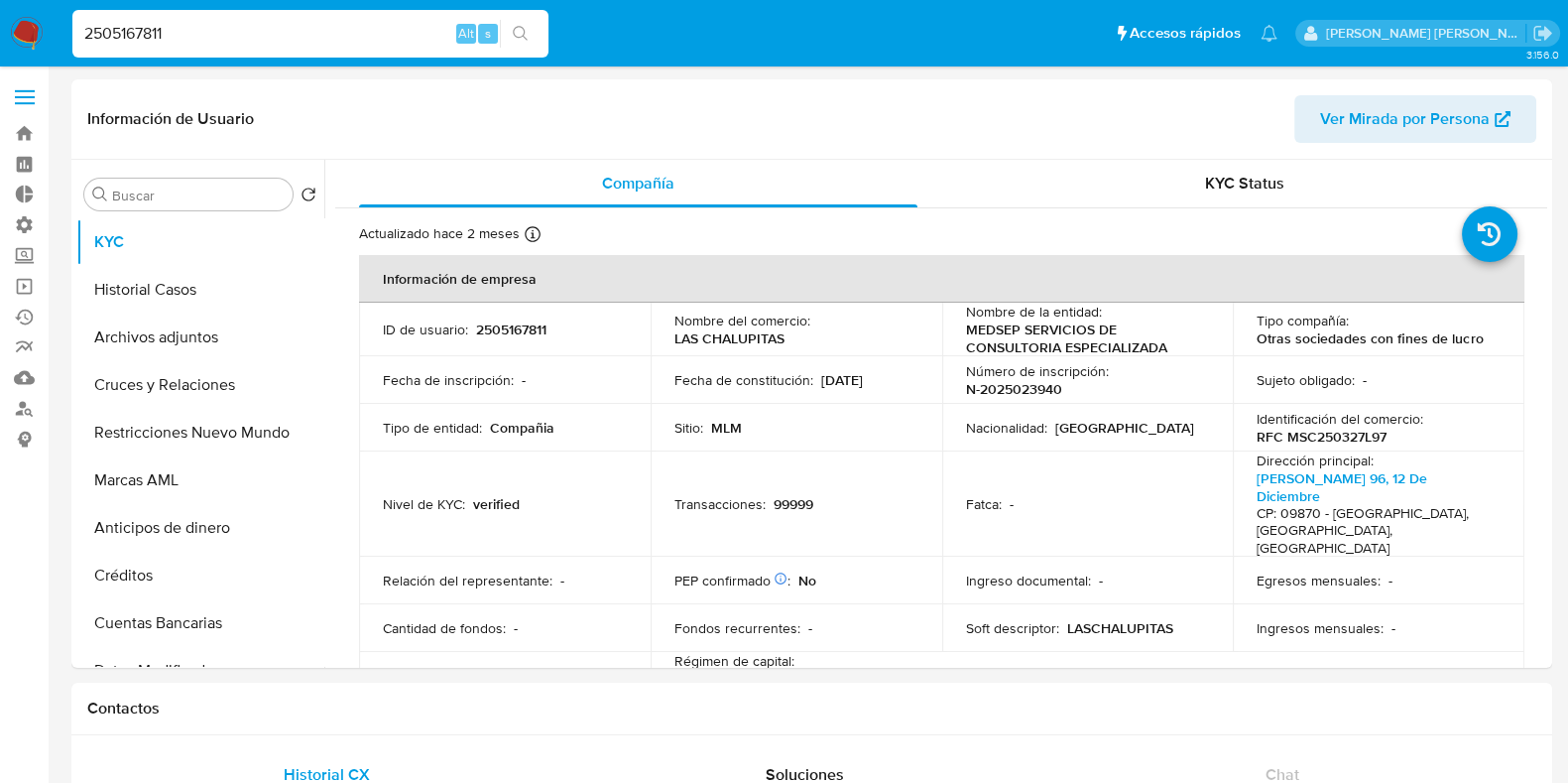
select select "10"
click at [192, 414] on button "Restricciones Nuevo Mundo" at bounding box center [192, 432] width 232 height 48
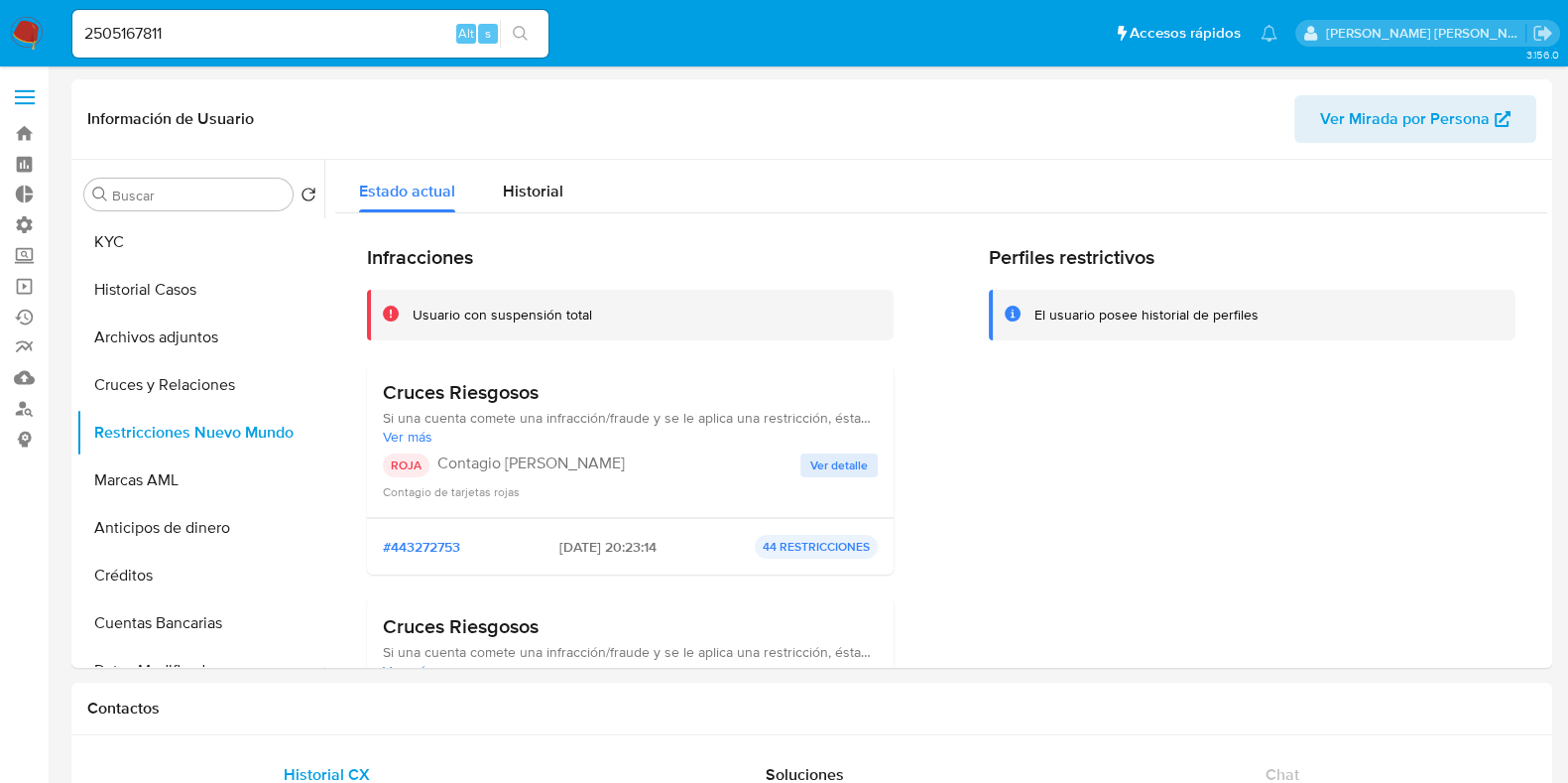
click at [131, 47] on div "2505167811 Alt s" at bounding box center [311, 34] width 476 height 48
click at [142, 38] on input "2505167811" at bounding box center [311, 34] width 476 height 26
paste input "1571006"
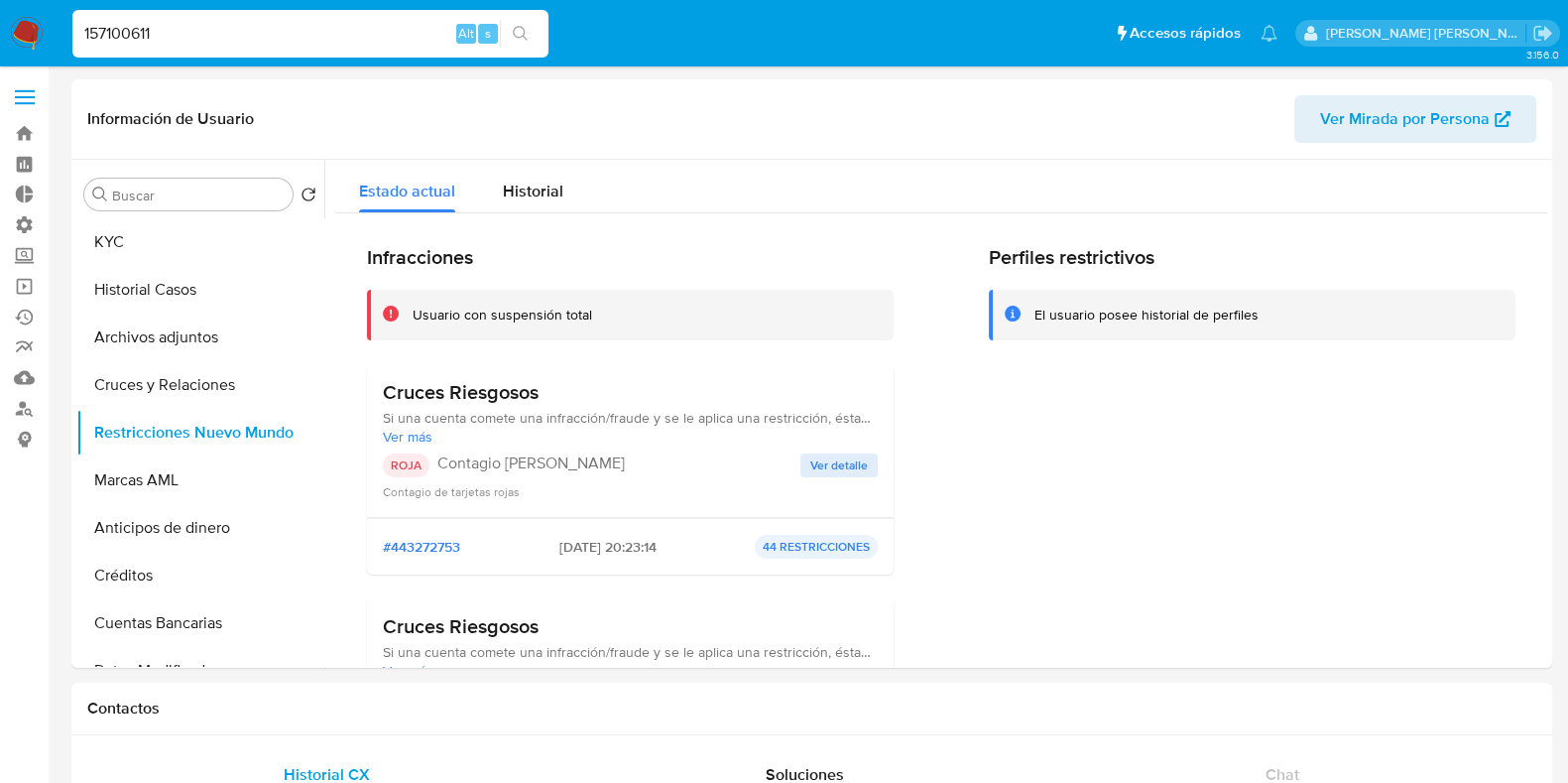
type input "157100611"
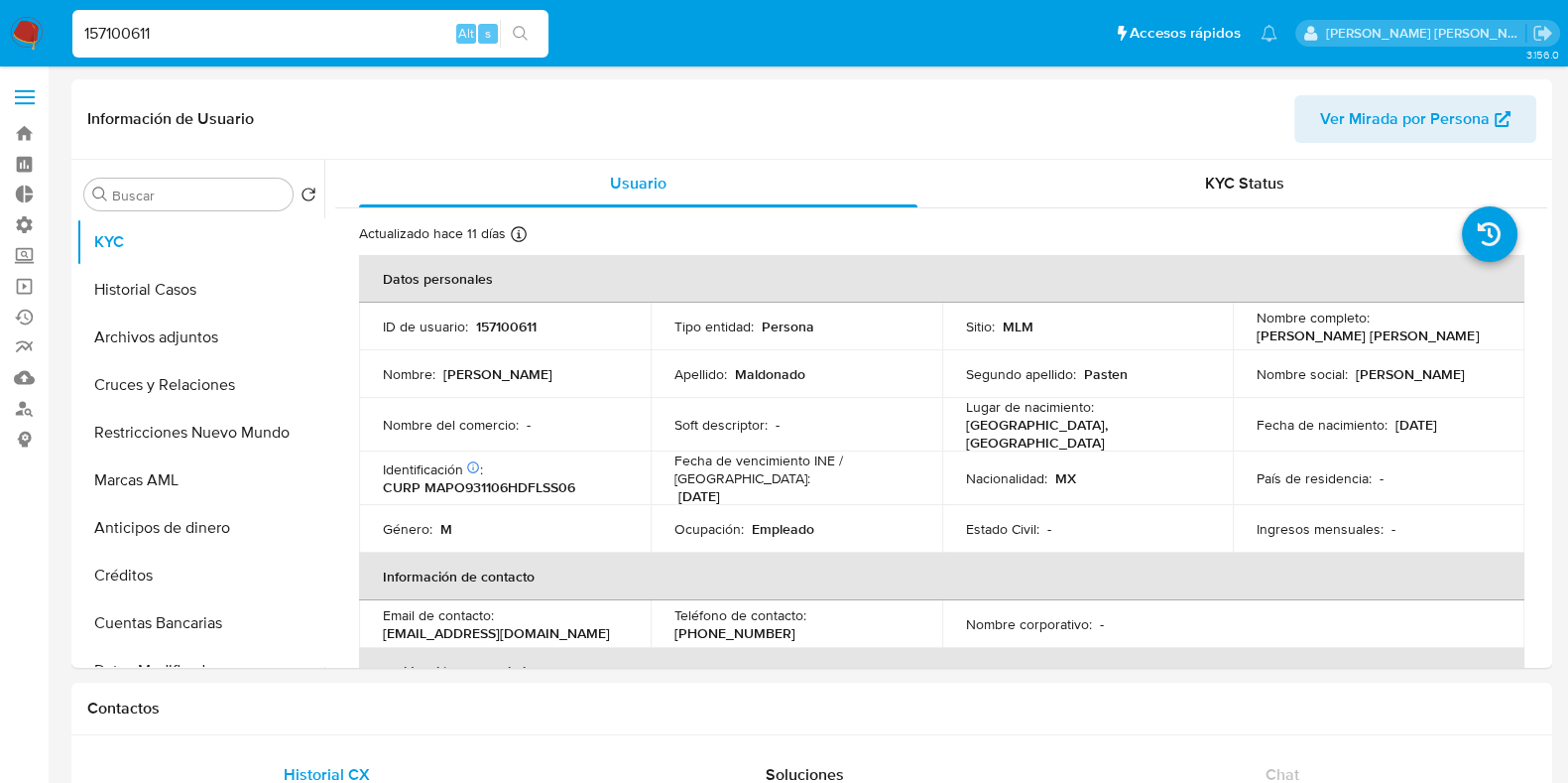
select select "10"
click at [179, 445] on button "Restricciones Nuevo Mundo" at bounding box center [192, 432] width 232 height 48
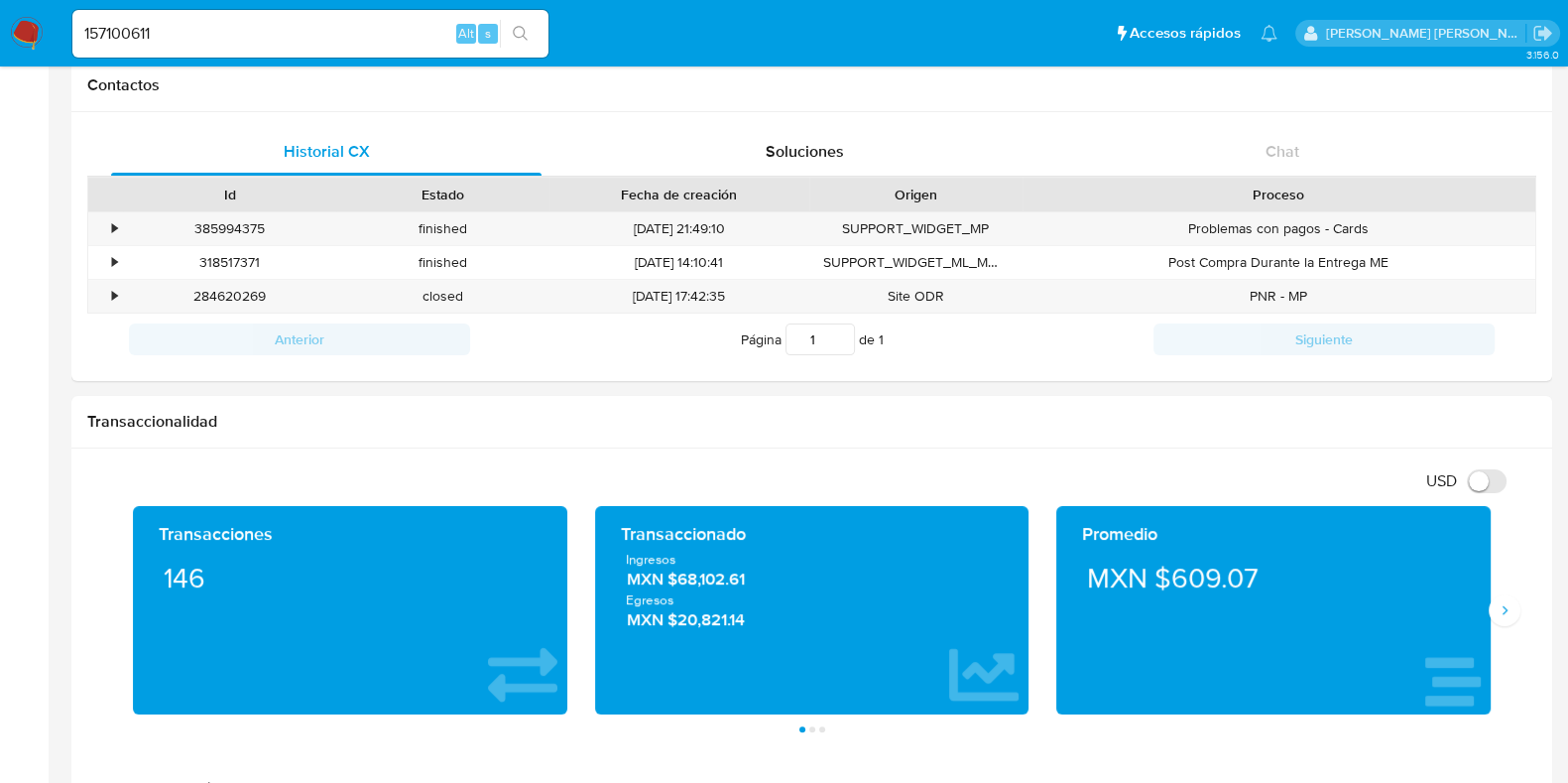
scroll to position [611, 0]
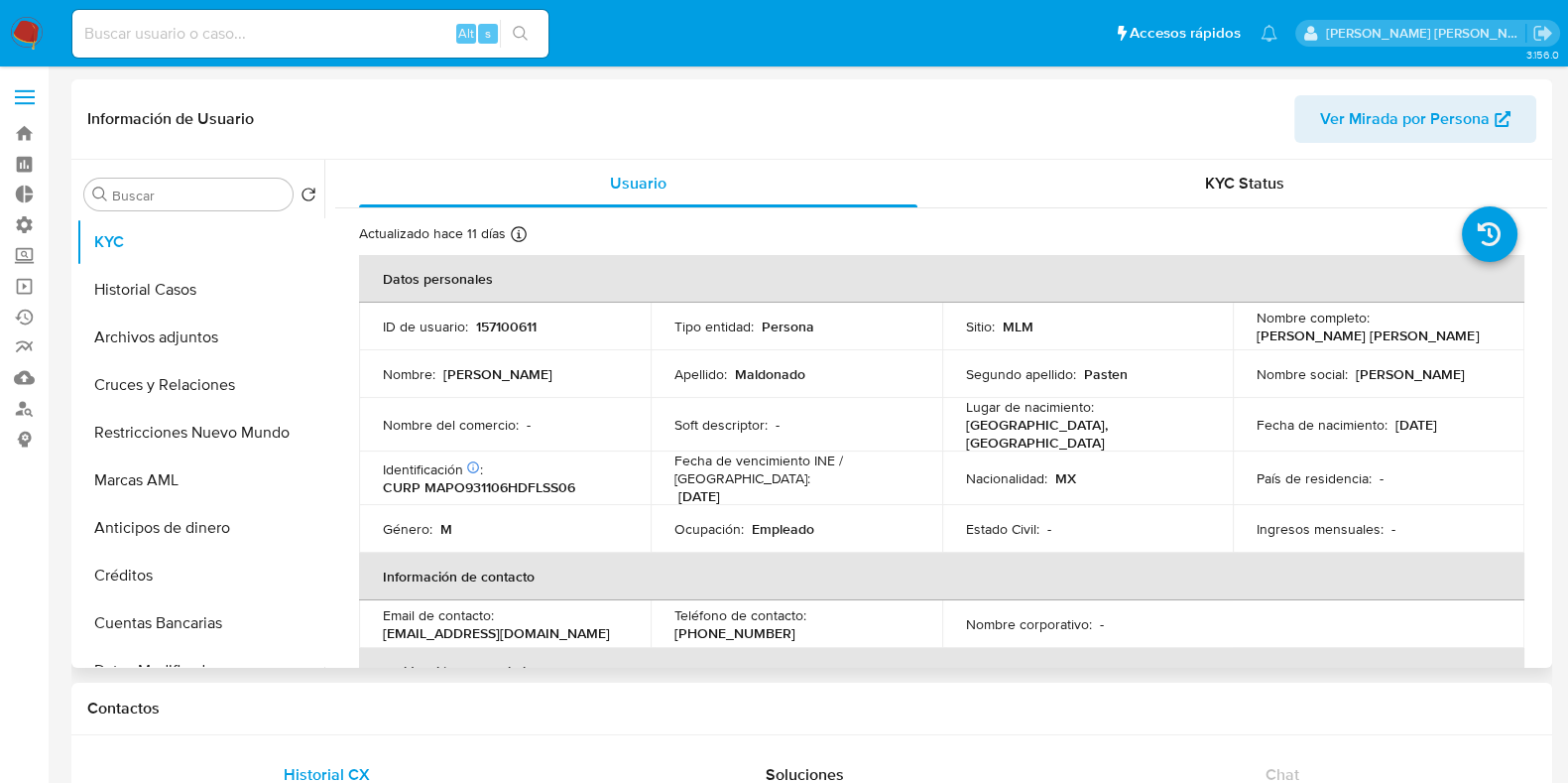
select select "10"
click at [188, 27] on input at bounding box center [311, 34] width 476 height 26
paste input "609389670"
type input "609389670"
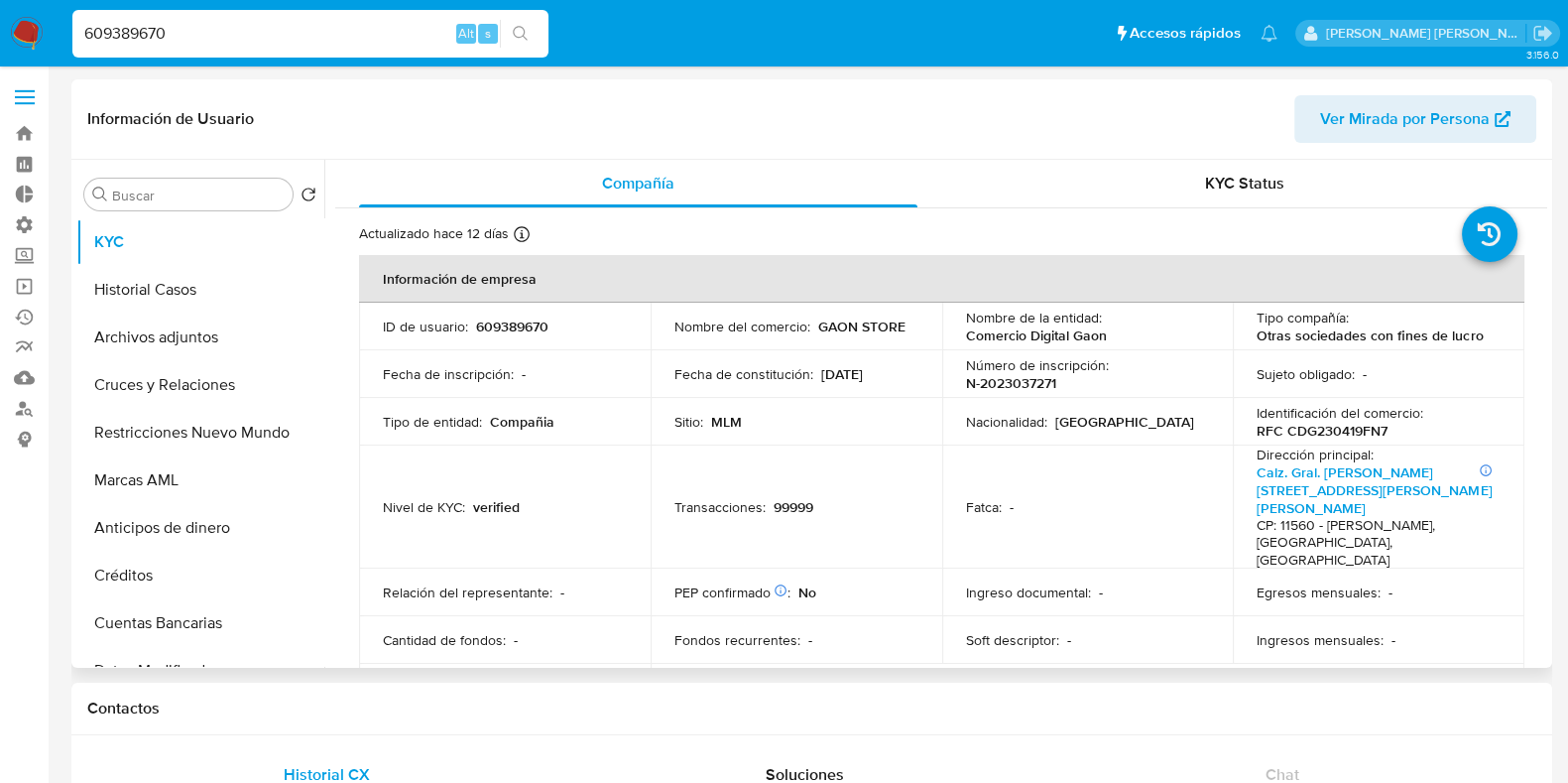
select select "10"
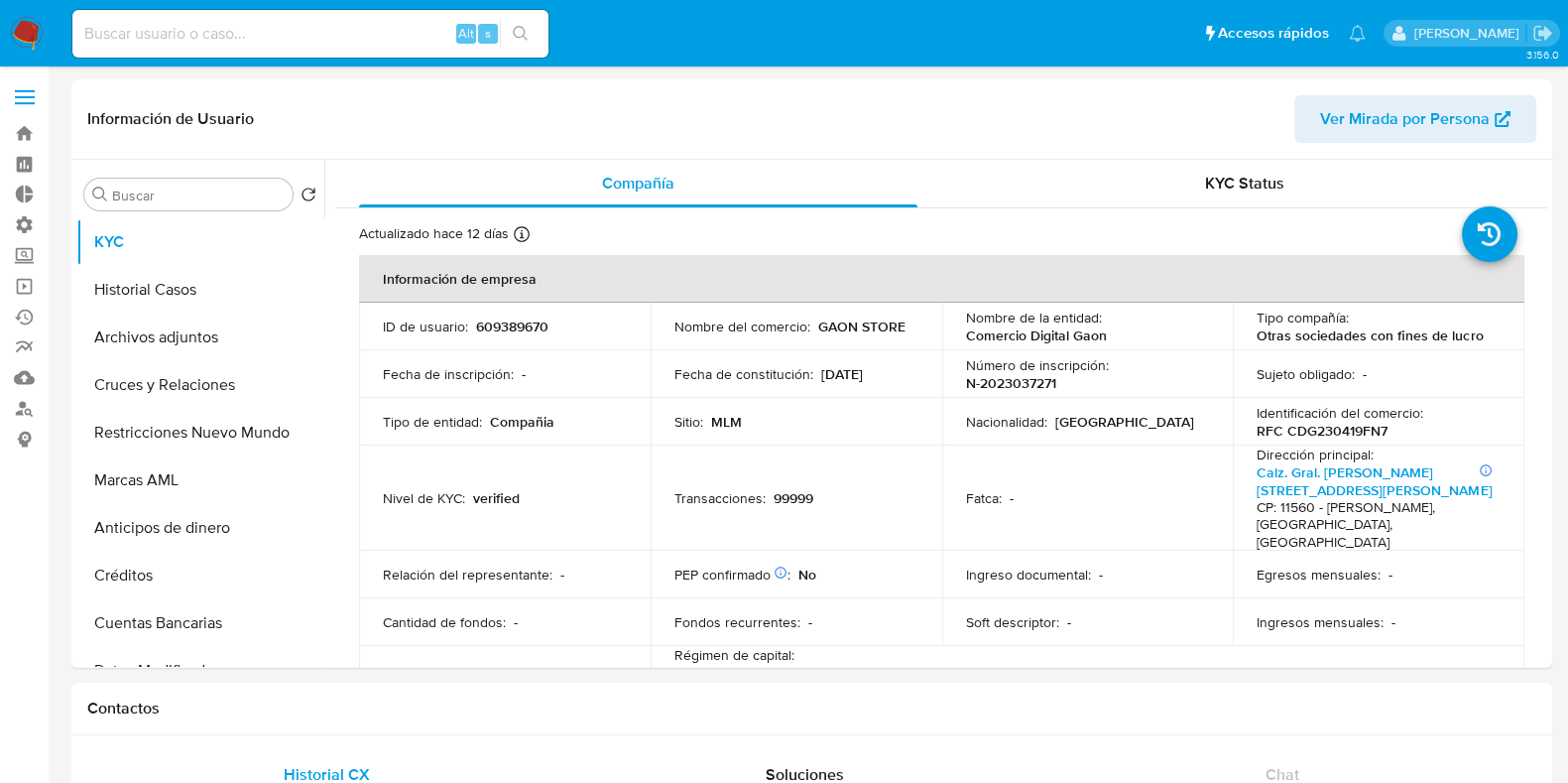
select select "10"
